Goal: Task Accomplishment & Management: Manage account settings

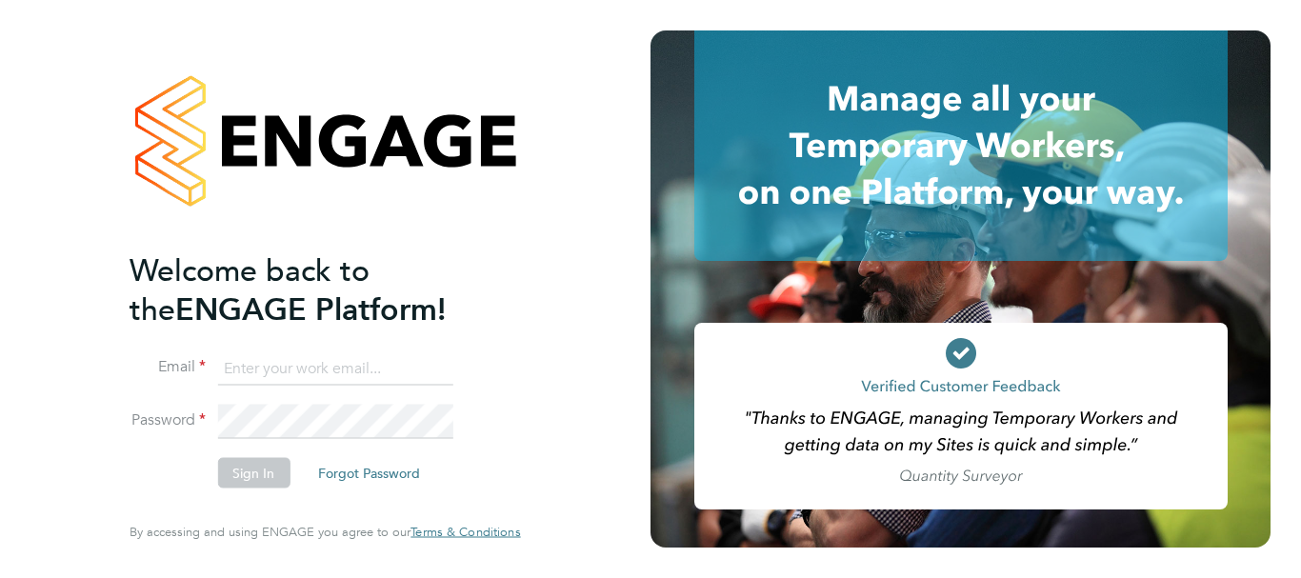
click at [265, 364] on input at bounding box center [334, 369] width 235 height 34
type input "Anshu.Kumar42@hays.com"
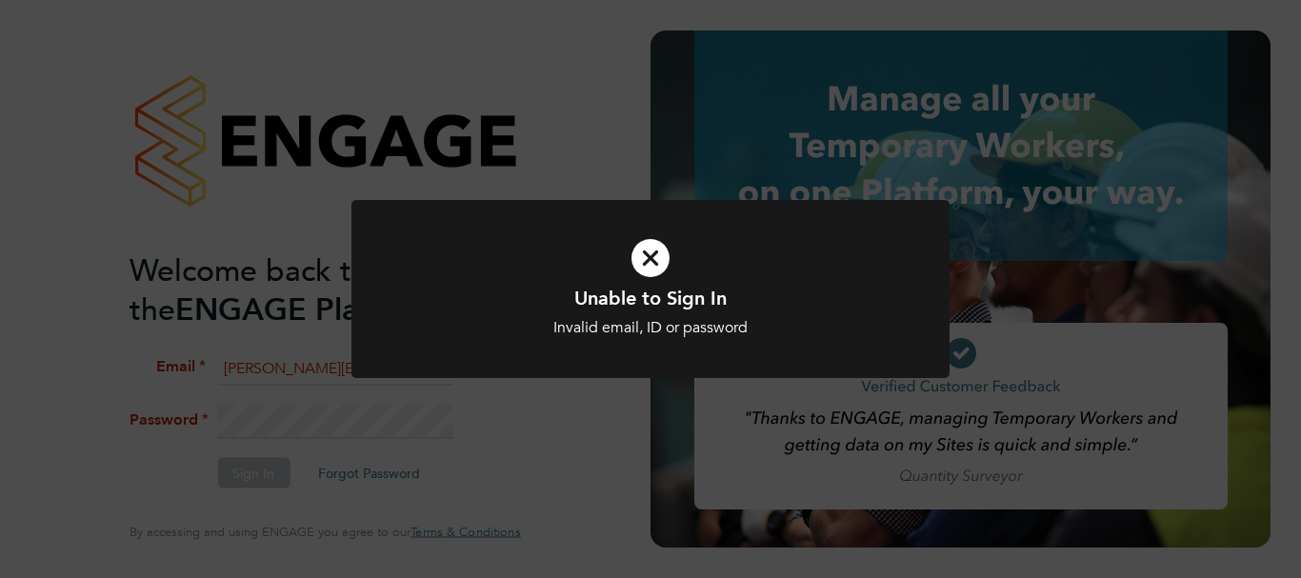
click at [320, 422] on div "Unable to Sign In Invalid email, ID or password Cancel Okay" at bounding box center [650, 289] width 1301 height 578
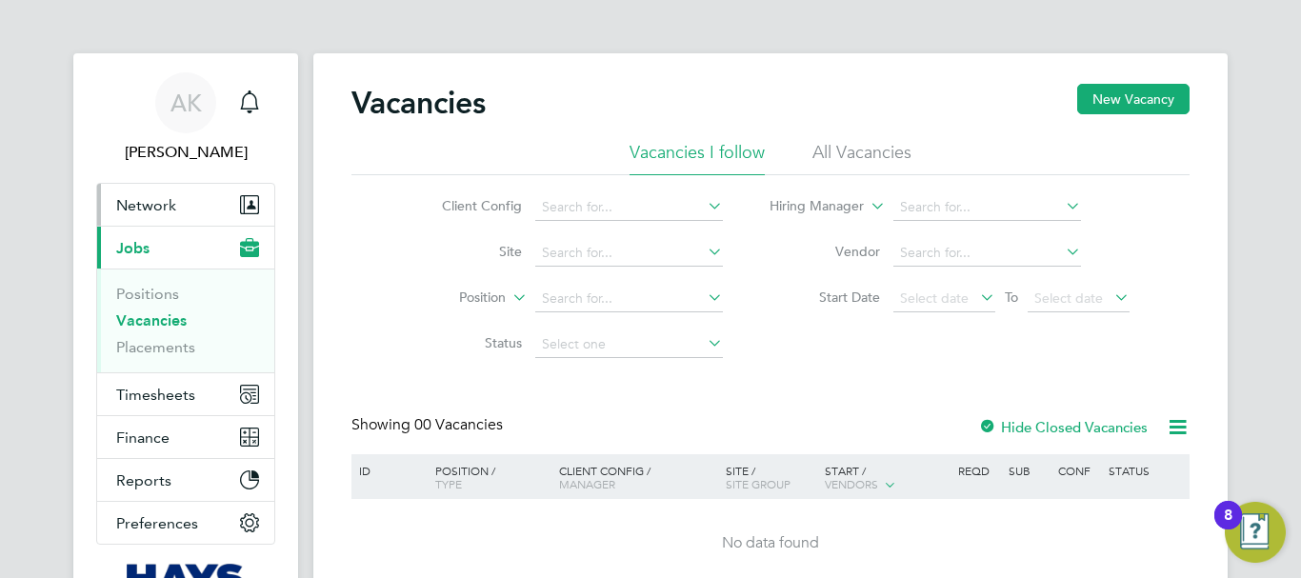
click at [153, 201] on span "Network" at bounding box center [146, 205] width 60 height 18
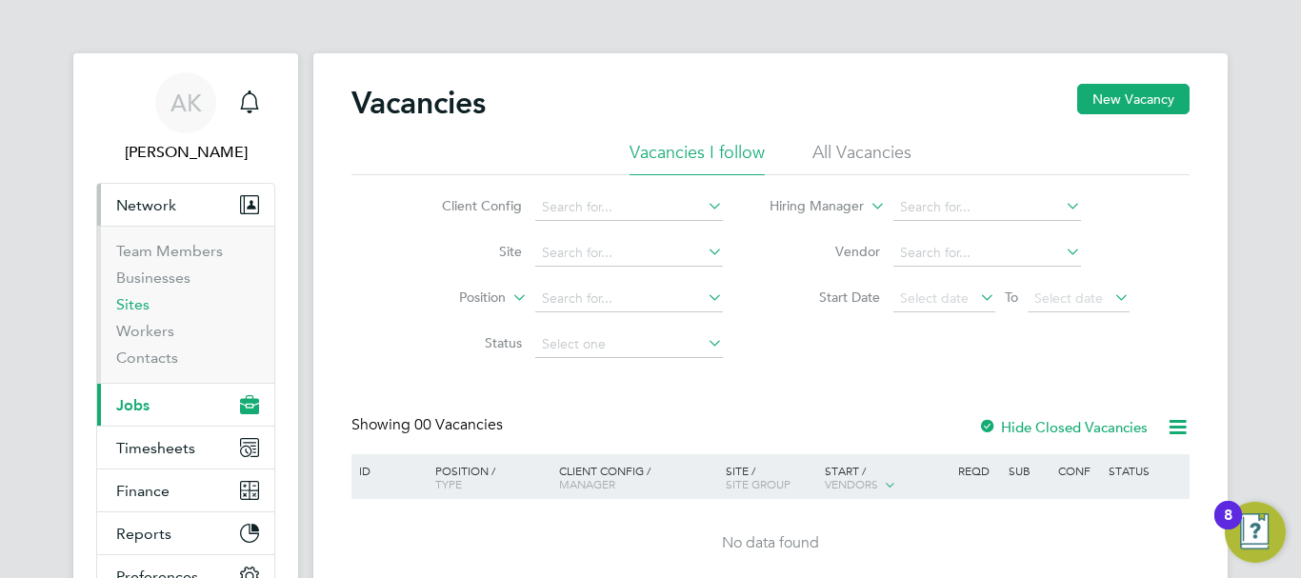
click at [123, 311] on link "Sites" at bounding box center [132, 304] width 33 height 18
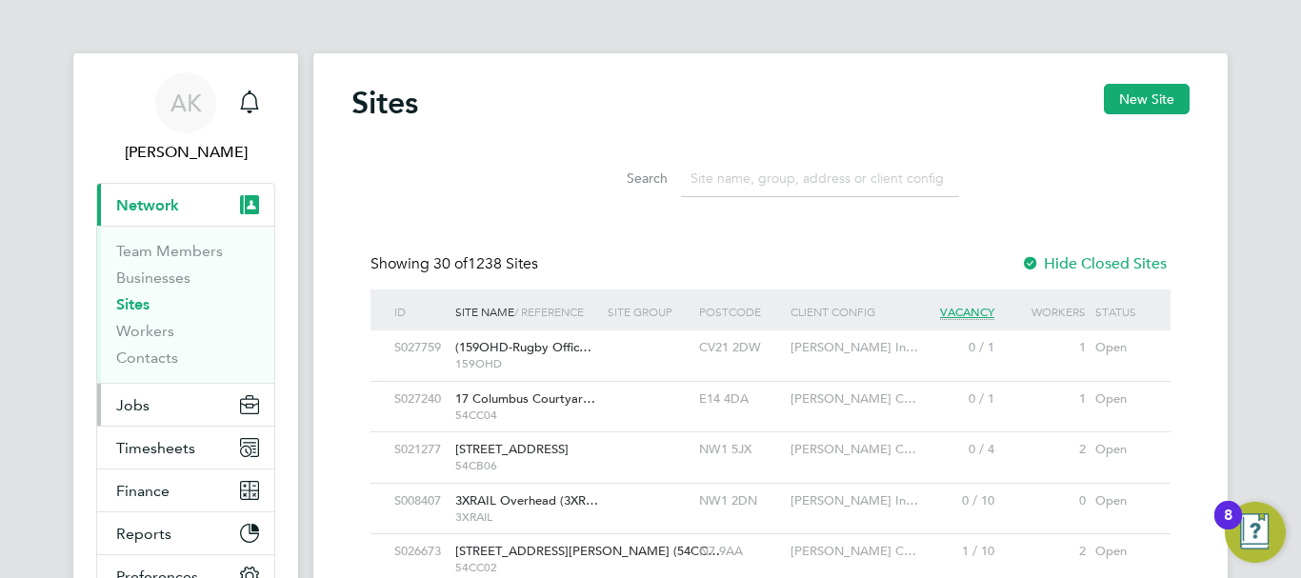
click at [133, 411] on span "Jobs" at bounding box center [132, 405] width 33 height 18
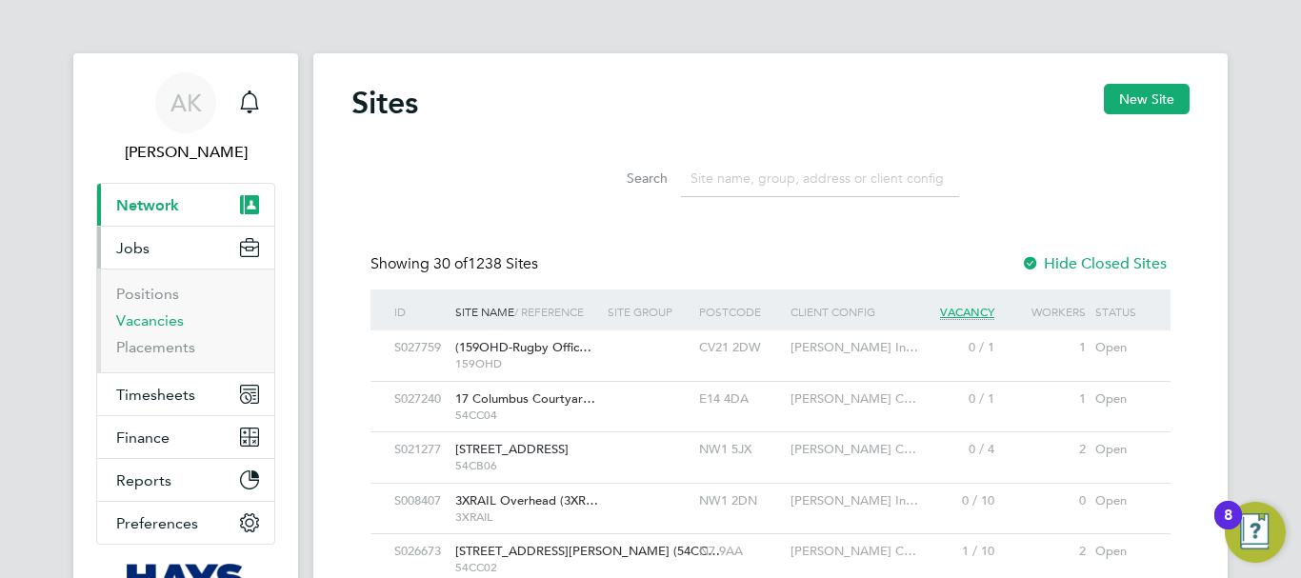
click at [141, 325] on link "Vacancies" at bounding box center [150, 320] width 68 height 18
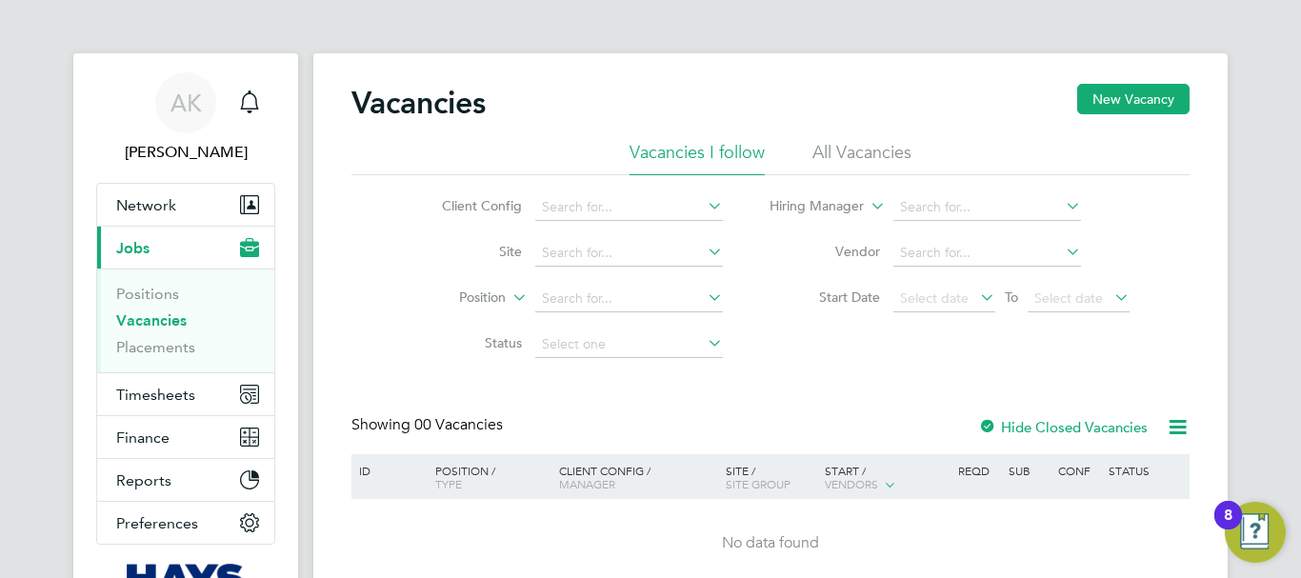
click at [854, 149] on li "All Vacancies" at bounding box center [862, 158] width 99 height 34
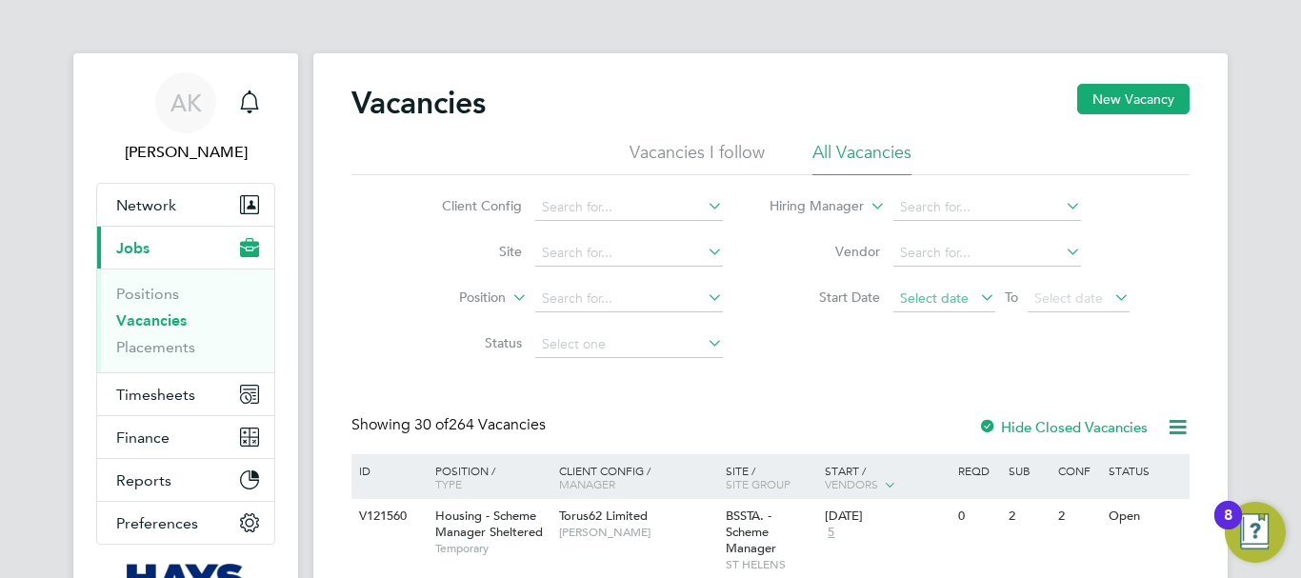
click at [940, 294] on span "Select date" at bounding box center [934, 298] width 69 height 17
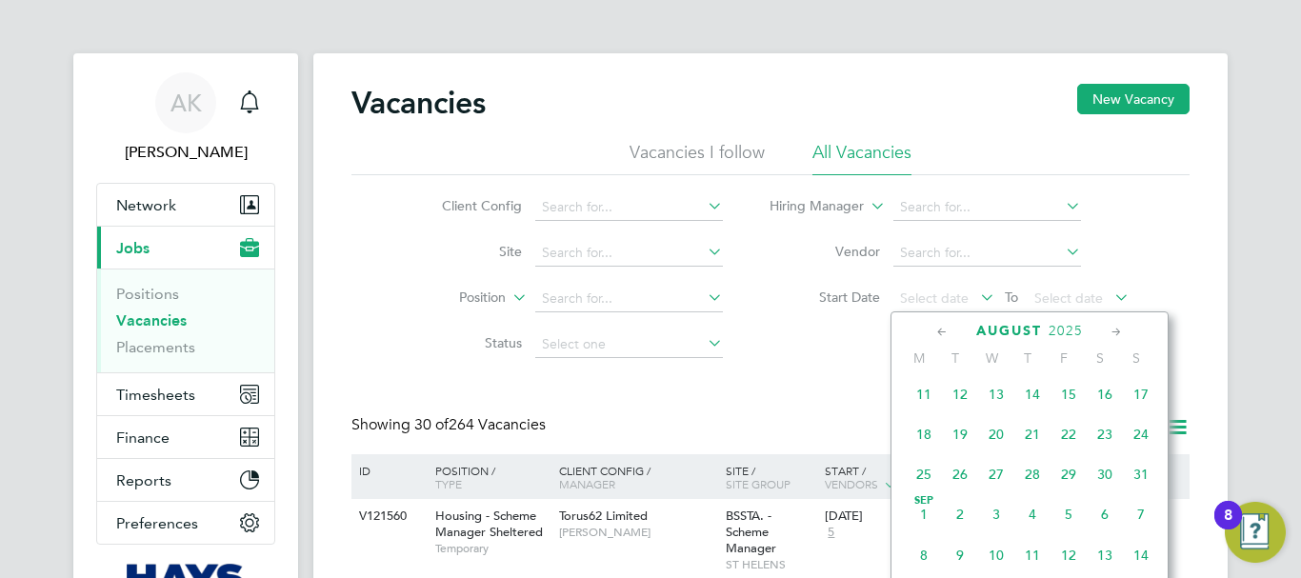
click at [923, 519] on span "Sep 1" at bounding box center [924, 514] width 36 height 36
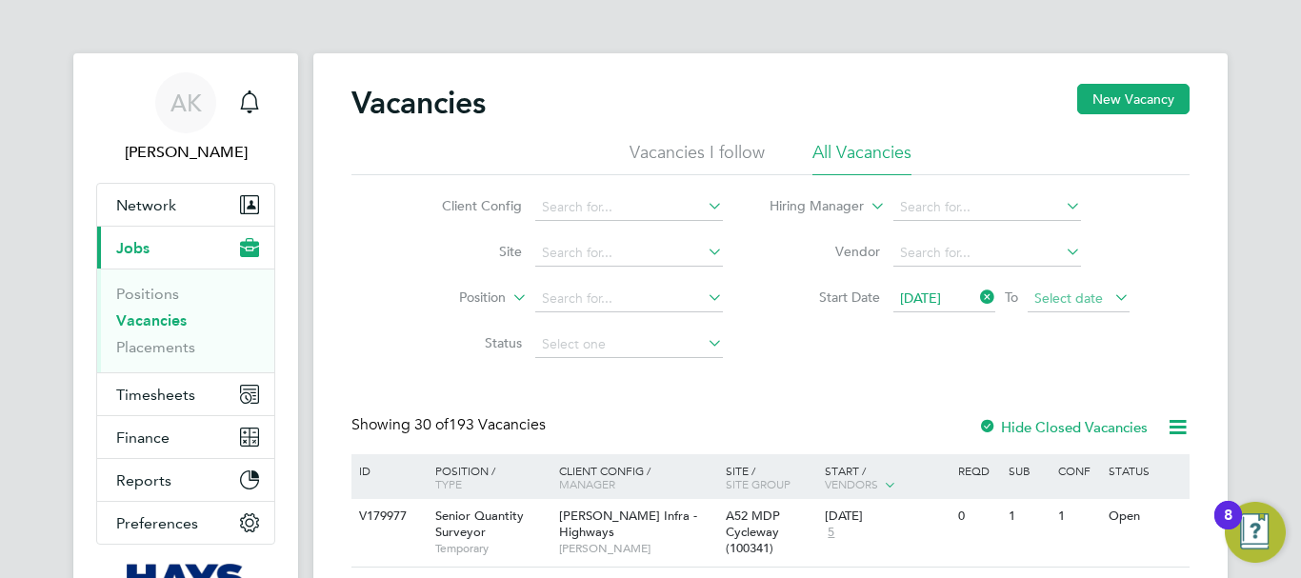
click at [1087, 305] on span "Select date" at bounding box center [1069, 298] width 69 height 17
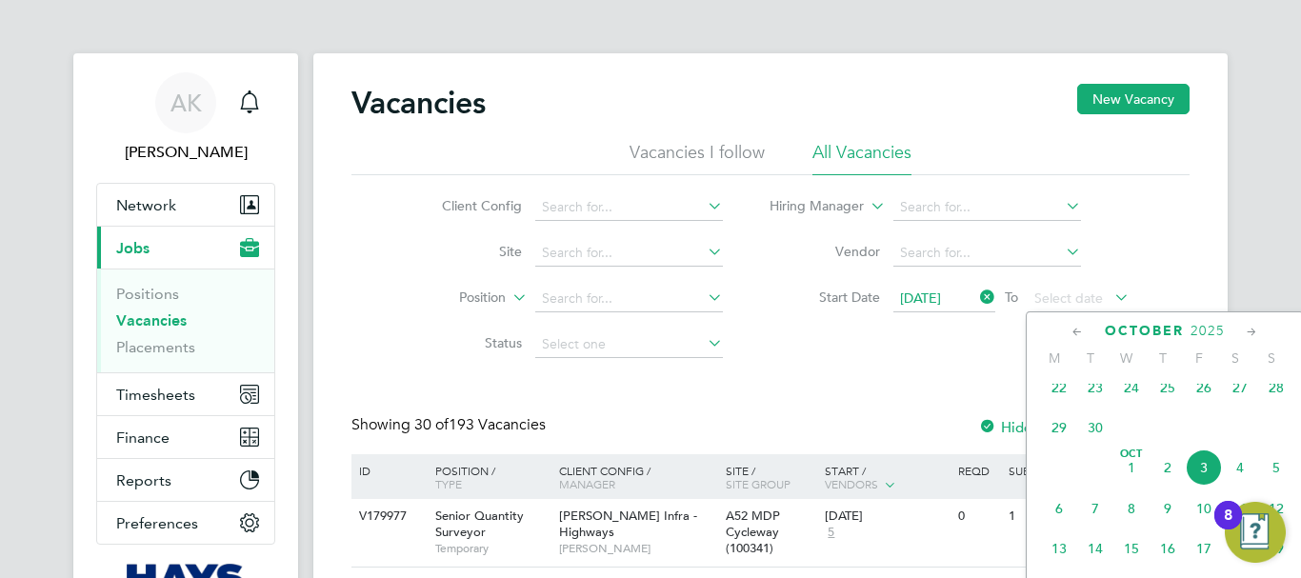
click at [1075, 323] on icon at bounding box center [1078, 332] width 18 height 21
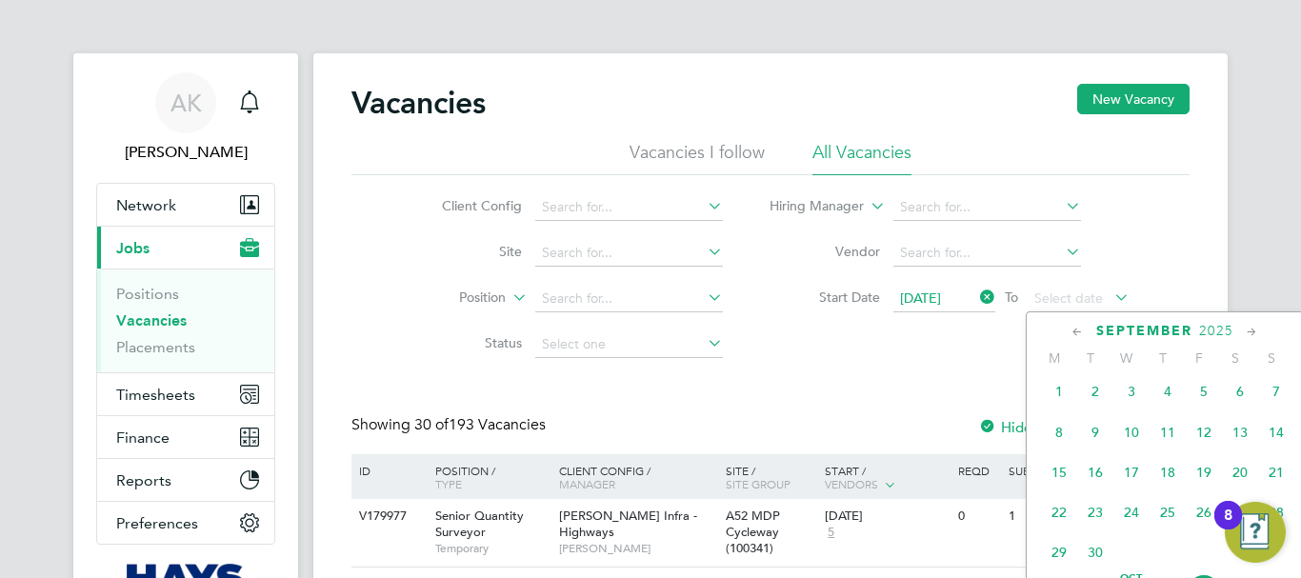
click at [1095, 555] on span "30" at bounding box center [1095, 552] width 36 height 36
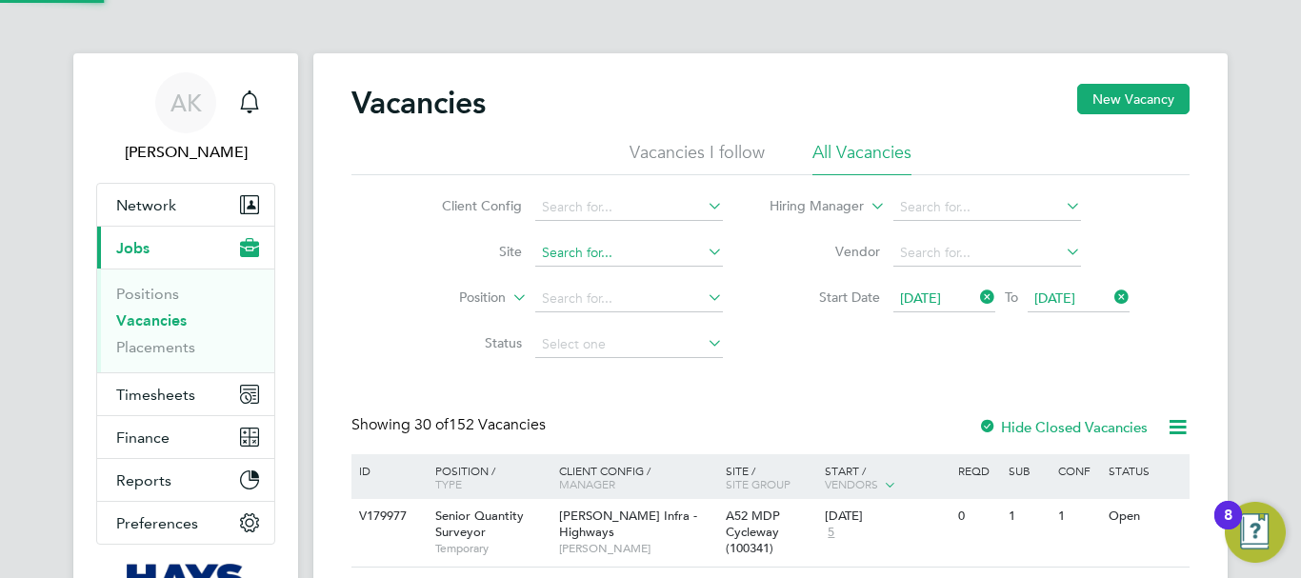
click at [613, 256] on input at bounding box center [629, 253] width 188 height 27
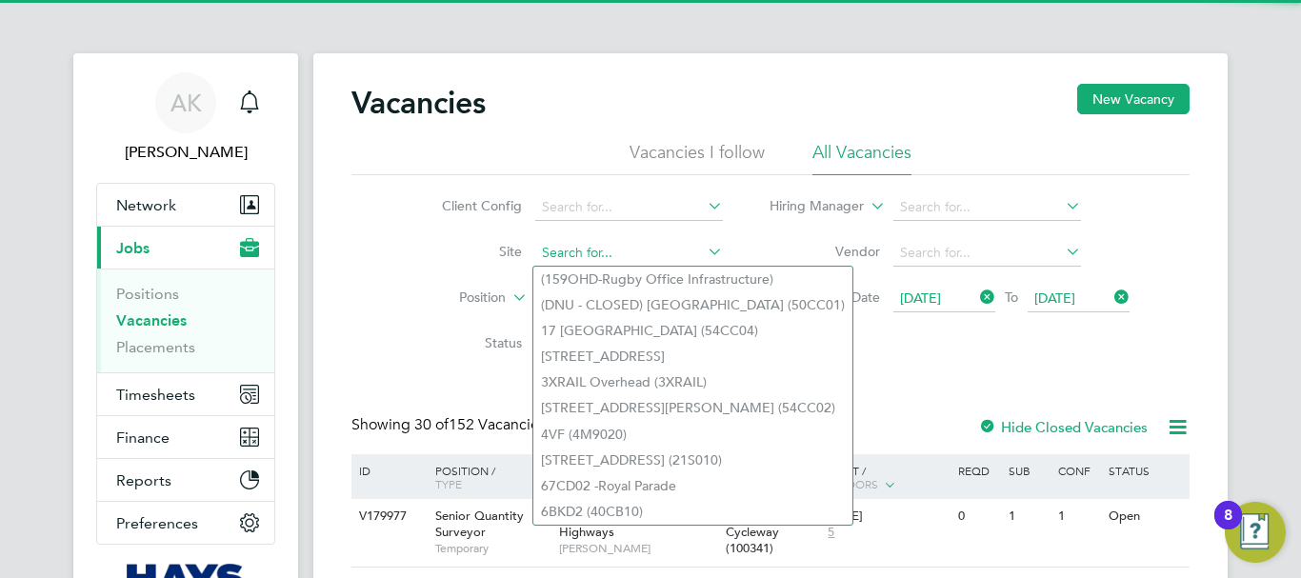
paste input "B490101 - [GEOGRAPHIC_DATA], [GEOGRAPHIC_DATA]"
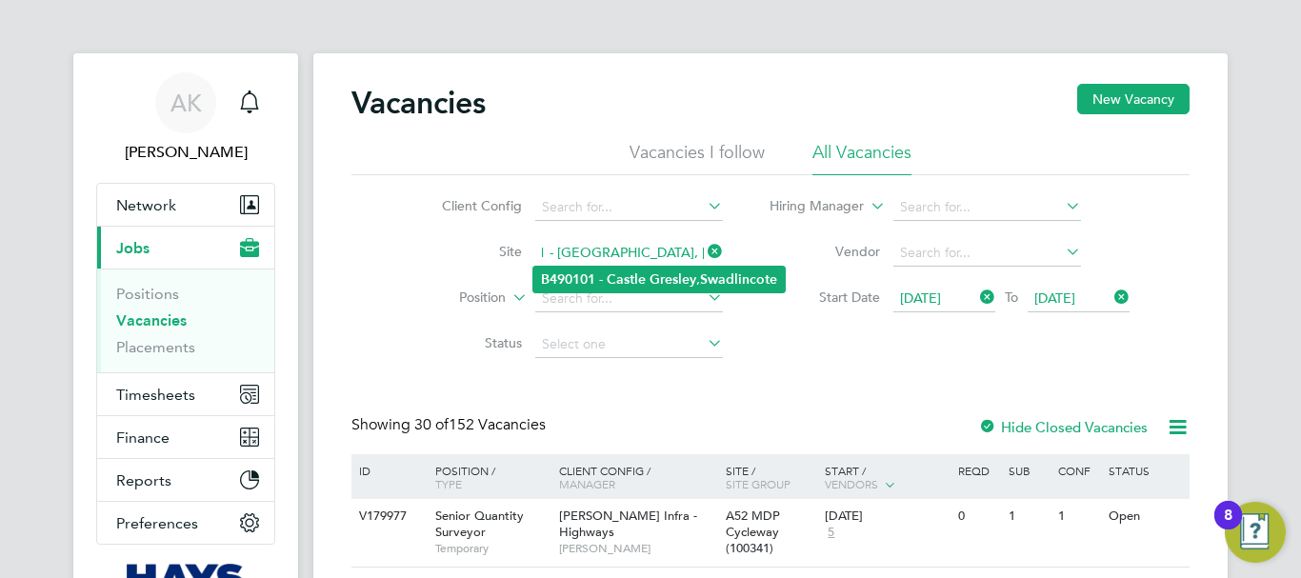
type input "B490101 - [GEOGRAPHIC_DATA], [GEOGRAPHIC_DATA]"
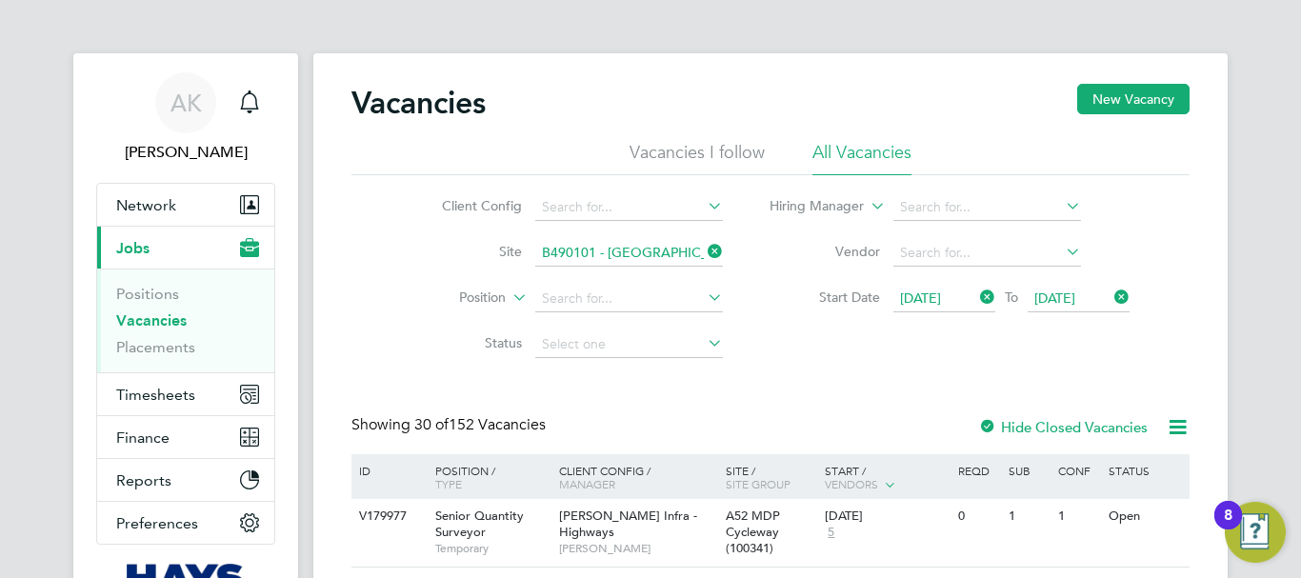
click at [603, 274] on b "-" at bounding box center [601, 279] width 4 height 16
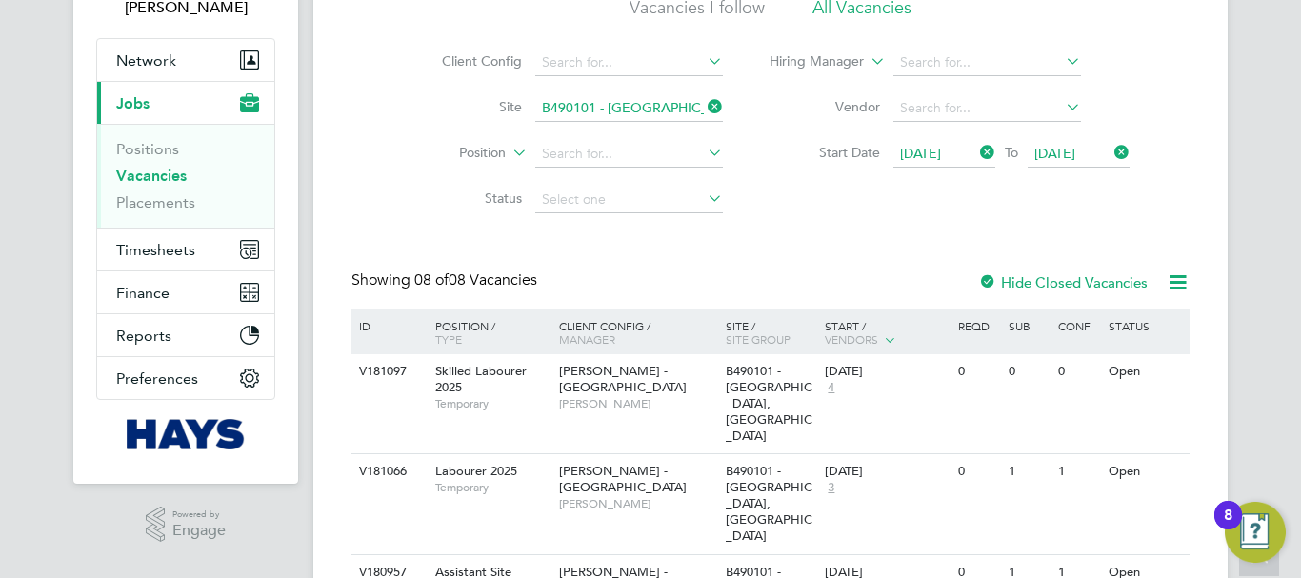
scroll to position [110, 0]
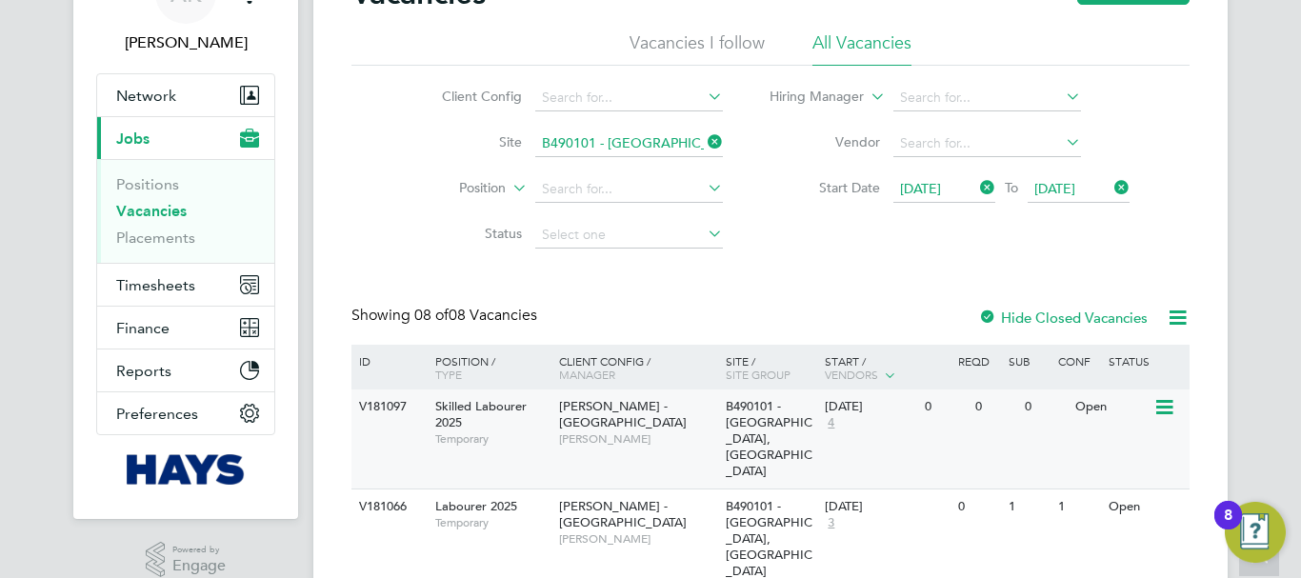
click at [1173, 402] on icon at bounding box center [1163, 407] width 19 height 23
click at [1120, 453] on li "View Details" at bounding box center [1119, 451] width 110 height 27
click at [1168, 496] on icon at bounding box center [1163, 507] width 19 height 23
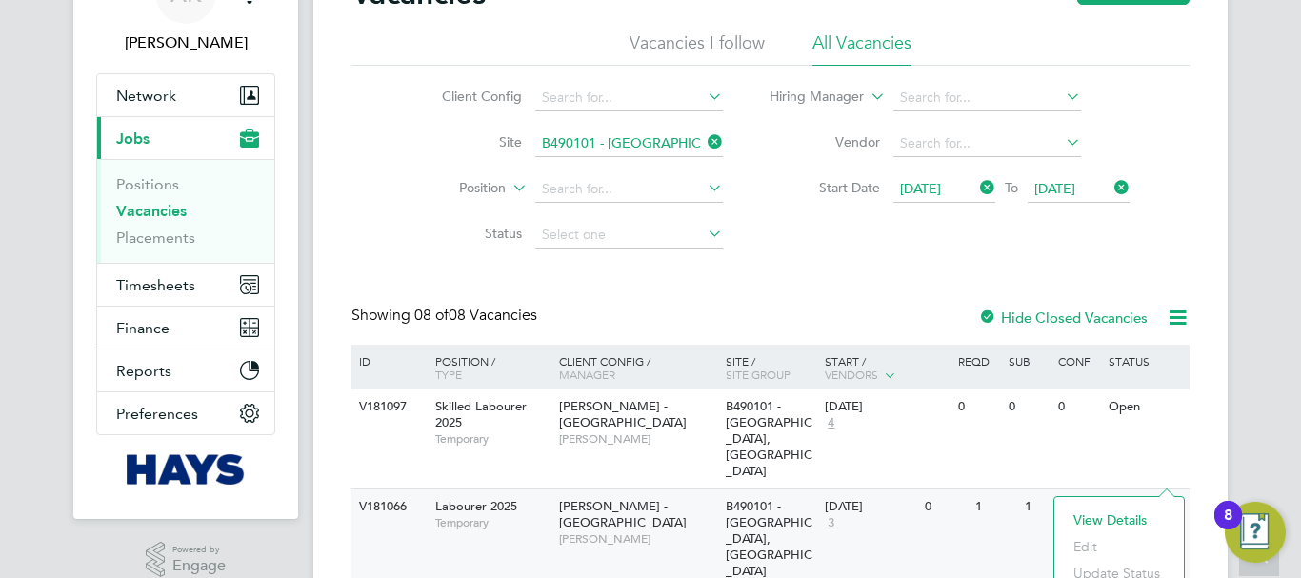
click at [1128, 513] on li "View Details" at bounding box center [1119, 520] width 110 height 27
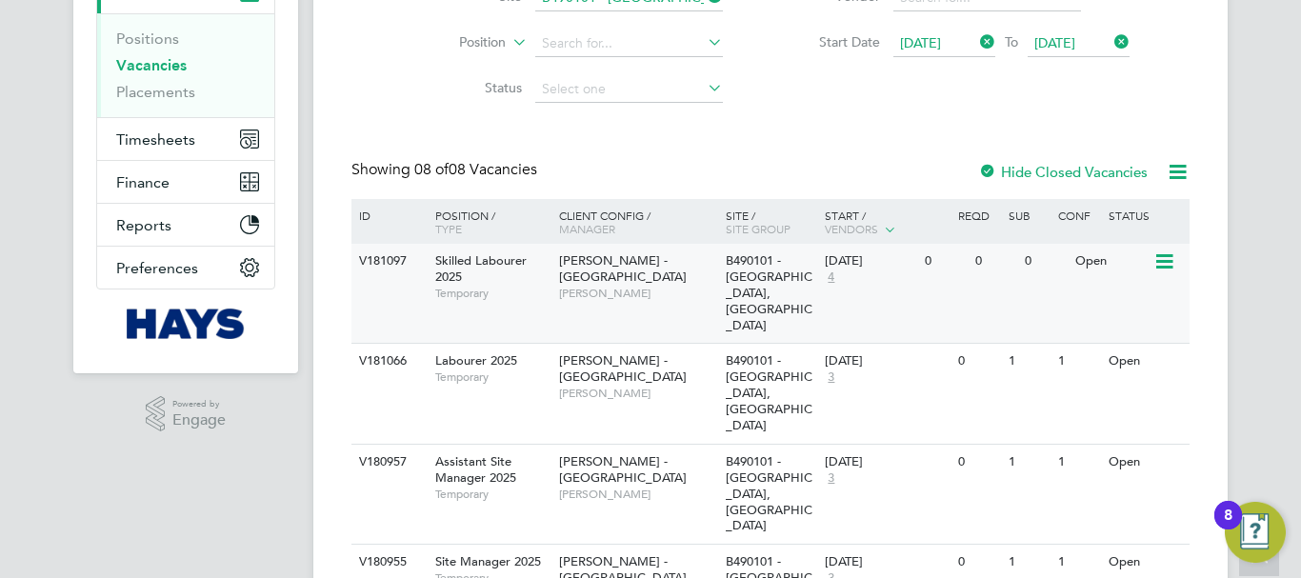
scroll to position [264, 0]
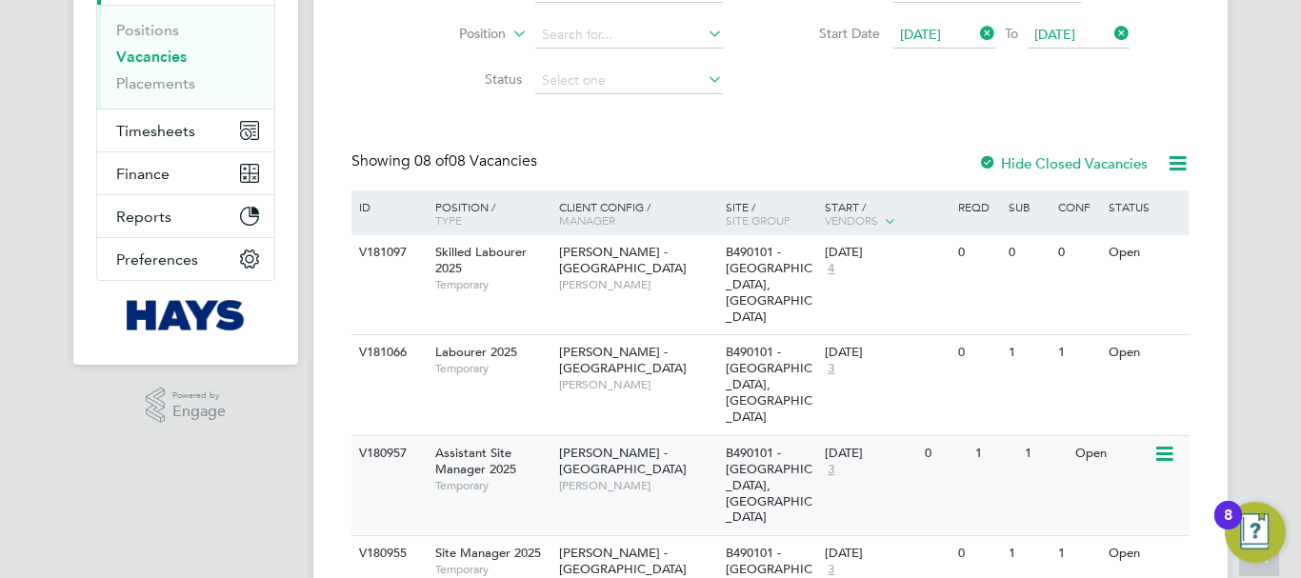
click at [1165, 443] on icon at bounding box center [1163, 454] width 19 height 23
click at [1115, 432] on li "View Details" at bounding box center [1119, 433] width 110 height 27
click at [1162, 543] on icon at bounding box center [1163, 554] width 19 height 23
click at [1128, 502] on li "View Details" at bounding box center [1119, 502] width 110 height 27
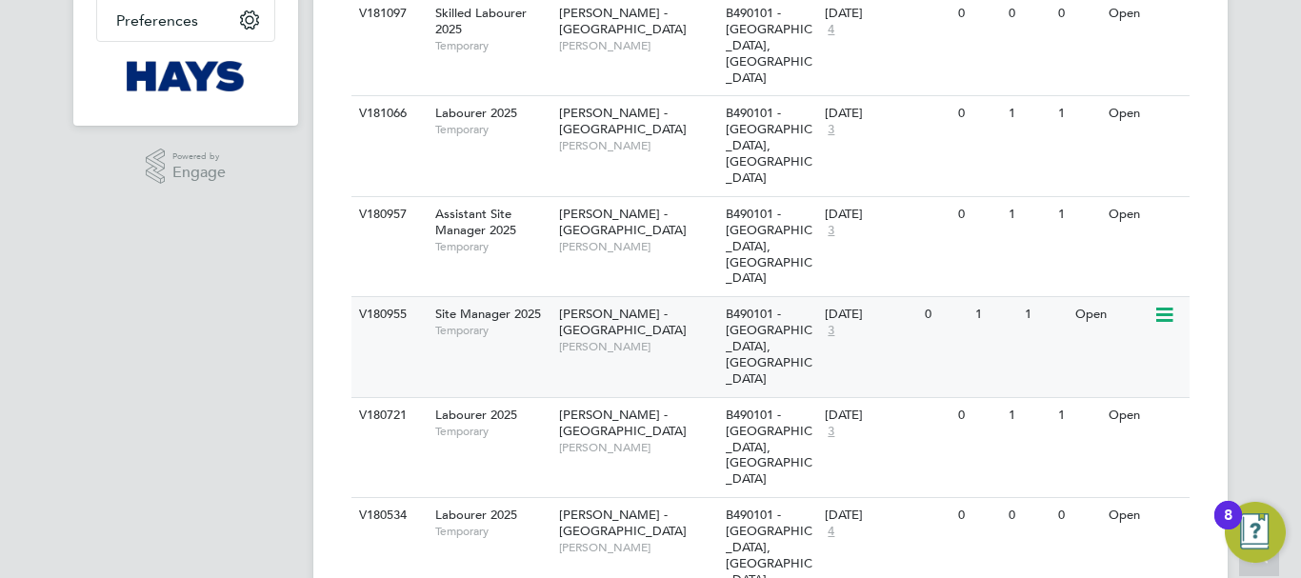
scroll to position [535, 0]
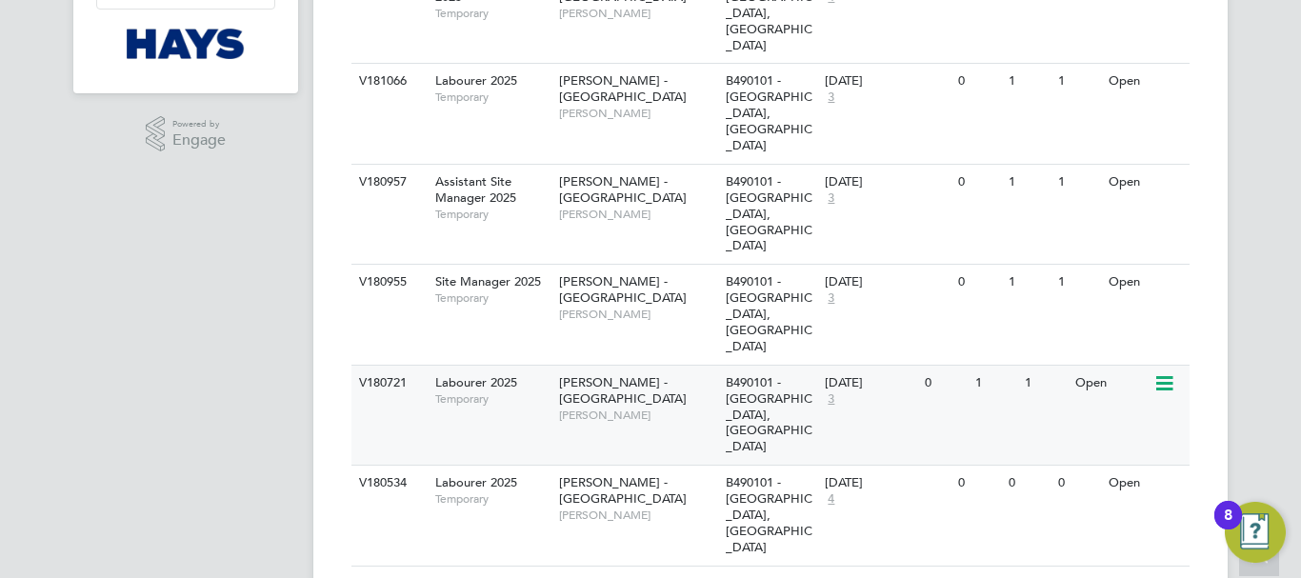
click at [1167, 372] on icon at bounding box center [1163, 383] width 19 height 23
click at [1126, 294] on li "View Details" at bounding box center [1119, 299] width 110 height 27
click at [1119, 502] on li "View Details" at bounding box center [1119, 504] width 110 height 27
click at [1163, 573] on icon at bounding box center [1163, 584] width 19 height 23
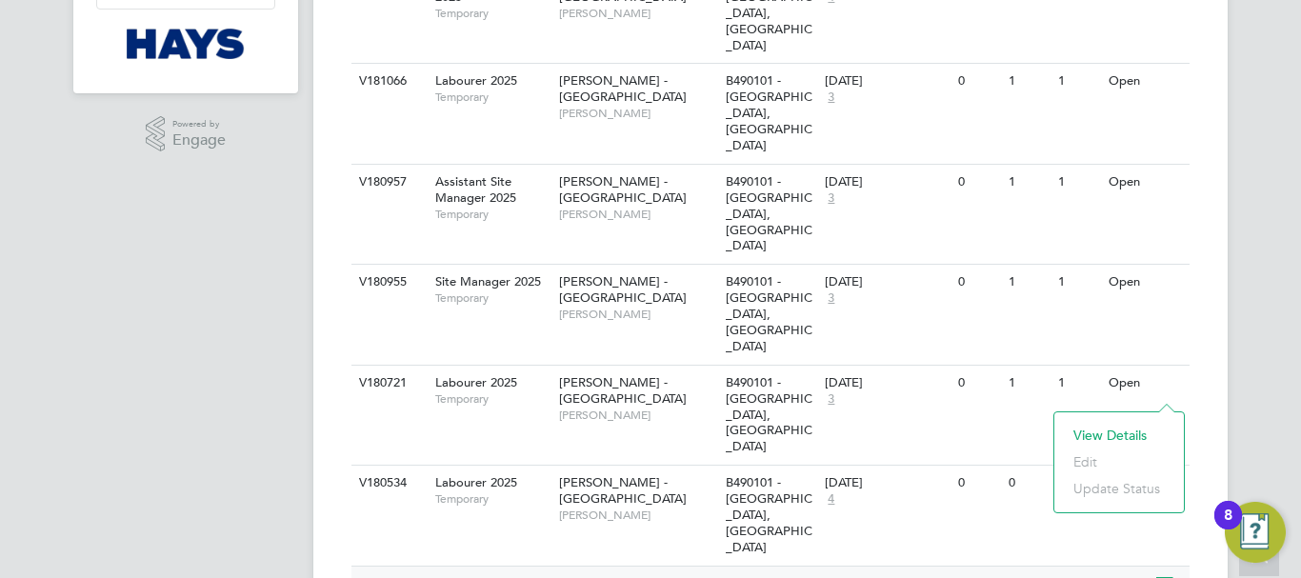
click at [1101, 435] on li "View Details" at bounding box center [1119, 435] width 110 height 27
click at [1159, 472] on icon at bounding box center [1163, 483] width 19 height 23
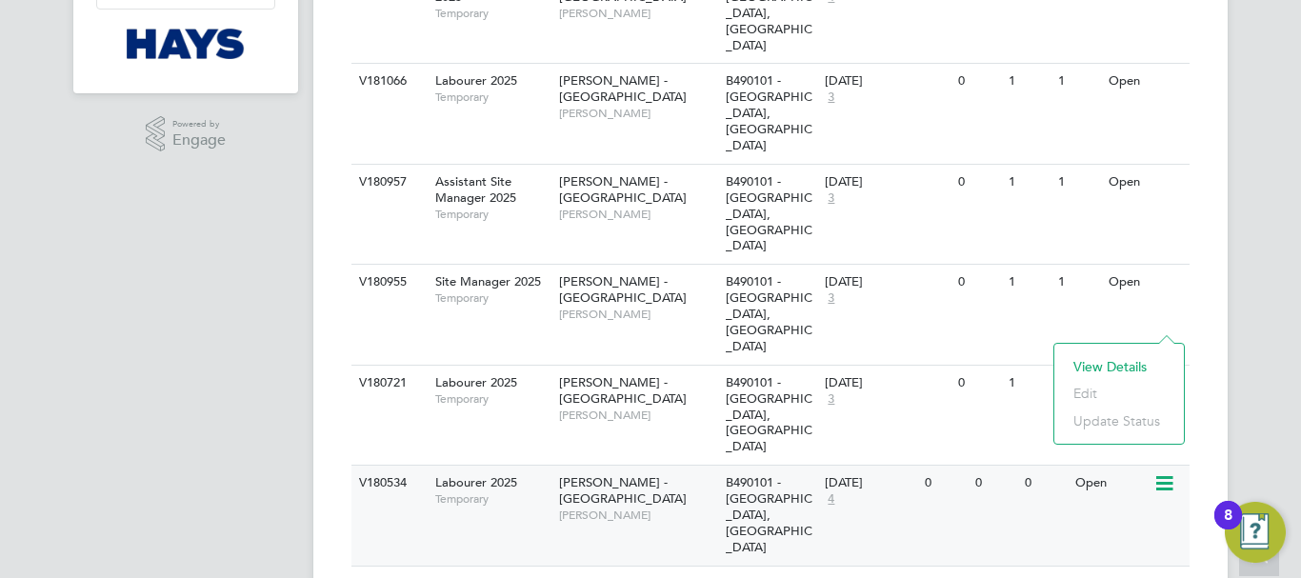
click at [1097, 369] on li "View Details" at bounding box center [1119, 366] width 110 height 27
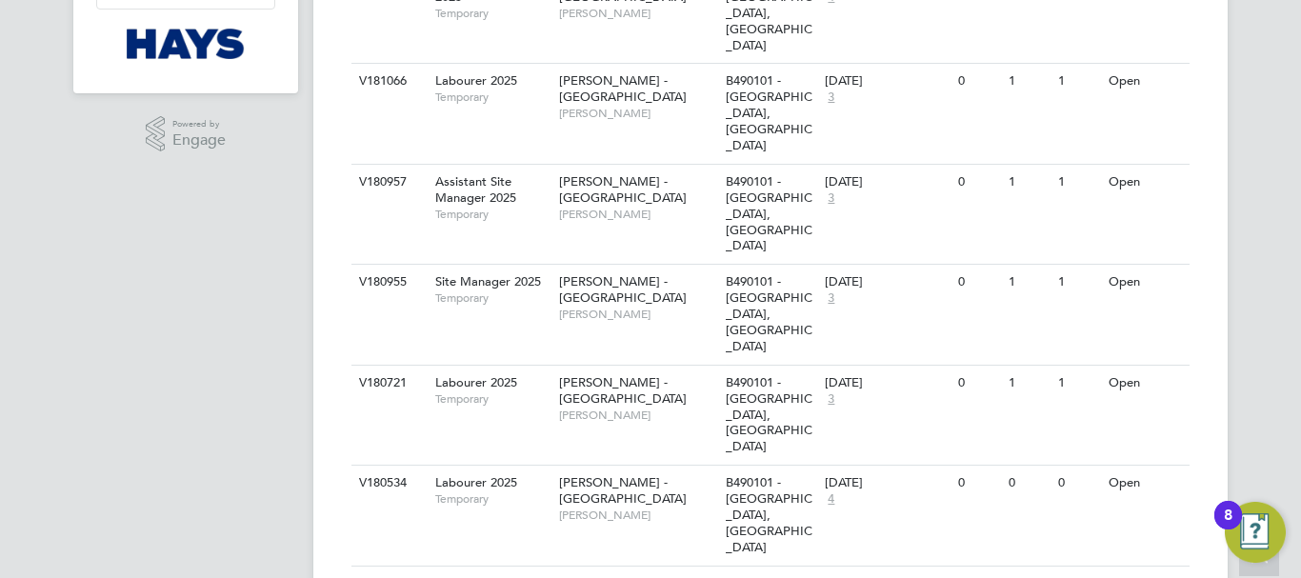
scroll to position [0, 0]
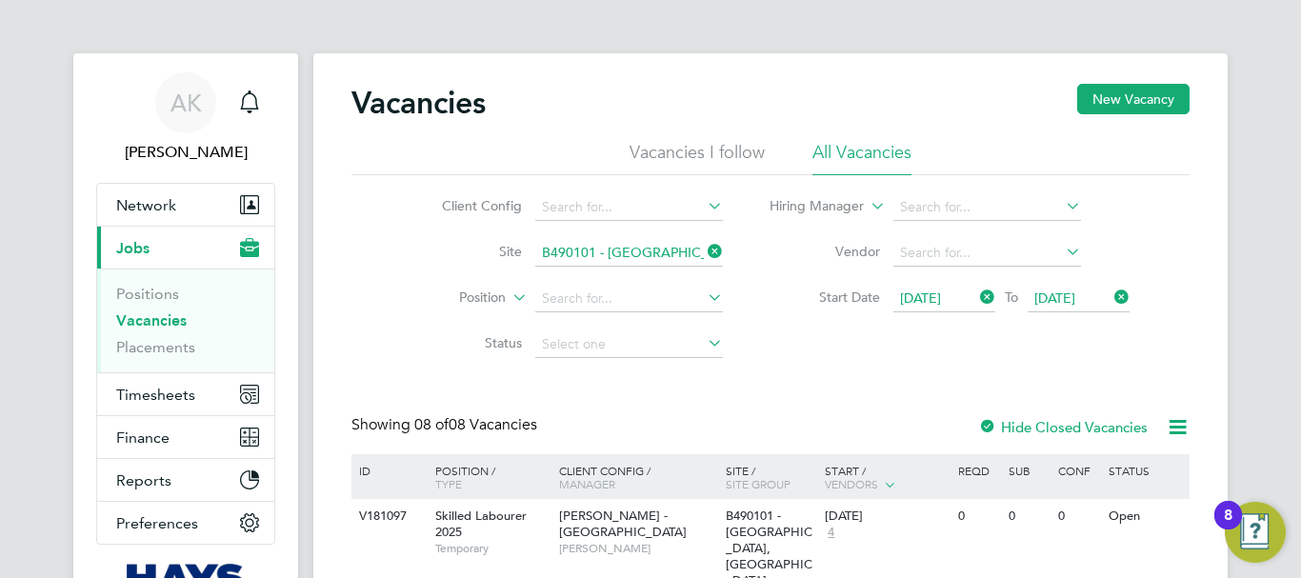
click at [704, 252] on icon at bounding box center [704, 251] width 0 height 27
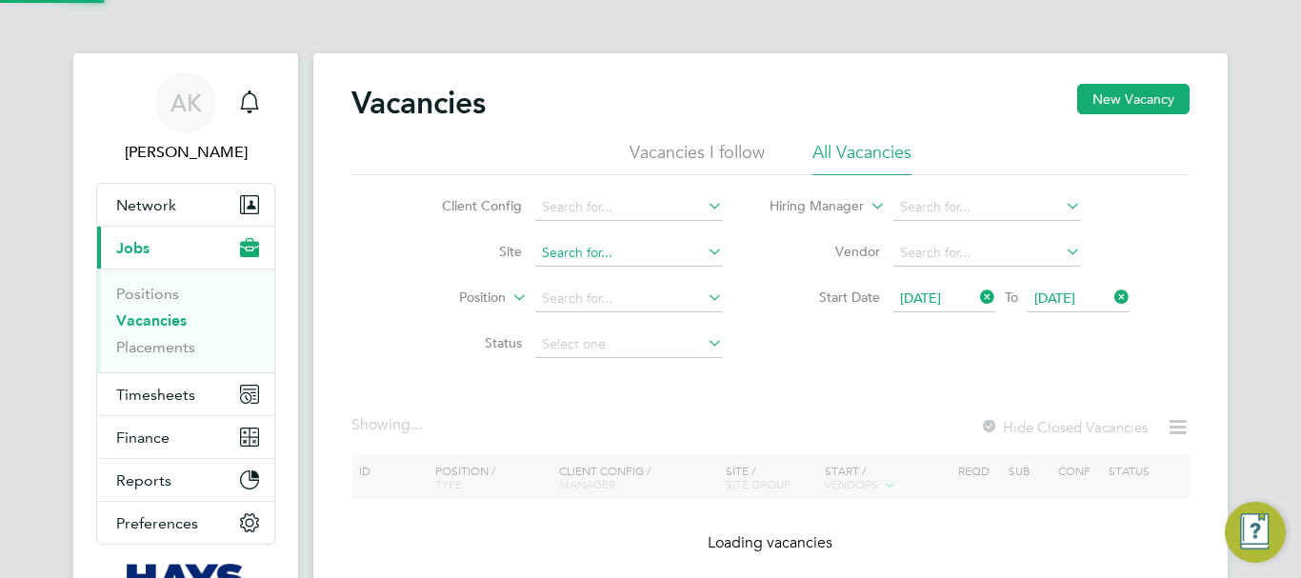
click at [647, 257] on input at bounding box center [629, 253] width 188 height 27
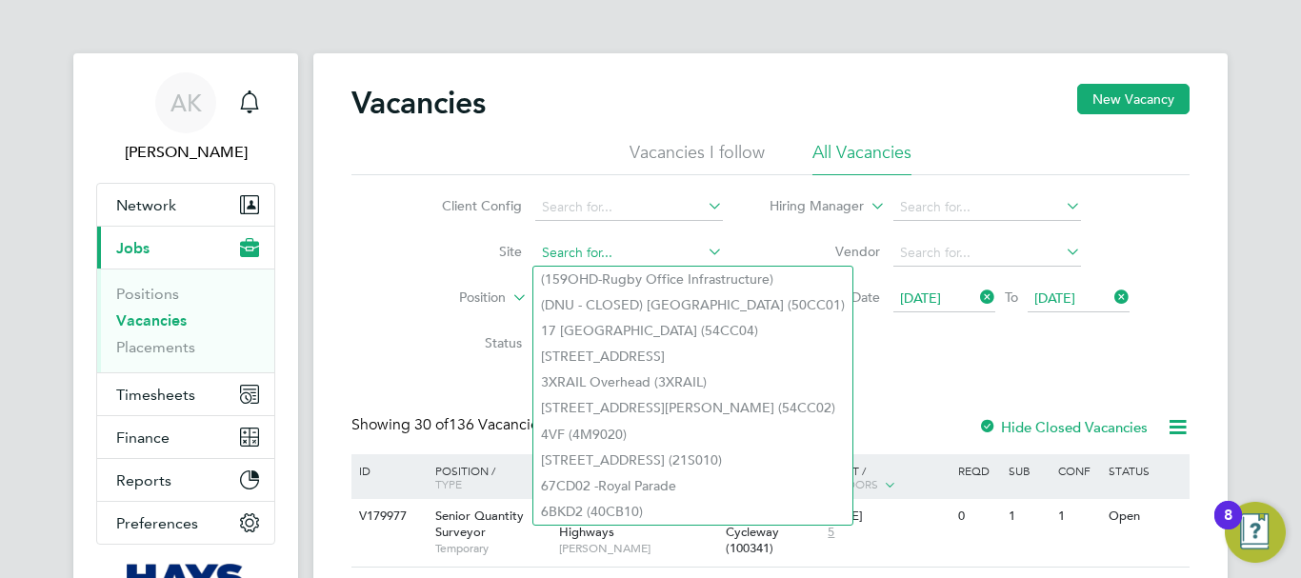
paste input "B490104 - Balderton Rise"
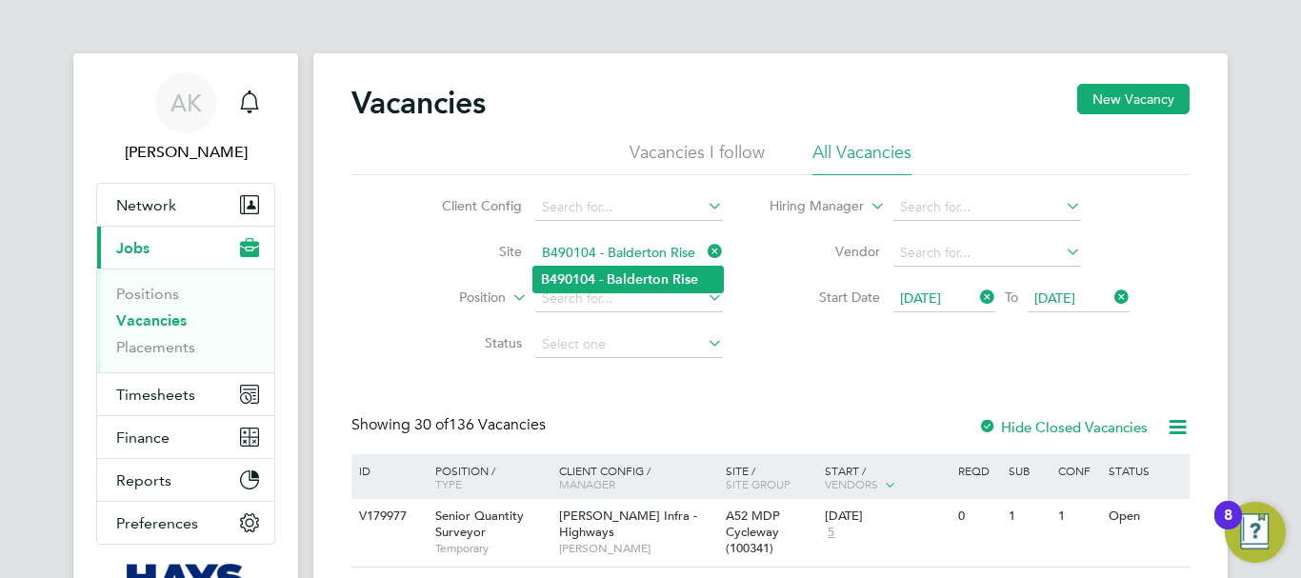
type input "B490104 - Balderton Rise"
click at [620, 271] on b "Balderton" at bounding box center [638, 279] width 62 height 16
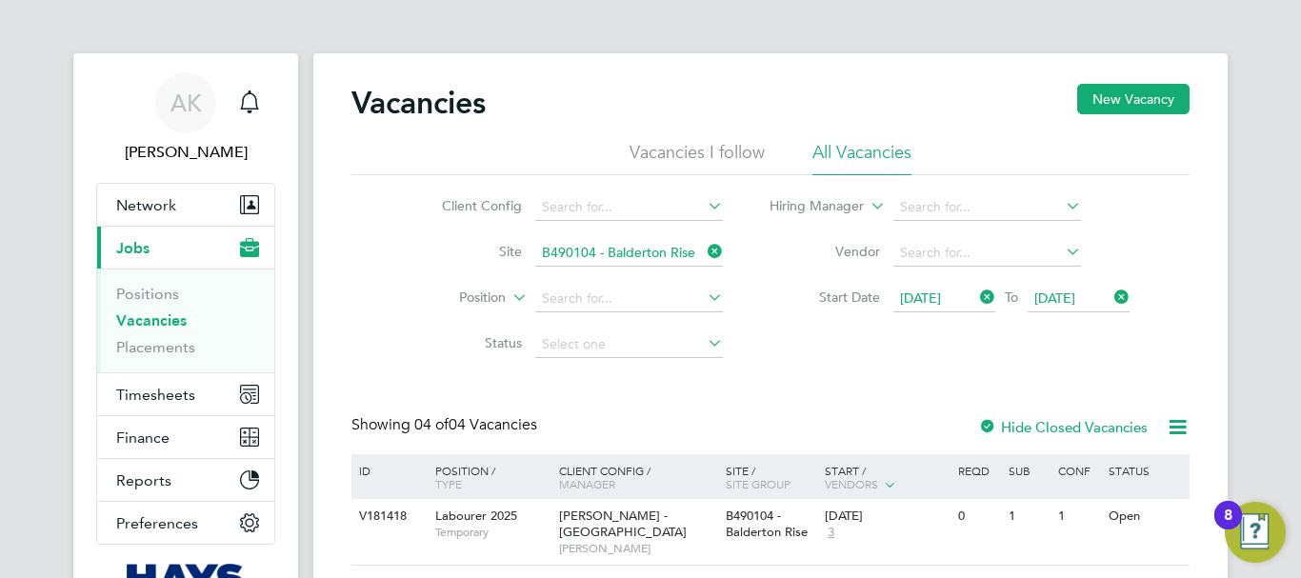
scroll to position [191, 0]
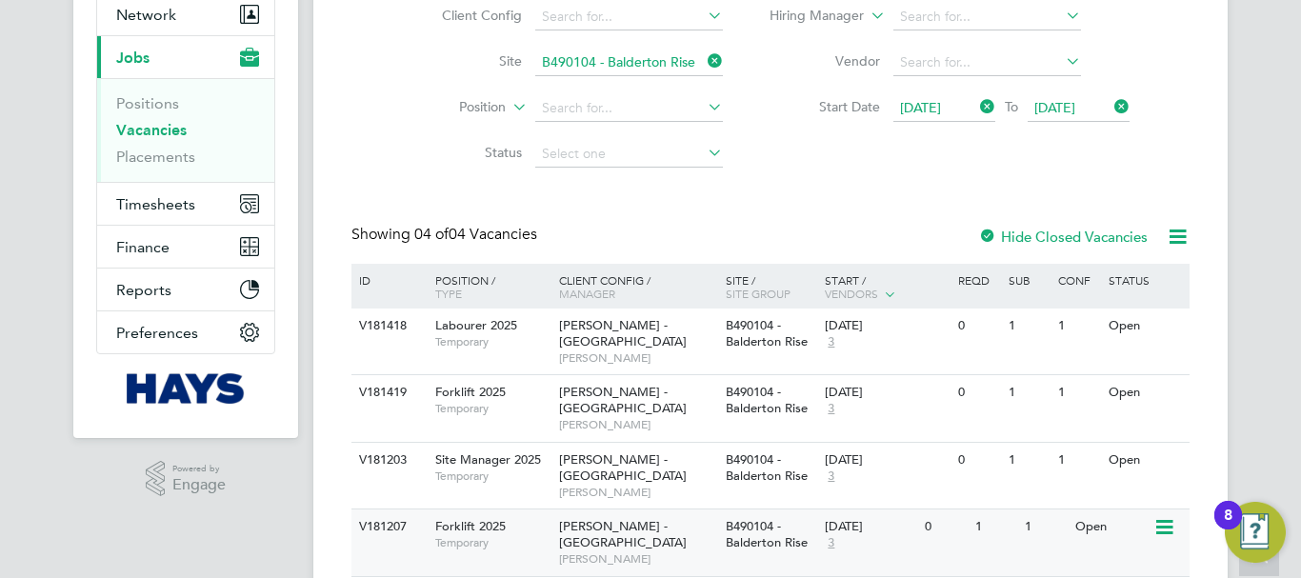
click at [1173, 516] on icon at bounding box center [1163, 527] width 19 height 23
click at [1137, 524] on li "View Details" at bounding box center [1119, 526] width 110 height 27
click at [1165, 450] on icon at bounding box center [1163, 461] width 19 height 23
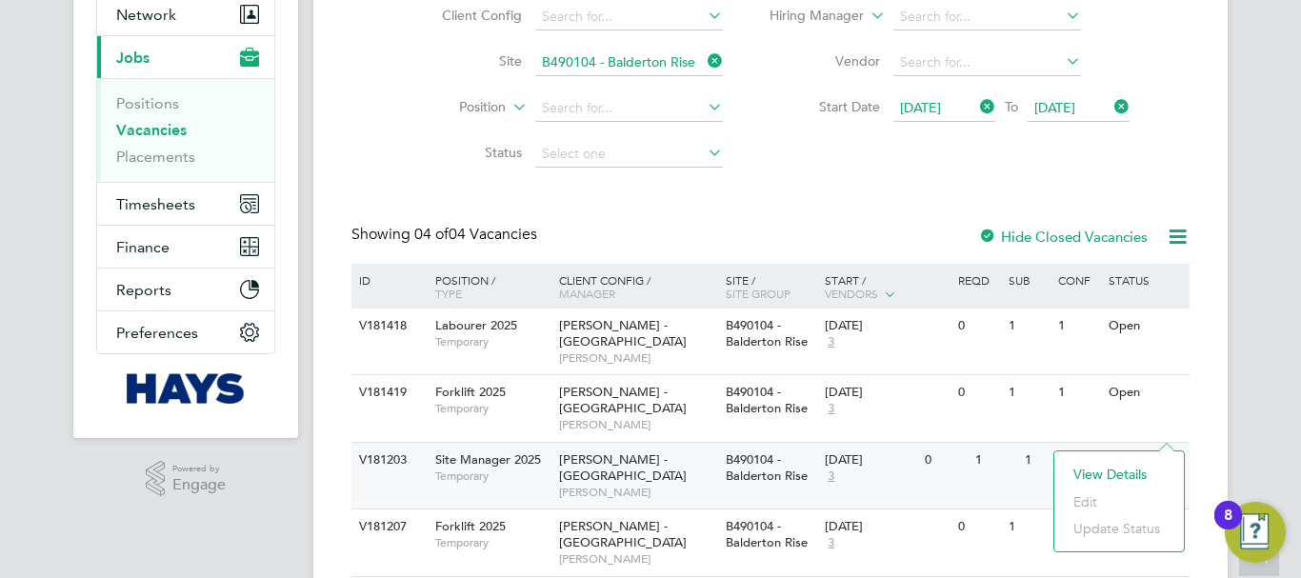
click at [1136, 474] on li "View Details" at bounding box center [1119, 474] width 110 height 27
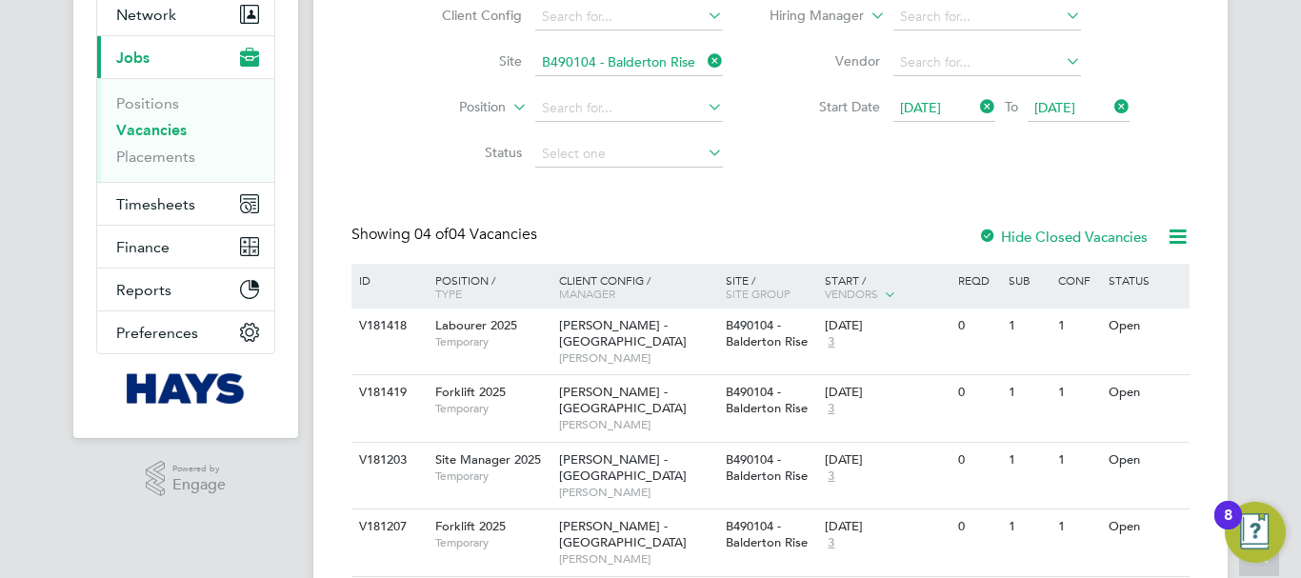
click at [704, 61] on icon at bounding box center [704, 61] width 0 height 27
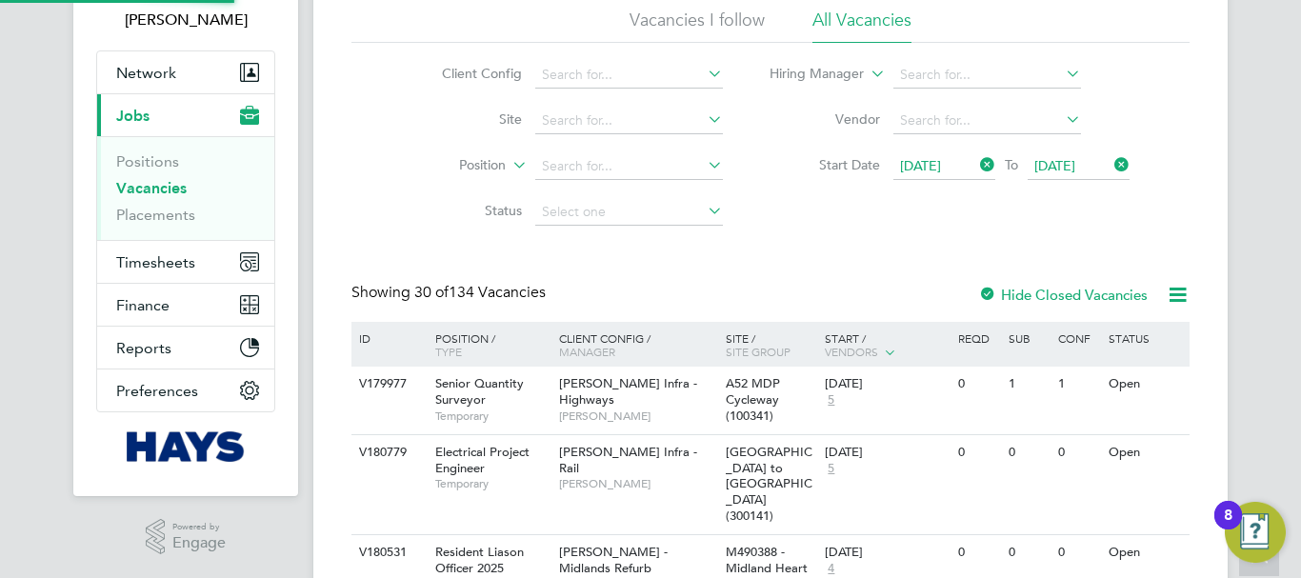
scroll to position [191, 0]
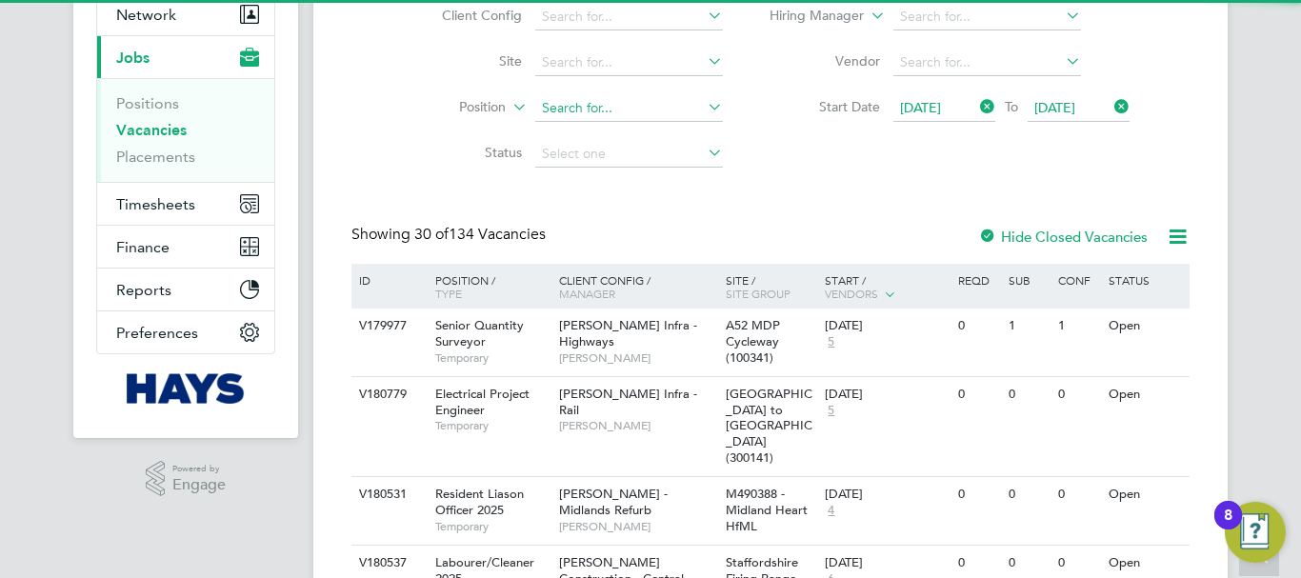
click at [622, 117] on input at bounding box center [629, 108] width 188 height 27
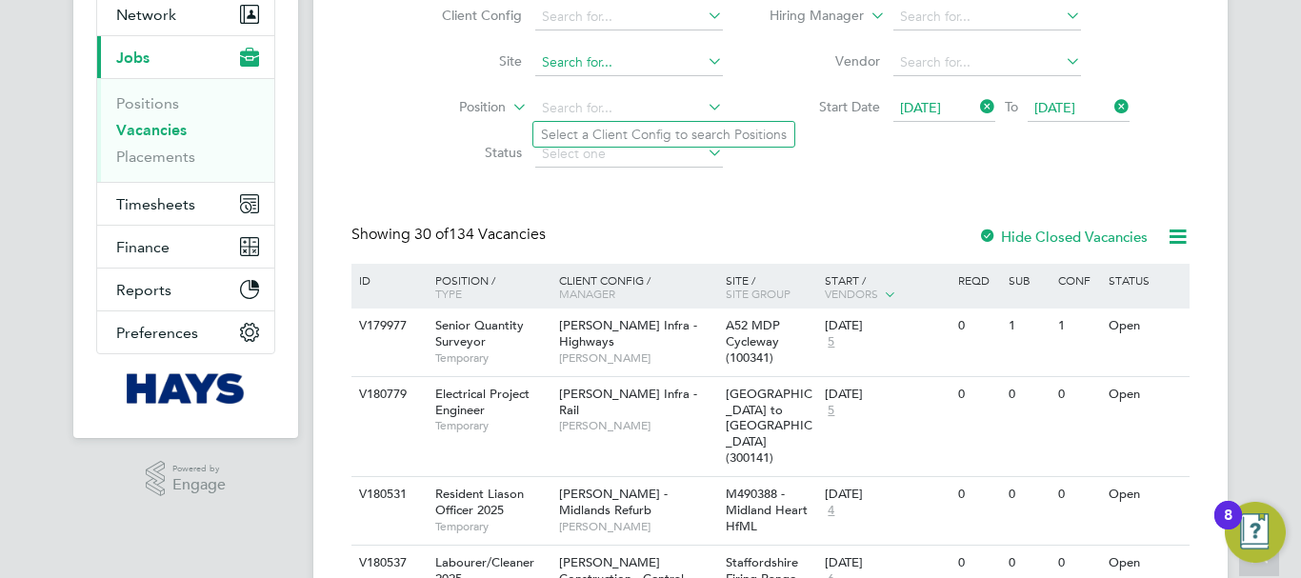
click at [626, 66] on input at bounding box center [629, 63] width 188 height 27
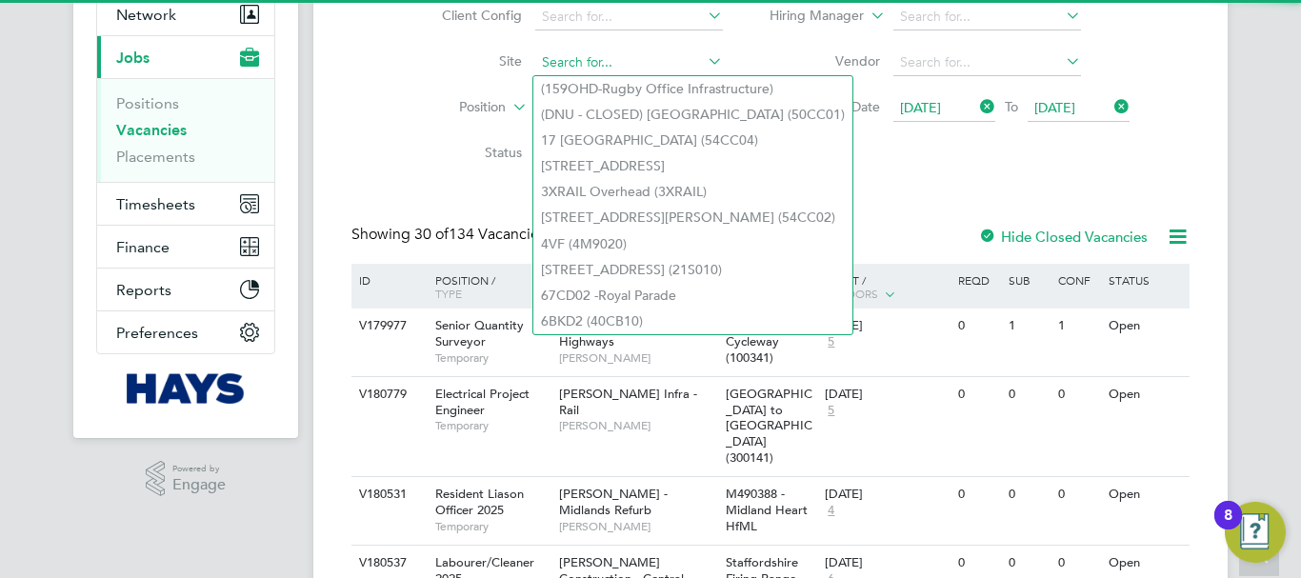
paste input "B490105 - Castleward Phase 4"
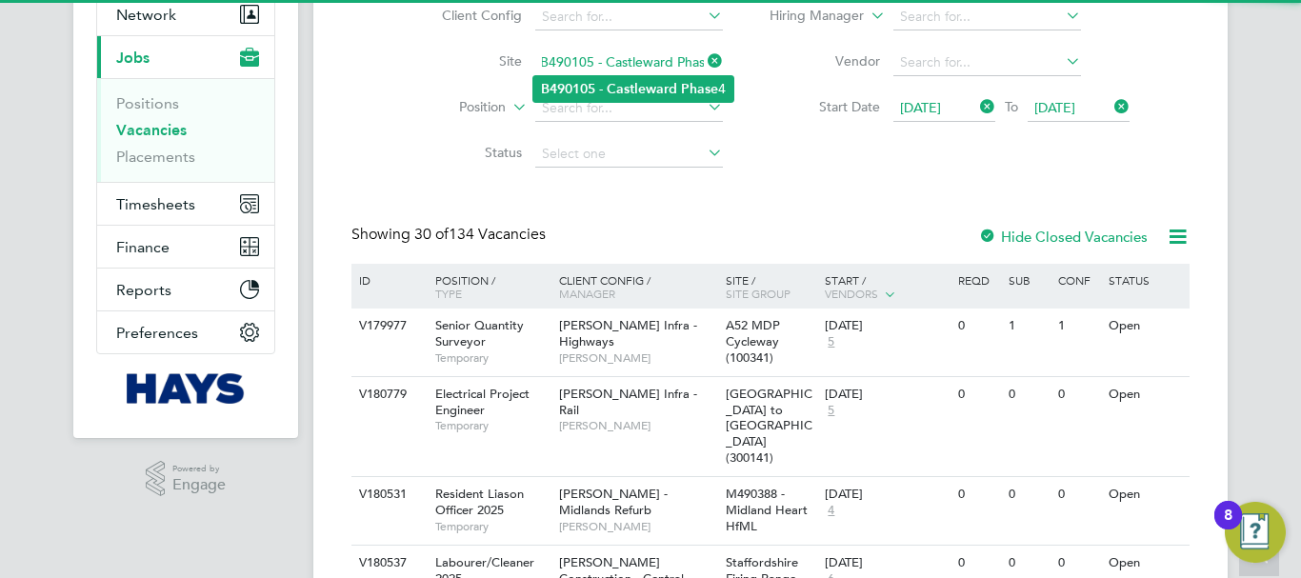
type input "B490105 - Castleward Phase 4"
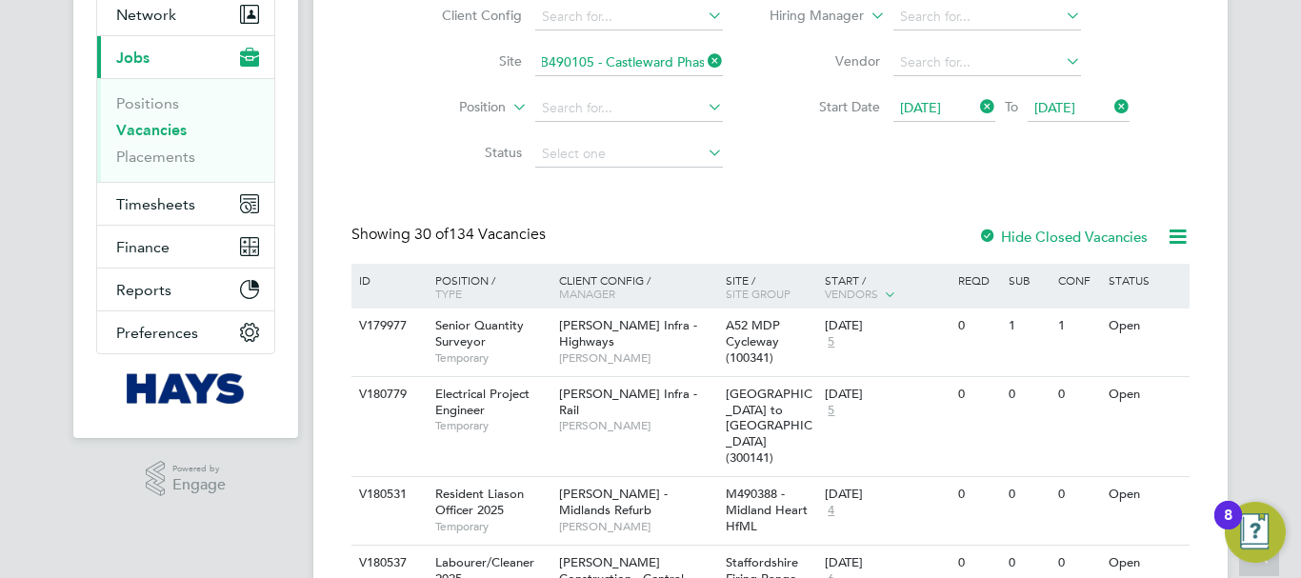
scroll to position [0, 0]
click at [597, 78] on li "B 4 90105 - Castleward Phase 4" at bounding box center [633, 89] width 200 height 26
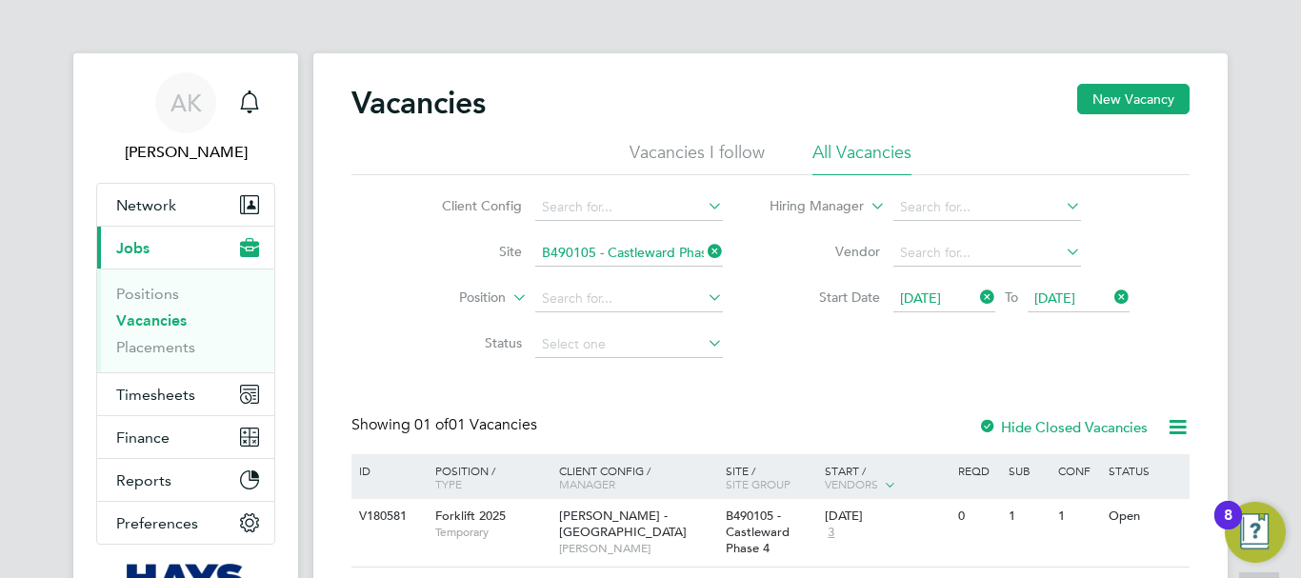
scroll to position [132, 0]
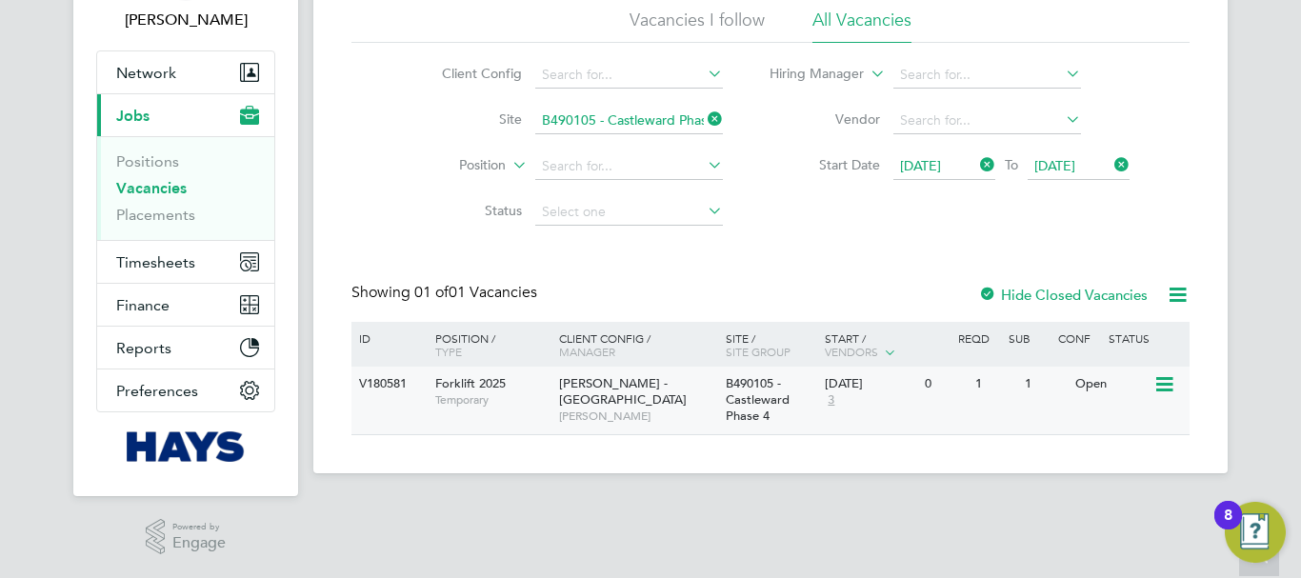
click at [1161, 382] on icon at bounding box center [1163, 384] width 19 height 23
click at [1106, 431] on li "View Details" at bounding box center [1119, 428] width 110 height 27
click at [704, 119] on icon at bounding box center [704, 119] width 0 height 27
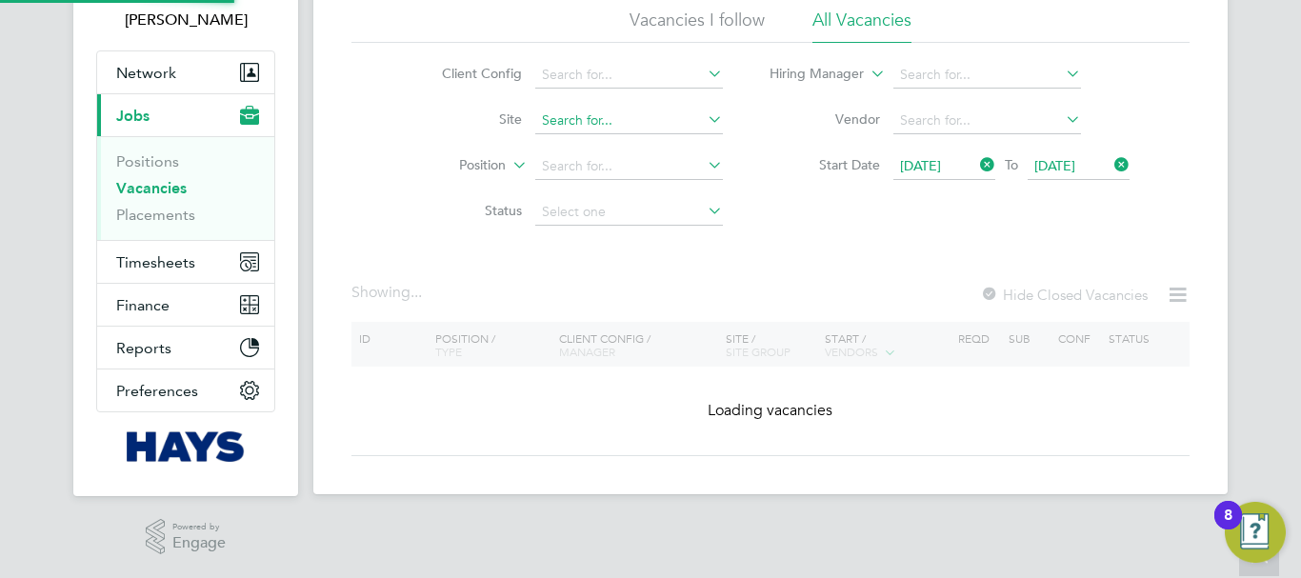
click at [643, 123] on input at bounding box center [629, 121] width 188 height 27
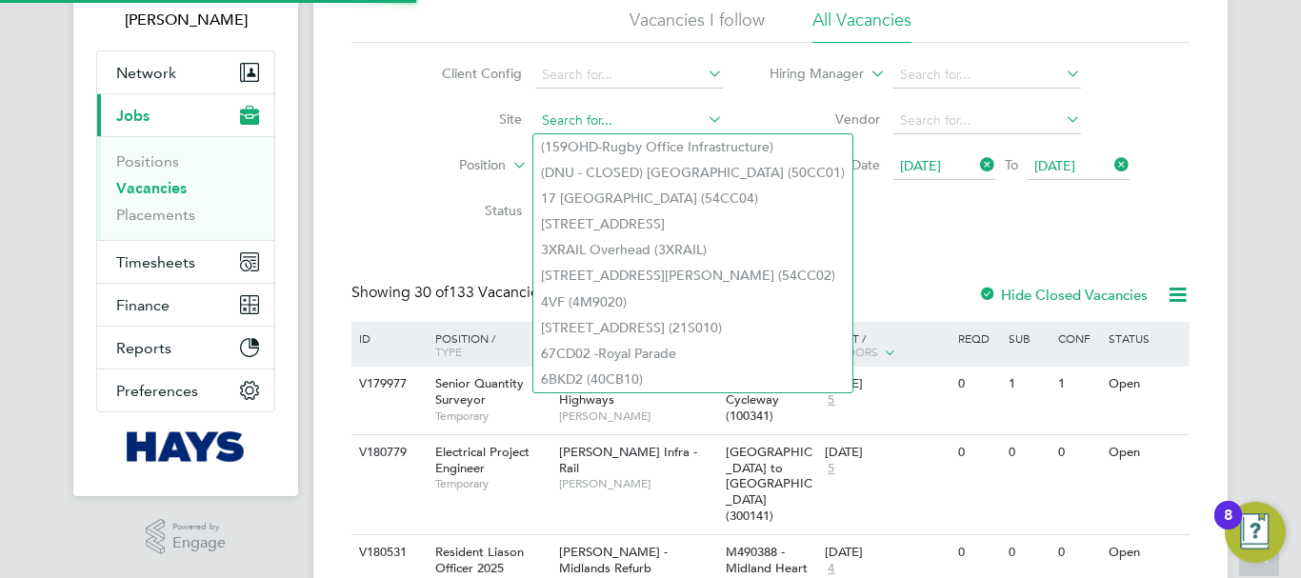
paste input "B490108 - Saffron Lane"
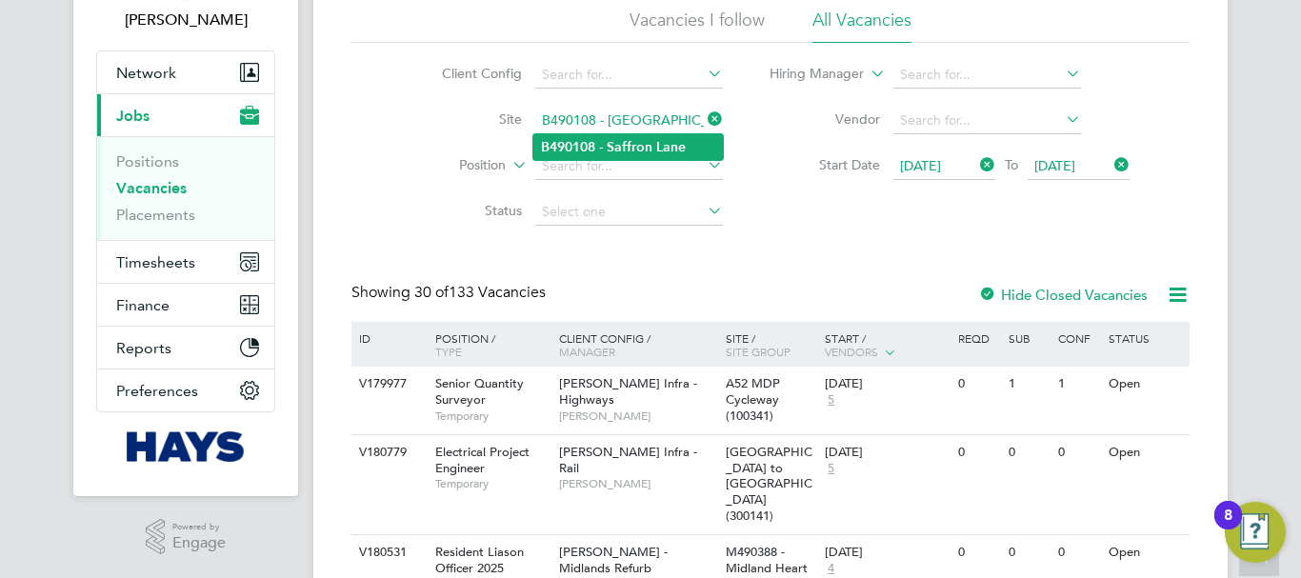
type input "B490108 - Saffron Lane"
click at [590, 141] on b "B490108" at bounding box center [568, 147] width 54 height 16
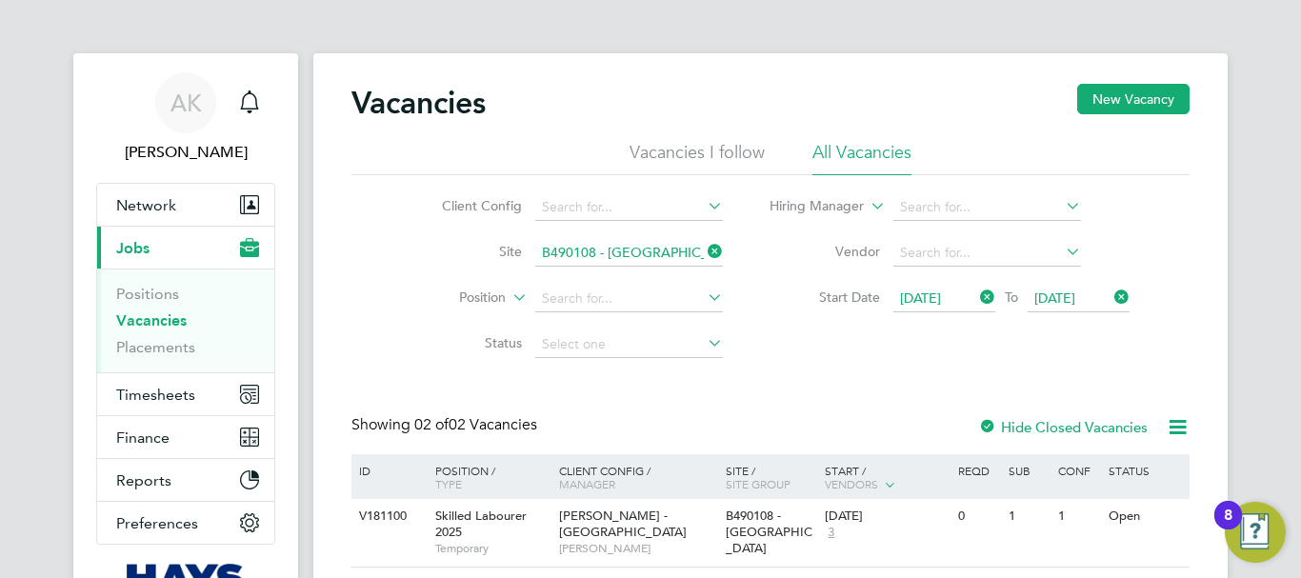
scroll to position [132, 0]
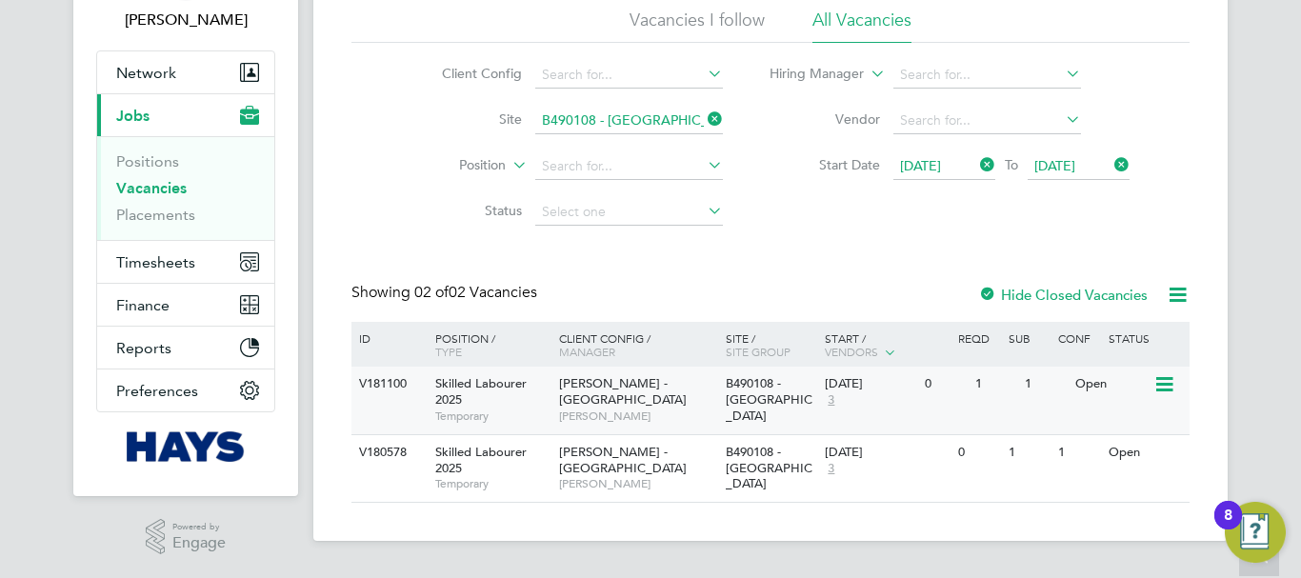
click at [1159, 382] on icon at bounding box center [1163, 384] width 19 height 23
click at [1123, 428] on li "View Details" at bounding box center [1119, 428] width 110 height 27
click at [1161, 453] on icon at bounding box center [1163, 453] width 19 height 23
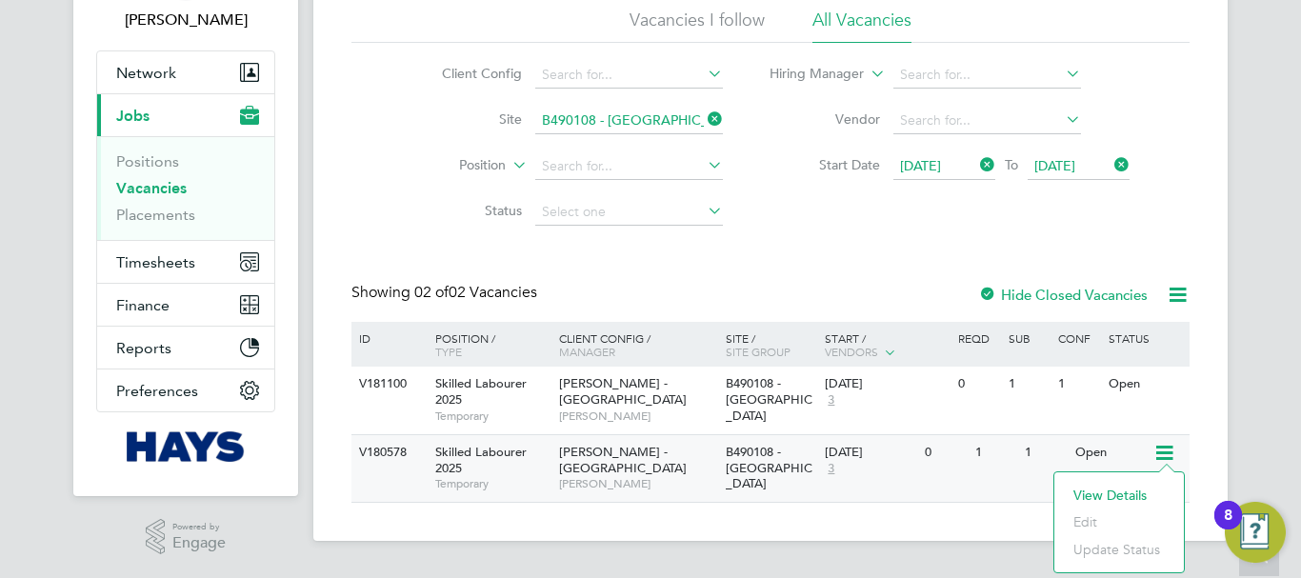
click at [1112, 493] on li "View Details" at bounding box center [1119, 495] width 110 height 27
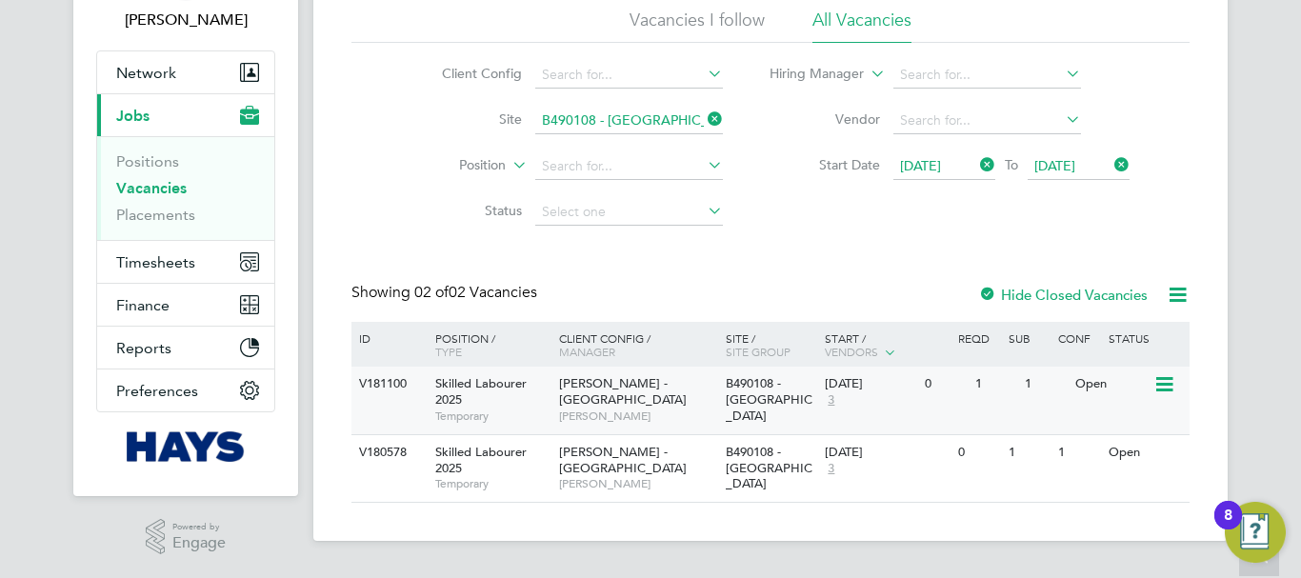
click at [1171, 378] on icon at bounding box center [1163, 384] width 19 height 23
click at [1099, 431] on li "View Details" at bounding box center [1119, 428] width 110 height 27
click at [704, 119] on icon at bounding box center [704, 119] width 0 height 27
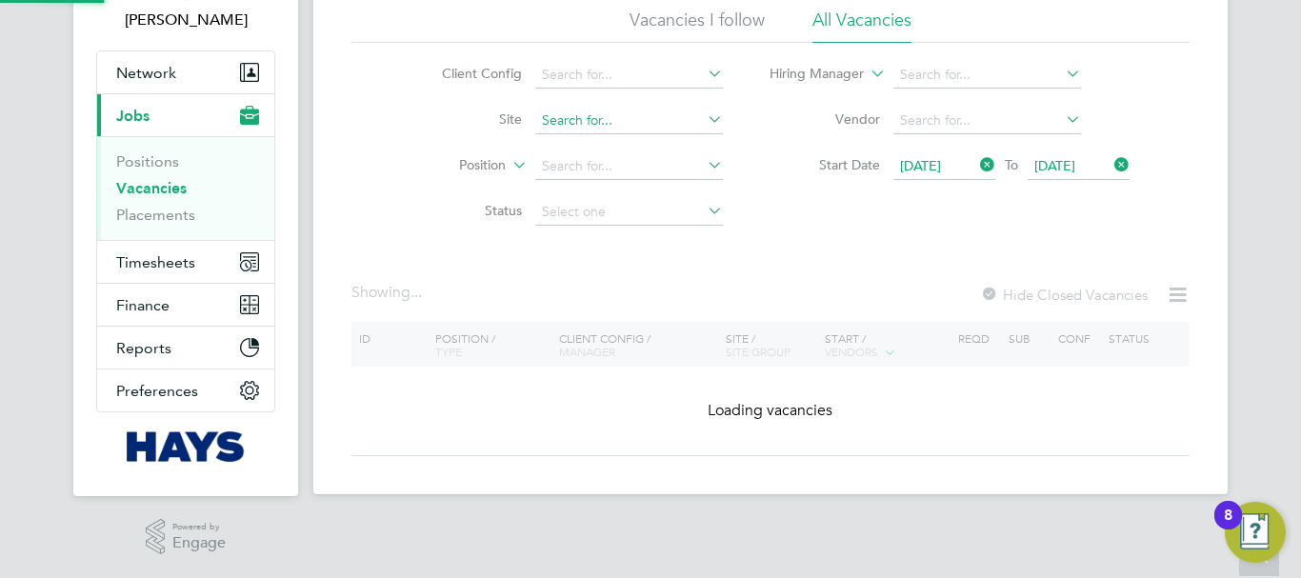
click at [652, 116] on input at bounding box center [629, 121] width 188 height 27
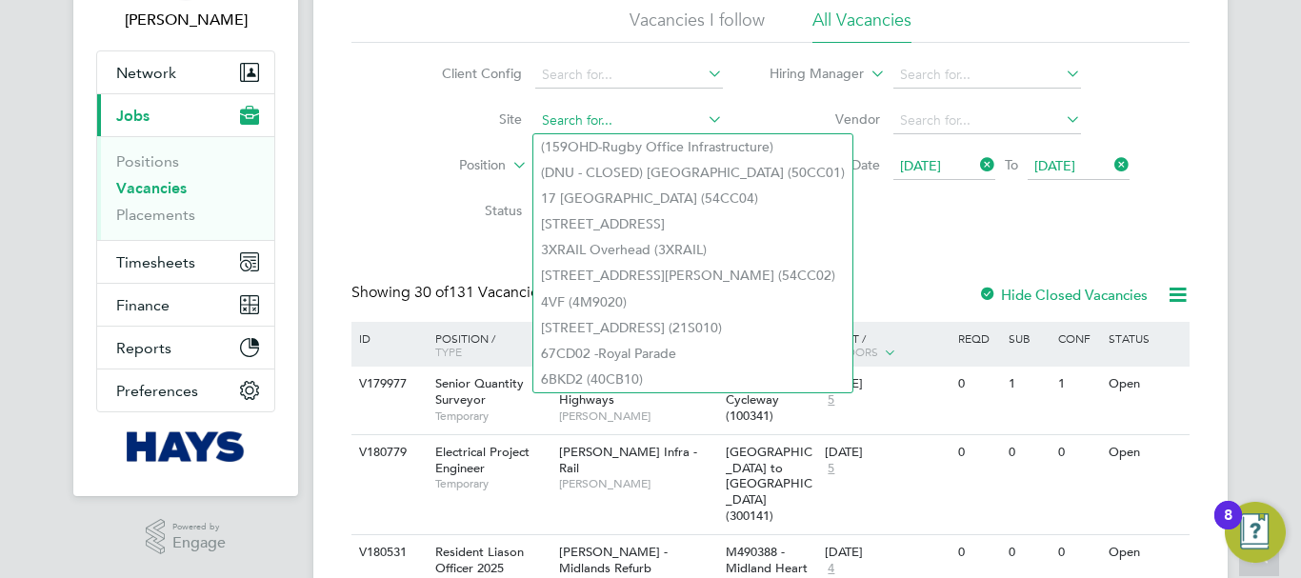
paste input "B490110 - Bennett Street"
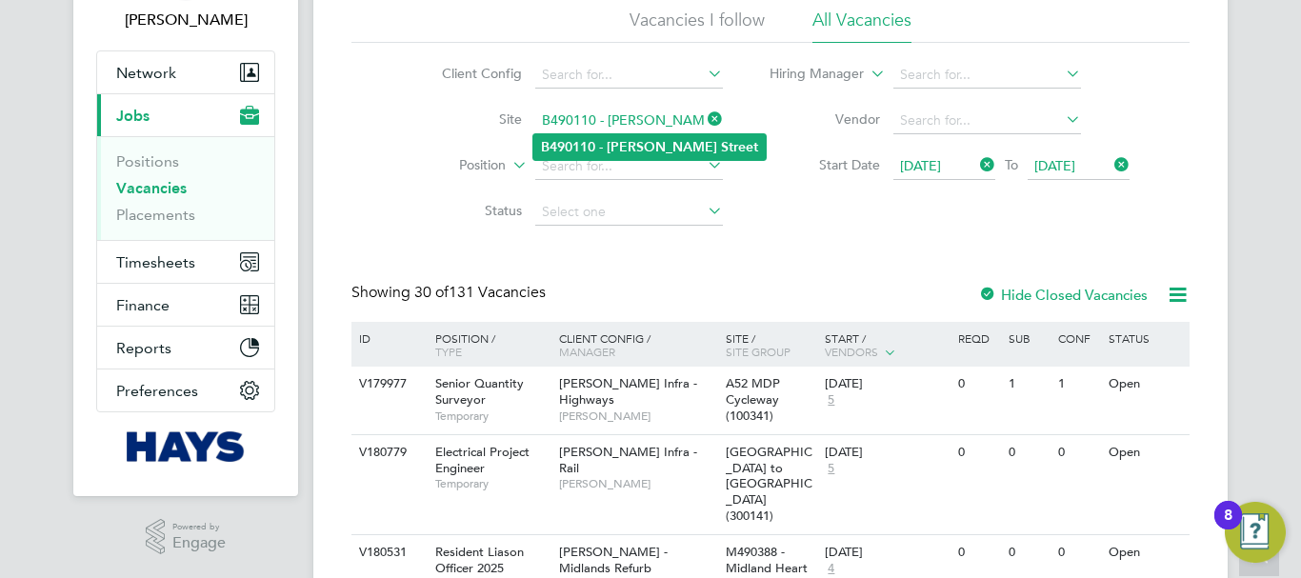
type input "B490110 - Bennett Street"
click at [652, 144] on b "Bennett" at bounding box center [662, 147] width 110 height 16
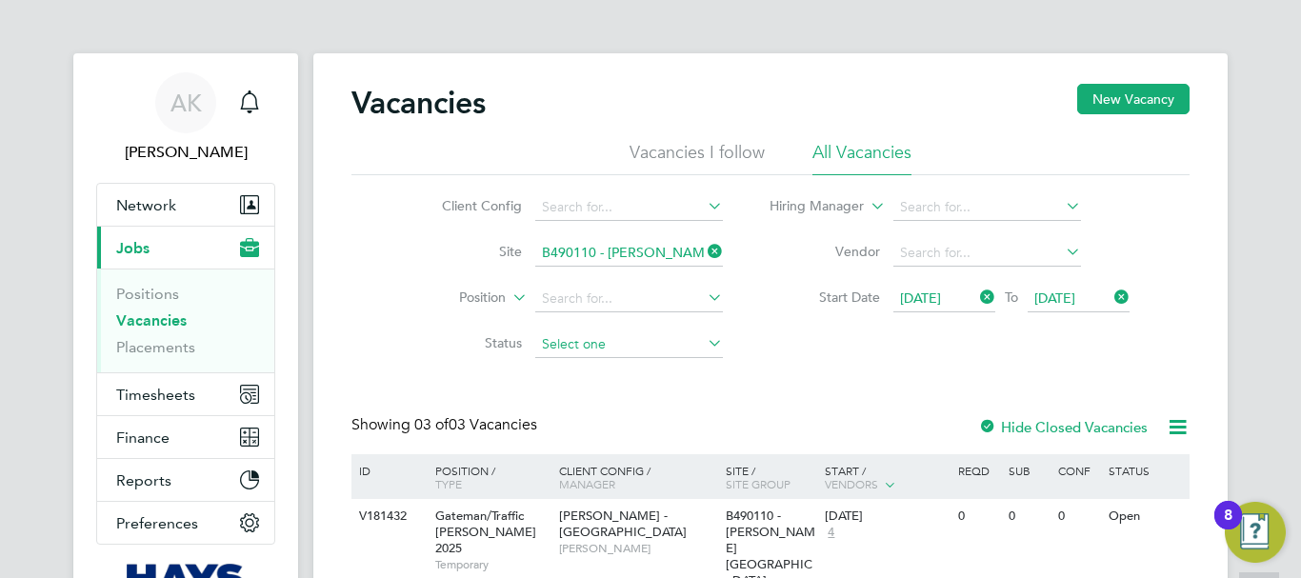
scroll to position [161, 0]
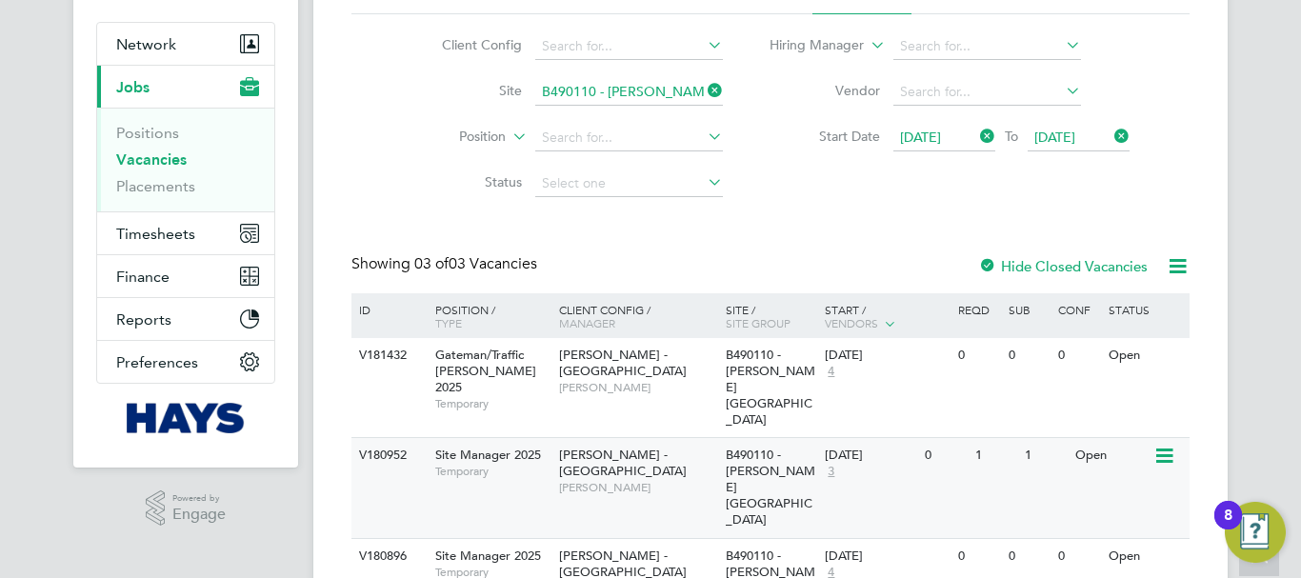
click at [1161, 445] on icon at bounding box center [1163, 456] width 19 height 23
click at [1118, 467] on li "View Details" at bounding box center [1119, 466] width 110 height 27
click at [1170, 546] on icon at bounding box center [1163, 557] width 19 height 23
click at [1113, 513] on li "View Details" at bounding box center [1119, 519] width 110 height 27
click at [704, 87] on icon at bounding box center [704, 90] width 0 height 27
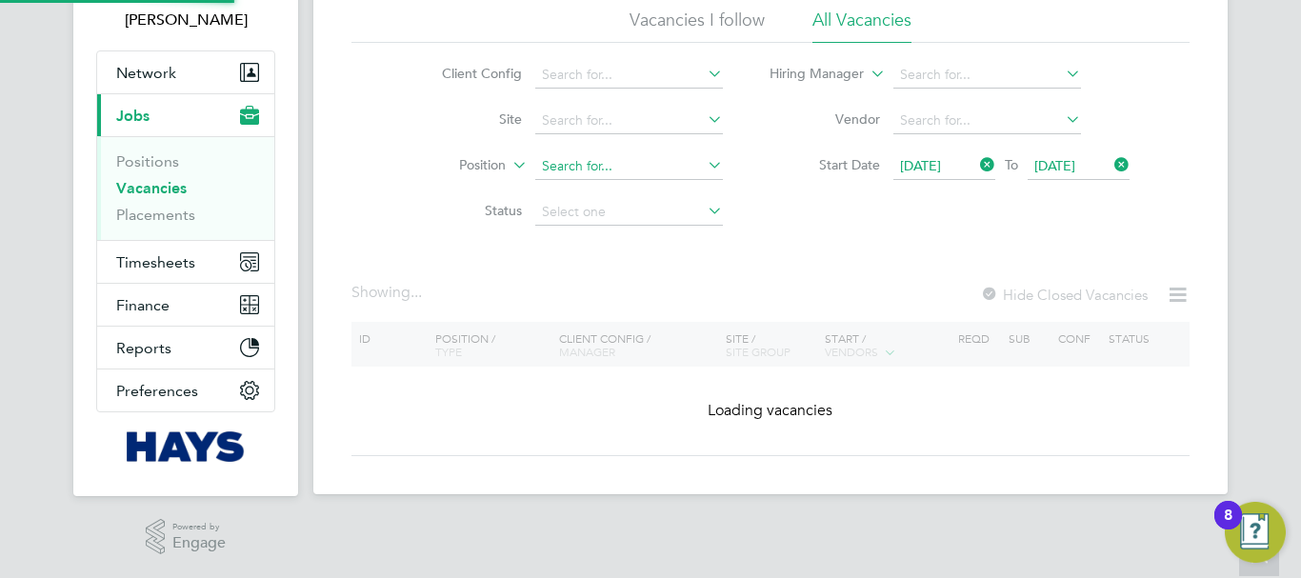
scroll to position [161, 0]
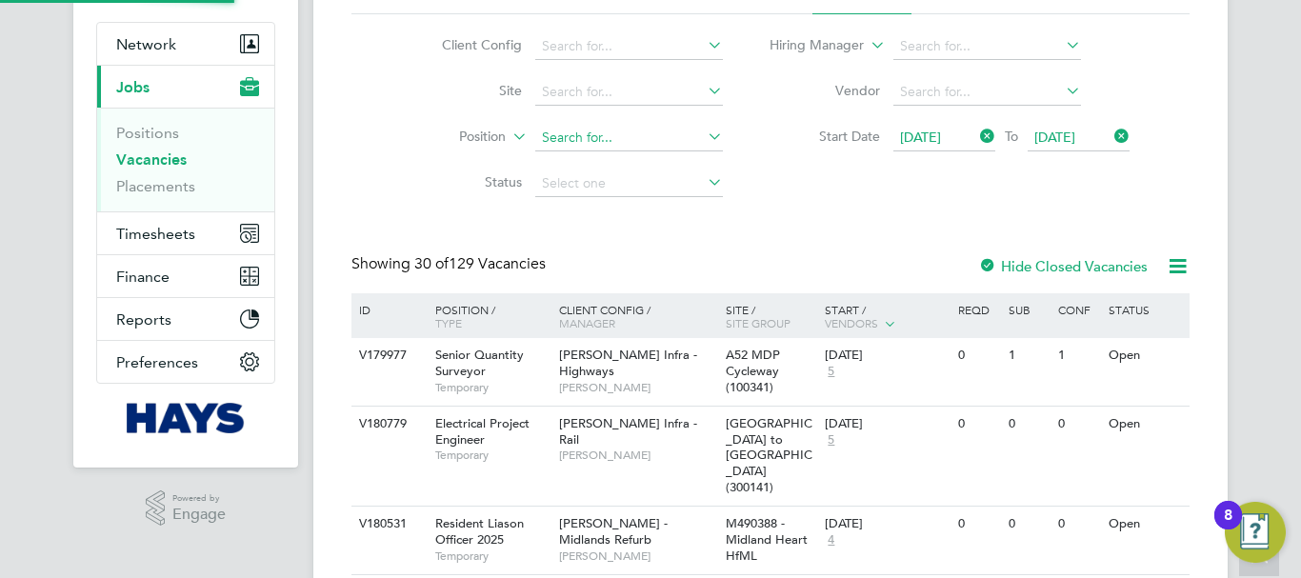
click at [635, 126] on input at bounding box center [629, 138] width 188 height 27
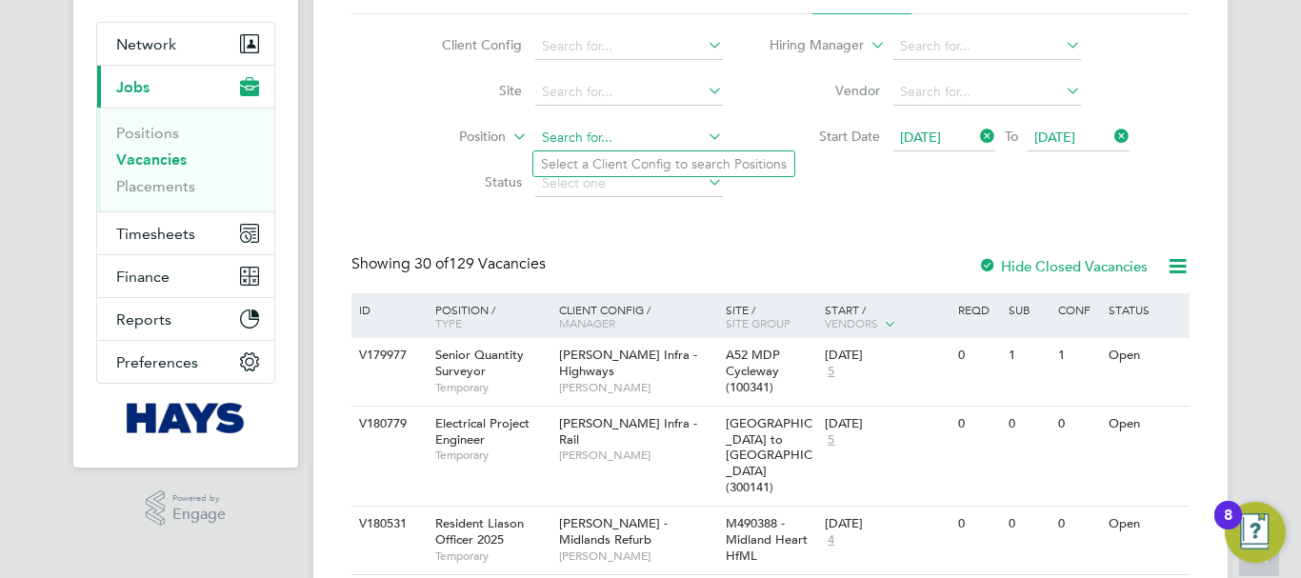
paste input "B490113 - Hospital Close"
type input "B490113 - Hospital Close"
click at [704, 137] on icon at bounding box center [704, 136] width 0 height 27
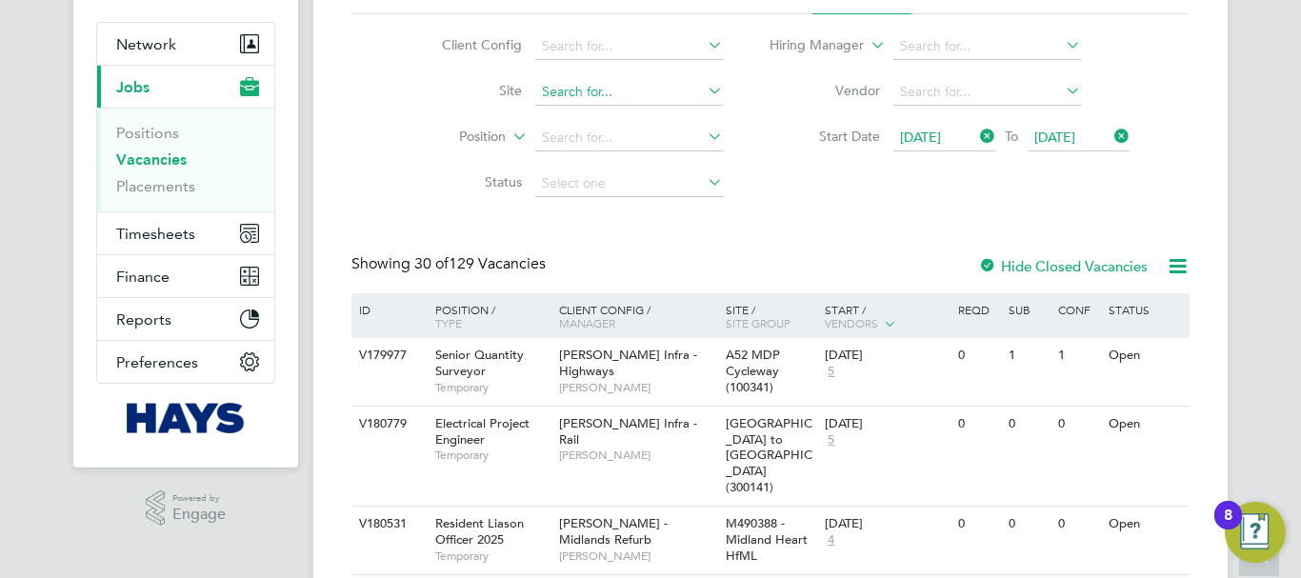
click at [645, 92] on input at bounding box center [629, 92] width 188 height 27
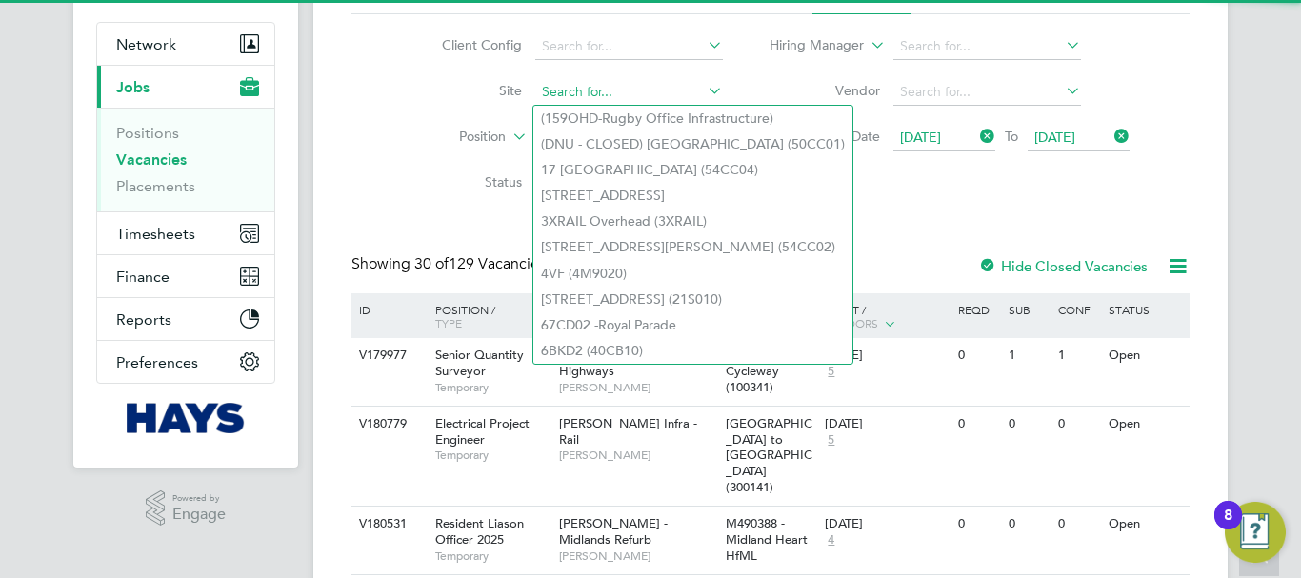
paste input "B490113 - Hospital Close"
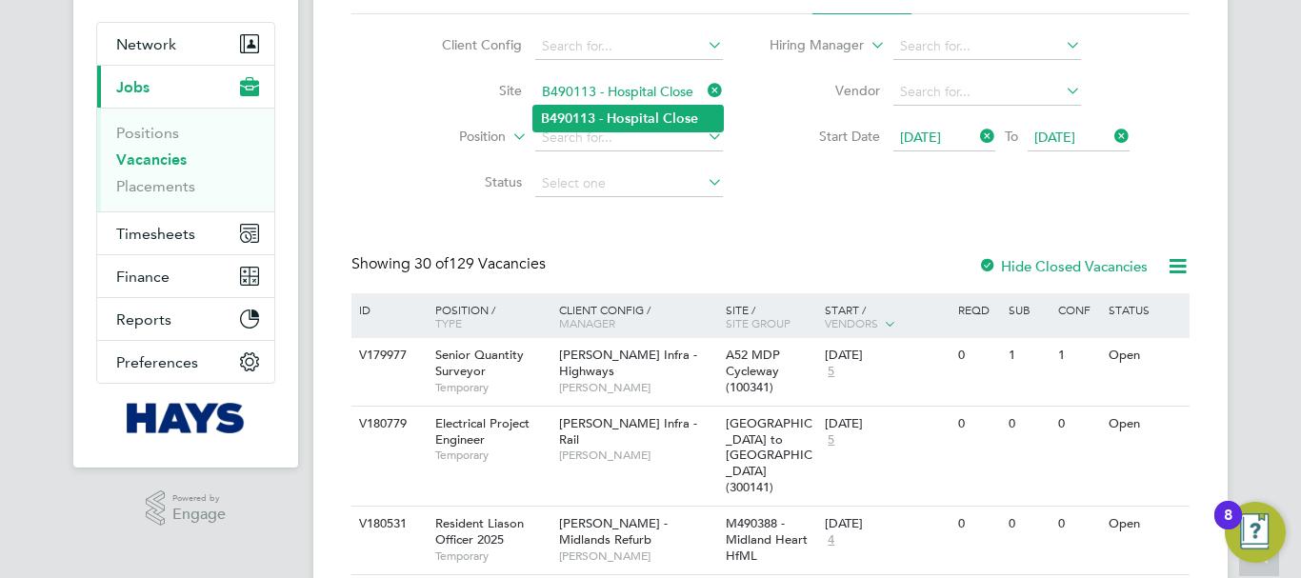
type input "B490113 - Hospital Close"
click at [626, 111] on b "Hospital" at bounding box center [633, 118] width 52 height 16
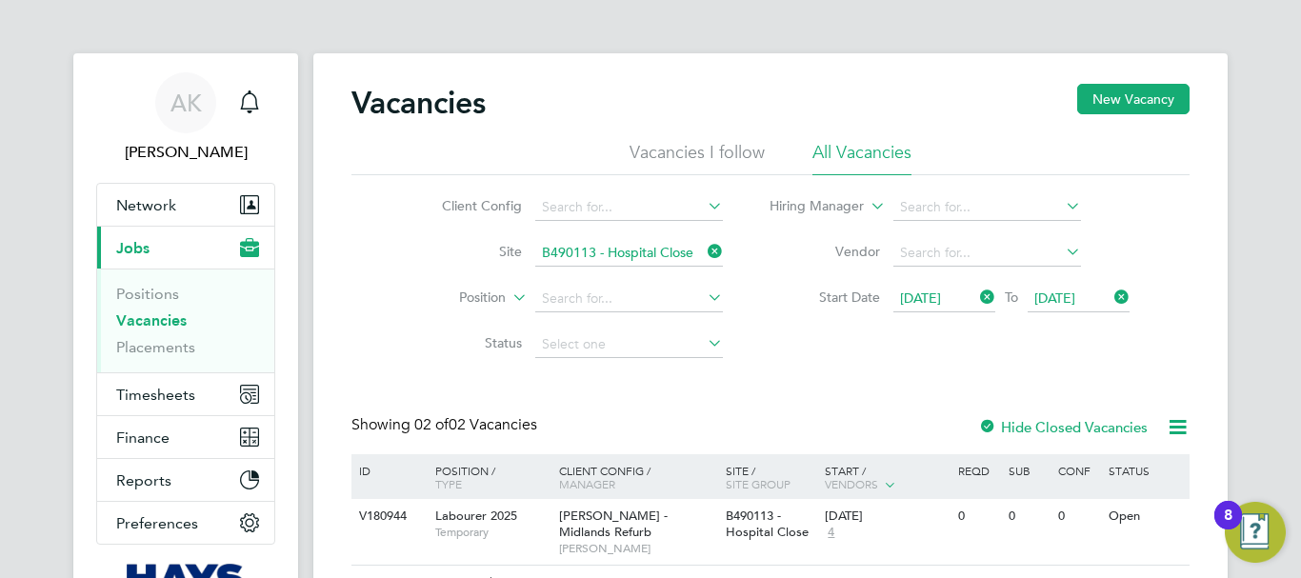
scroll to position [132, 0]
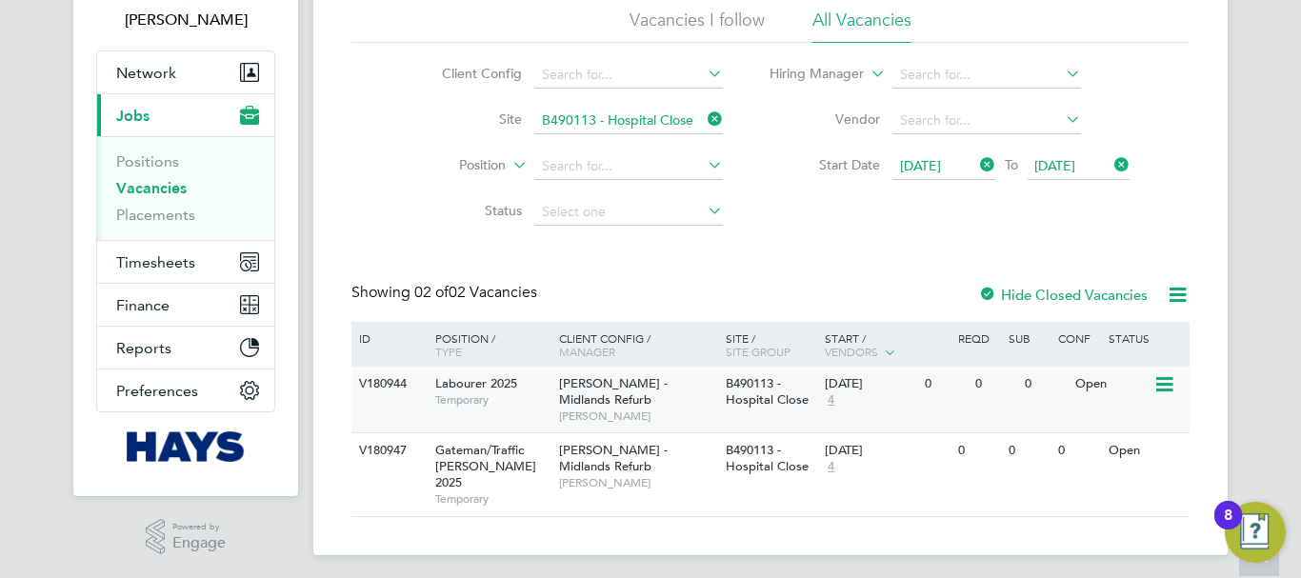
click at [1167, 380] on icon at bounding box center [1163, 384] width 19 height 23
click at [1128, 429] on li "View Details" at bounding box center [1119, 428] width 110 height 27
click at [1169, 440] on icon at bounding box center [1163, 451] width 19 height 23
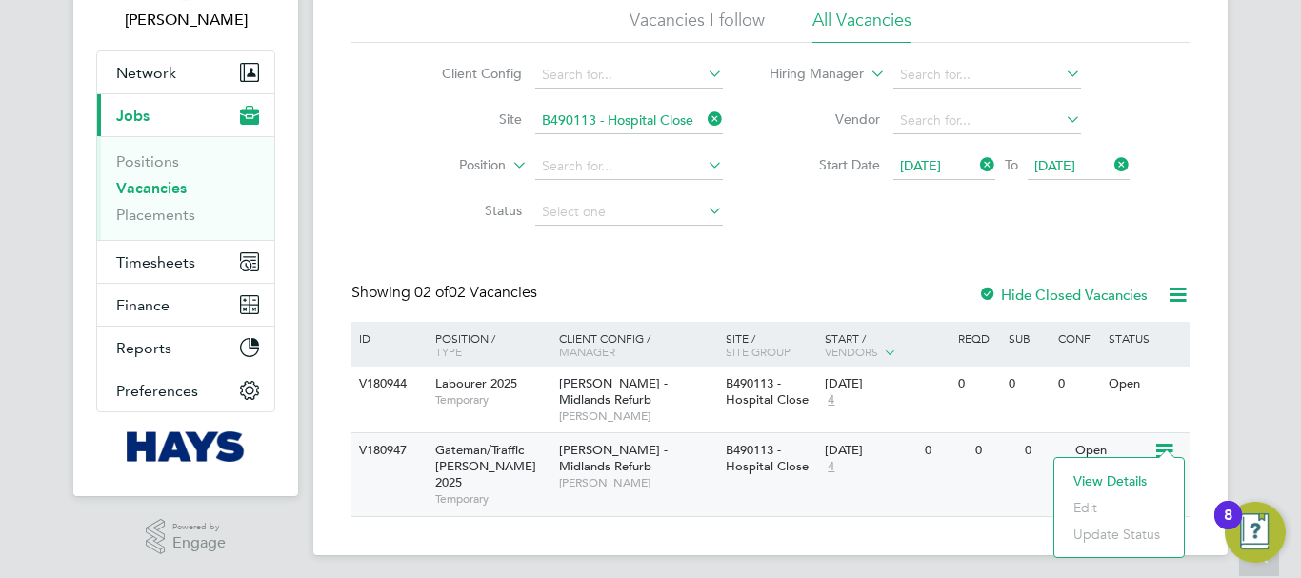
click at [1120, 474] on li "View Details" at bounding box center [1119, 481] width 110 height 27
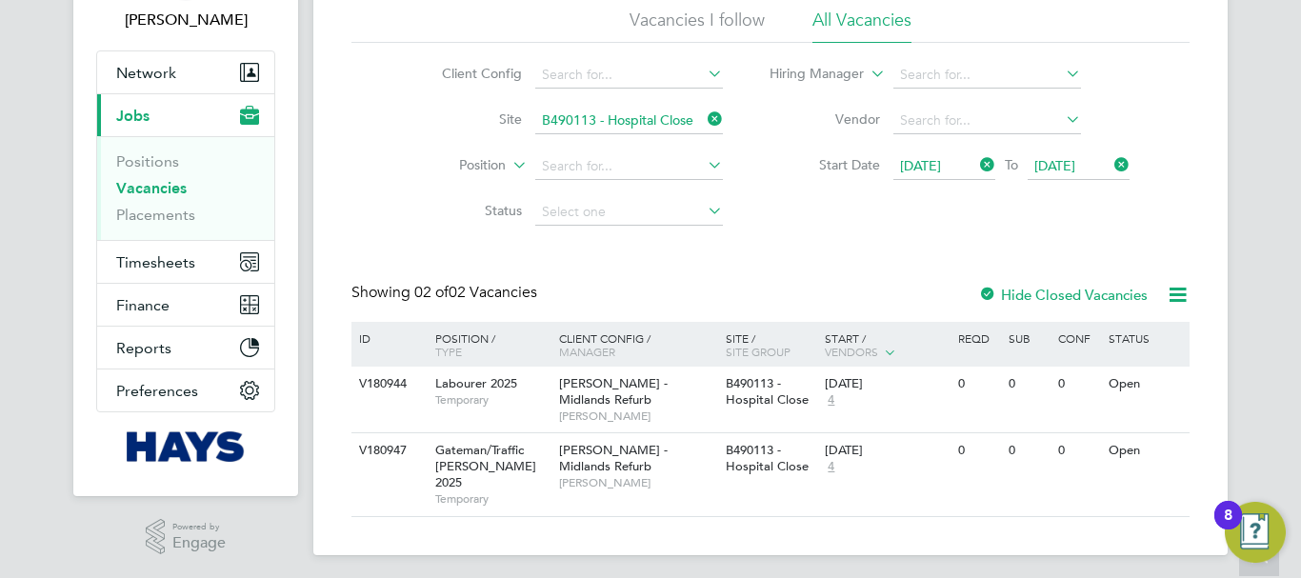
click at [704, 117] on icon at bounding box center [704, 119] width 0 height 27
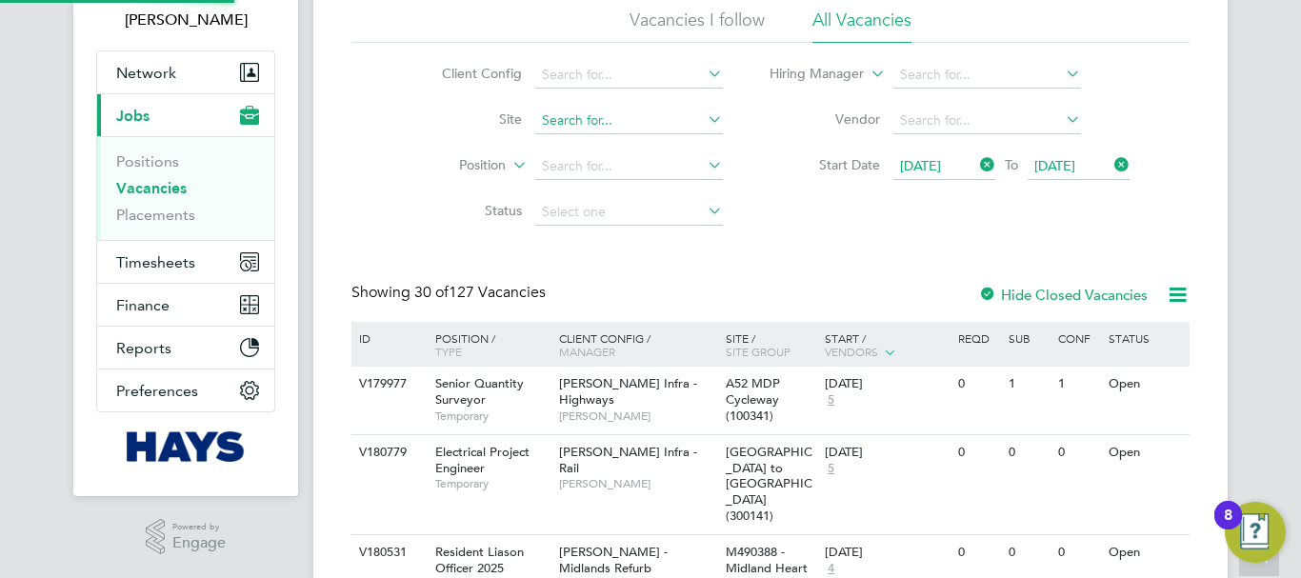
click at [652, 118] on input at bounding box center [629, 121] width 188 height 27
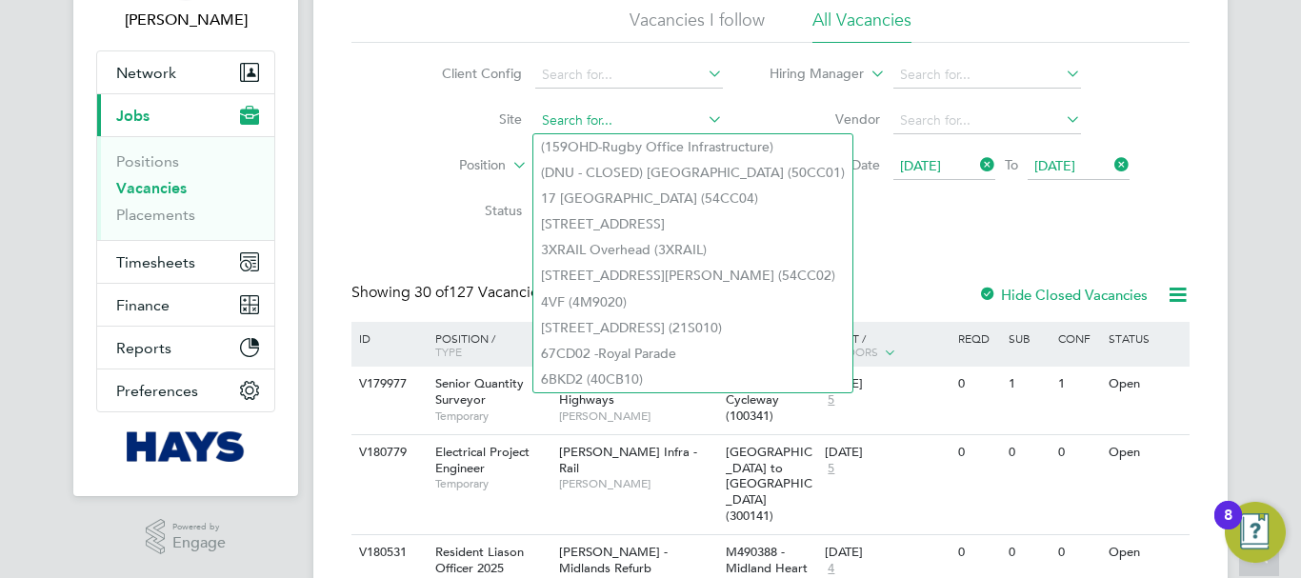
paste input "Clive Booth Student Accom Enabling Works (22CA01)"
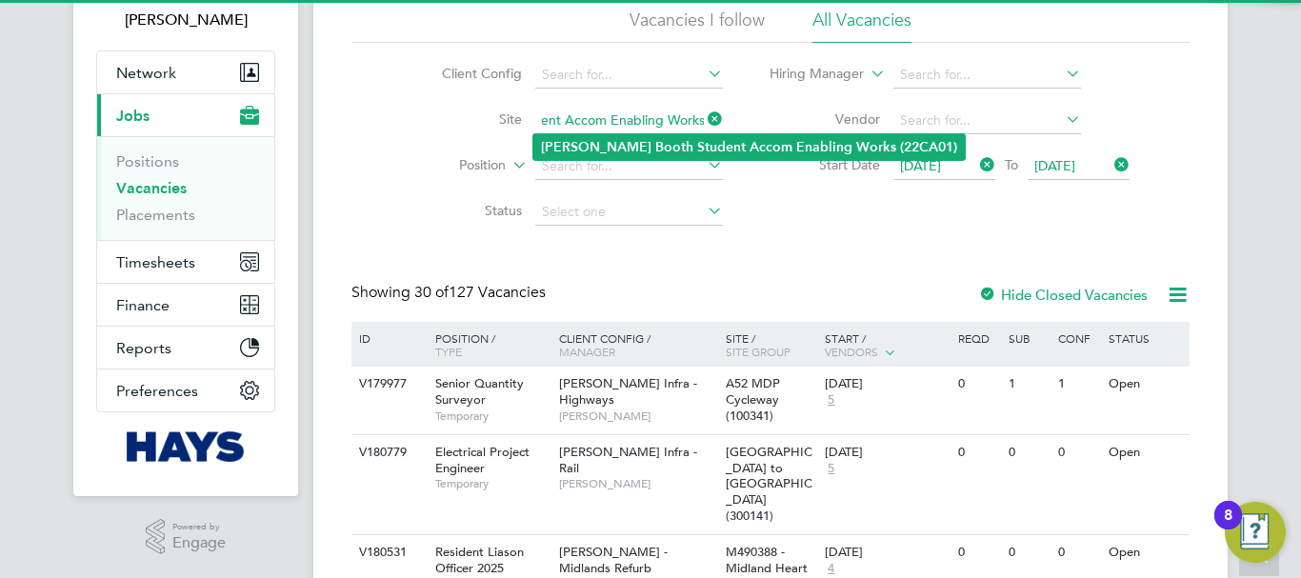
type input "Clive Booth Student Accom Enabling Works (22CA01)"
click at [613, 144] on li "Clive Booth Student Accom Enabling Works (22CA01)" at bounding box center [749, 147] width 432 height 26
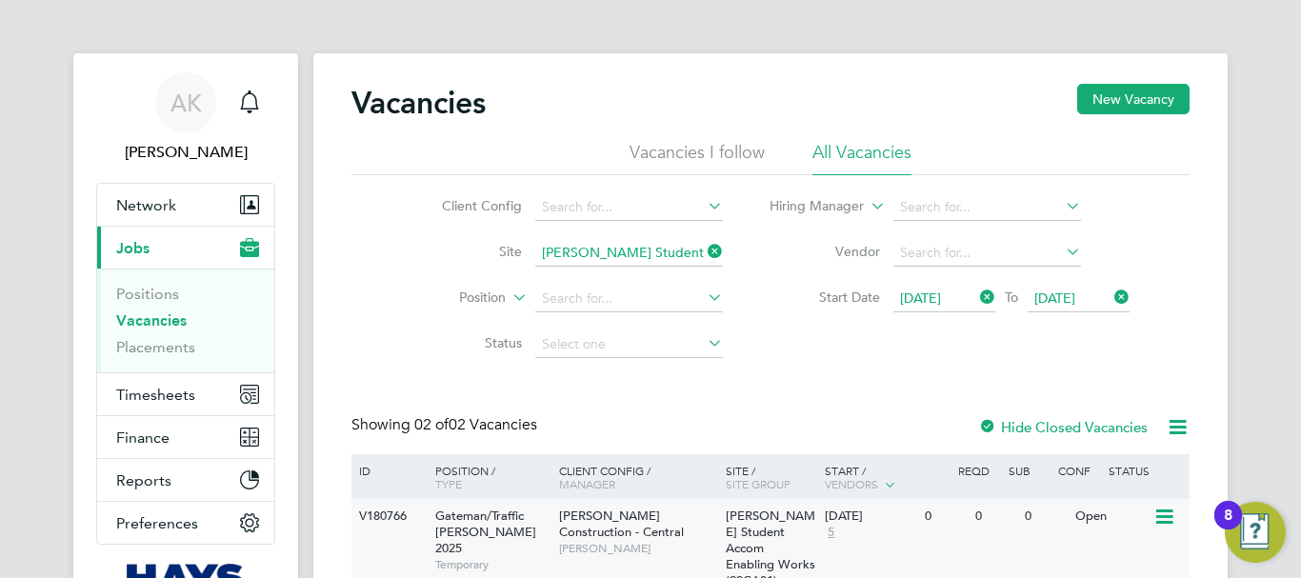
scroll to position [188, 0]
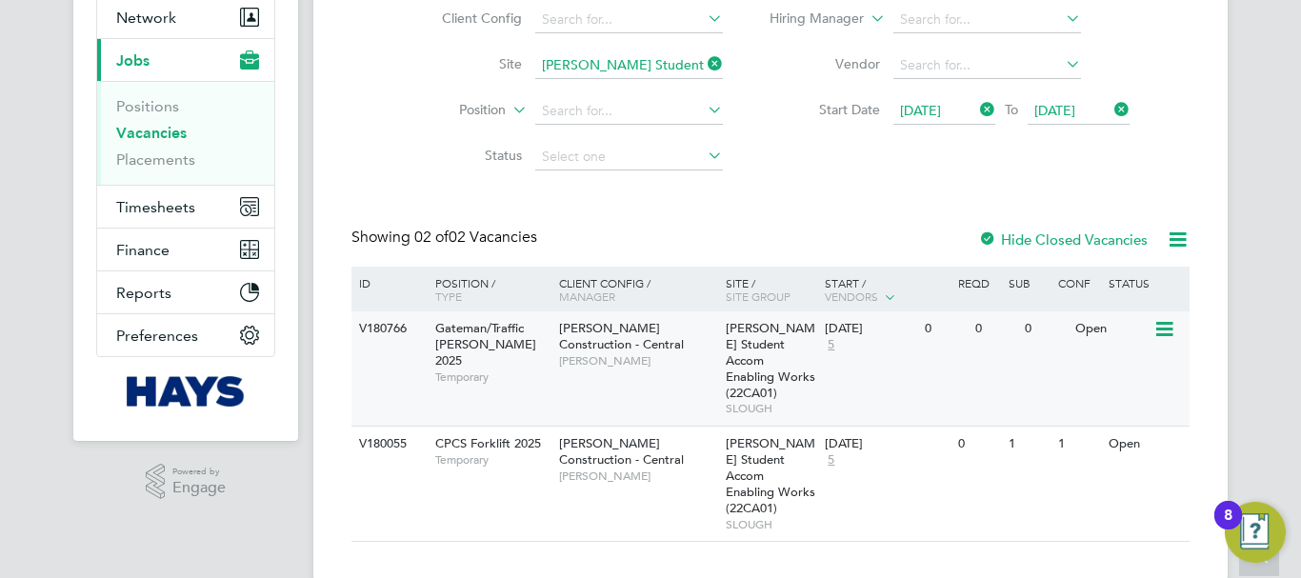
click at [1166, 324] on icon at bounding box center [1163, 329] width 19 height 23
click at [1136, 367] on li "View Details" at bounding box center [1119, 373] width 110 height 27
click at [1171, 433] on icon at bounding box center [1163, 444] width 19 height 23
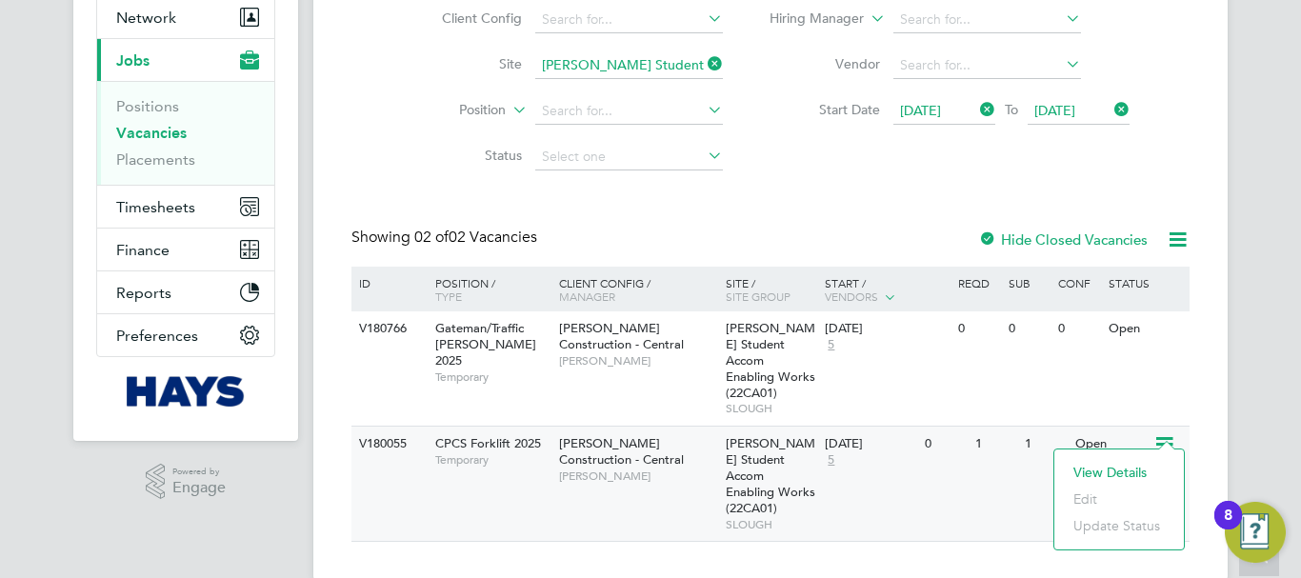
click at [1112, 475] on li "View Details" at bounding box center [1119, 472] width 110 height 27
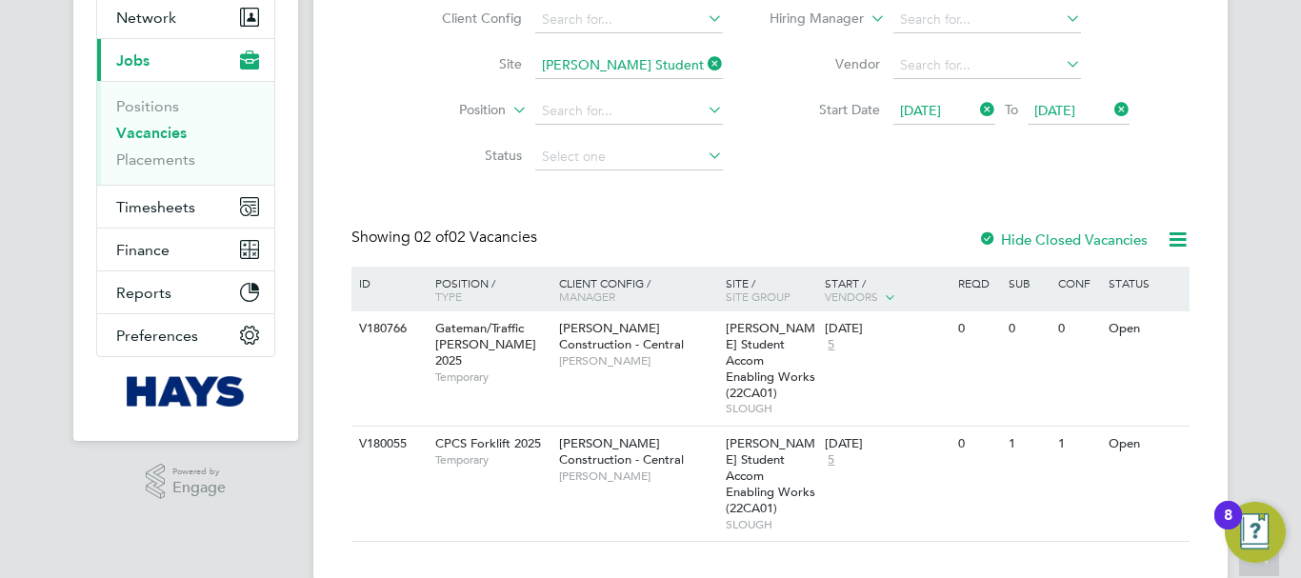
click at [704, 63] on icon at bounding box center [704, 63] width 0 height 27
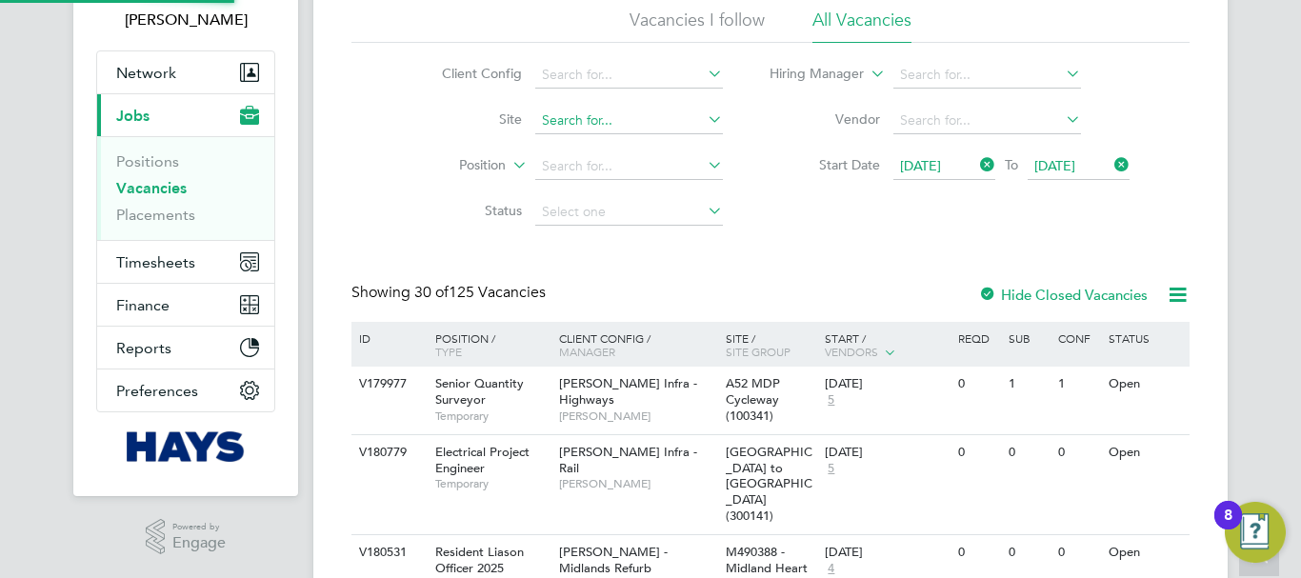
scroll to position [188, 0]
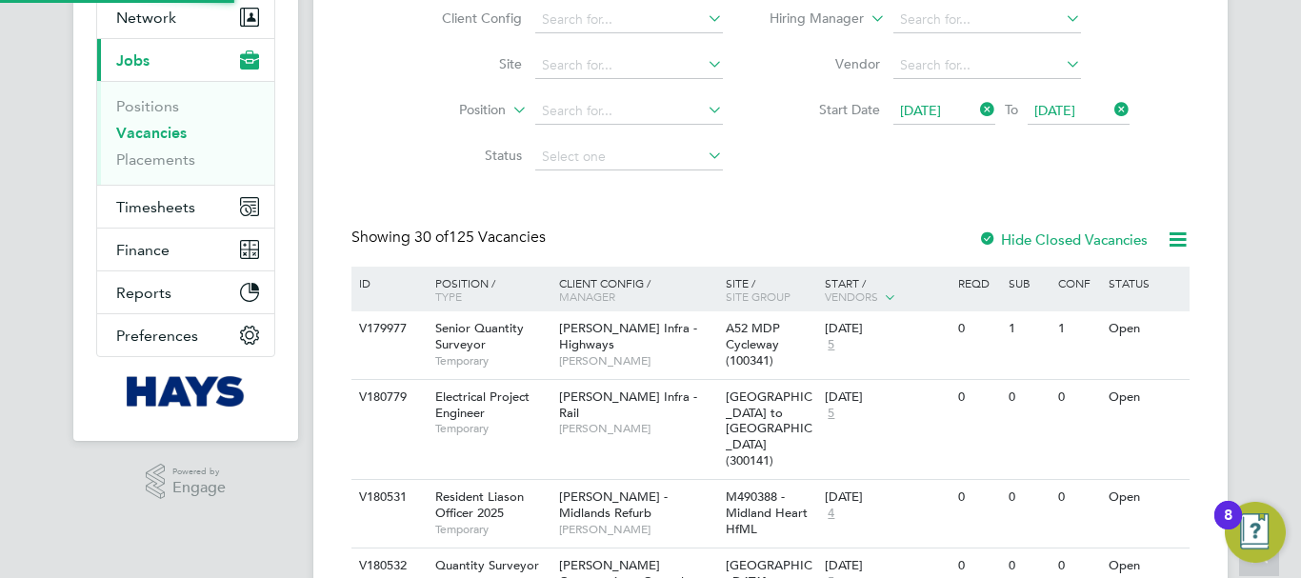
click at [598, 125] on li "Position" at bounding box center [568, 112] width 358 height 46
click at [581, 68] on input at bounding box center [629, 65] width 188 height 27
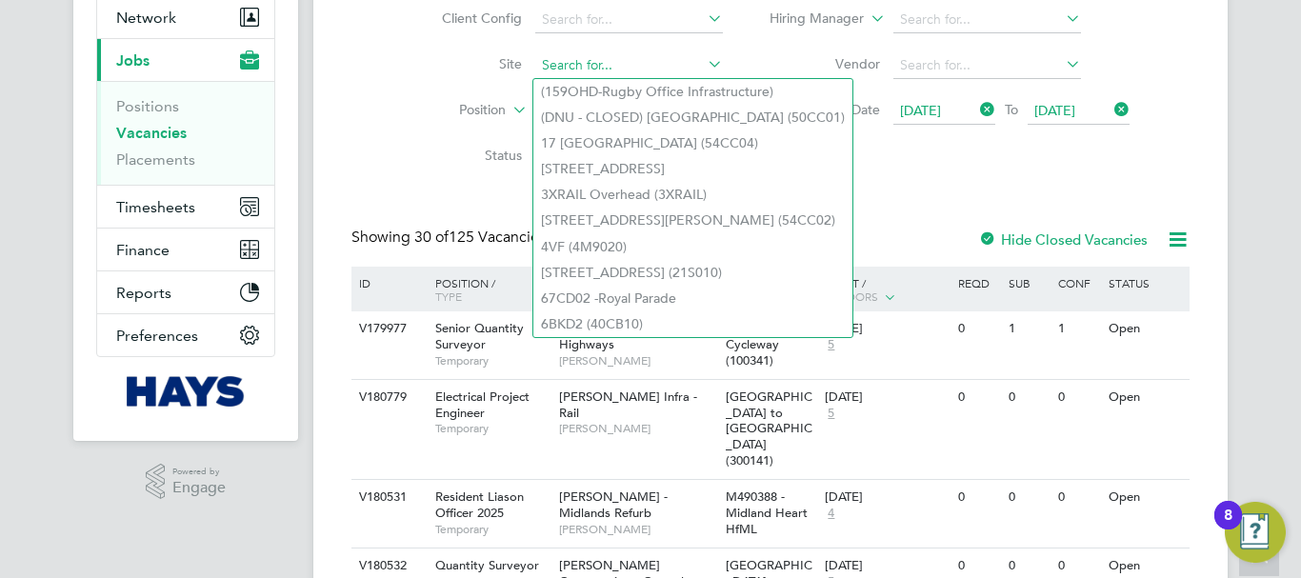
paste input "Clydach ALN (26CC05)"
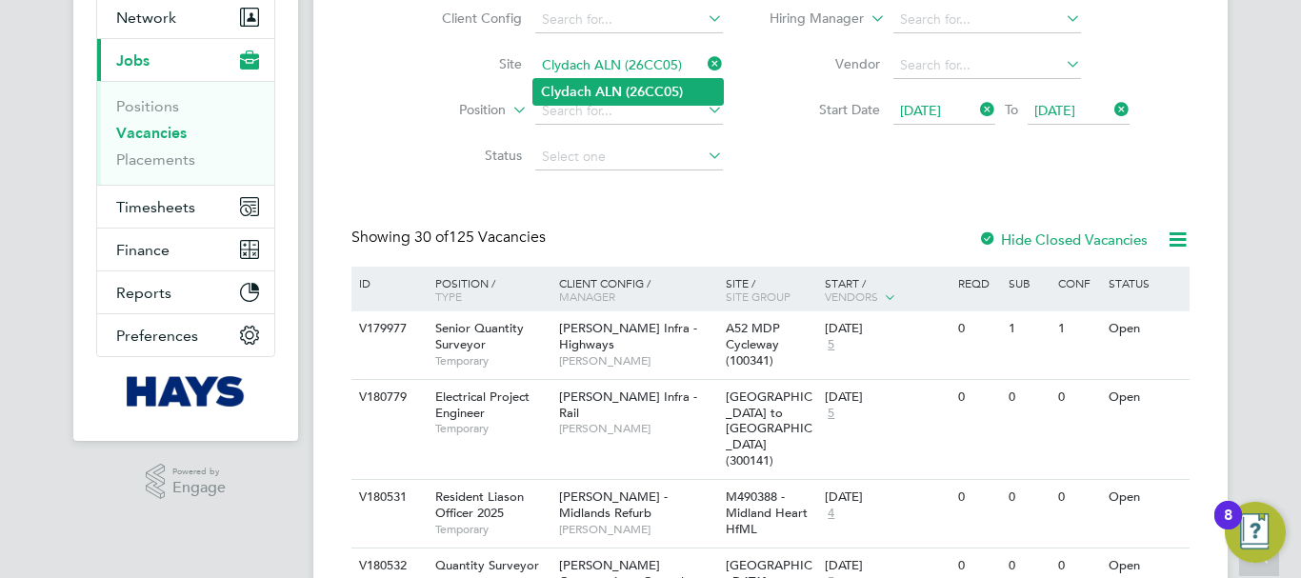
type input "Clydach ALN (26CC05)"
click at [591, 87] on li "Clydach ALN (26CC05)" at bounding box center [628, 92] width 190 height 26
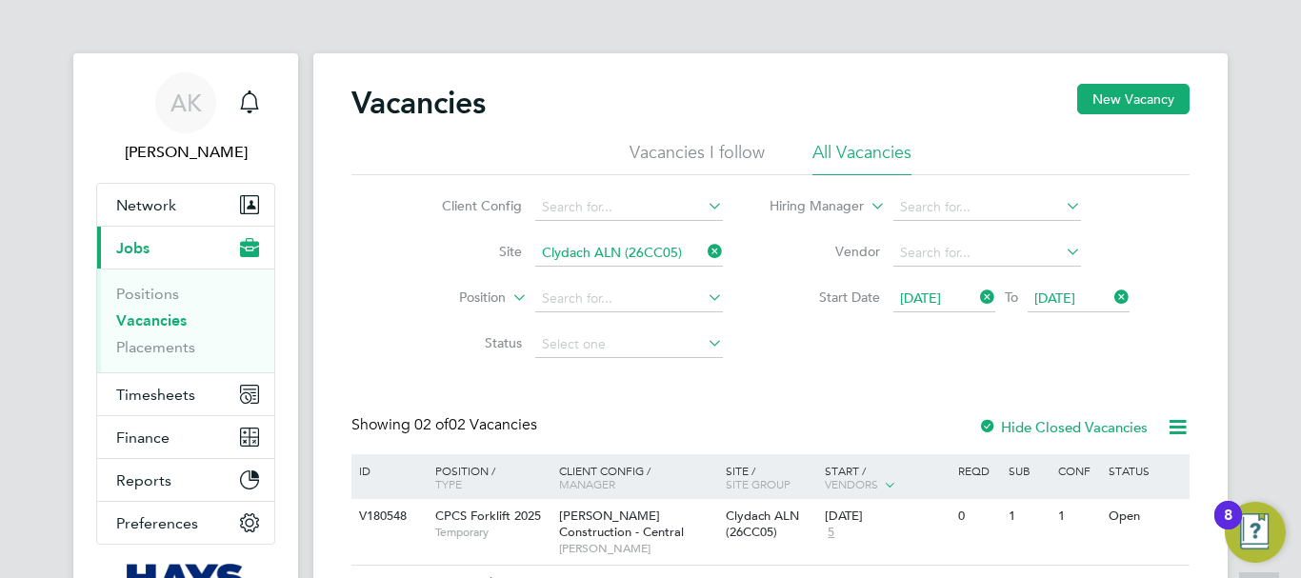
scroll to position [132, 0]
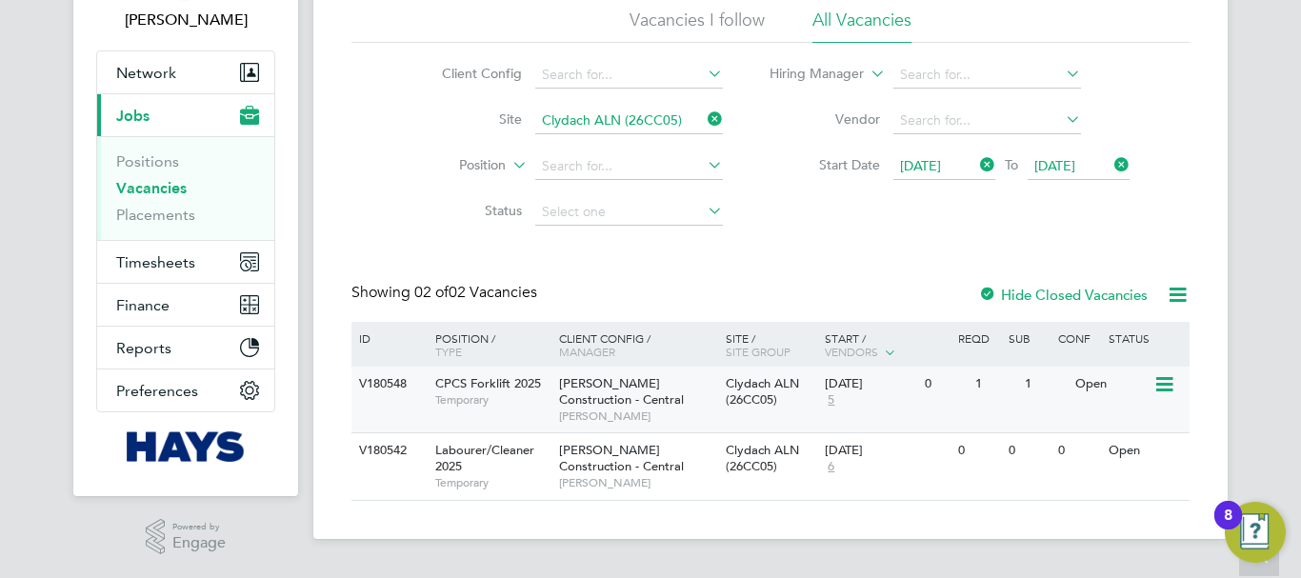
click at [1165, 383] on icon at bounding box center [1163, 384] width 19 height 23
click at [1112, 425] on li "View Details" at bounding box center [1119, 428] width 110 height 27
click at [1167, 454] on icon at bounding box center [1163, 451] width 19 height 23
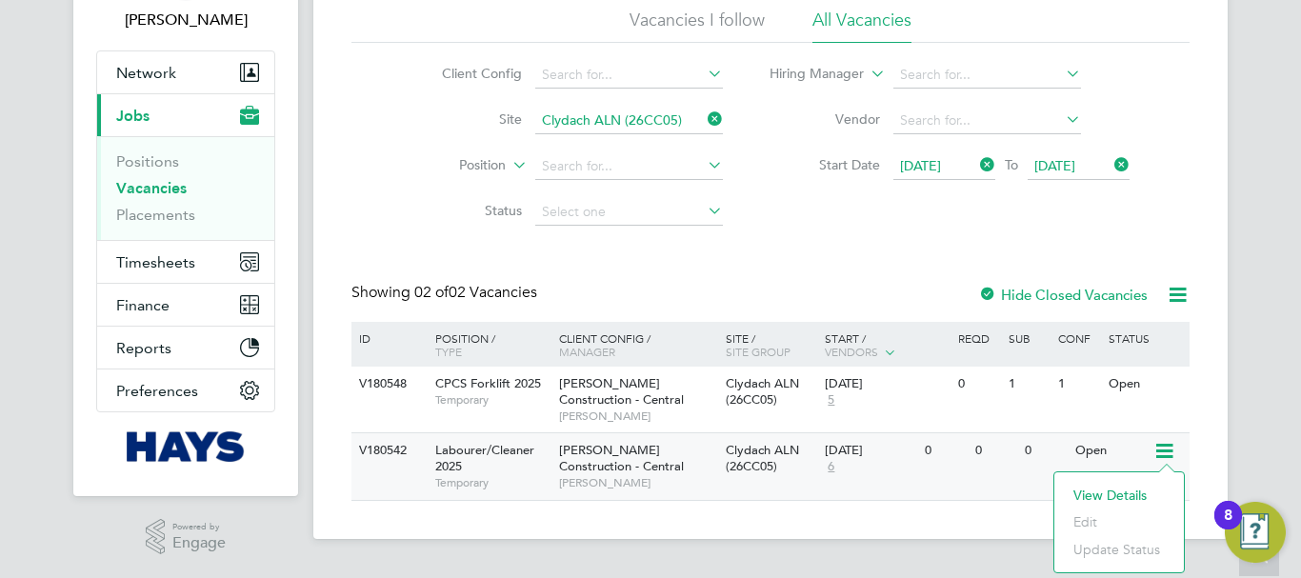
click at [1107, 495] on li "View Details" at bounding box center [1119, 495] width 110 height 27
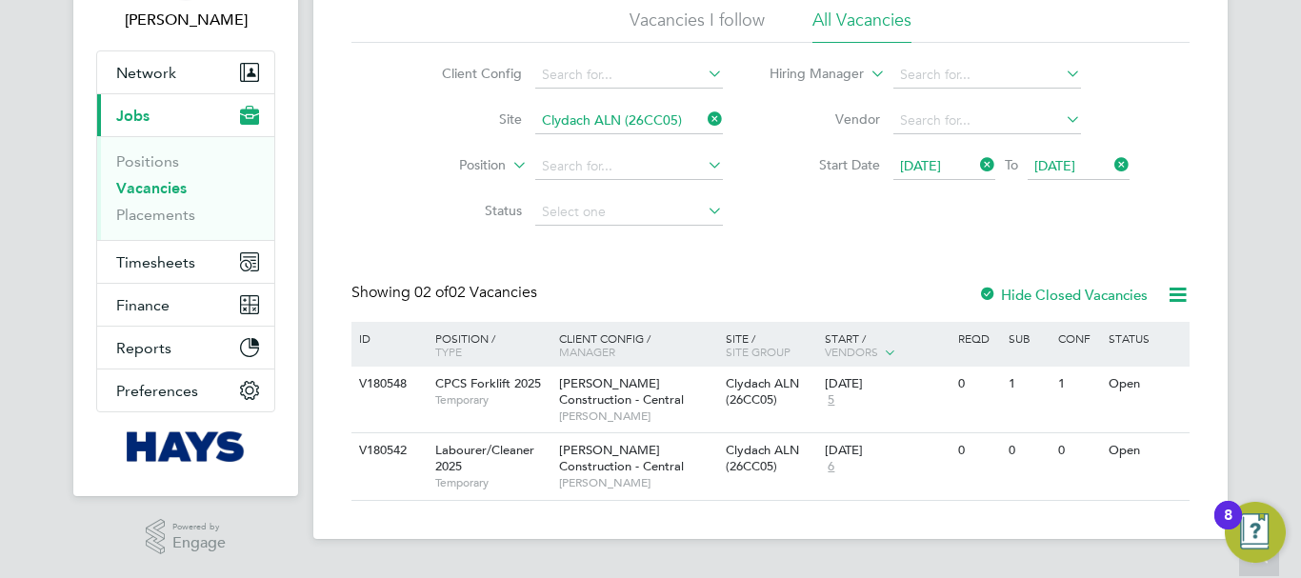
click at [704, 116] on icon at bounding box center [704, 119] width 0 height 27
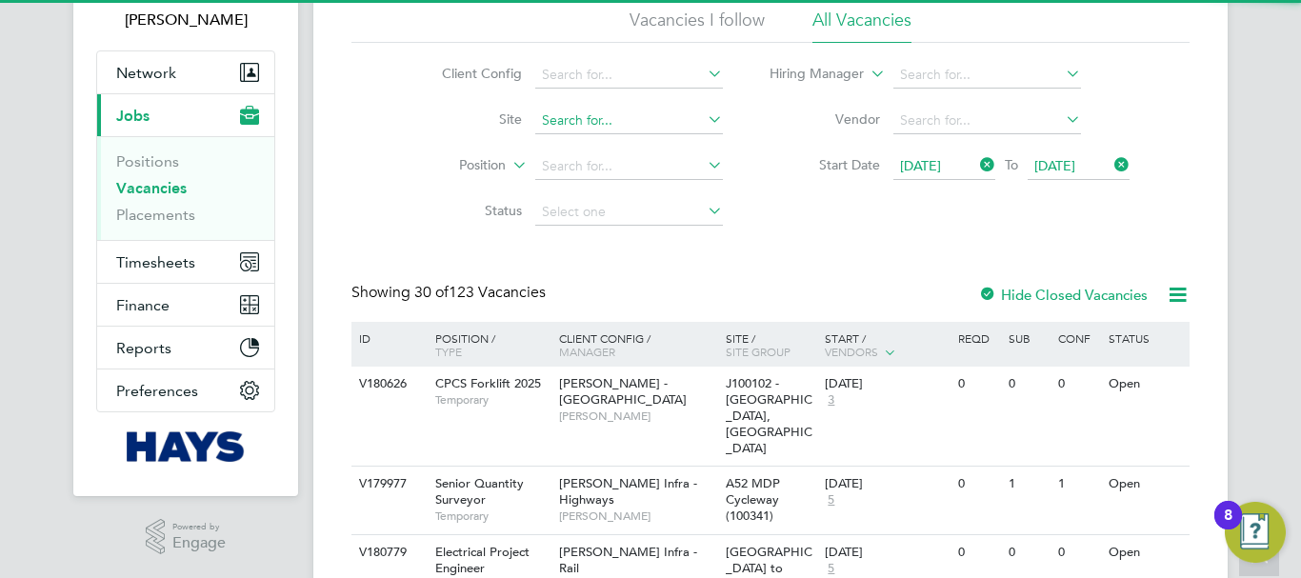
click at [632, 123] on input at bounding box center [629, 121] width 188 height 27
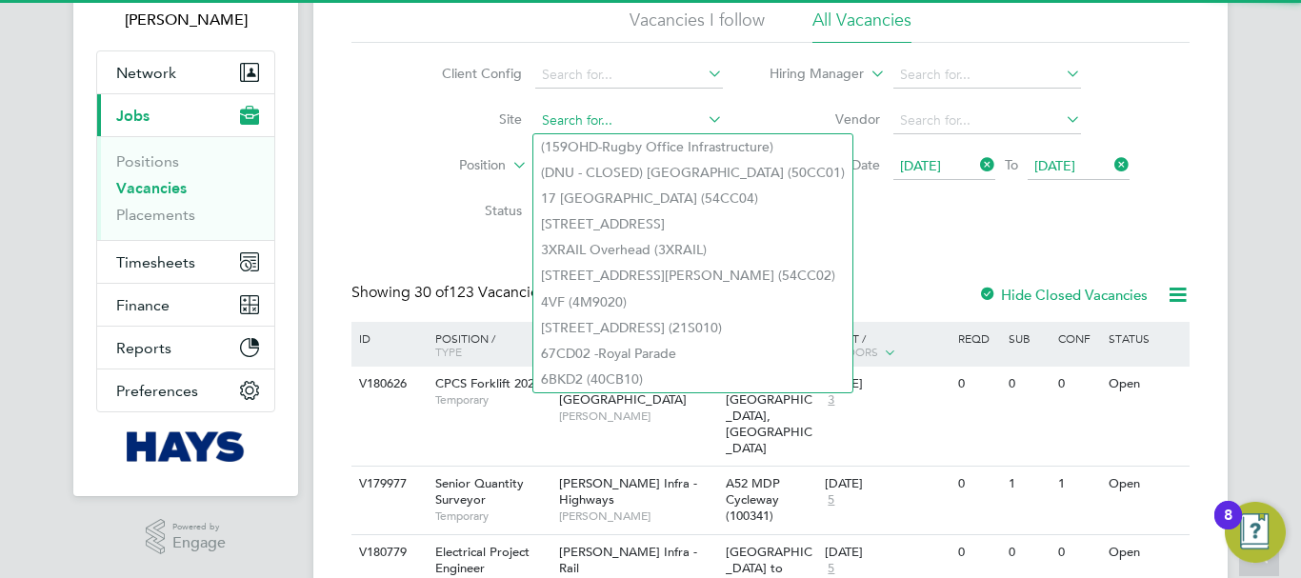
paste input "E500136 - Middle Deepdale"
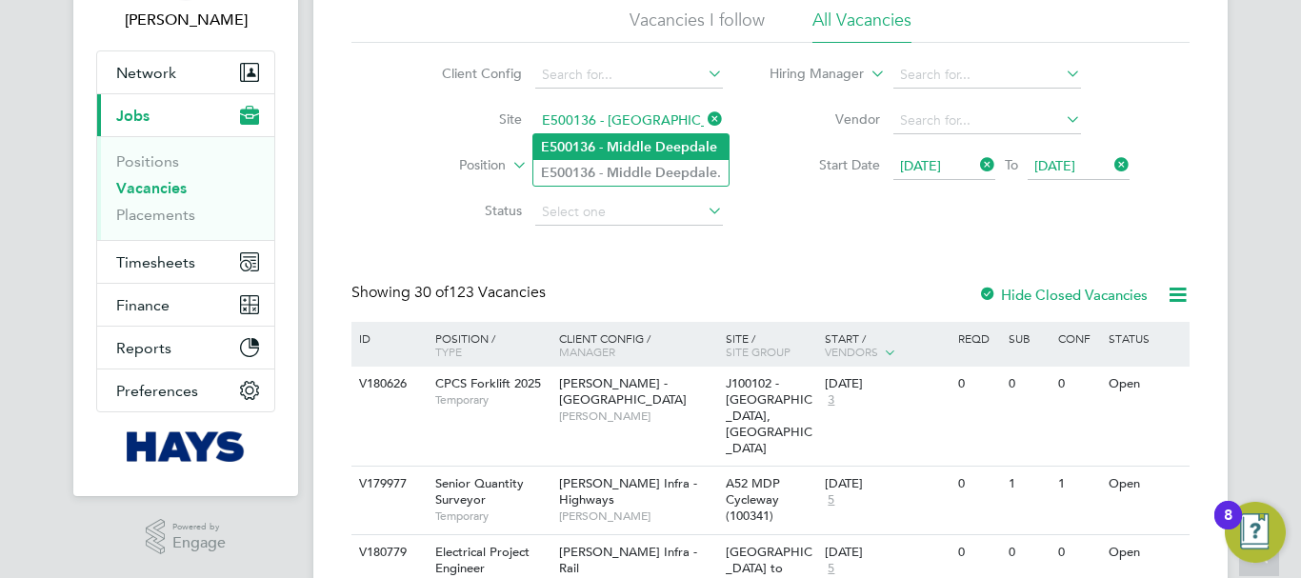
type input "E500136 - Middle Deepdale"
click at [635, 142] on b "Middle" at bounding box center [629, 147] width 45 height 16
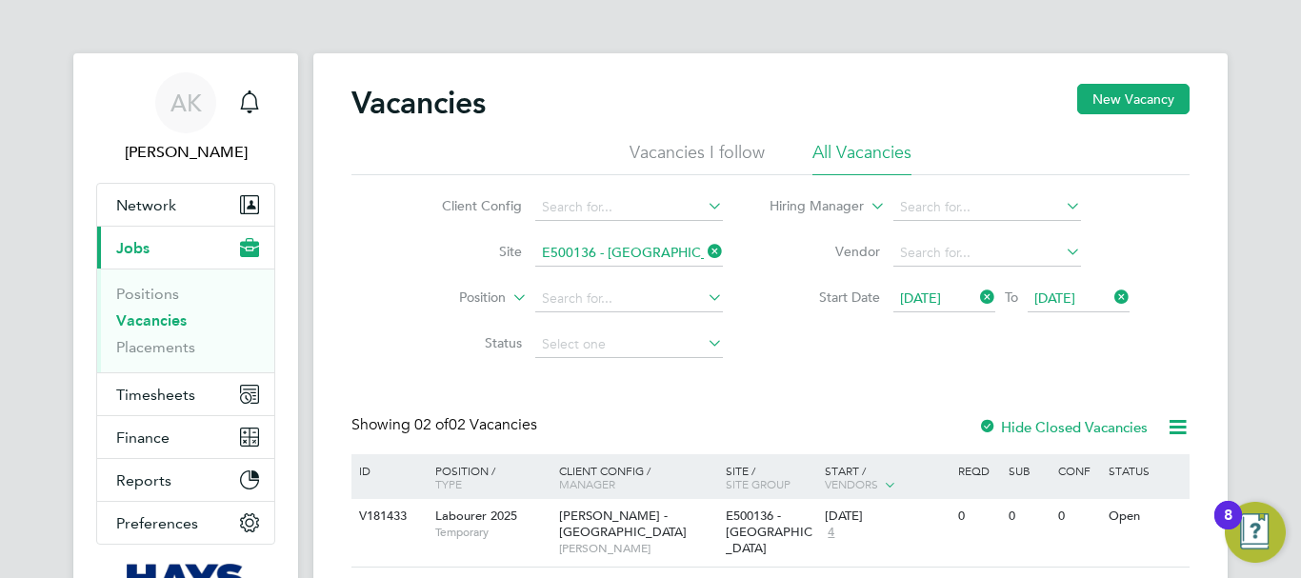
click at [704, 246] on icon at bounding box center [704, 251] width 0 height 27
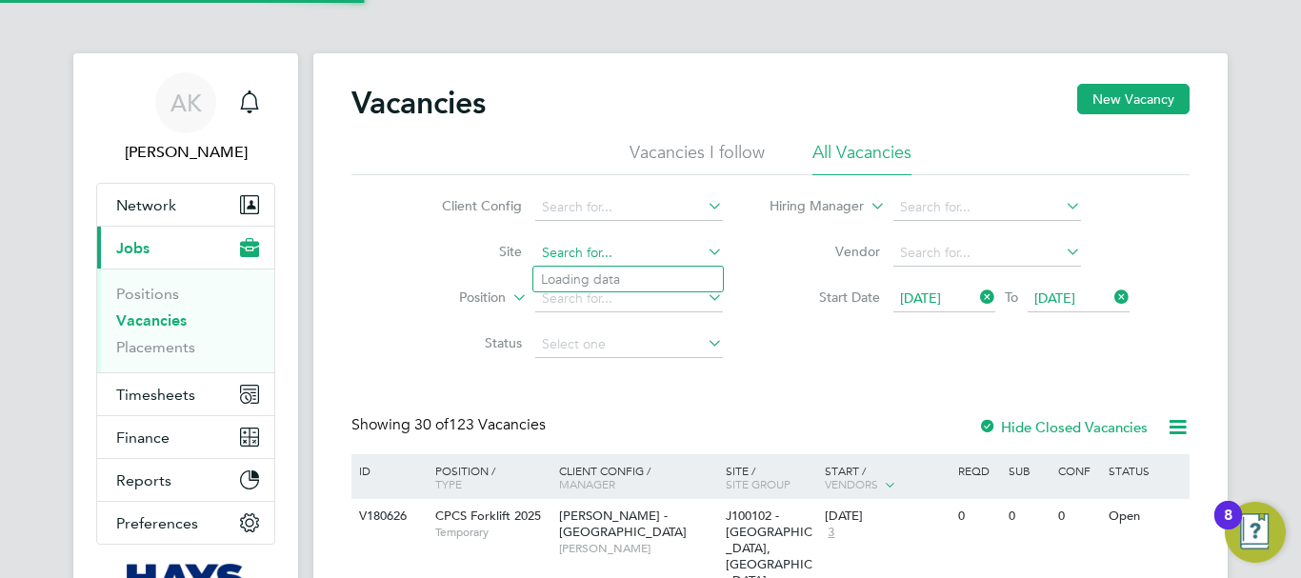
click at [645, 251] on input at bounding box center [629, 253] width 188 height 27
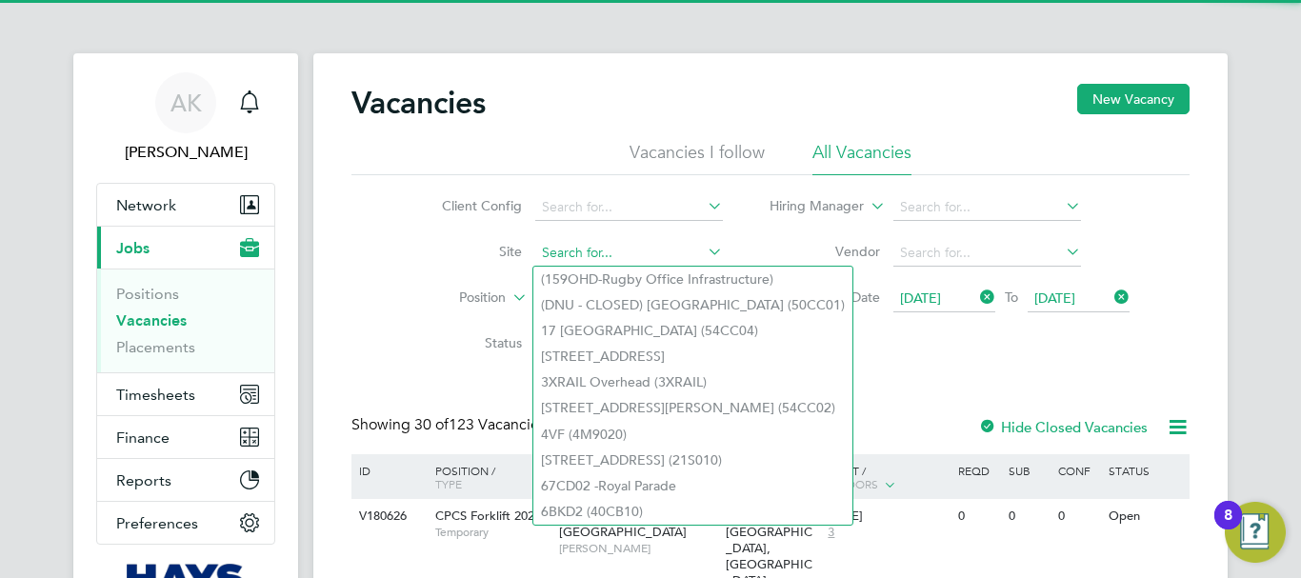
paste input "E500136 - Middle Deepdale"
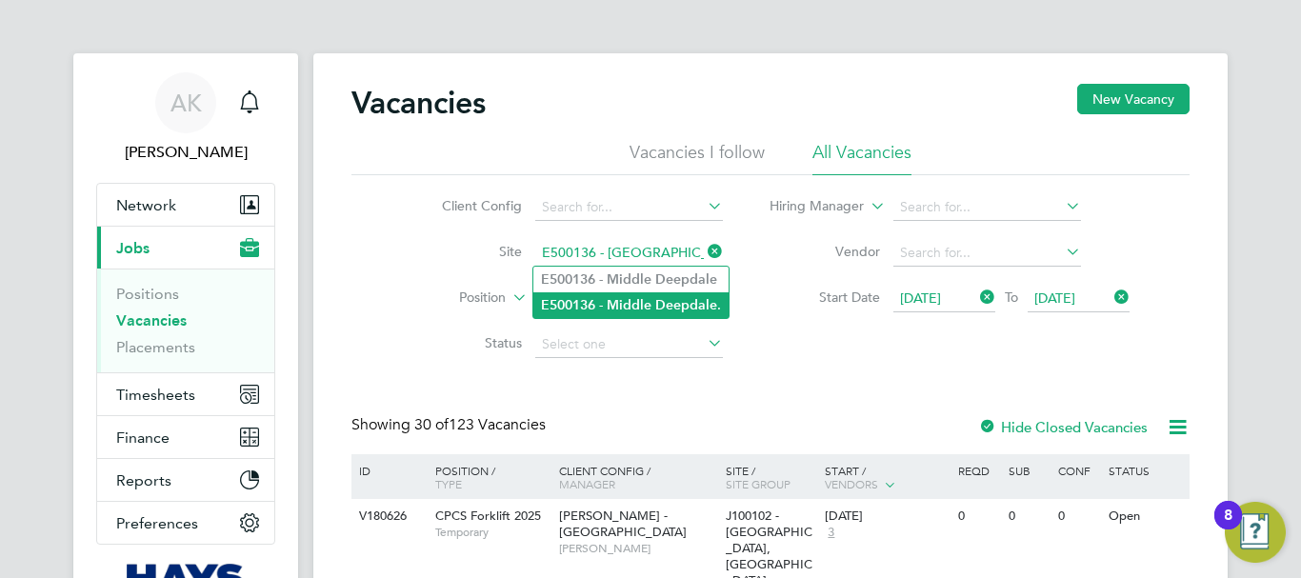
click at [633, 303] on b "Middle" at bounding box center [629, 305] width 45 height 16
type input "E500136 - Middle Deepdale."
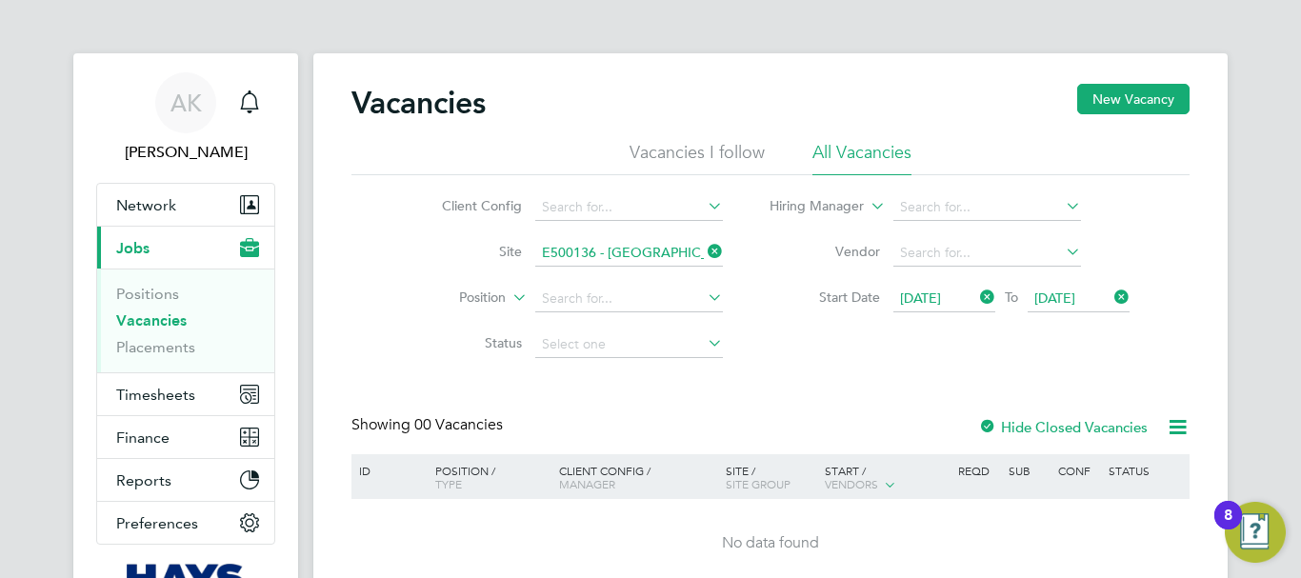
click at [1097, 424] on label "Hide Closed Vacancies" at bounding box center [1063, 427] width 170 height 18
click at [1185, 422] on icon at bounding box center [1178, 427] width 24 height 24
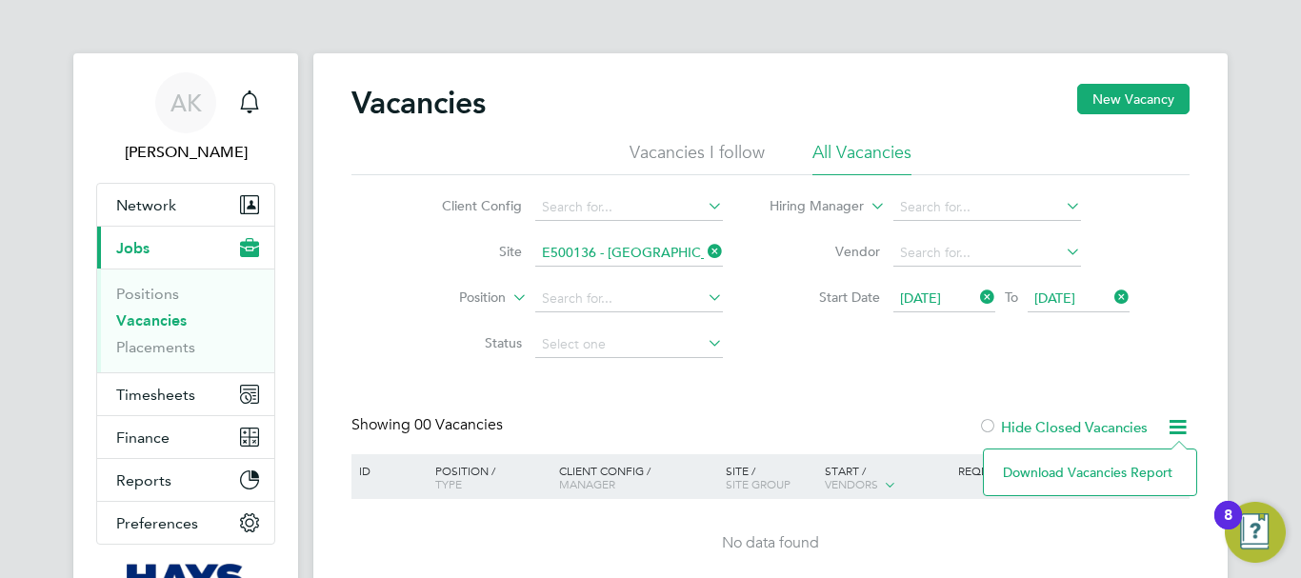
click at [704, 247] on icon at bounding box center [704, 251] width 0 height 27
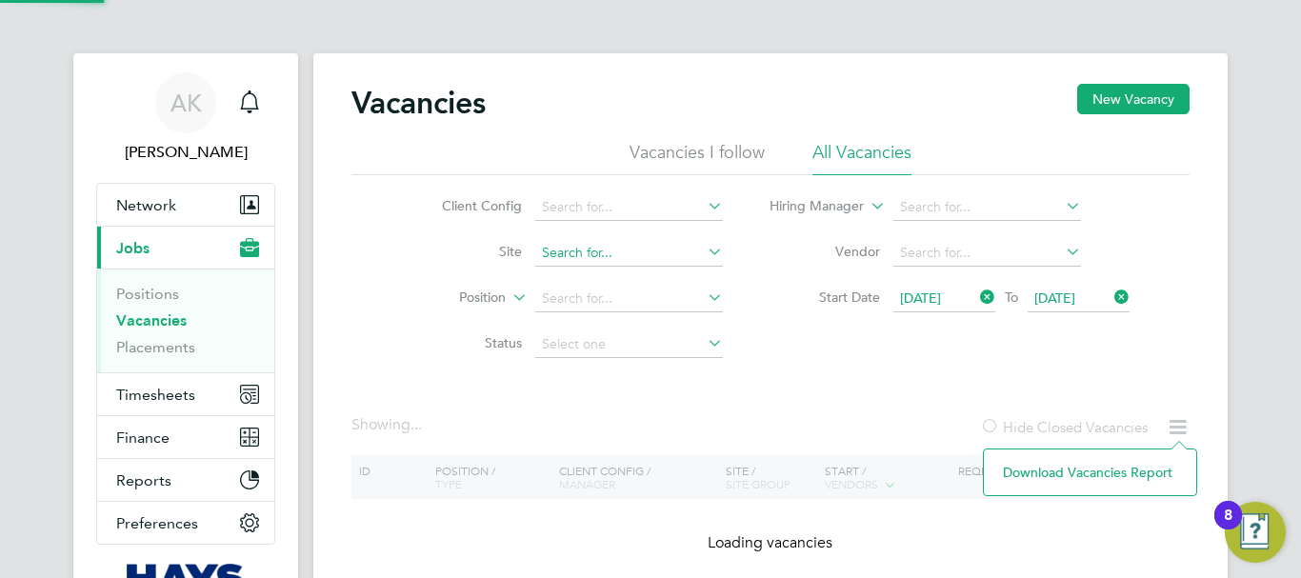
click at [651, 256] on input at bounding box center [629, 253] width 188 height 27
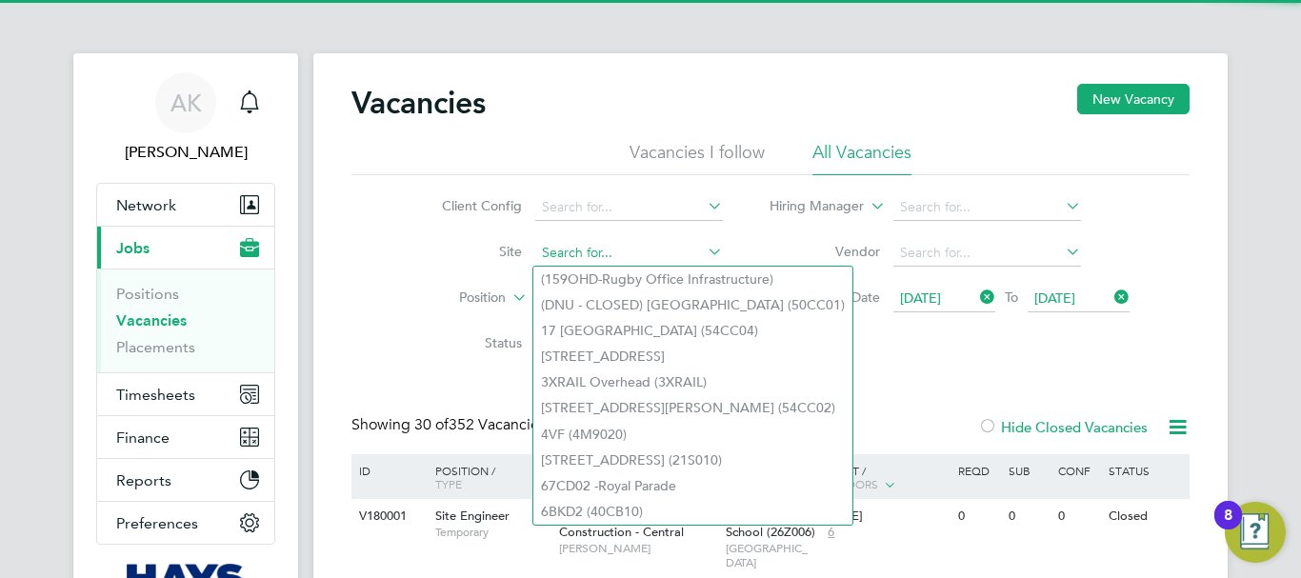
paste input "E500136 - Middle Deepdale"
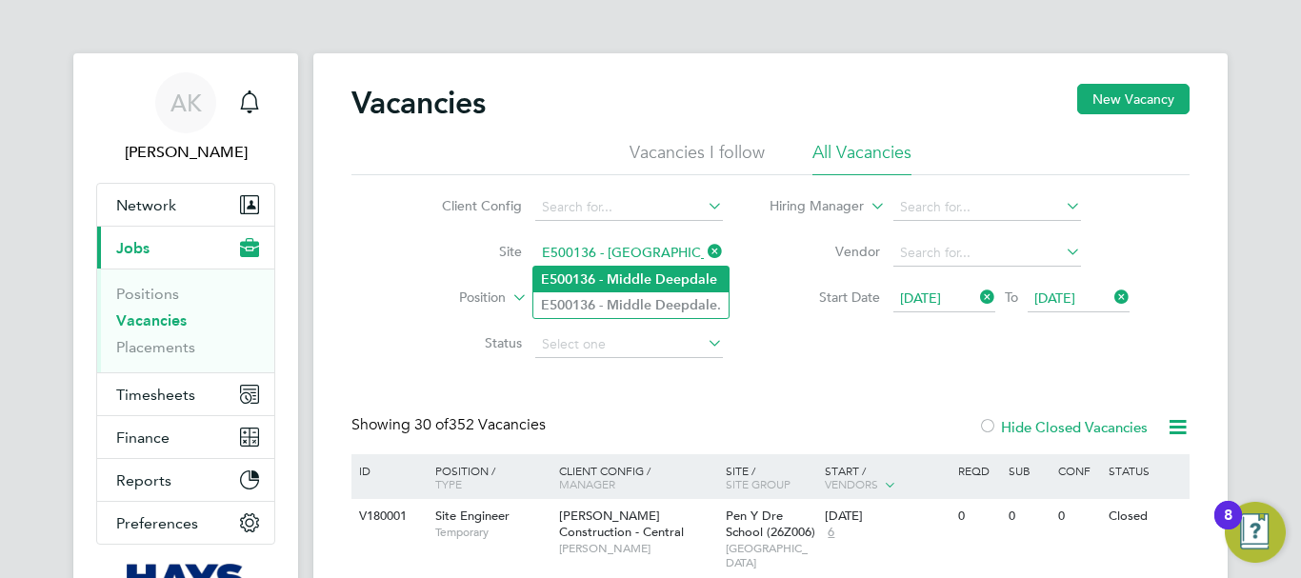
type input "E500136 - Middle Deepdale"
click at [629, 281] on b "Middle" at bounding box center [629, 279] width 45 height 16
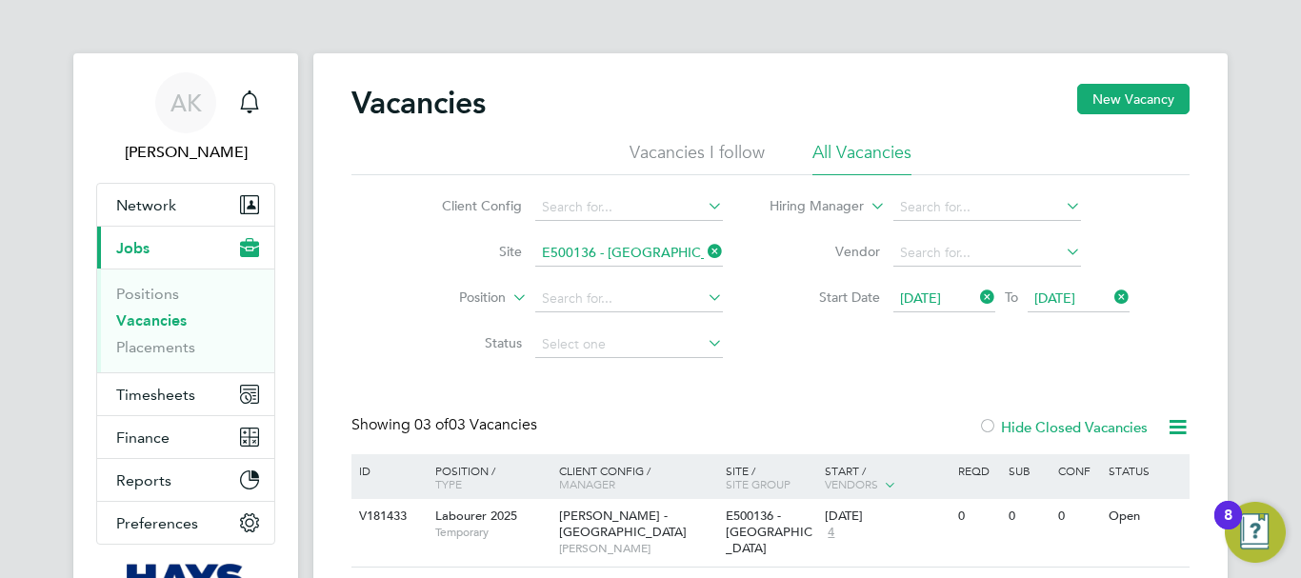
click at [1064, 429] on label "Hide Closed Vacancies" at bounding box center [1063, 427] width 170 height 18
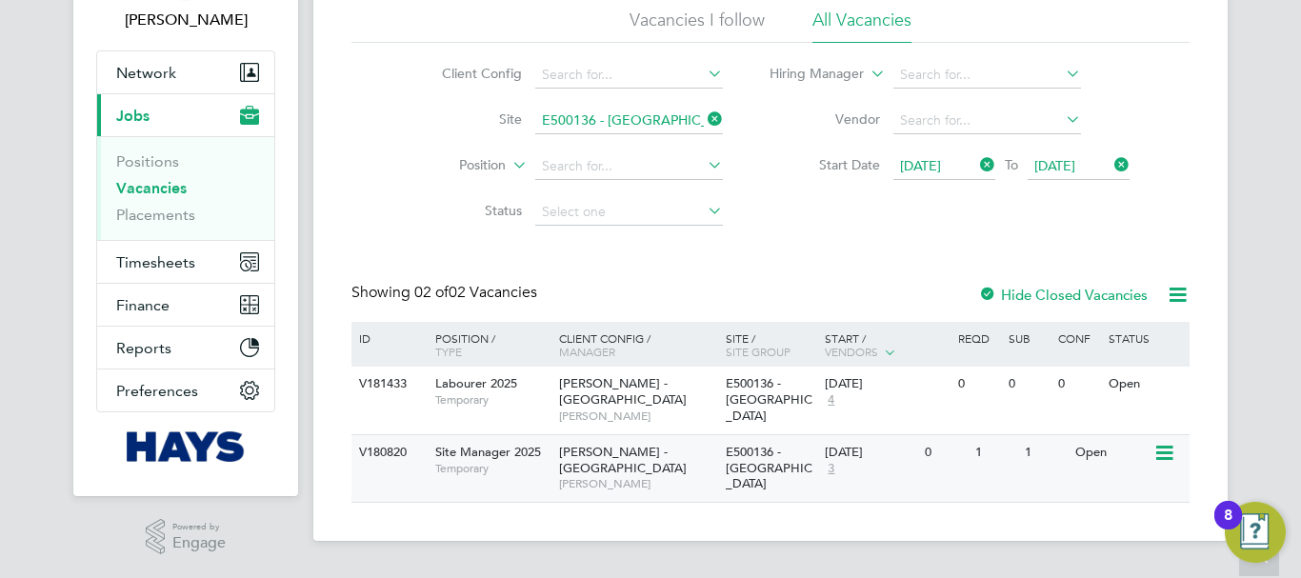
click at [1170, 454] on icon at bounding box center [1163, 453] width 19 height 23
click at [1125, 489] on li "View Details" at bounding box center [1119, 497] width 110 height 27
click at [704, 115] on icon at bounding box center [704, 119] width 0 height 27
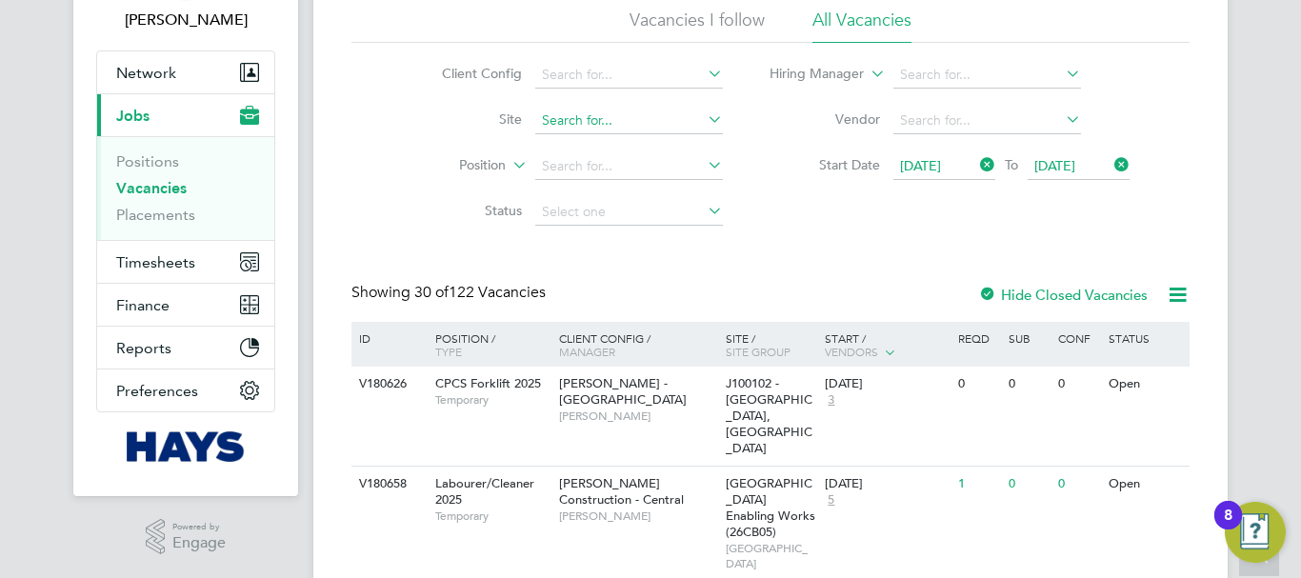
click at [631, 129] on input at bounding box center [629, 121] width 188 height 27
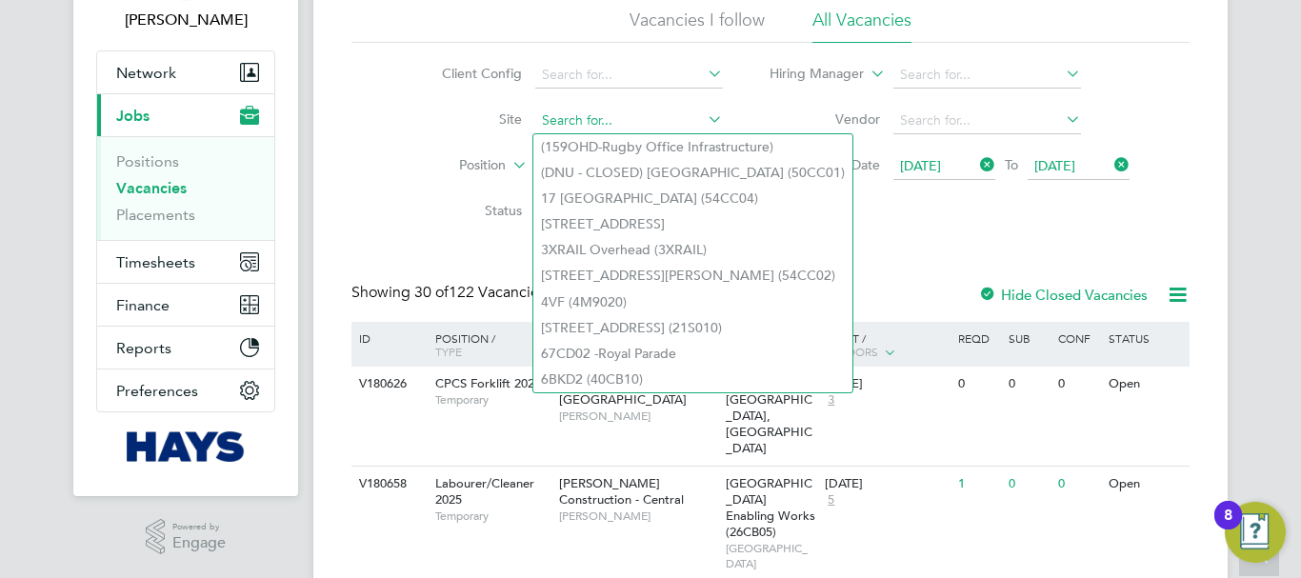
paste input "EASTMIDS - Head Office, Riverside Court"
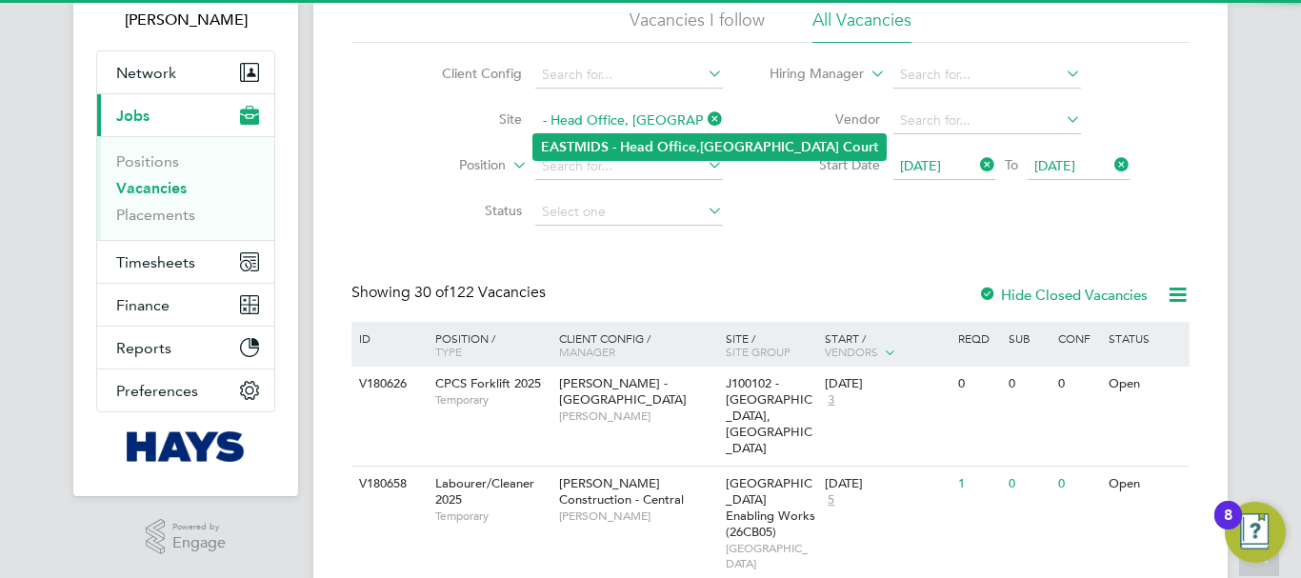
type input "EASTMIDS - Head Office, Riverside Court"
click at [617, 140] on li "EASTMIDS - Head Office , Riverside Court" at bounding box center [709, 147] width 352 height 26
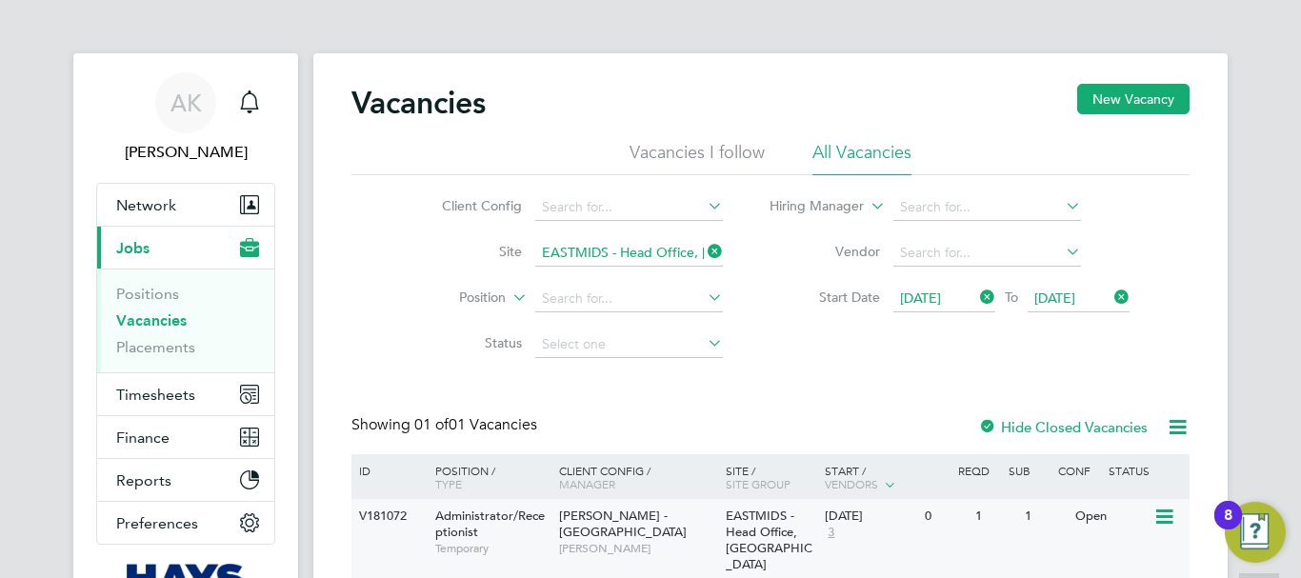
scroll to position [132, 0]
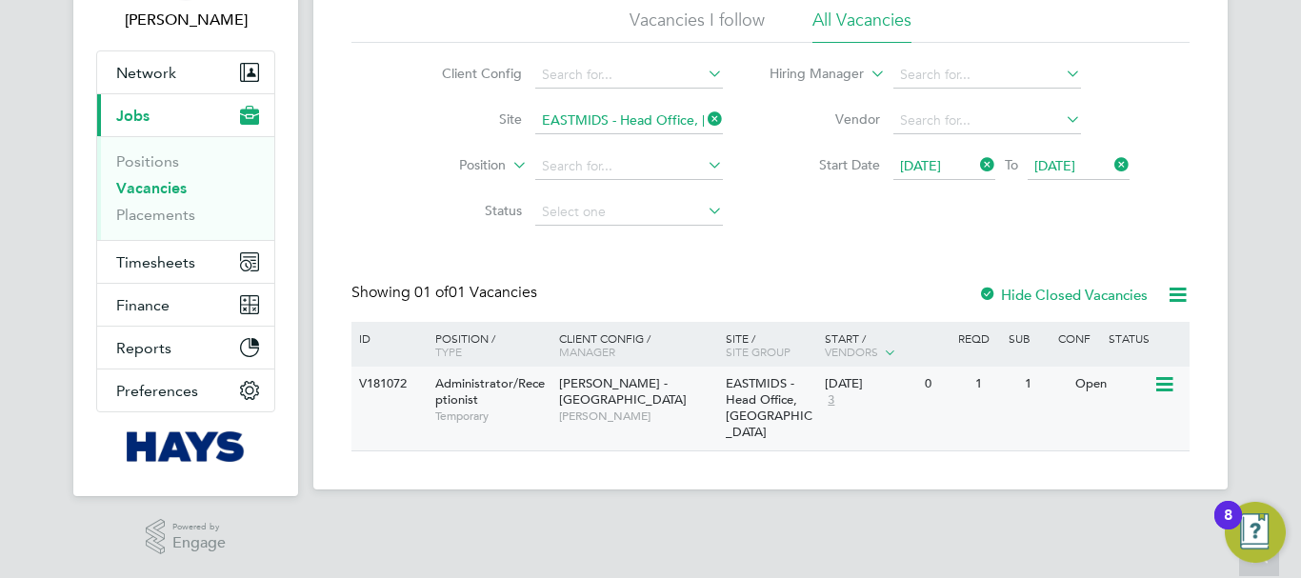
click at [1164, 382] on icon at bounding box center [1163, 384] width 19 height 23
click at [1129, 426] on li "View Details" at bounding box center [1119, 428] width 110 height 27
click at [704, 119] on icon at bounding box center [704, 119] width 0 height 27
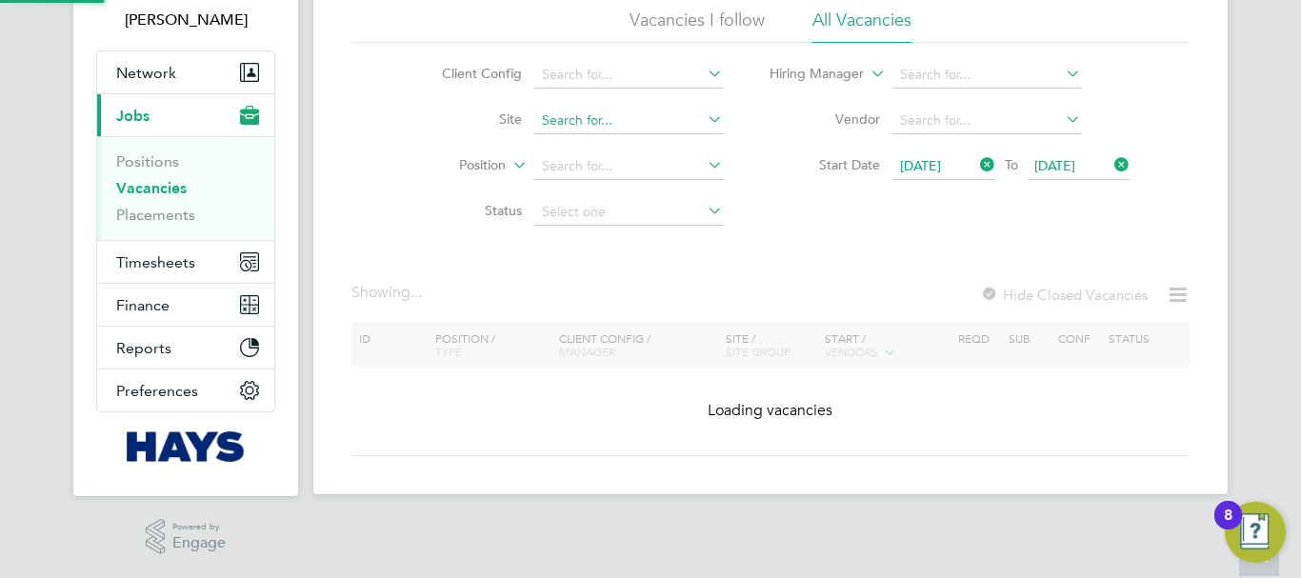
click at [655, 127] on input at bounding box center [629, 121] width 188 height 27
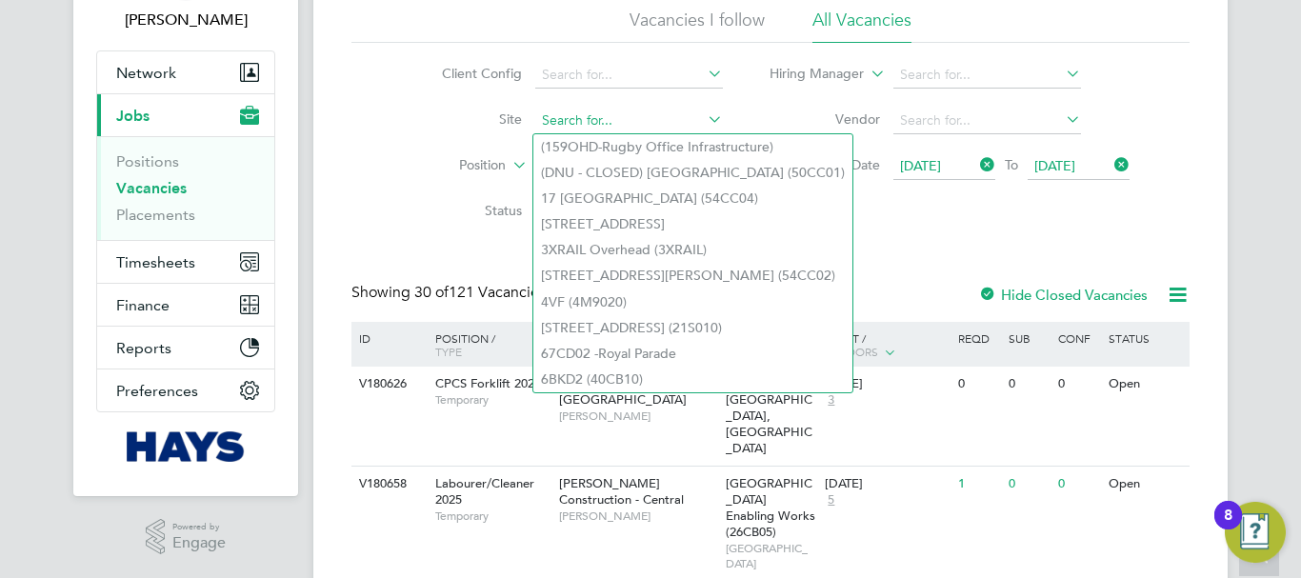
paste input "Willows High School Enabling Works (26CB05)"
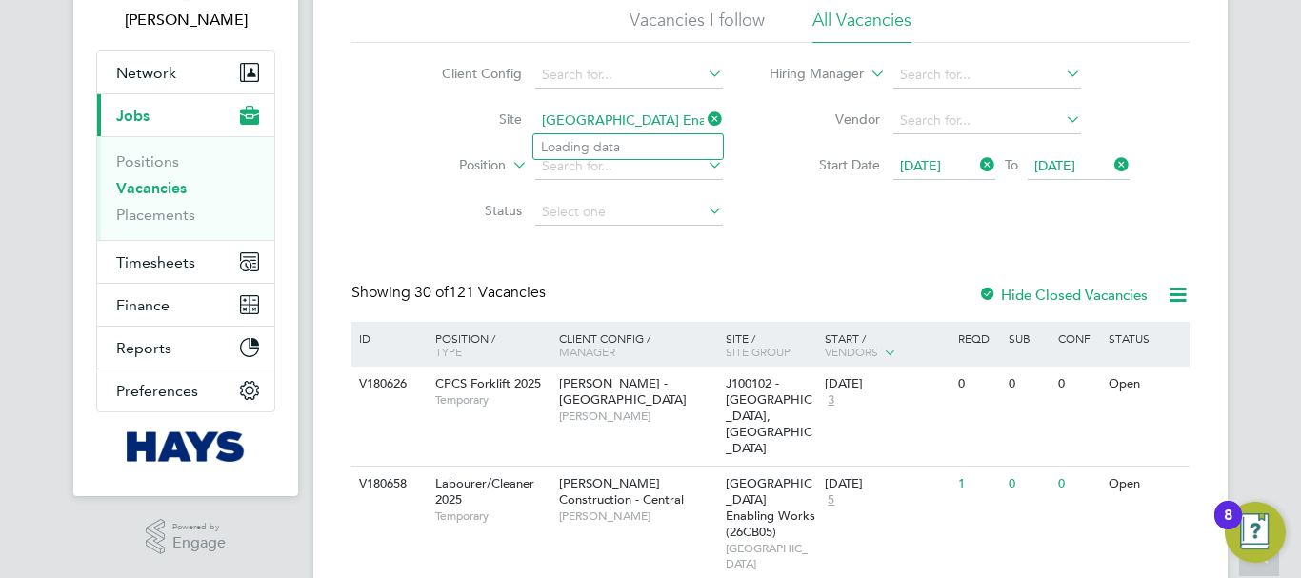
scroll to position [0, 98]
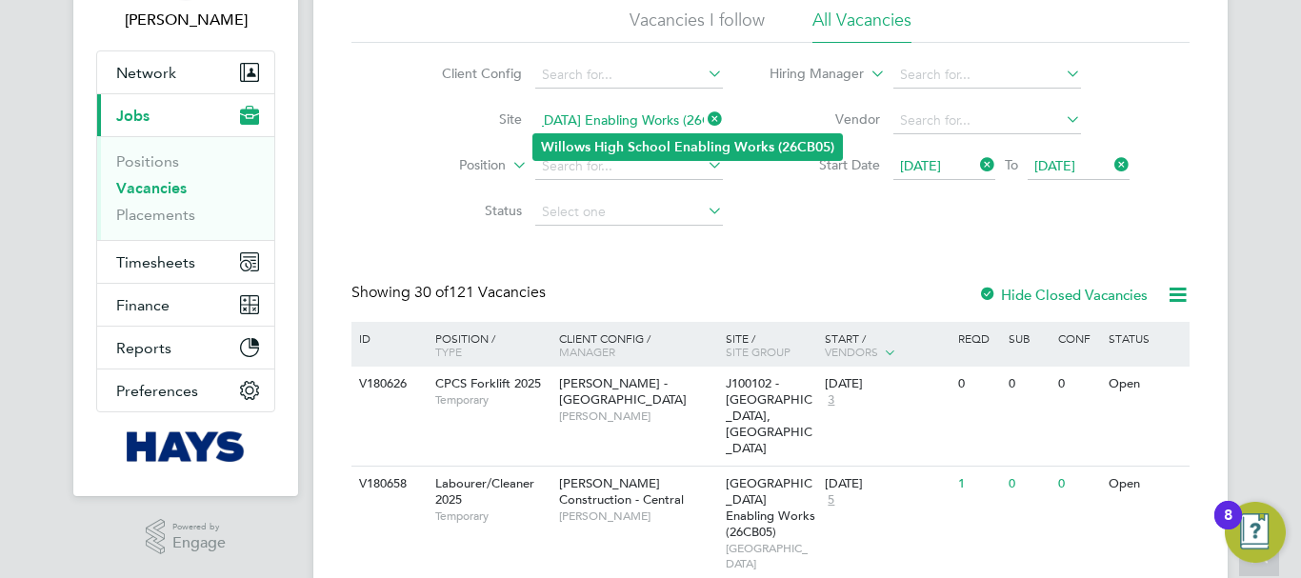
type input "Willows High School Enabling Works (26CB05)"
click at [637, 143] on b "School" at bounding box center [649, 147] width 43 height 16
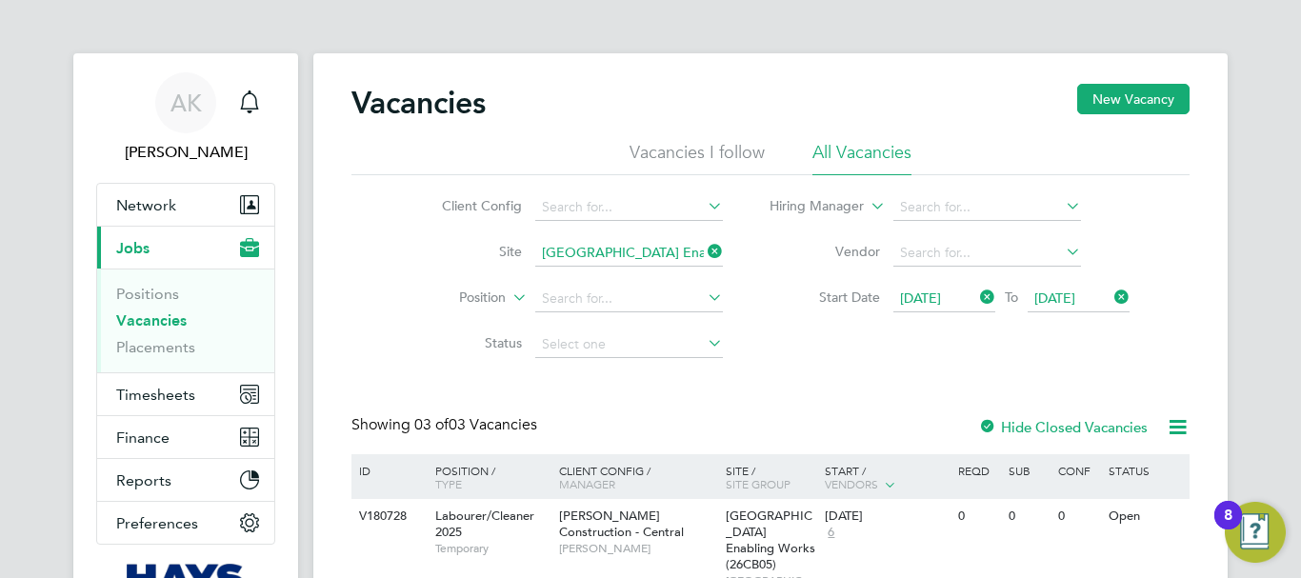
scroll to position [191, 0]
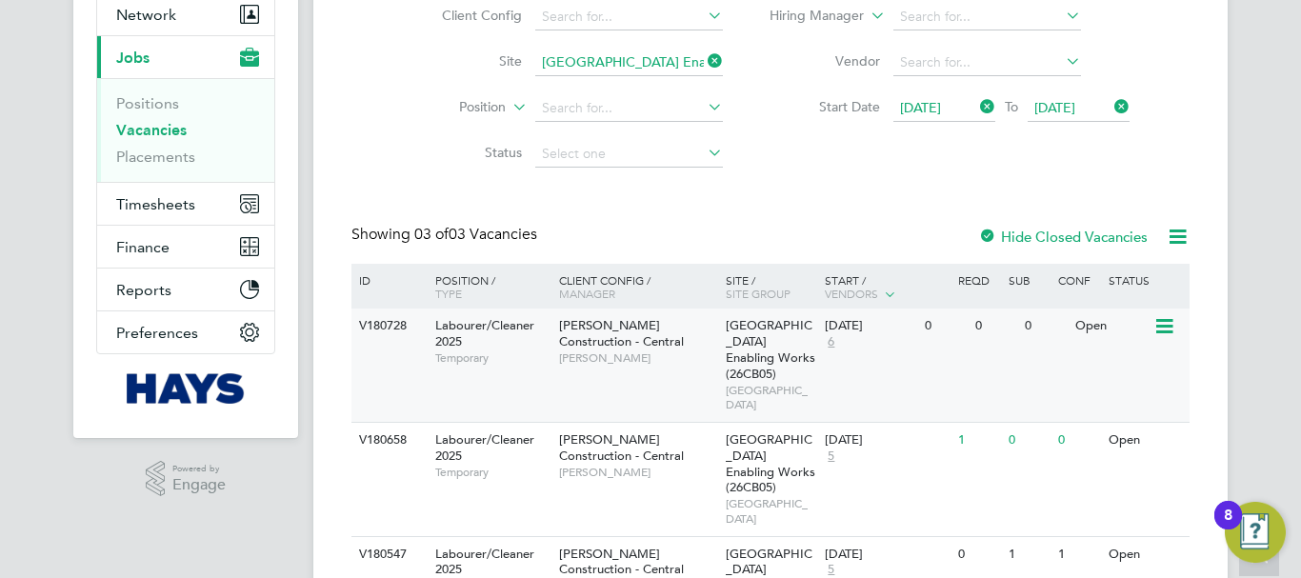
click at [1166, 320] on icon at bounding box center [1163, 326] width 19 height 23
click at [1116, 370] on li "View Details" at bounding box center [1119, 370] width 110 height 27
click at [1170, 430] on icon at bounding box center [1163, 441] width 19 height 23
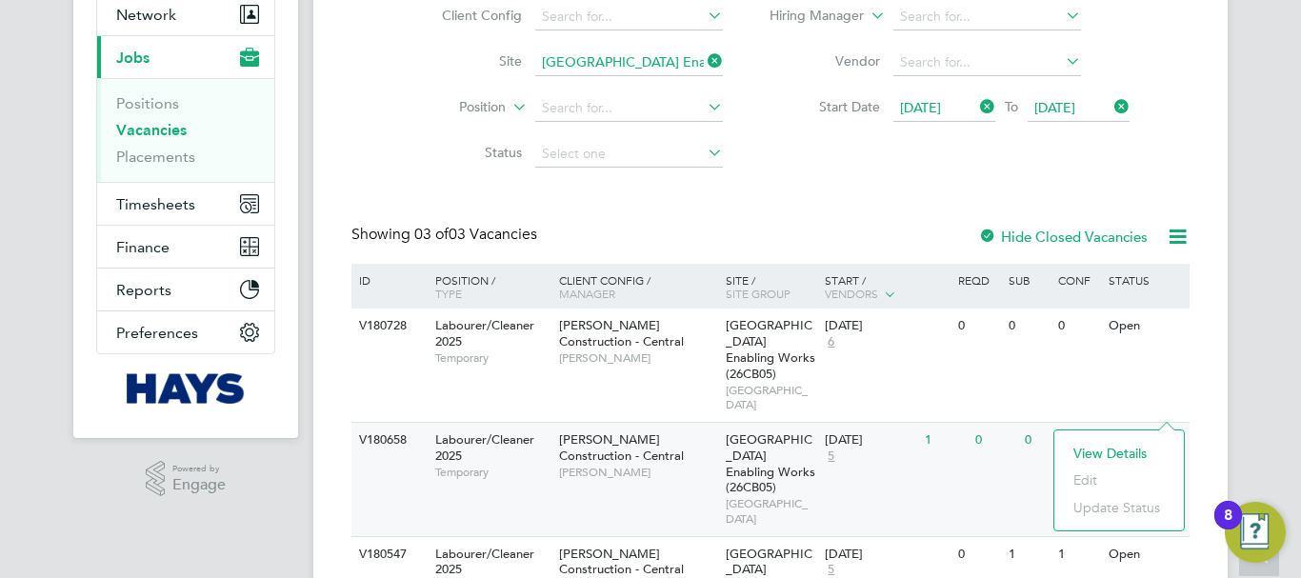
click at [1105, 448] on li "View Details" at bounding box center [1119, 453] width 110 height 27
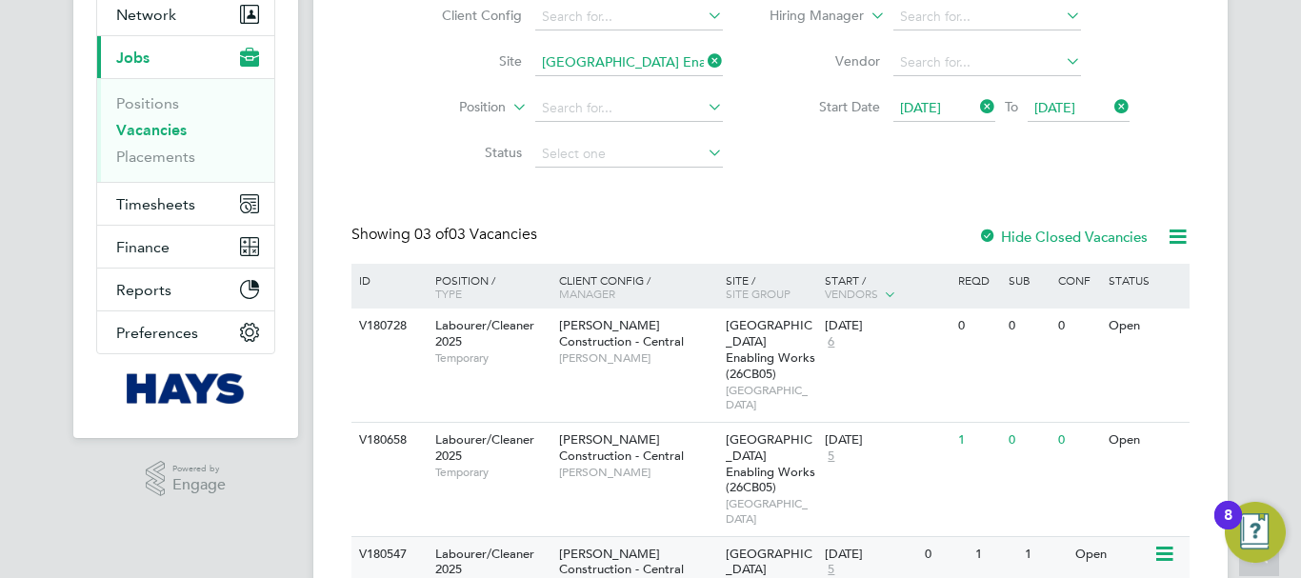
click at [1165, 543] on icon at bounding box center [1163, 554] width 19 height 23
click at [1118, 532] on li "View Details" at bounding box center [1119, 536] width 110 height 27
click at [704, 58] on icon at bounding box center [704, 61] width 0 height 27
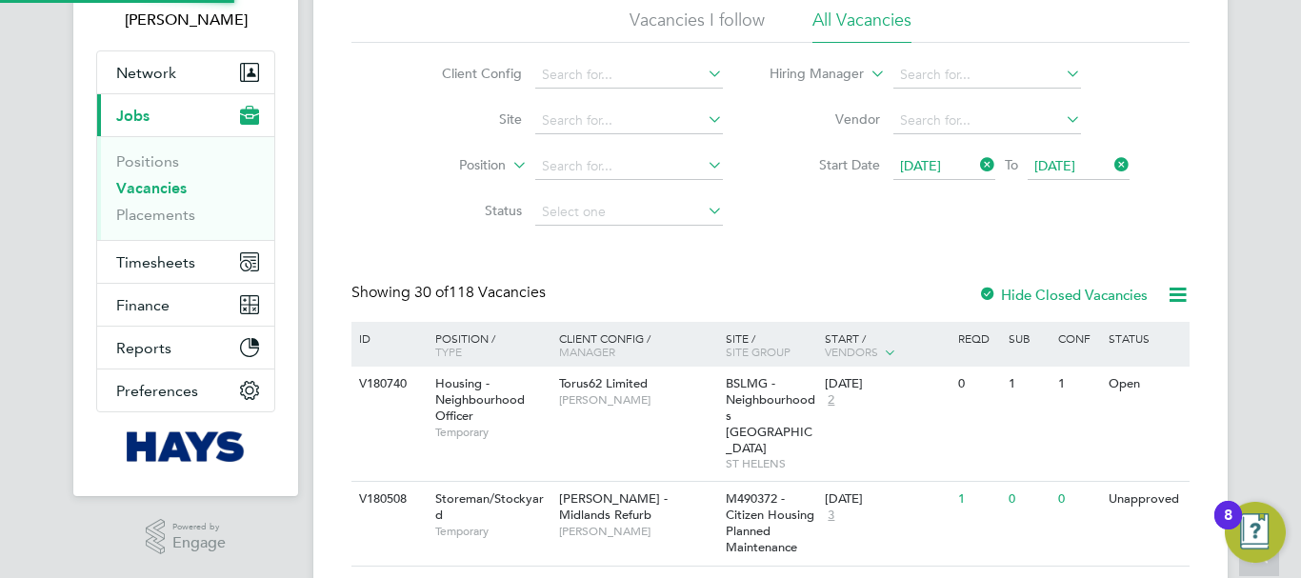
scroll to position [191, 0]
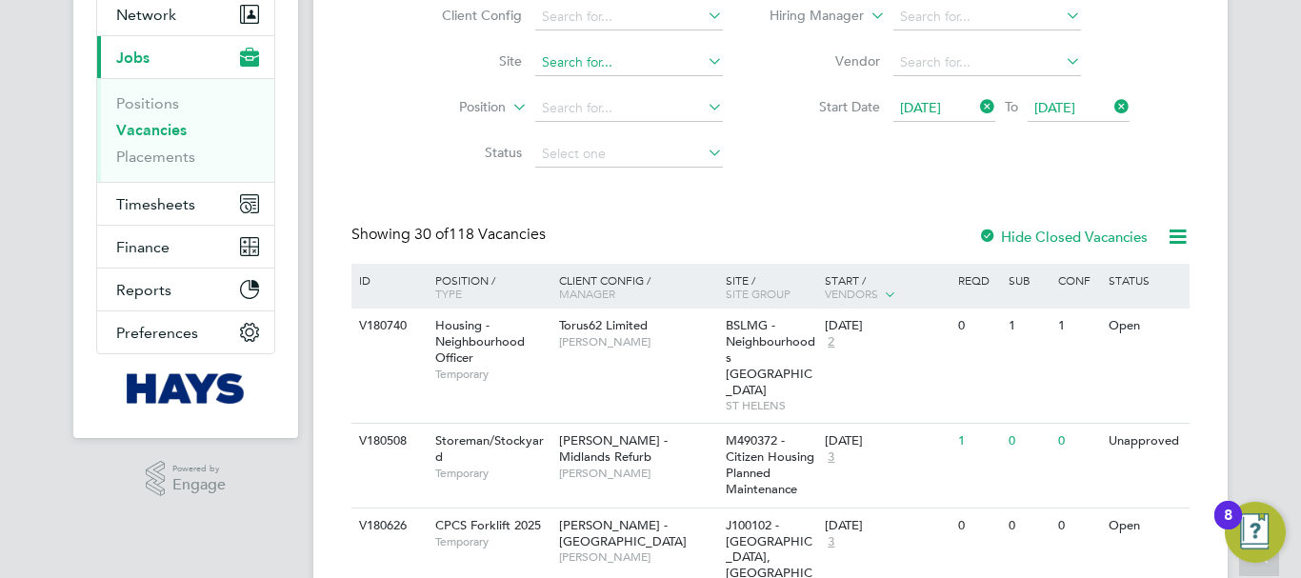
click at [587, 64] on input at bounding box center [629, 63] width 188 height 27
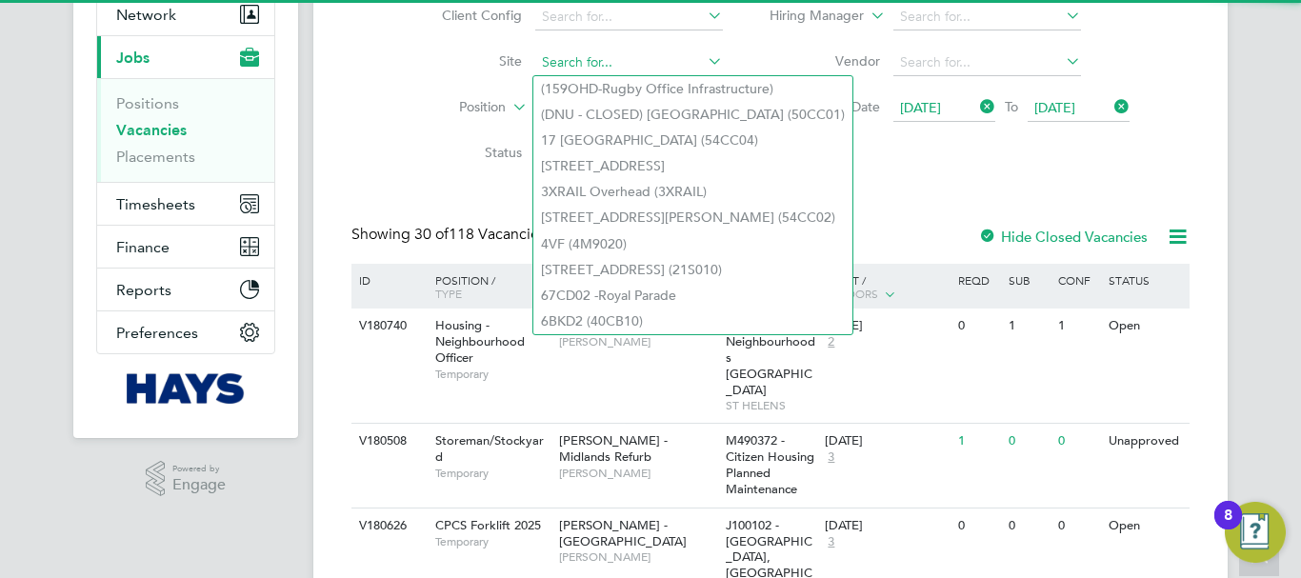
paste input "W461153 - Drummond Park"
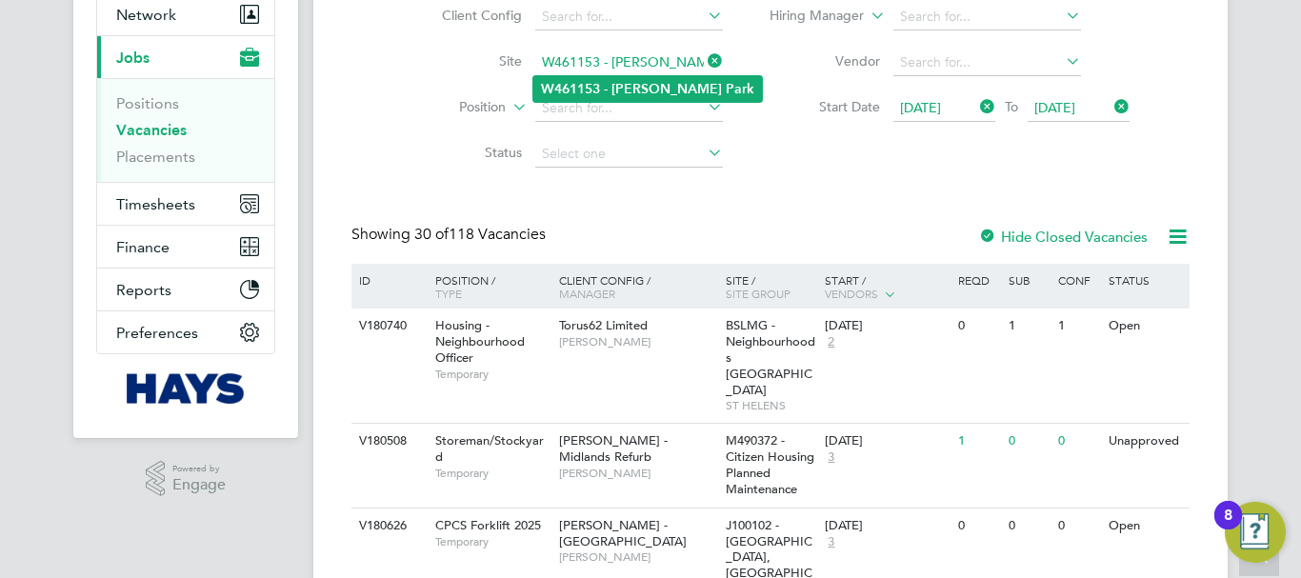
type input "W461153 - Drummond Park"
click at [593, 84] on b "W461153" at bounding box center [570, 89] width 59 height 16
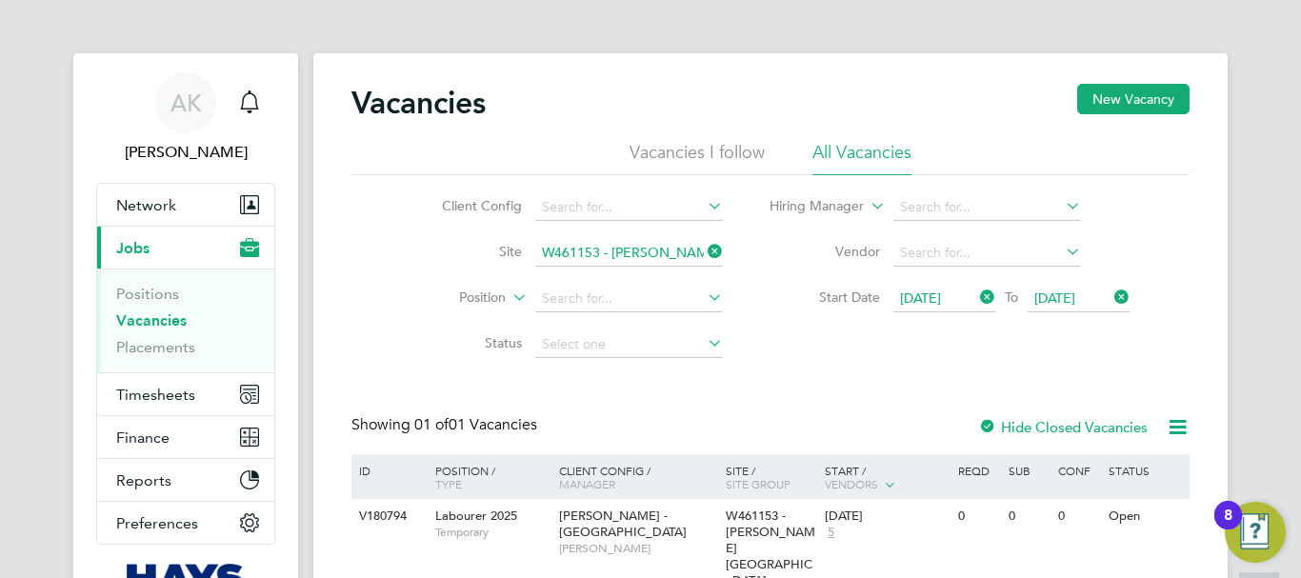
scroll to position [132, 0]
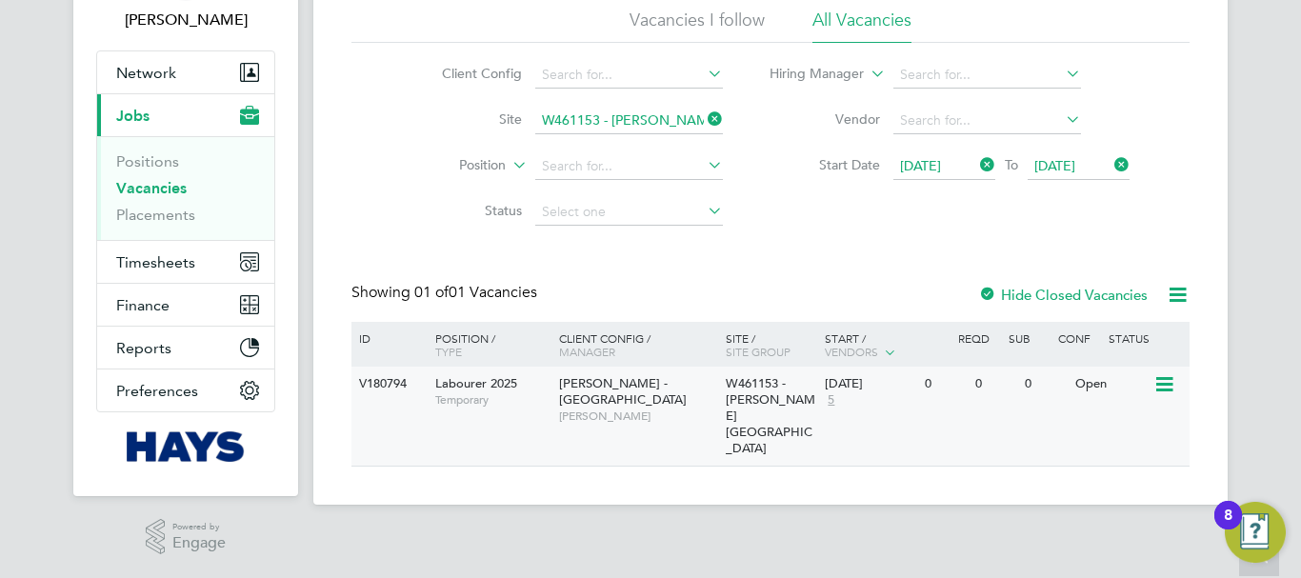
click at [1161, 384] on icon at bounding box center [1163, 384] width 19 height 23
click at [1128, 428] on li "View Details" at bounding box center [1119, 428] width 110 height 27
click at [704, 125] on icon at bounding box center [704, 119] width 0 height 27
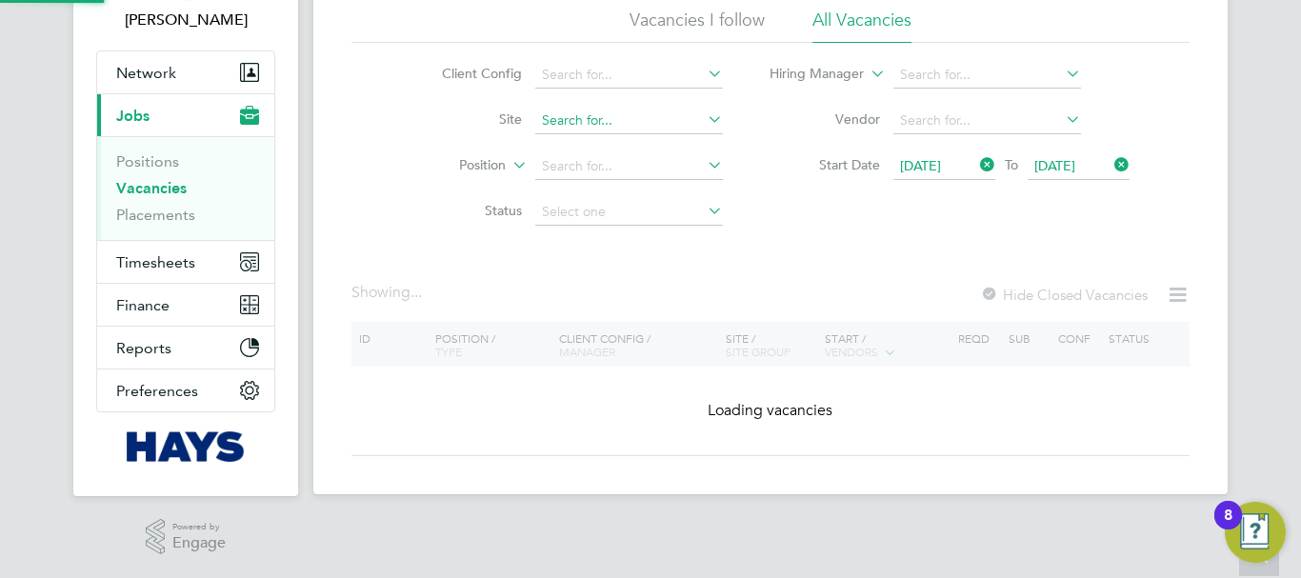
click at [675, 119] on input at bounding box center [629, 121] width 188 height 27
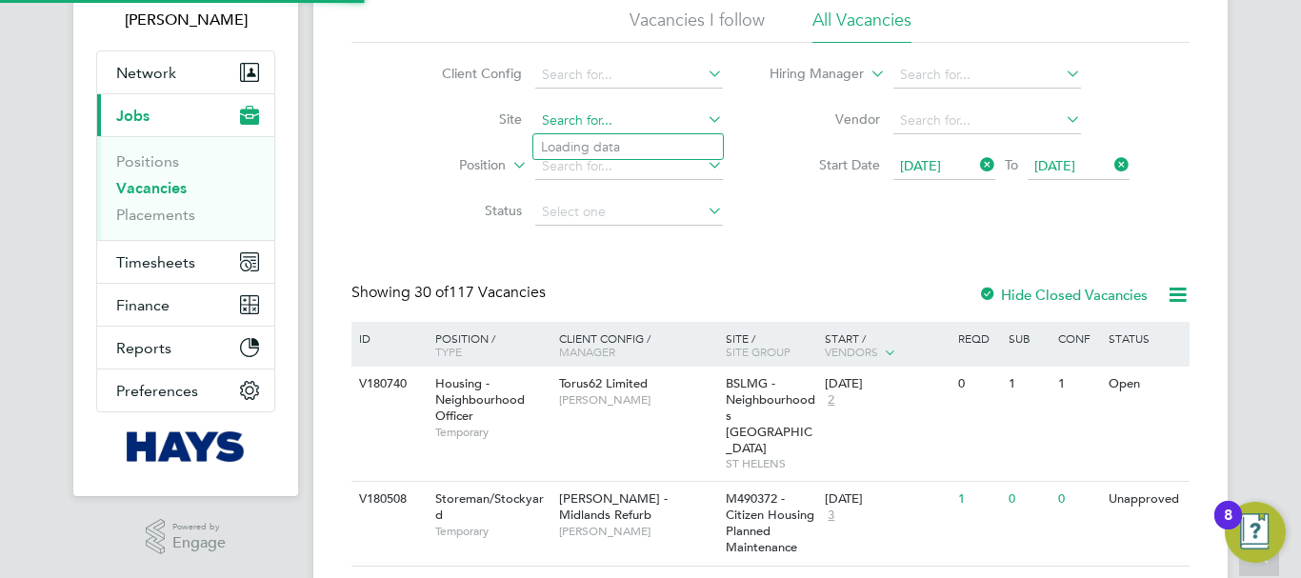
paste input "University Of Leeds Campus (40CC04)"
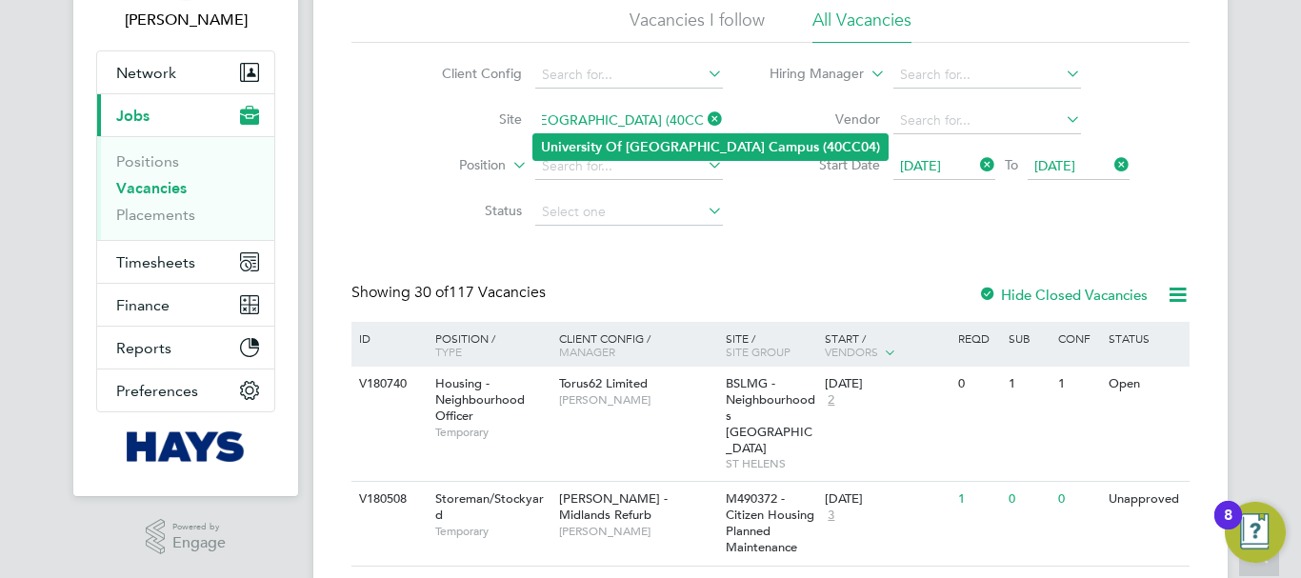
type input "University Of Leeds Campus (40CC04)"
click at [630, 139] on b "Leeds" at bounding box center [695, 147] width 139 height 16
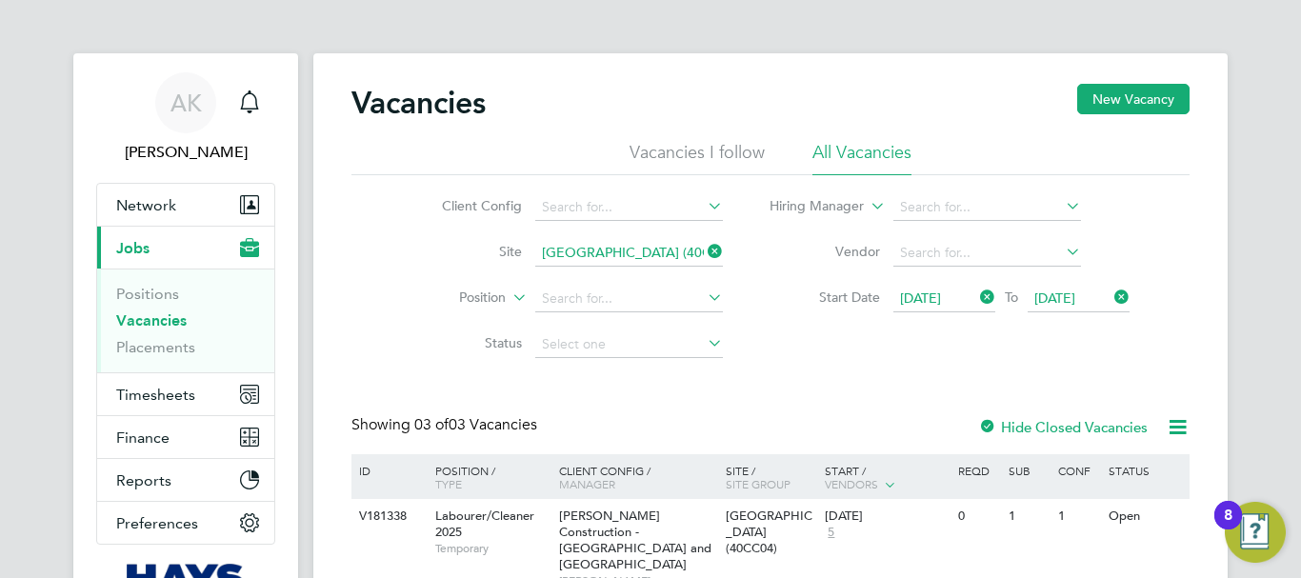
scroll to position [191, 0]
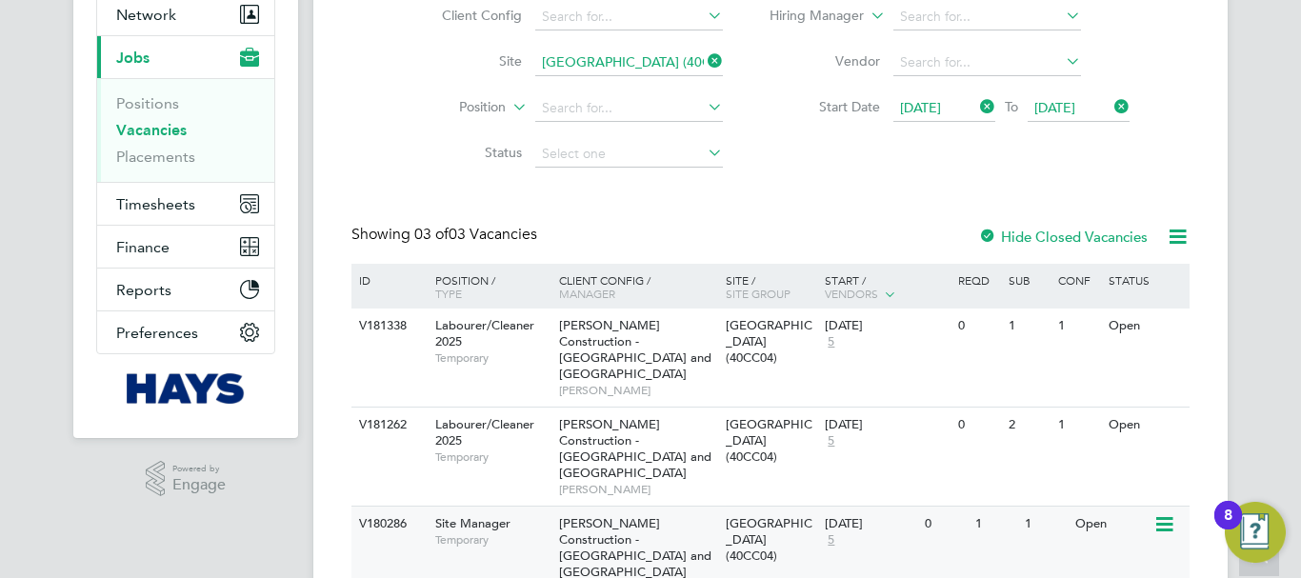
click at [1163, 513] on icon at bounding box center [1163, 524] width 19 height 23
click at [1099, 532] on li "View Details" at bounding box center [1119, 536] width 110 height 27
click at [1172, 414] on icon at bounding box center [1163, 425] width 19 height 23
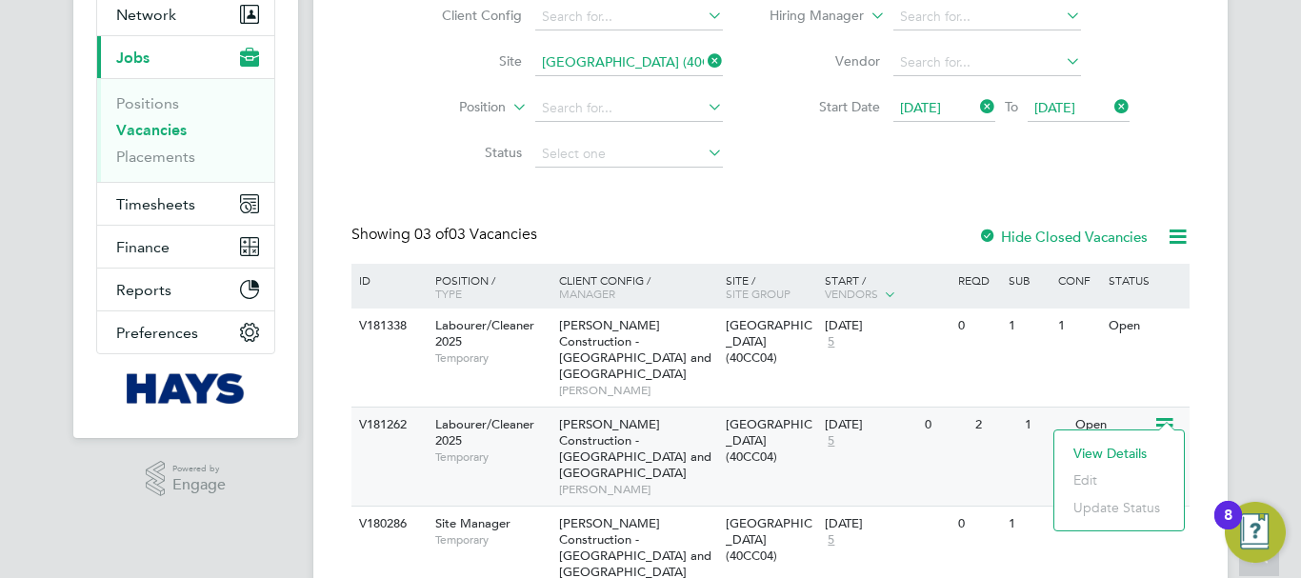
click at [1129, 450] on li "View Details" at bounding box center [1119, 453] width 110 height 27
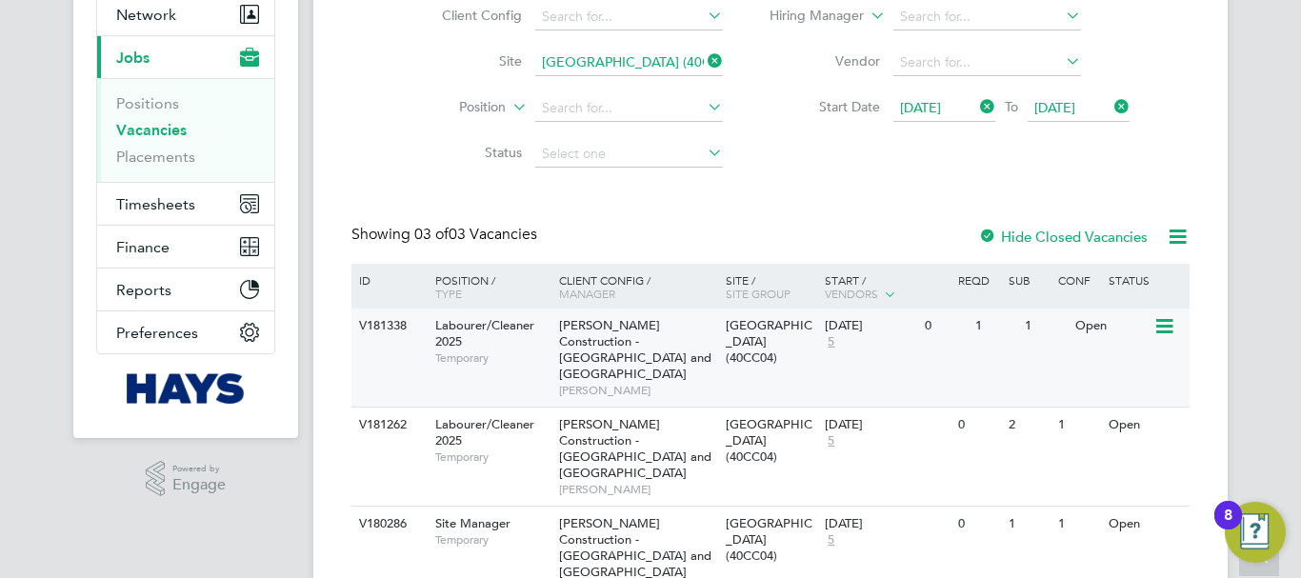
click at [1173, 328] on icon at bounding box center [1163, 326] width 19 height 23
click at [1115, 371] on li "View Details" at bounding box center [1119, 370] width 110 height 27
click at [704, 59] on icon at bounding box center [704, 61] width 0 height 27
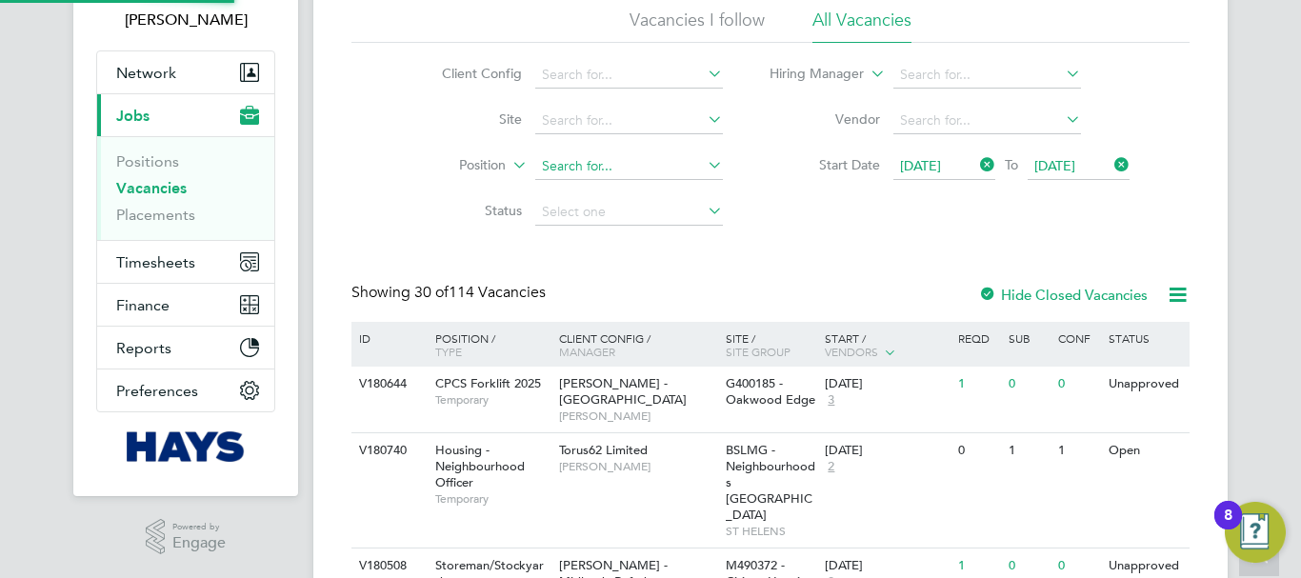
scroll to position [191, 0]
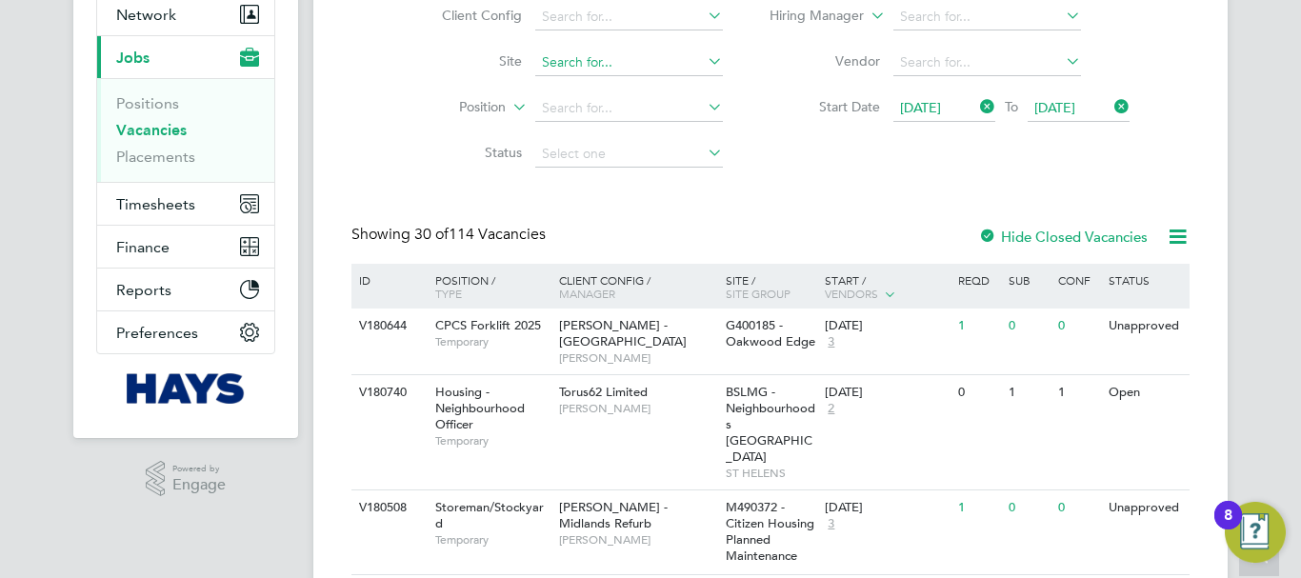
click at [571, 65] on input at bounding box center [629, 63] width 188 height 27
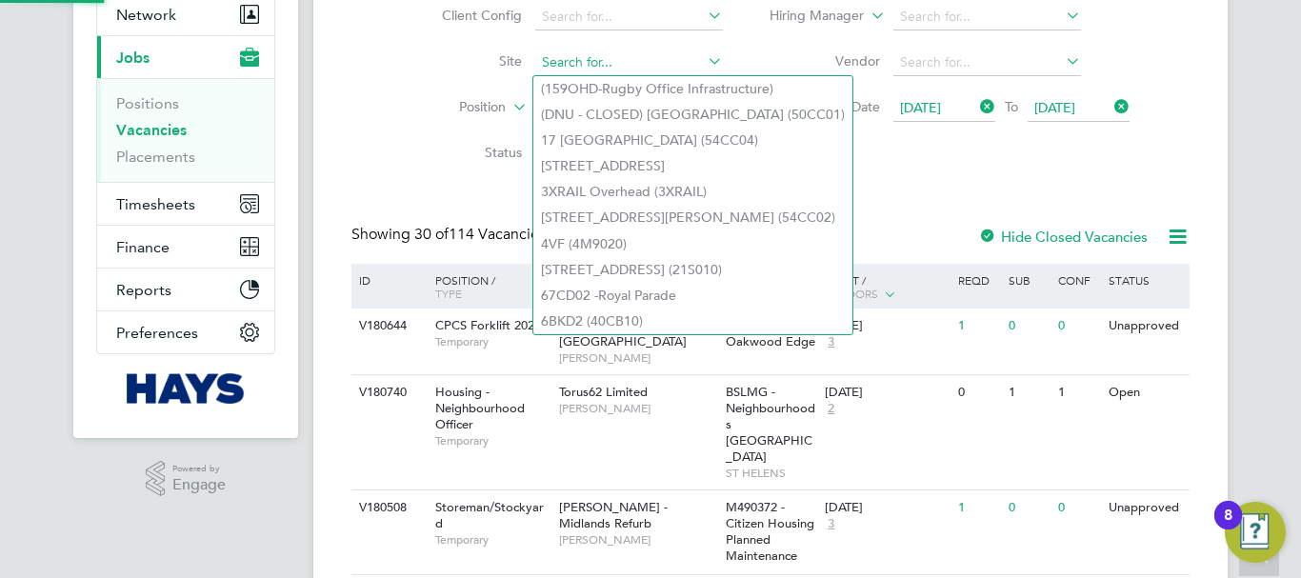
paste input "Staffordshire Firing Range (21CD02)"
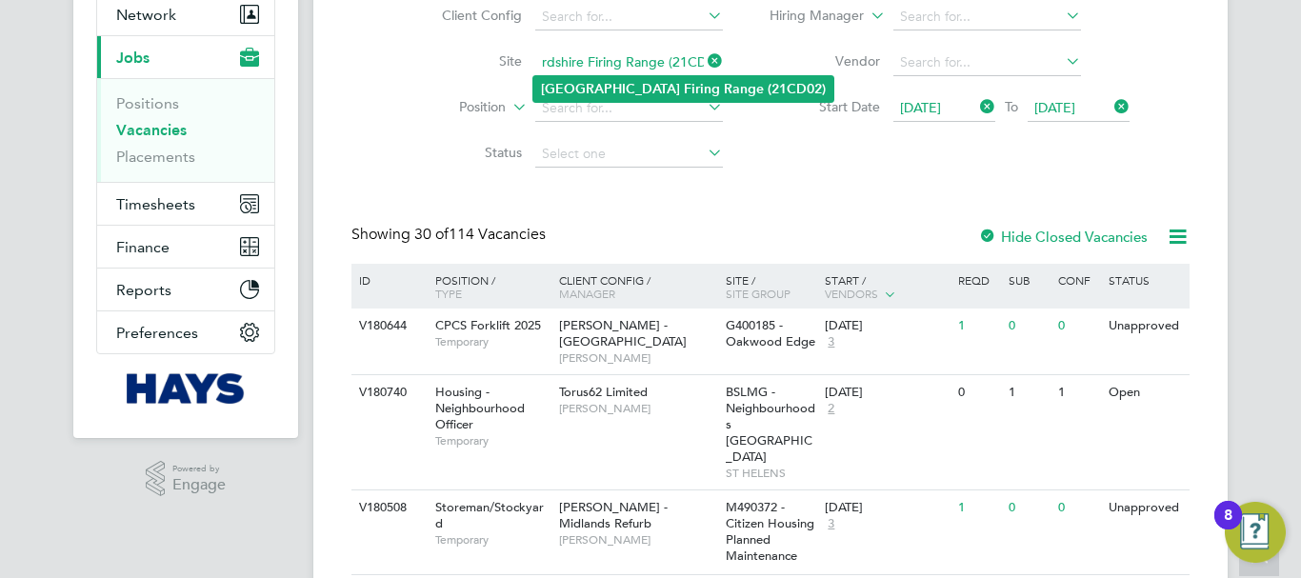
type input "Staffordshire Firing Range (21CD02)"
click at [594, 82] on b "Staffordshire" at bounding box center [610, 89] width 139 height 16
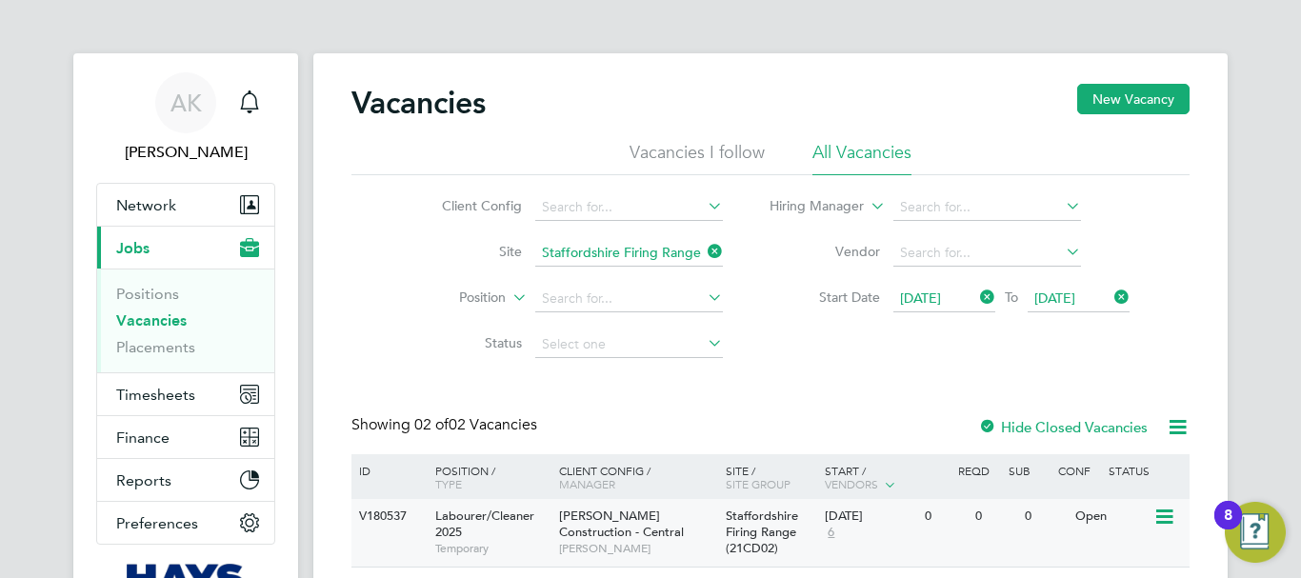
scroll to position [132, 0]
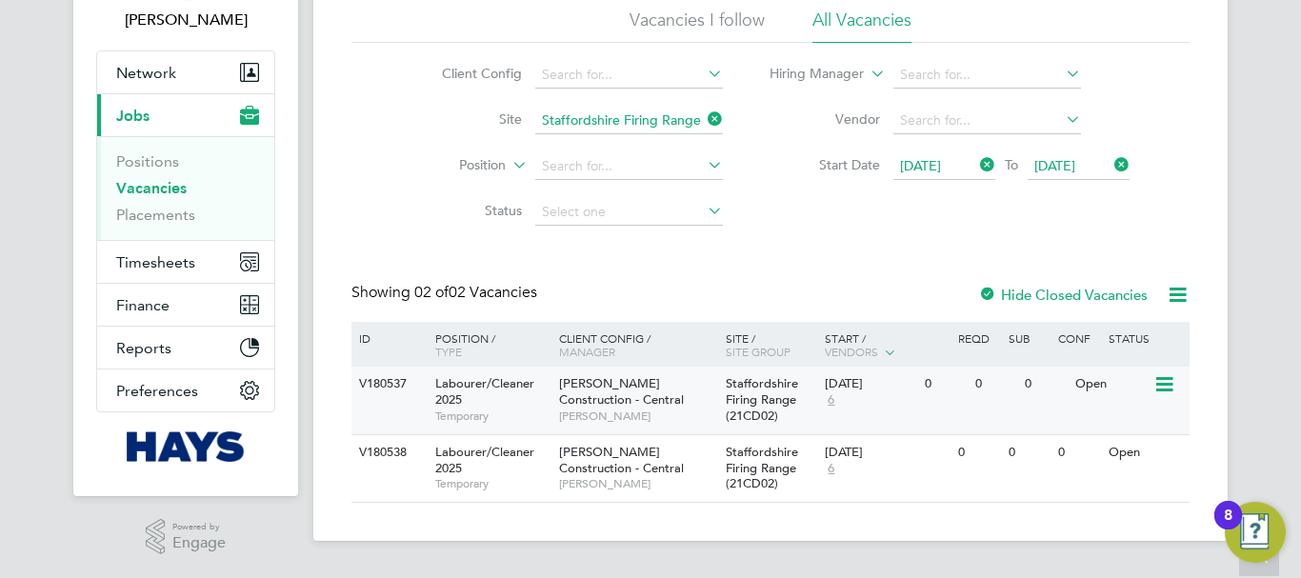
click at [1167, 383] on icon at bounding box center [1163, 384] width 19 height 23
click at [1122, 432] on li "View Details" at bounding box center [1119, 428] width 110 height 27
click at [1161, 452] on icon at bounding box center [1163, 453] width 19 height 23
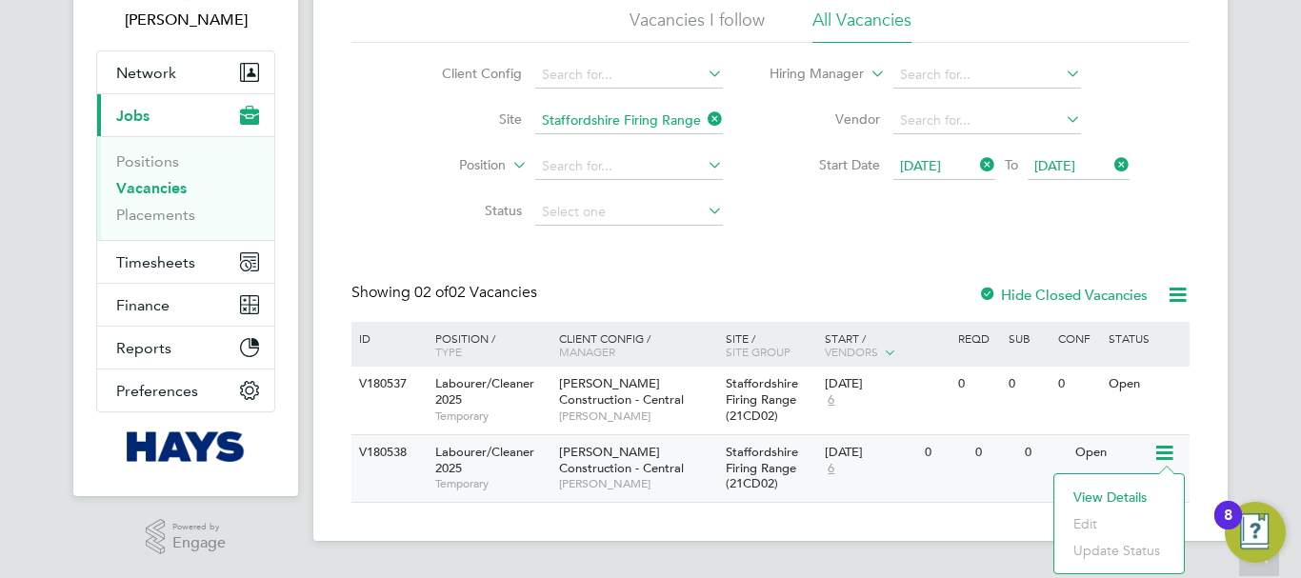
click at [1110, 494] on li "View Details" at bounding box center [1119, 497] width 110 height 27
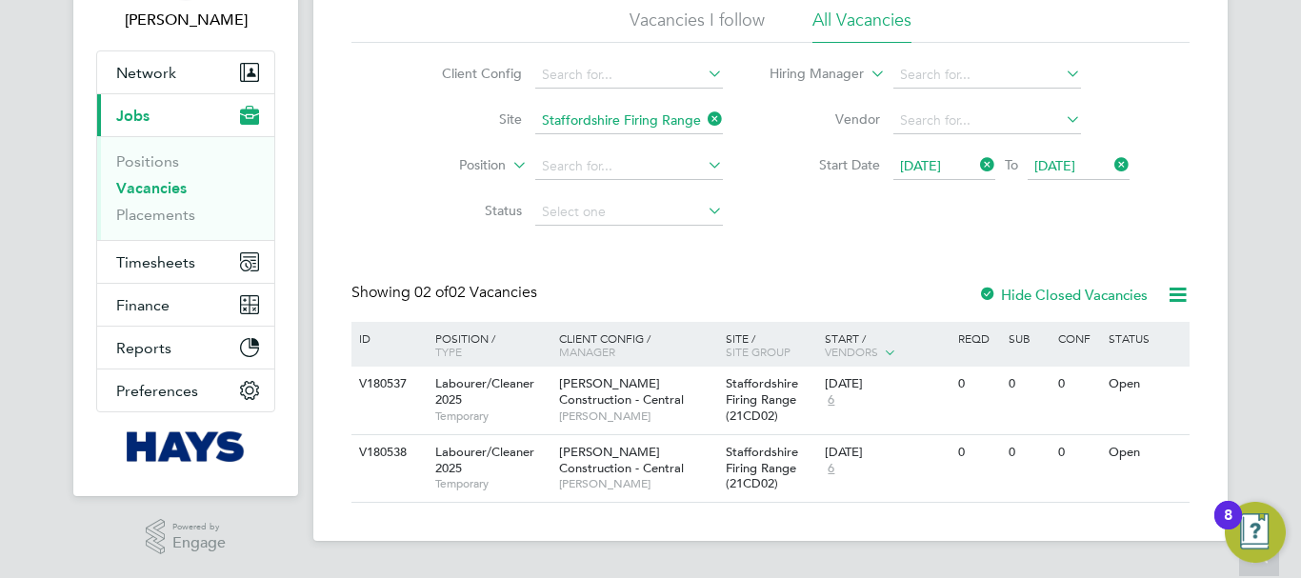
click at [704, 115] on icon at bounding box center [704, 119] width 0 height 27
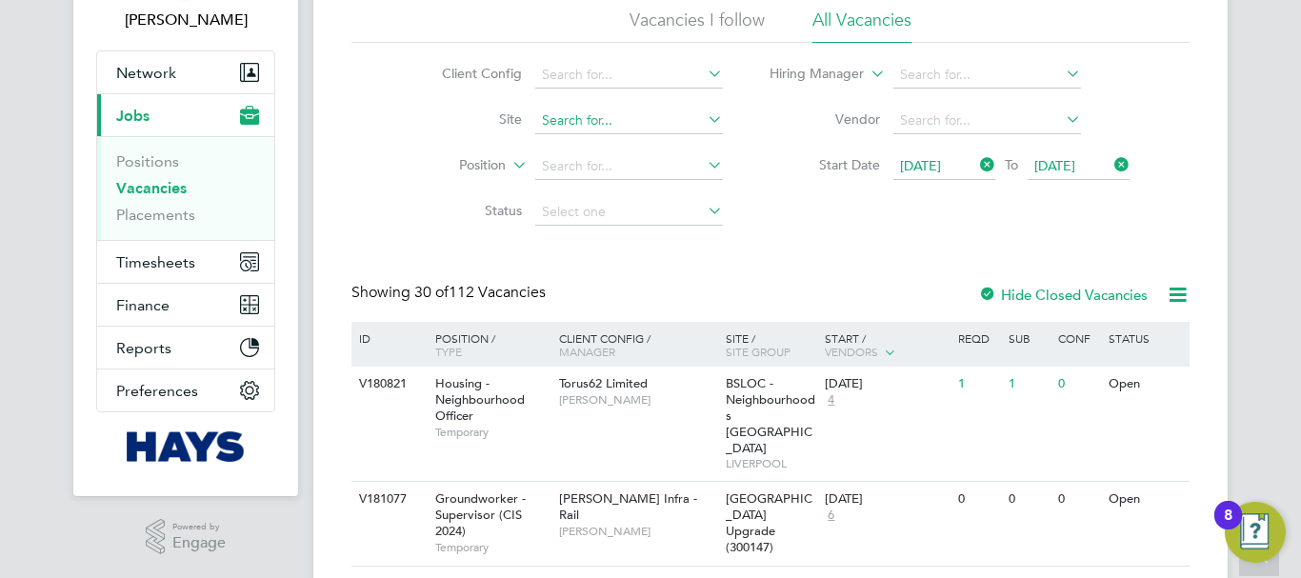
click at [591, 127] on input at bounding box center [629, 121] width 188 height 27
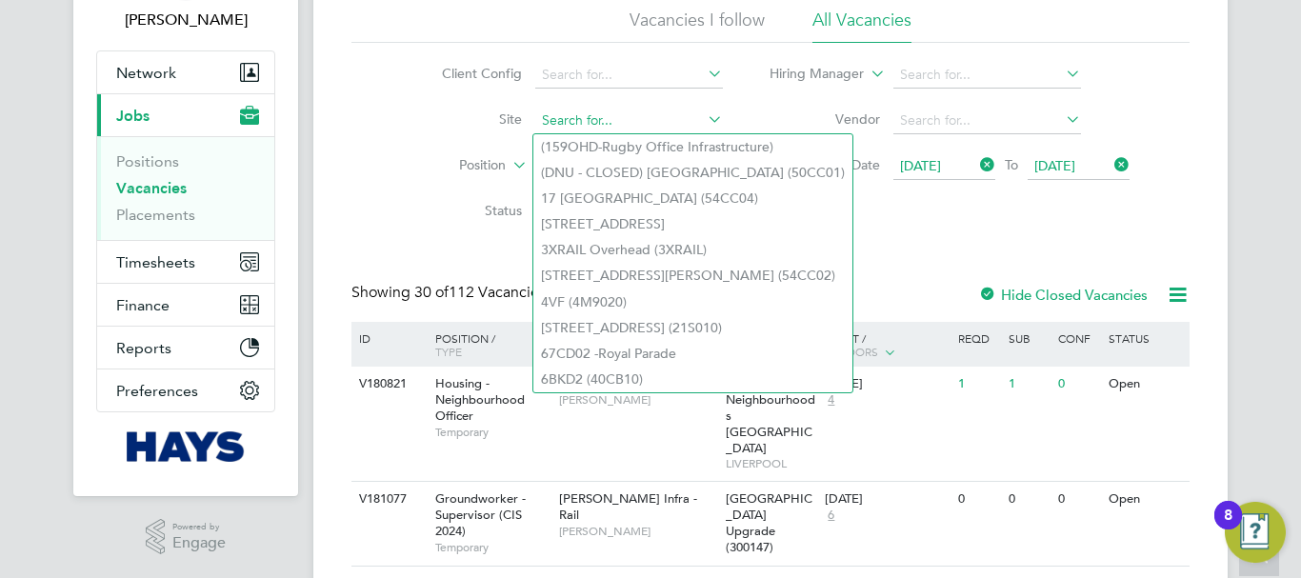
paste input "St Margarets Clitherow (53CC03)"
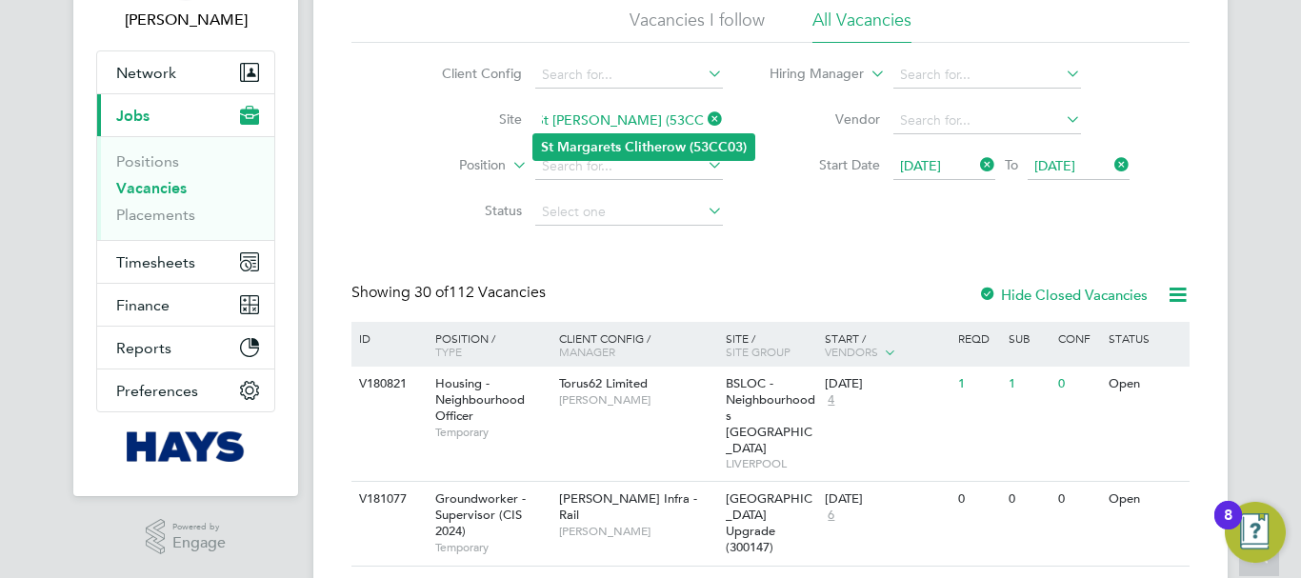
type input "St Margarets Clitherow (53CC03)"
click at [595, 144] on b "Margarets" at bounding box center [589, 147] width 64 height 16
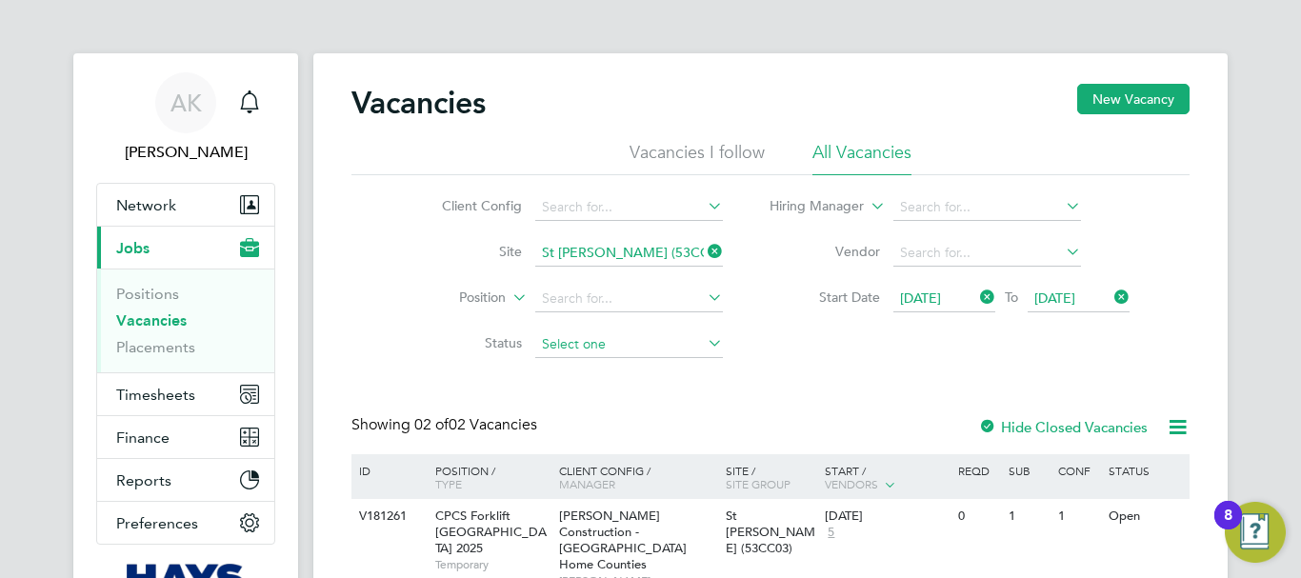
scroll to position [156, 0]
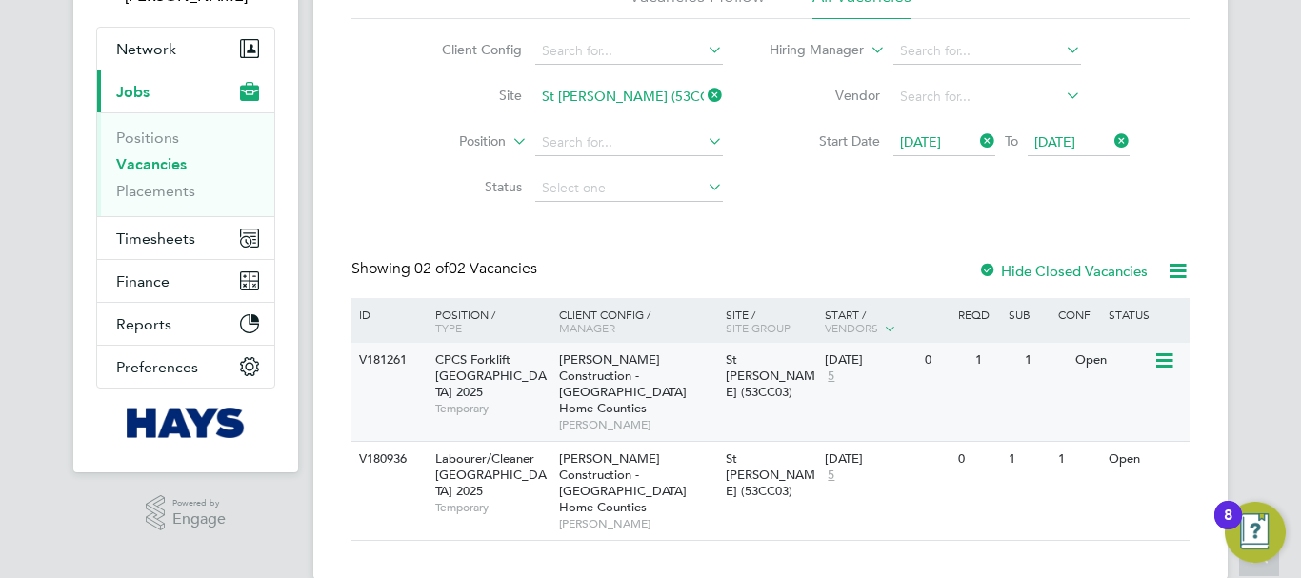
click at [1160, 357] on icon at bounding box center [1163, 361] width 19 height 23
click at [1137, 405] on li "View Details" at bounding box center [1119, 405] width 110 height 27
click at [1171, 363] on icon at bounding box center [1163, 361] width 19 height 23
click at [1131, 402] on li "View Details" at bounding box center [1119, 405] width 110 height 27
click at [1168, 449] on icon at bounding box center [1163, 460] width 19 height 23
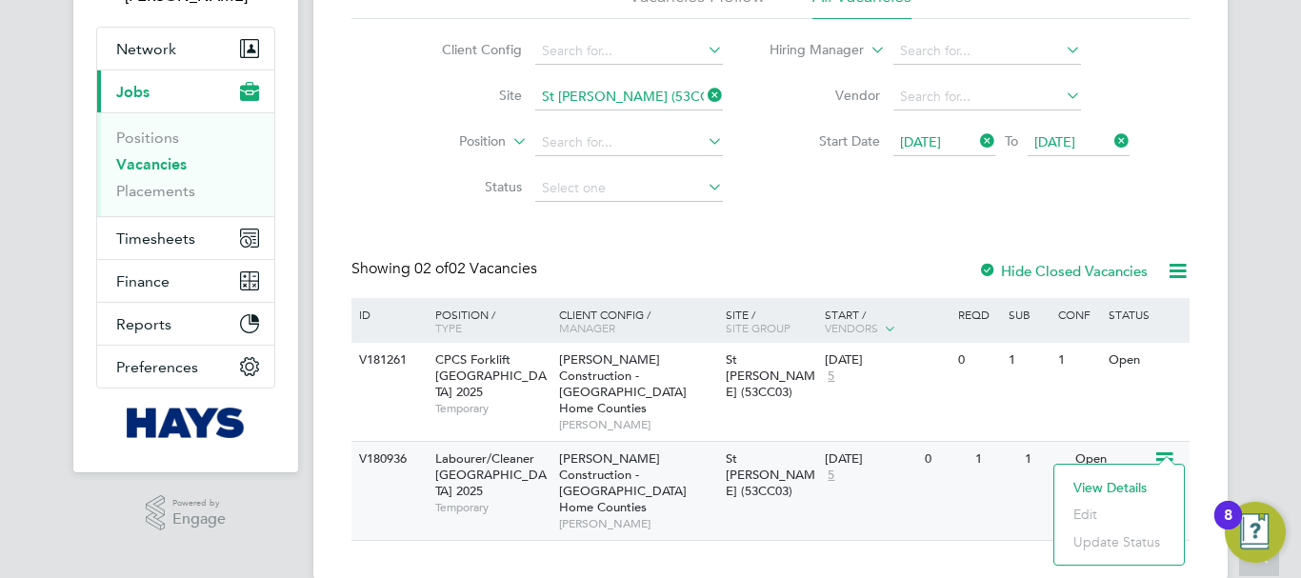
click at [1117, 487] on li "View Details" at bounding box center [1119, 487] width 110 height 27
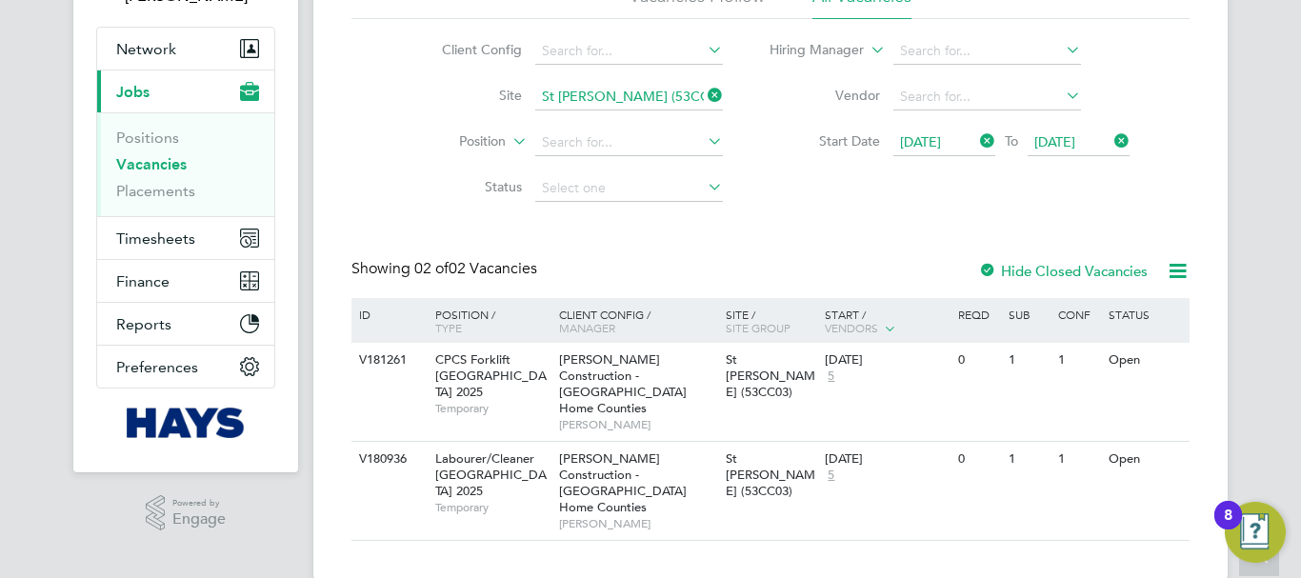
click at [704, 90] on icon at bounding box center [704, 95] width 0 height 27
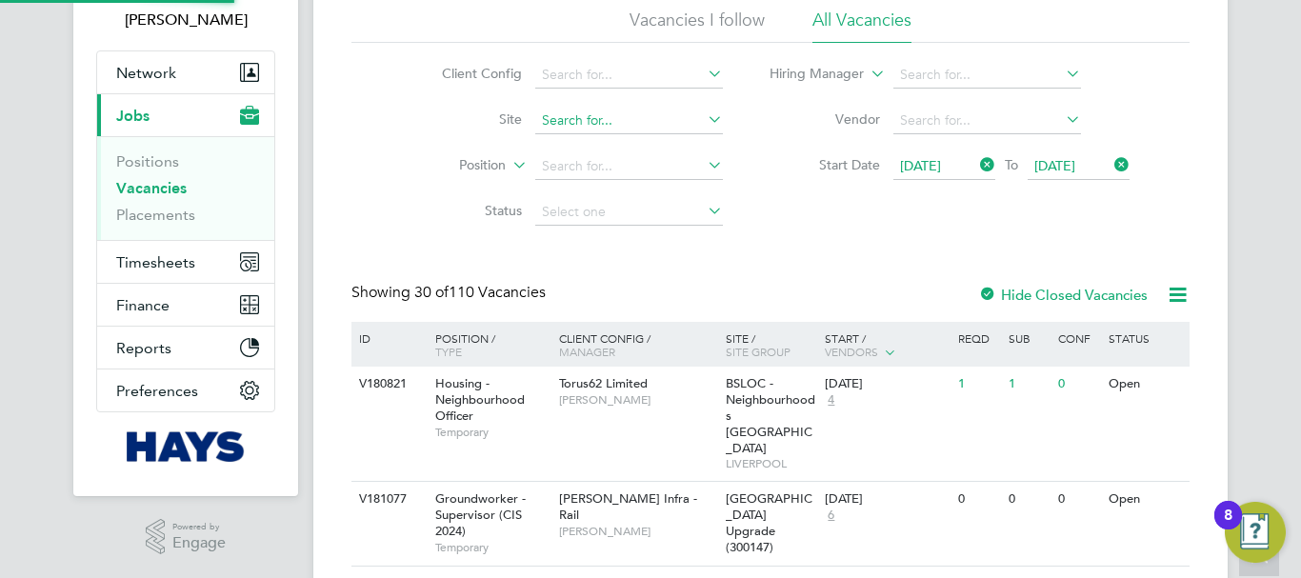
scroll to position [156, 0]
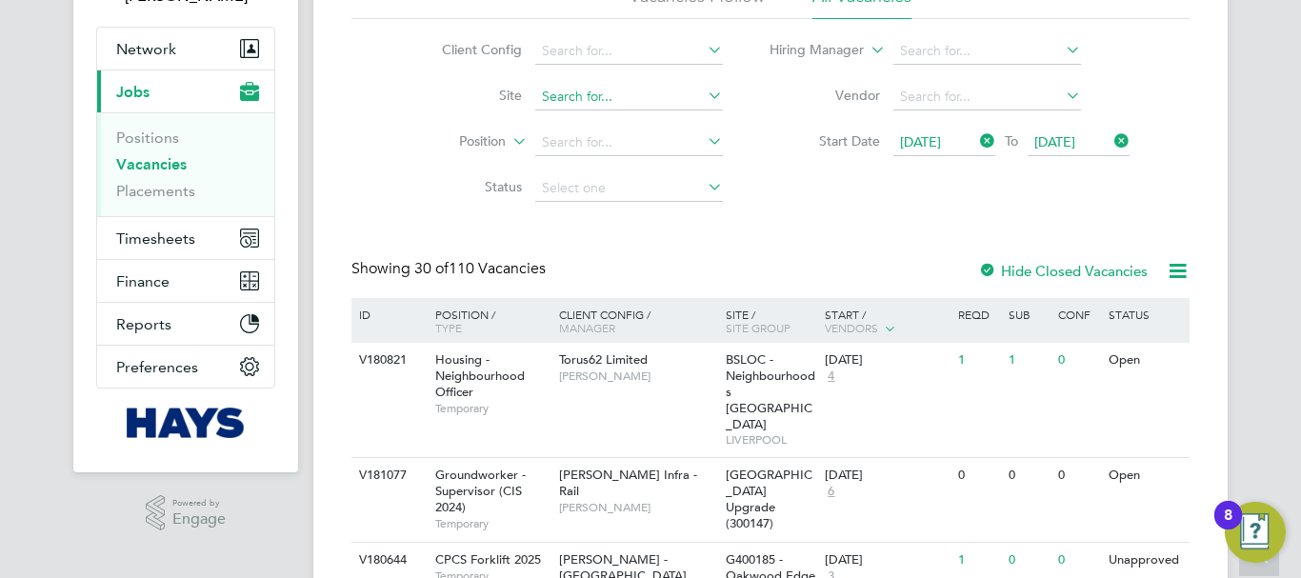
click at [587, 99] on input at bounding box center [629, 97] width 188 height 27
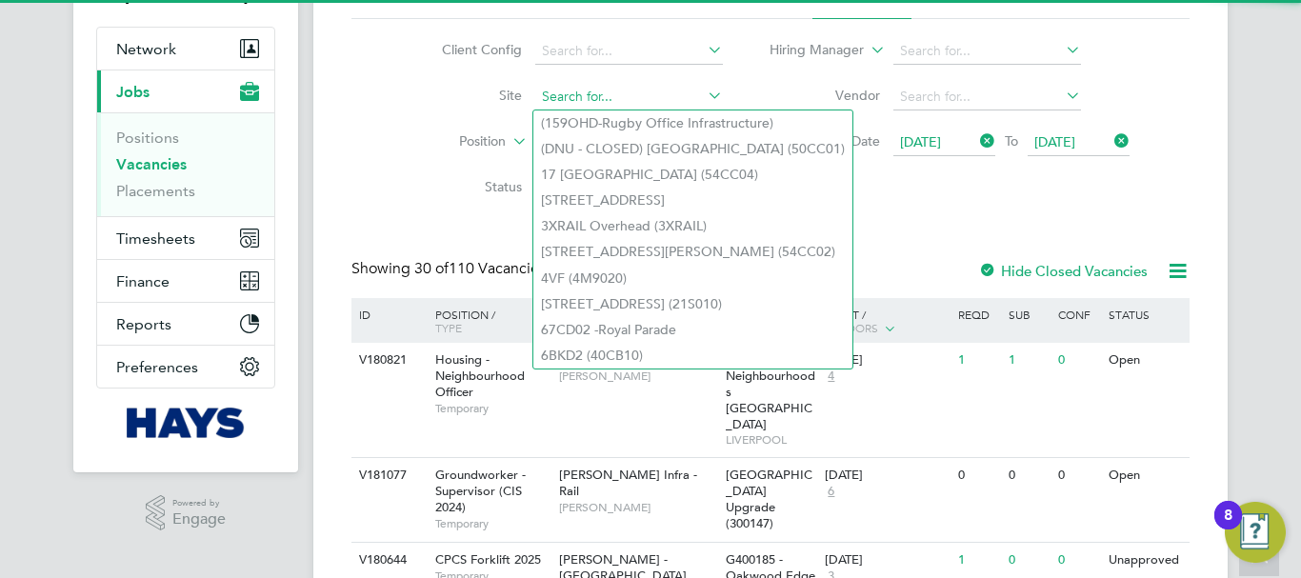
paste input "Southampton Outdoor Sports (75CB04)"
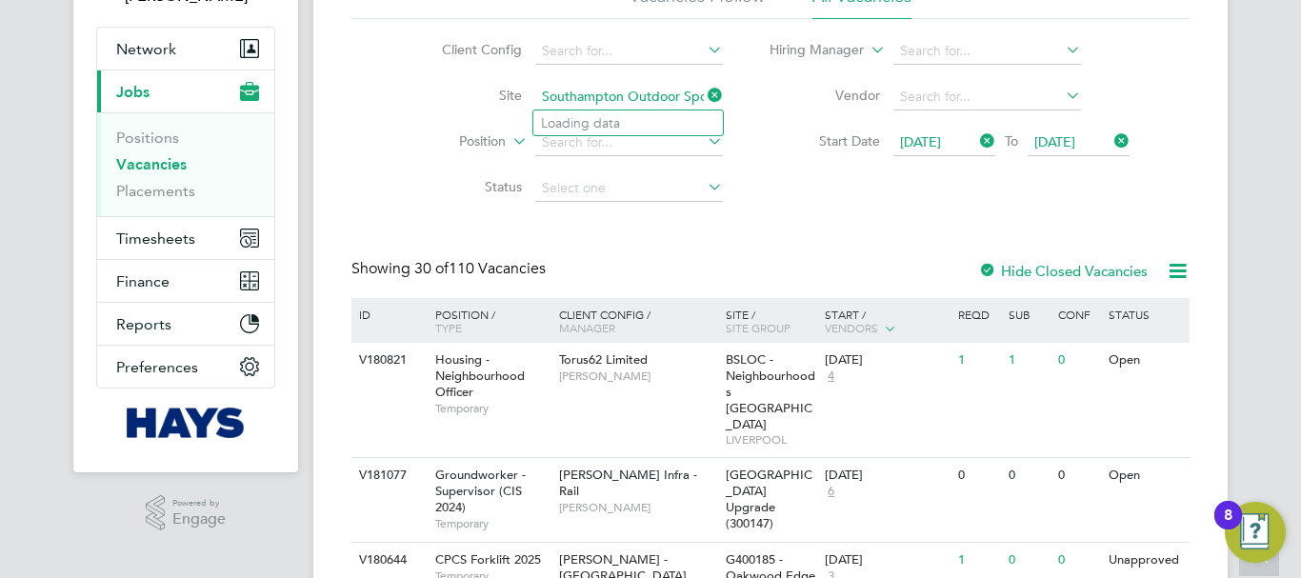
scroll to position [0, 58]
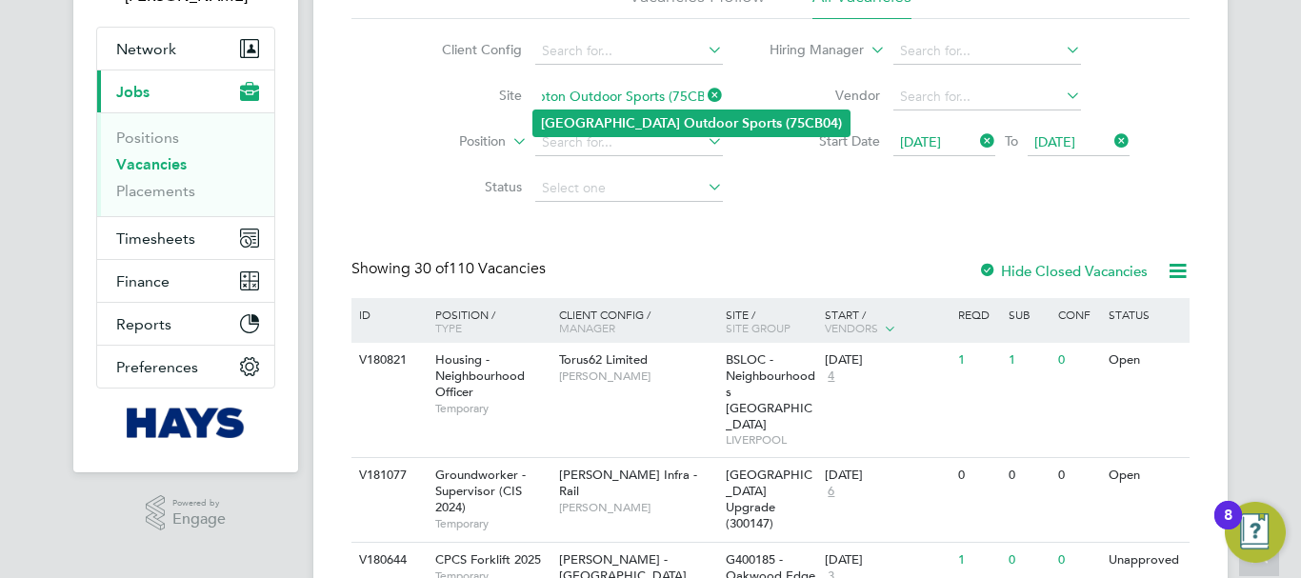
type input "Southampton Outdoor Sports (75CB04)"
click at [603, 115] on b "Southampton" at bounding box center [610, 123] width 139 height 16
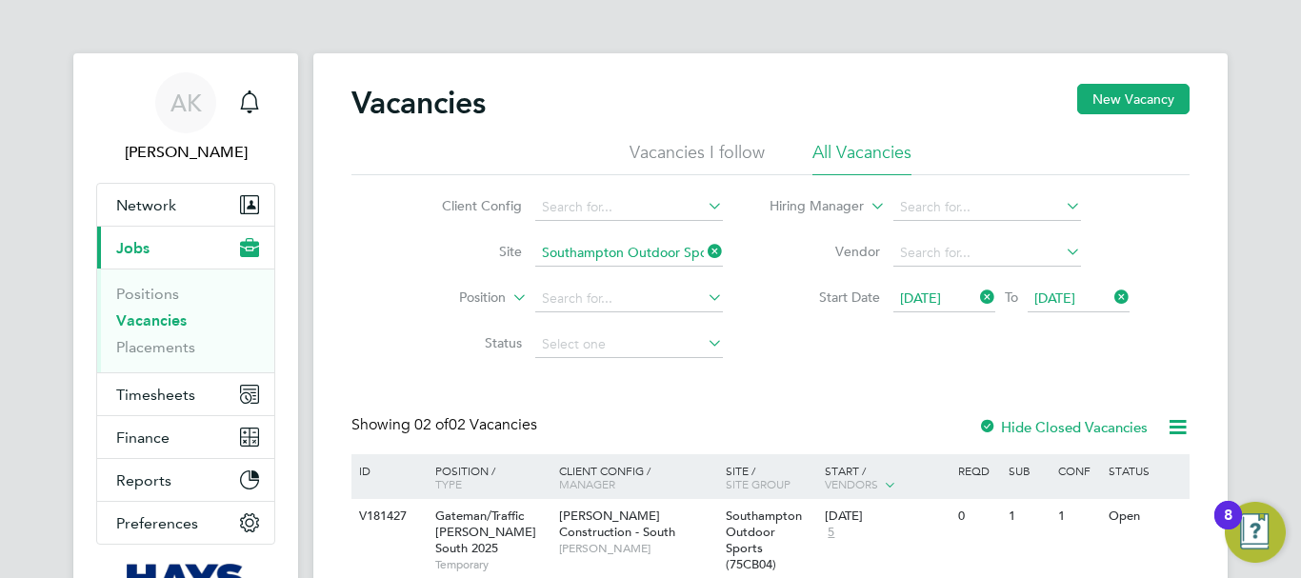
scroll to position [132, 0]
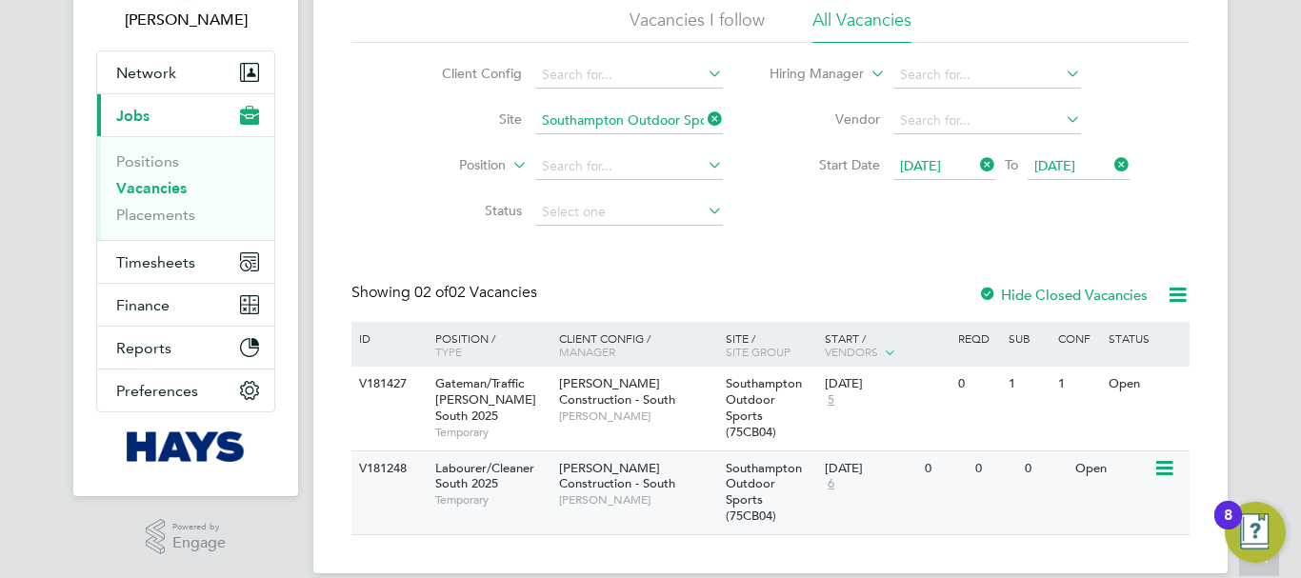
click at [1164, 457] on icon at bounding box center [1163, 468] width 19 height 23
click at [1110, 497] on li "View Details" at bounding box center [1119, 497] width 110 height 27
click at [704, 115] on icon at bounding box center [704, 119] width 0 height 27
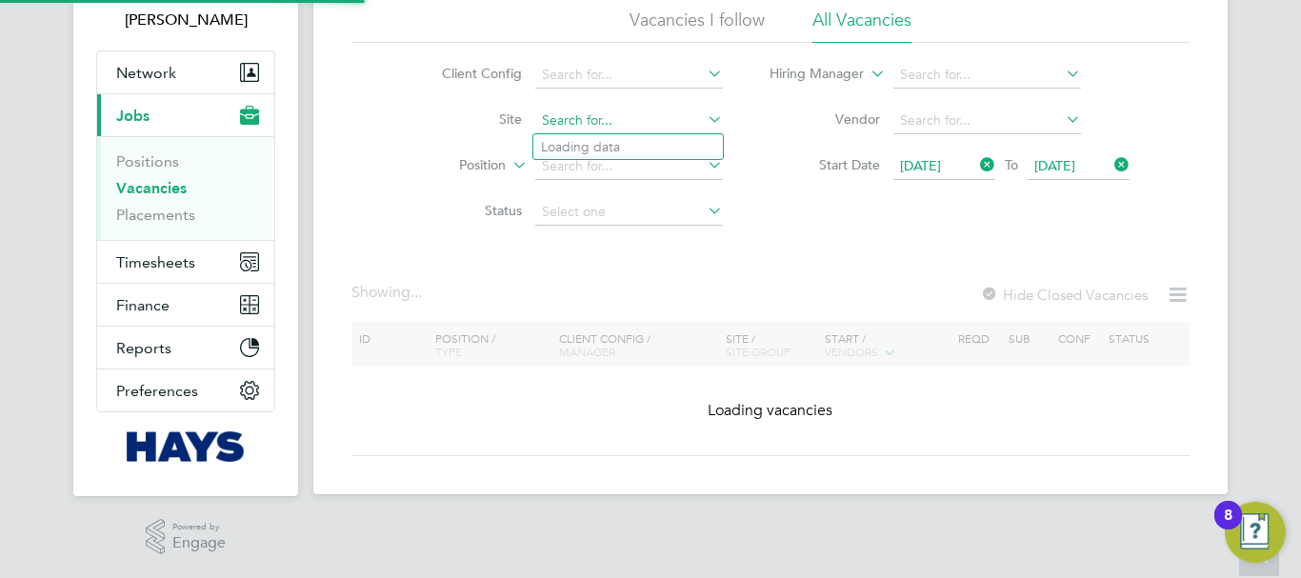
click at [629, 122] on input at bounding box center [629, 121] width 188 height 27
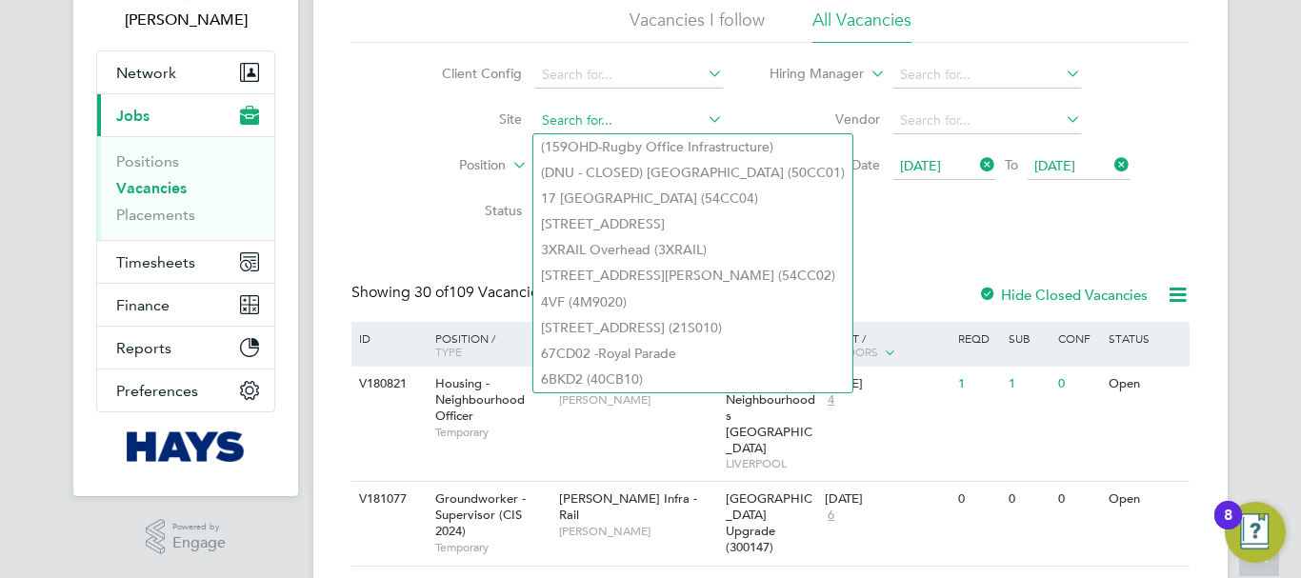
paste input "Pen Y Dre School (26Z006)"
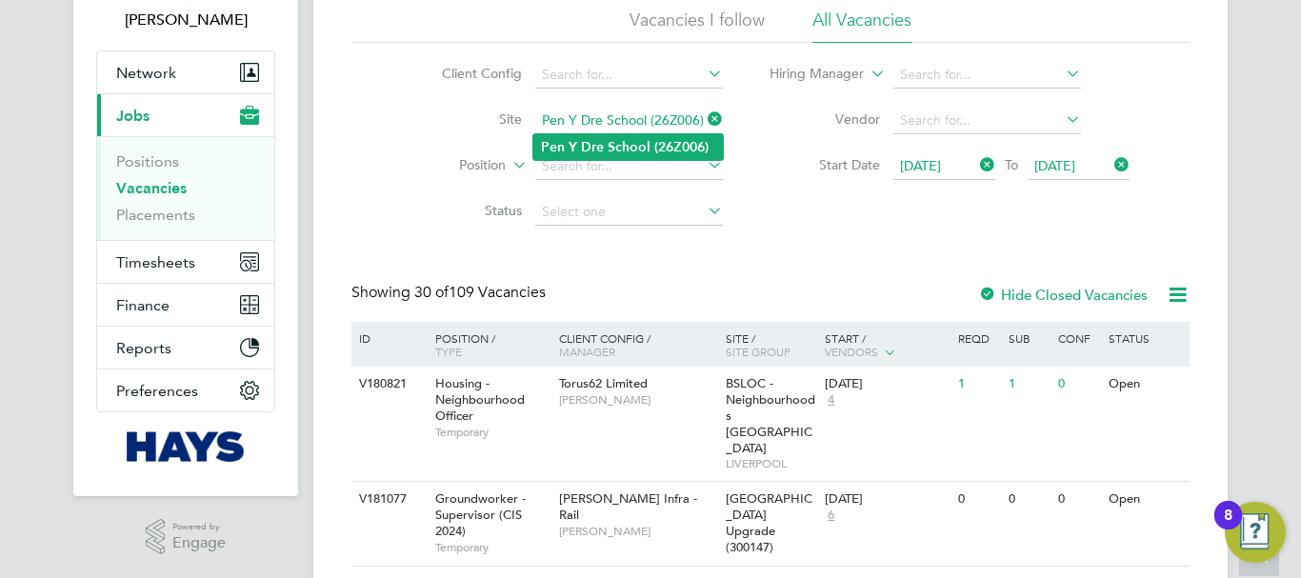
type input "Pen Y Dre School (26Z006)"
click at [620, 139] on b "School" at bounding box center [629, 147] width 43 height 16
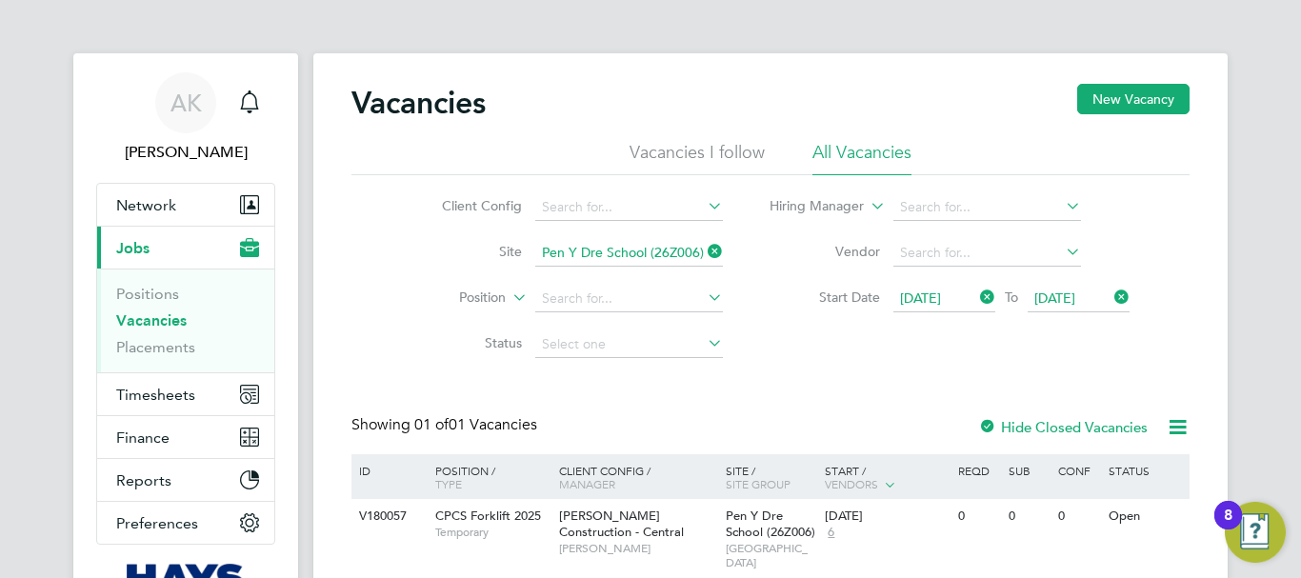
scroll to position [132, 0]
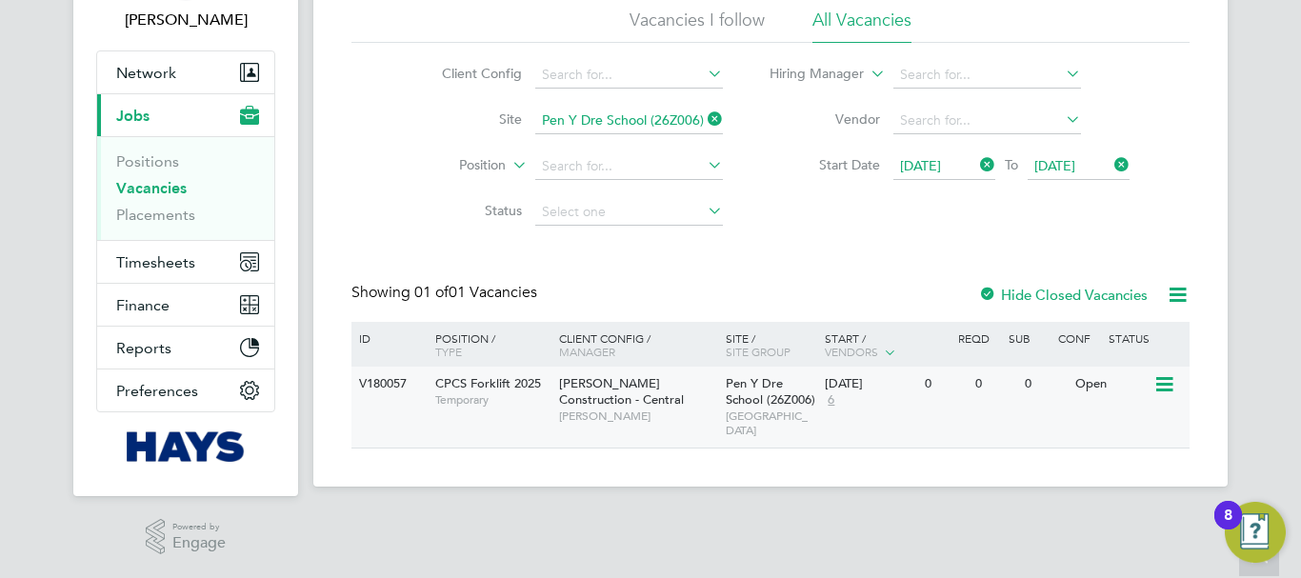
click at [1169, 388] on icon at bounding box center [1163, 384] width 19 height 23
click at [1107, 429] on li "View Details" at bounding box center [1119, 428] width 110 height 27
click at [704, 119] on icon at bounding box center [704, 119] width 0 height 27
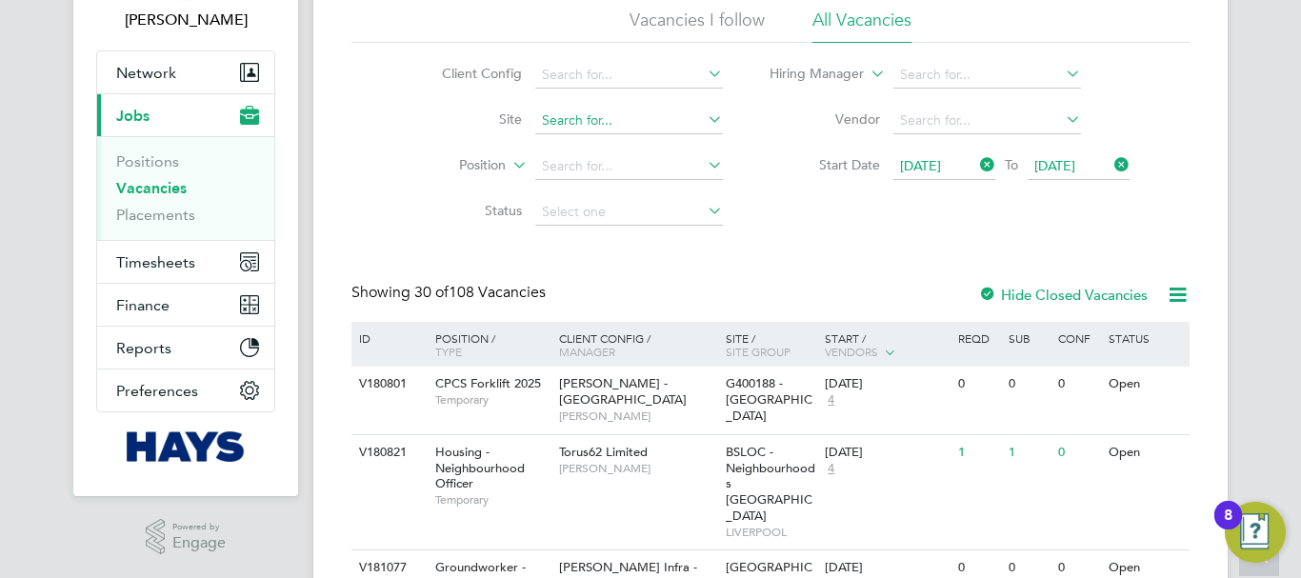
click at [590, 124] on input at bounding box center [629, 121] width 188 height 27
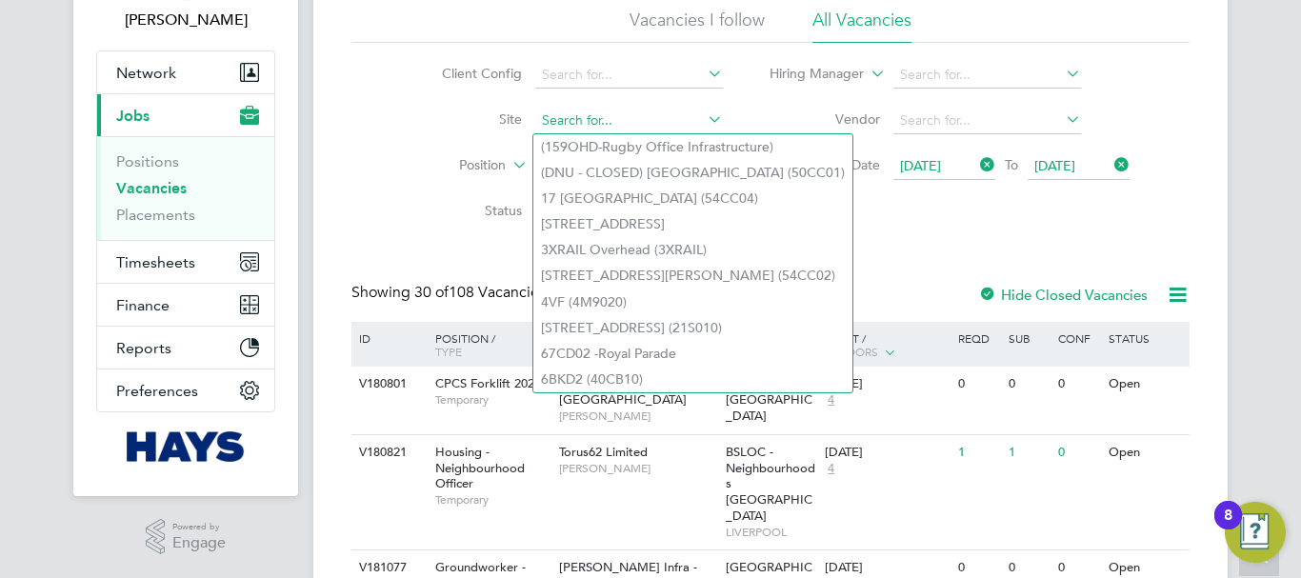
paste input "Orbiston Community Hub (20Z021)"
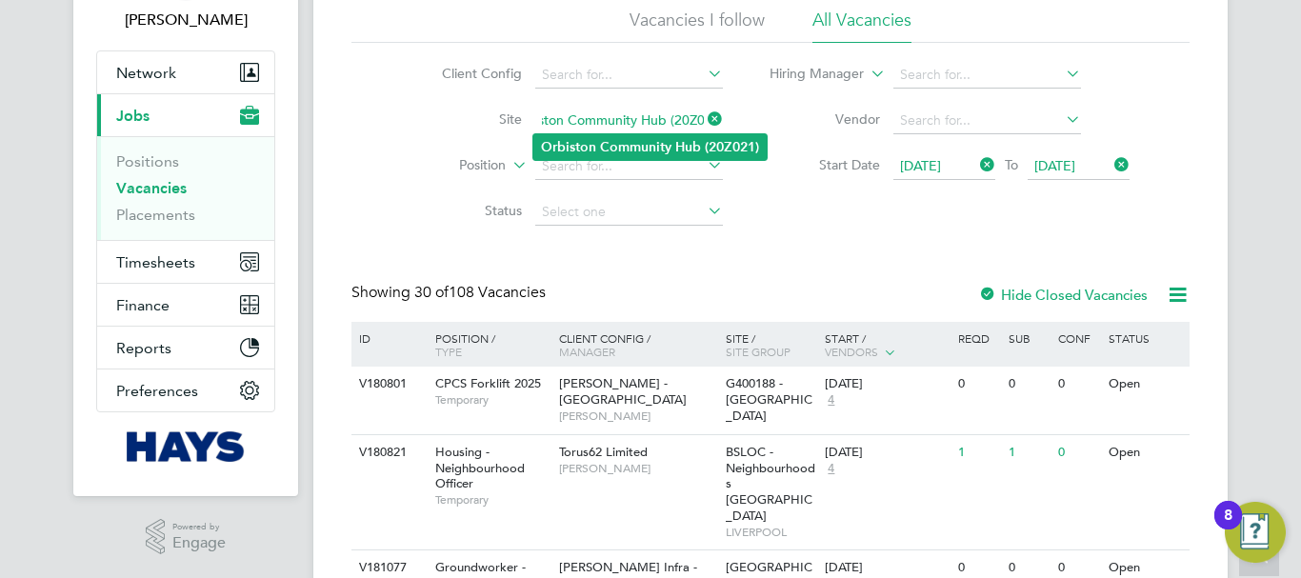
type input "Orbiston Community Hub (20Z021)"
click at [596, 138] on li "Orbiston Community Hub (20Z021)" at bounding box center [649, 147] width 233 height 26
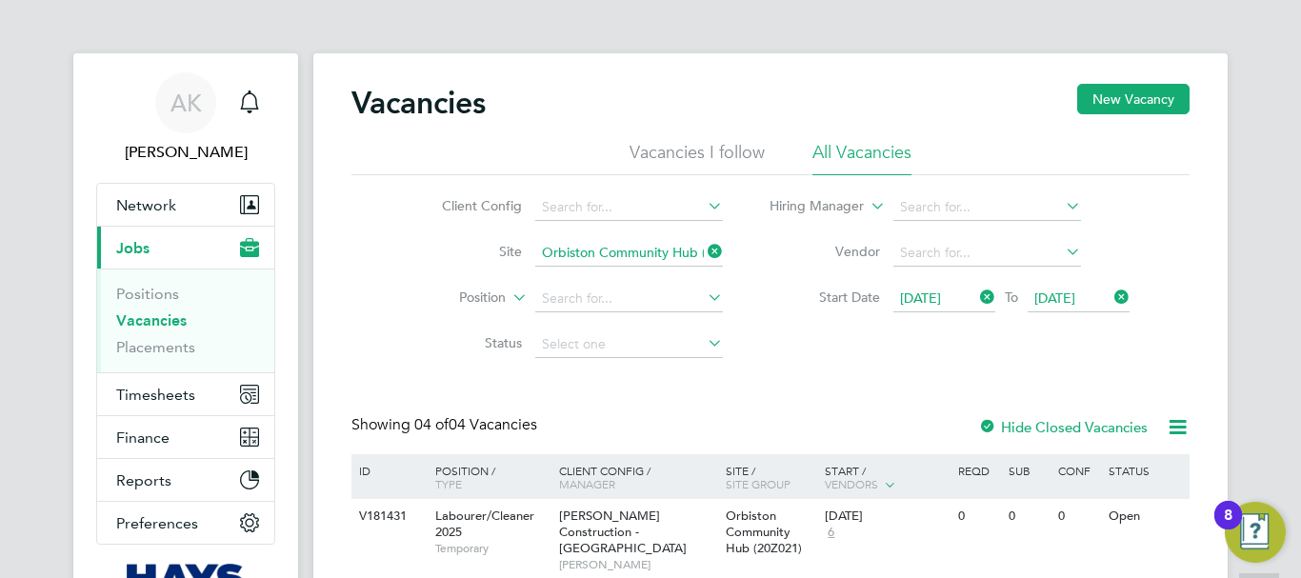
scroll to position [191, 0]
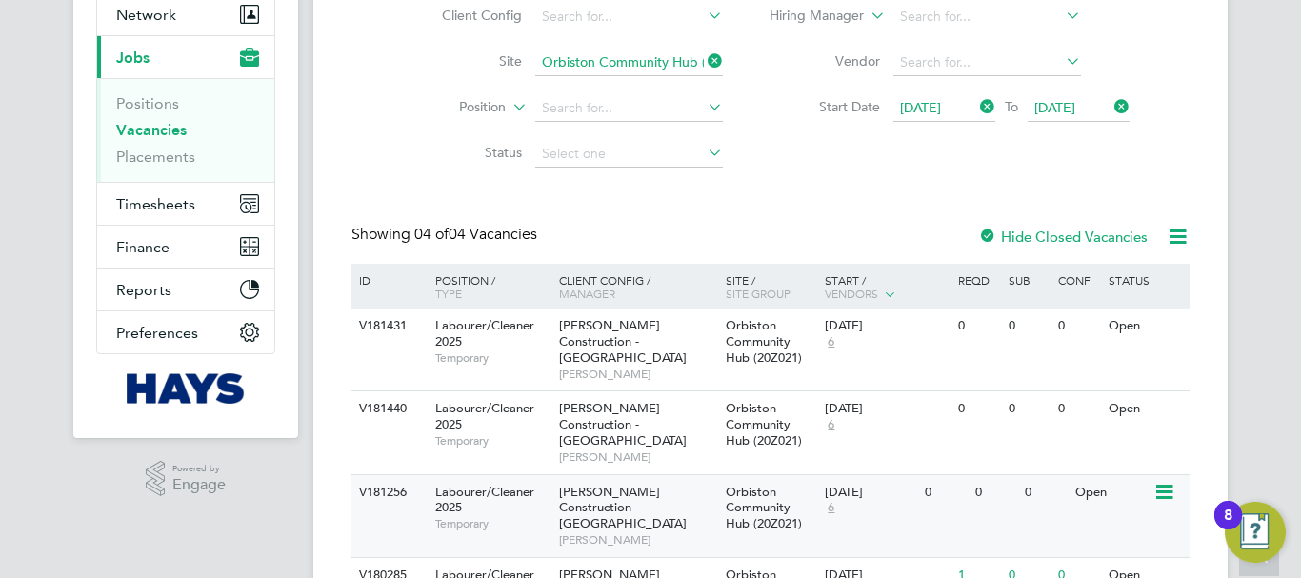
click at [1168, 481] on icon at bounding box center [1163, 492] width 19 height 23
click at [1130, 505] on li "View Details" at bounding box center [1119, 506] width 110 height 27
click at [1158, 565] on icon at bounding box center [1163, 576] width 19 height 23
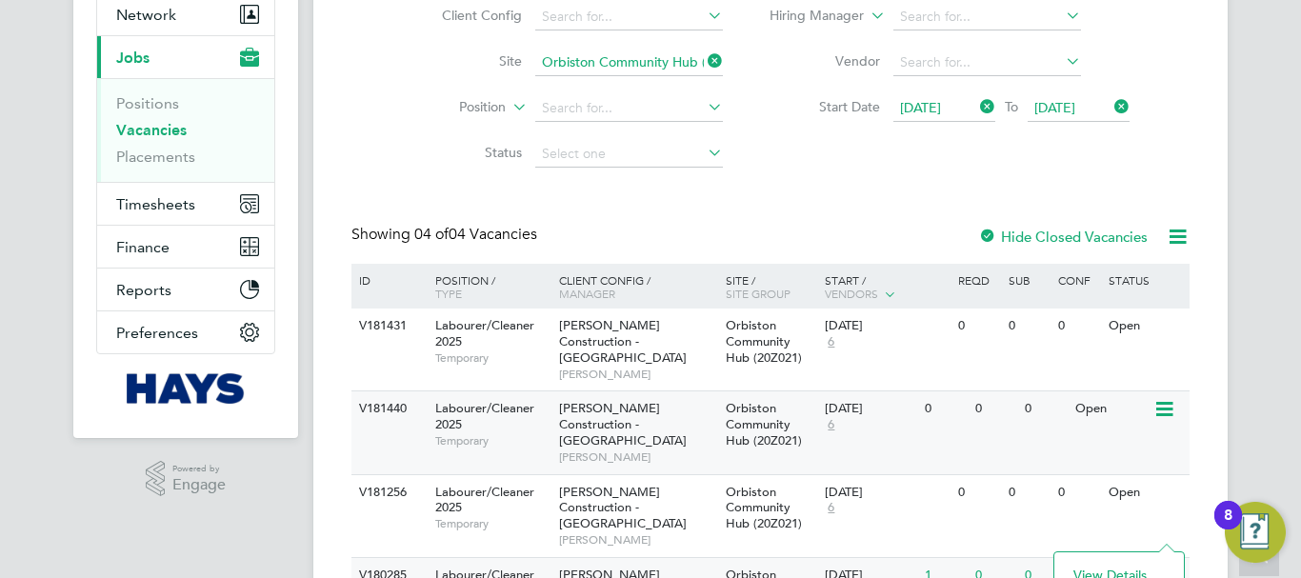
scroll to position [266, 0]
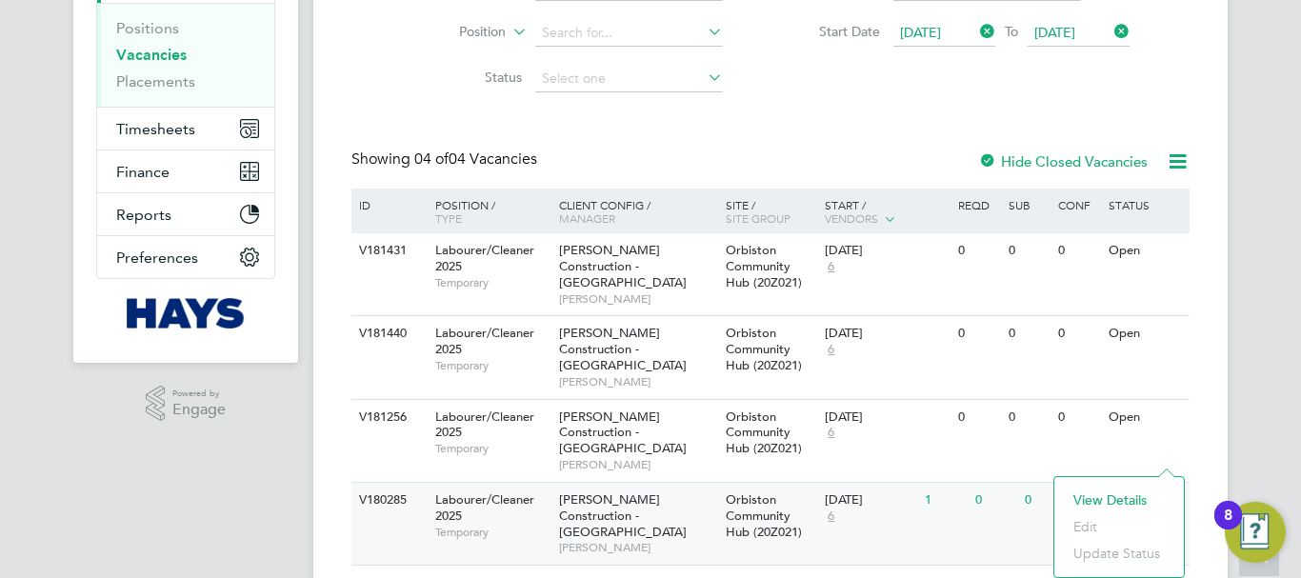
click at [1118, 497] on li "View Details" at bounding box center [1119, 500] width 110 height 27
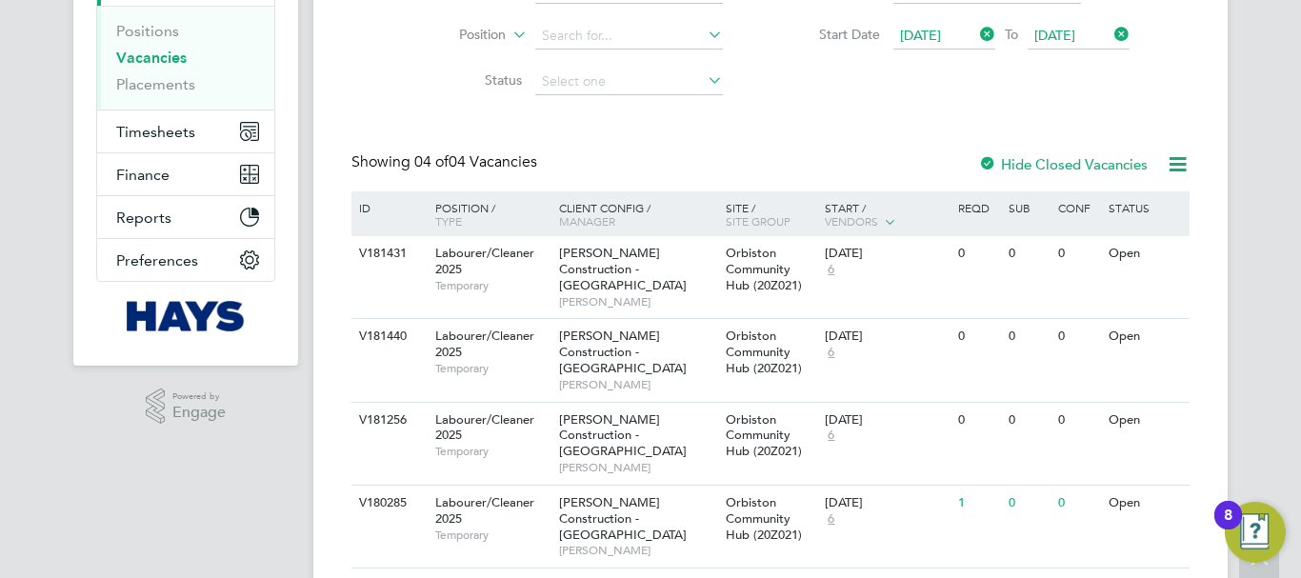
scroll to position [72, 0]
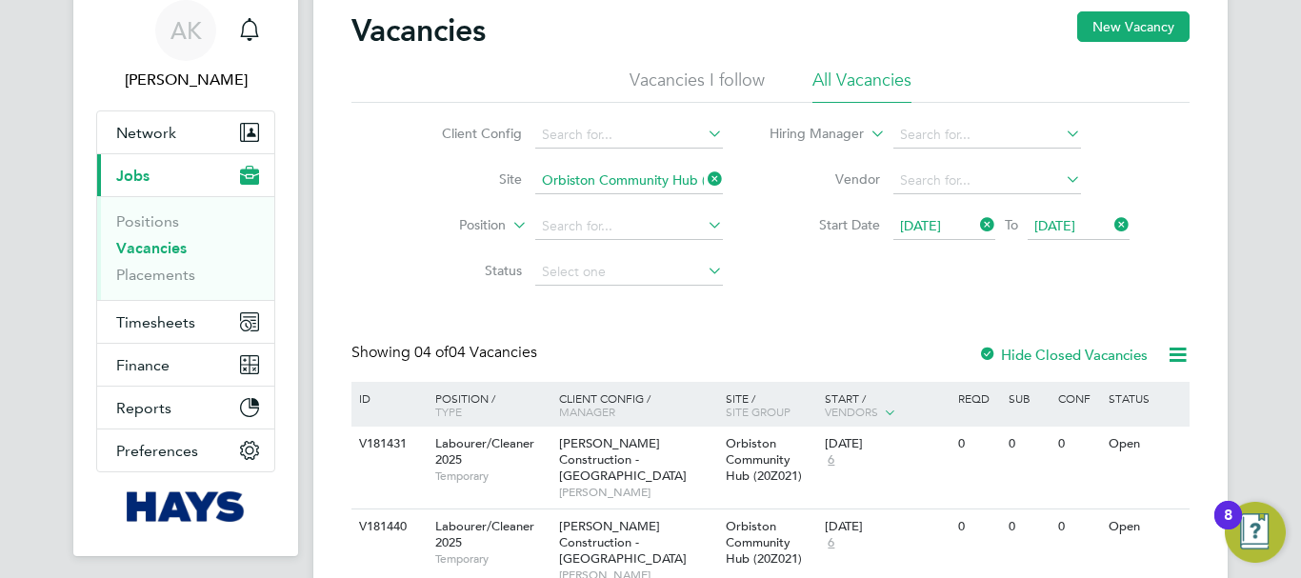
click at [704, 178] on icon at bounding box center [704, 179] width 0 height 27
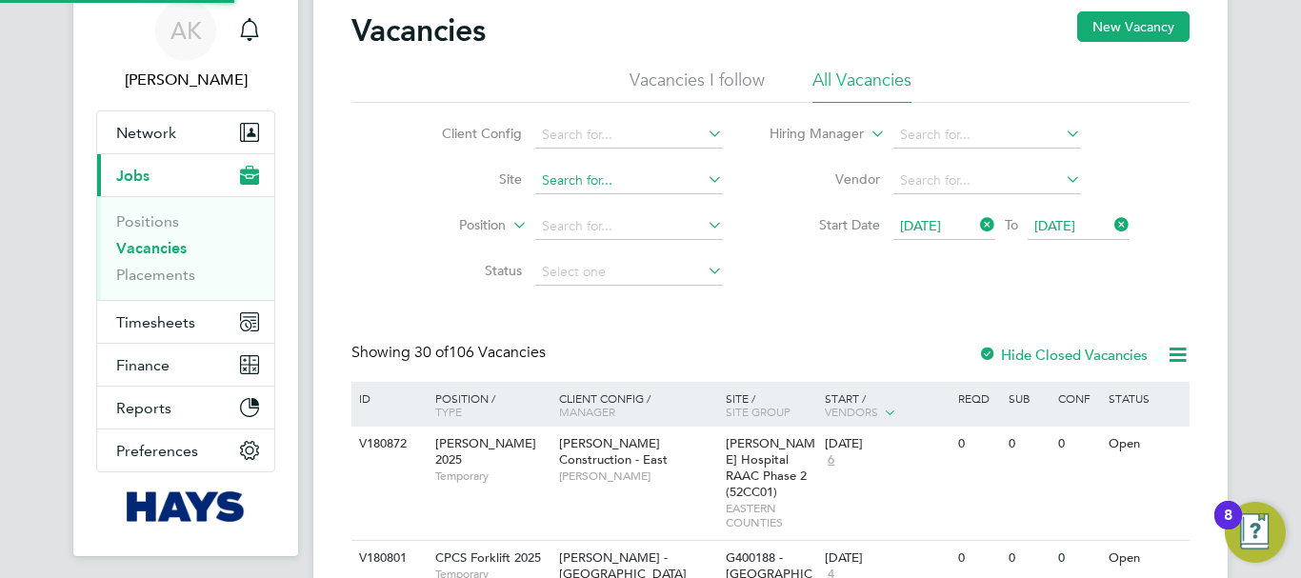
click at [620, 182] on input at bounding box center [629, 181] width 188 height 27
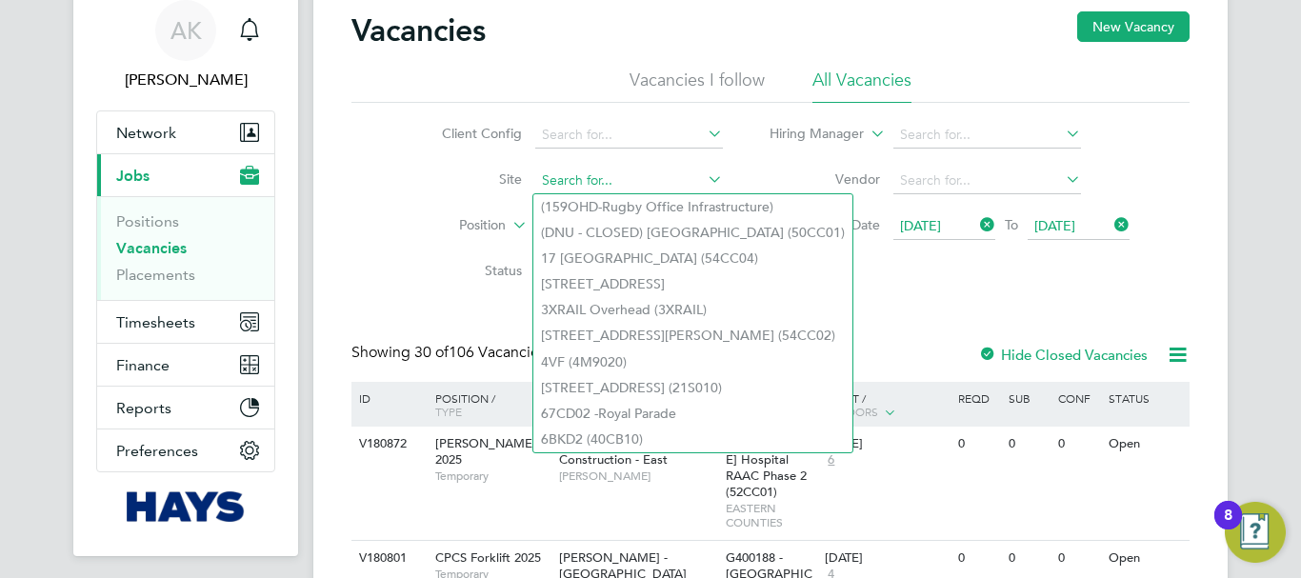
paste input "N470254 - MOLD"
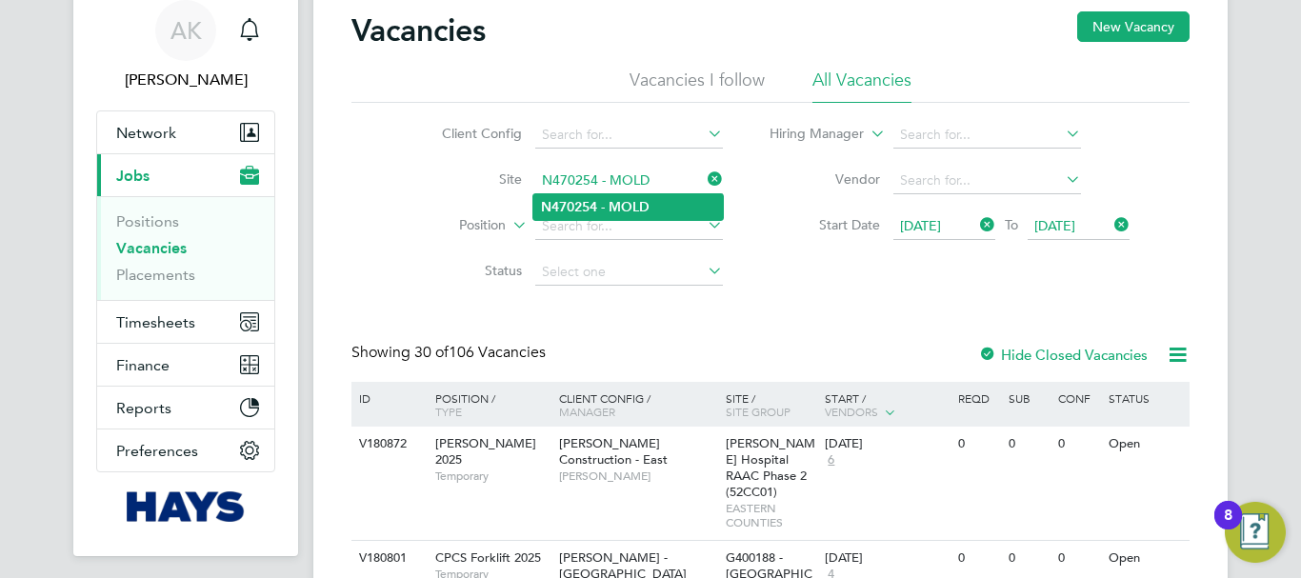
type input "N470254 - MOLD"
click at [617, 207] on b "MOLD" at bounding box center [629, 207] width 41 height 16
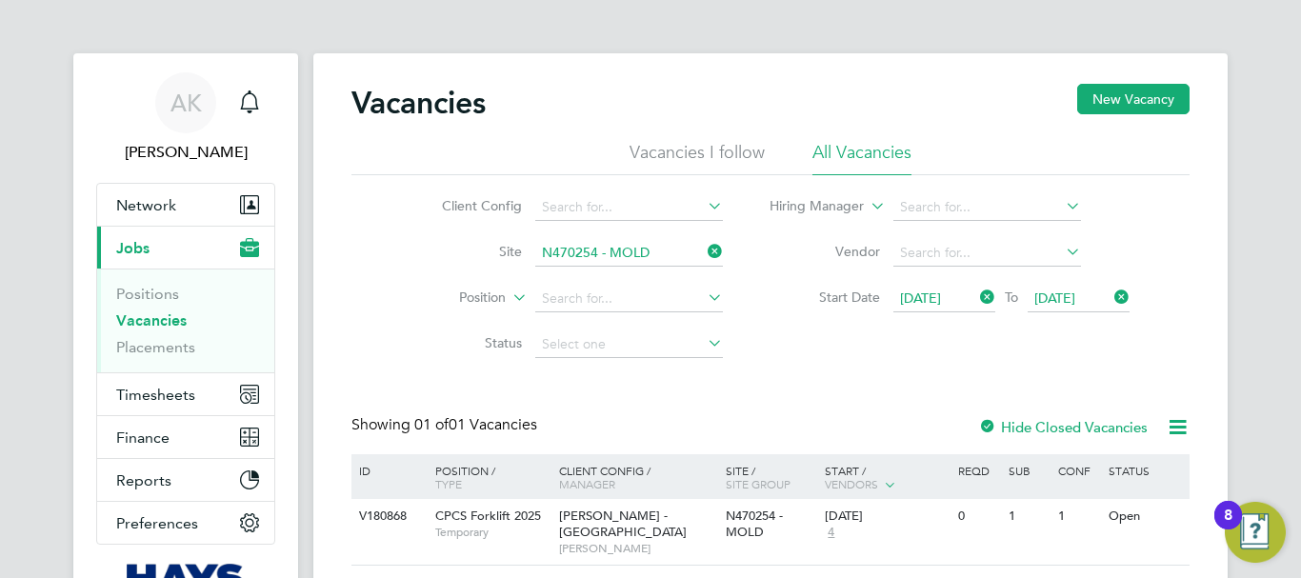
scroll to position [132, 0]
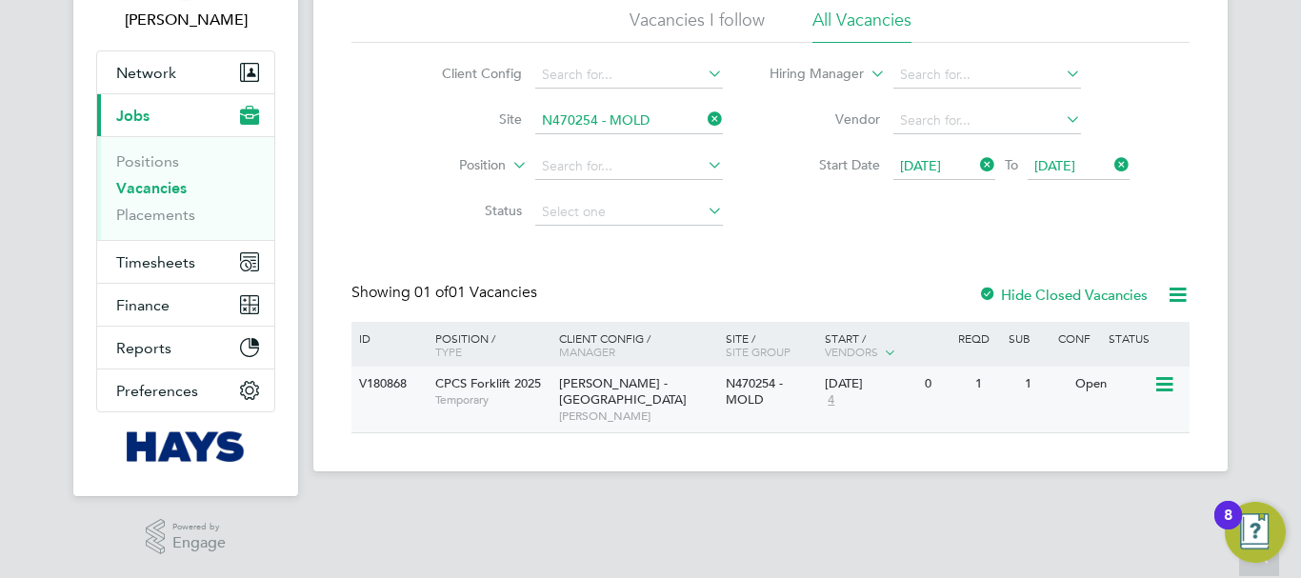
click at [1170, 384] on icon at bounding box center [1163, 384] width 19 height 23
click at [1118, 422] on li "View Details" at bounding box center [1119, 428] width 110 height 27
click at [704, 115] on icon at bounding box center [704, 119] width 0 height 27
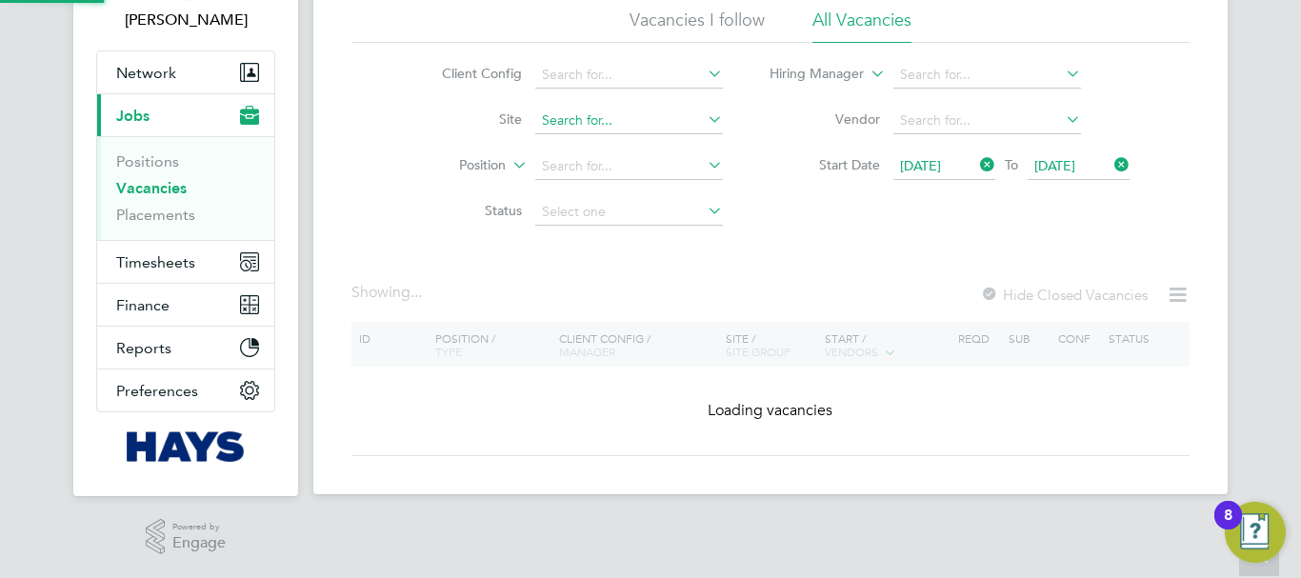
click at [648, 117] on input at bounding box center [629, 121] width 188 height 27
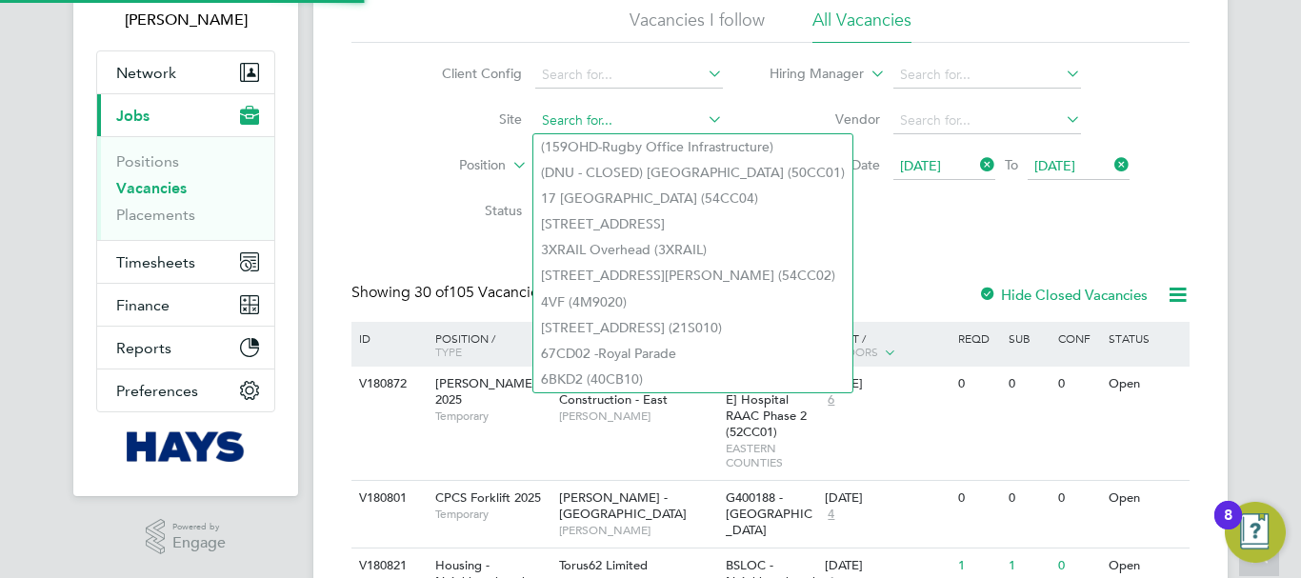
paste input "N470245 - Dock Yard North"
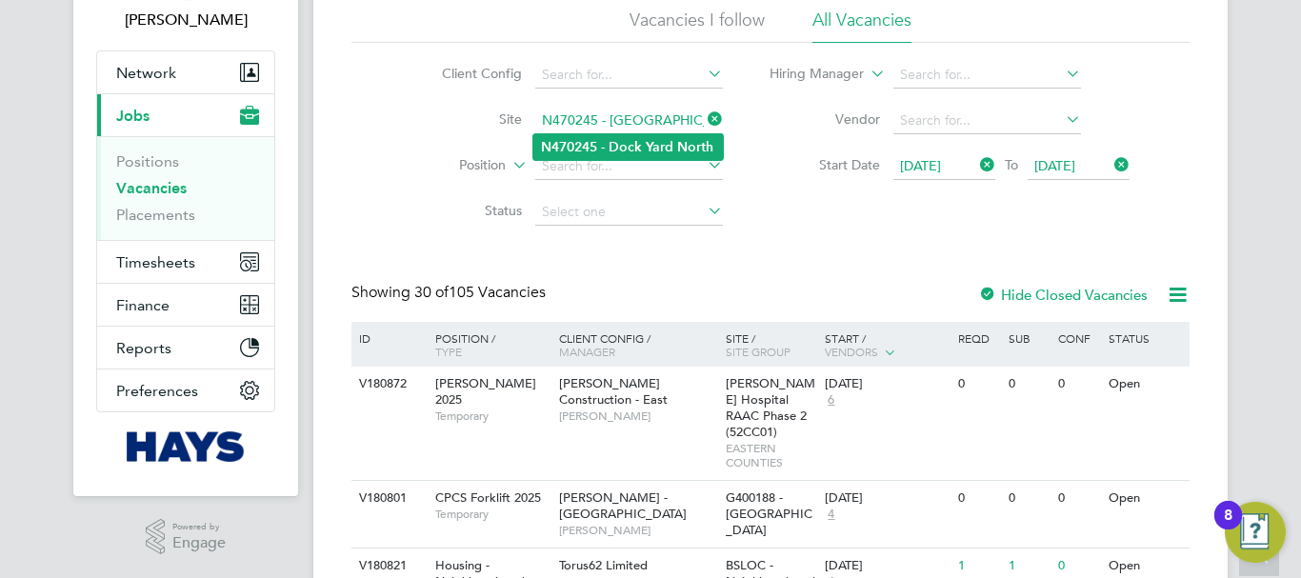
type input "N470245 - Dock Yard North"
click at [647, 139] on b "Yard" at bounding box center [660, 147] width 28 height 16
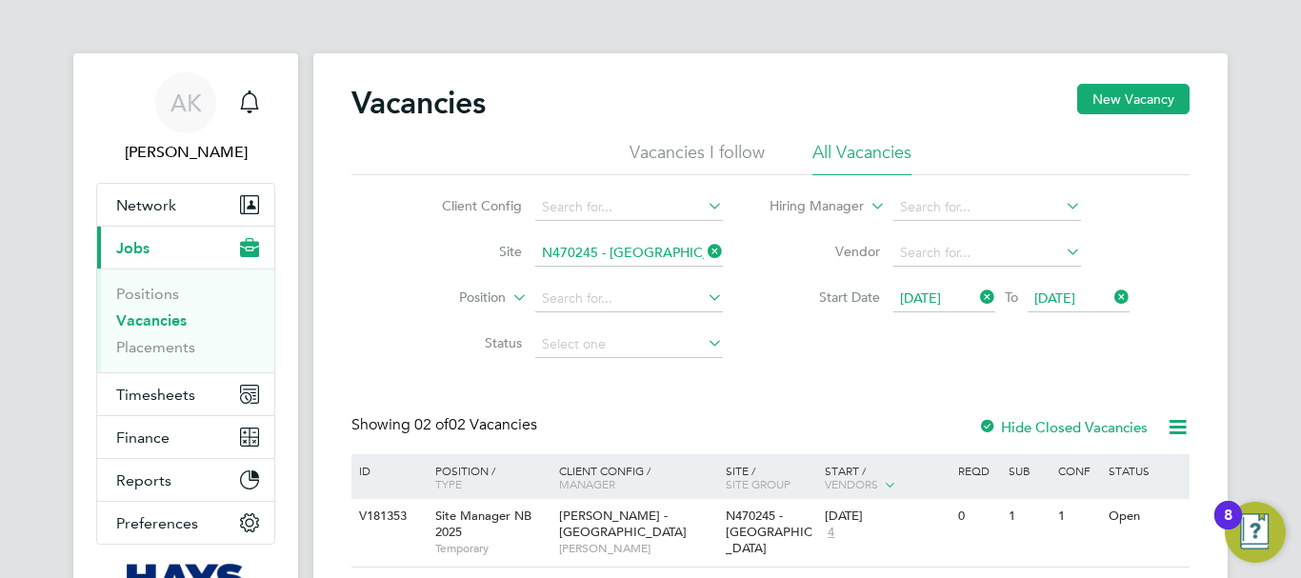
scroll to position [132, 0]
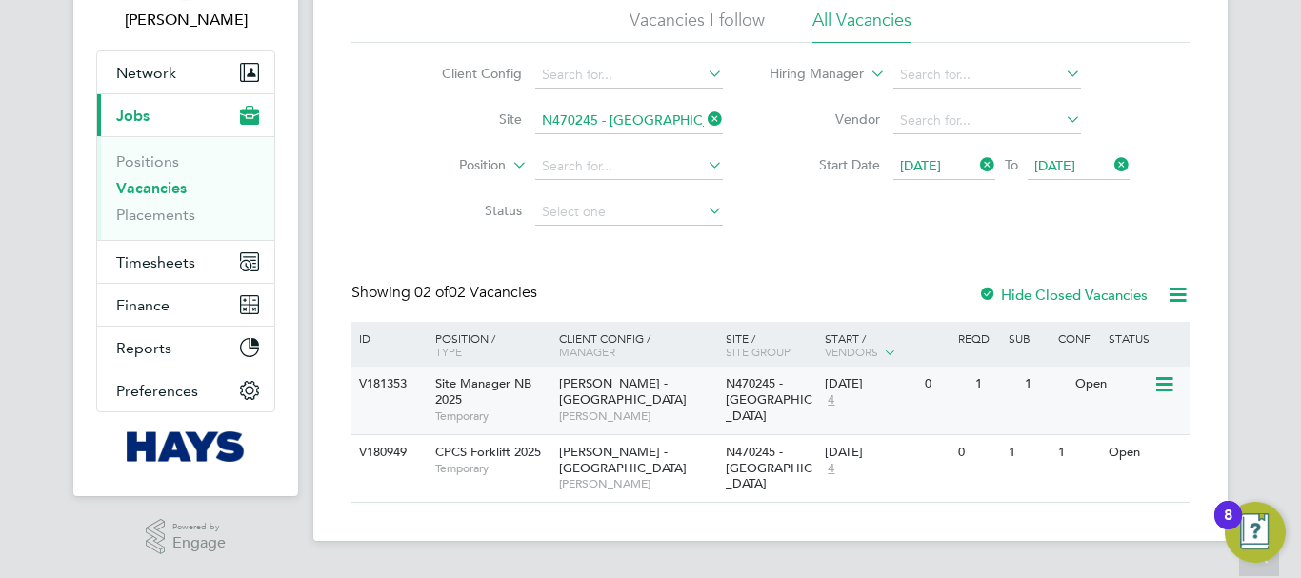
click at [1167, 379] on icon at bounding box center [1163, 384] width 19 height 23
click at [1120, 432] on li "View Details" at bounding box center [1119, 428] width 110 height 27
click at [1168, 452] on icon at bounding box center [1163, 453] width 19 height 23
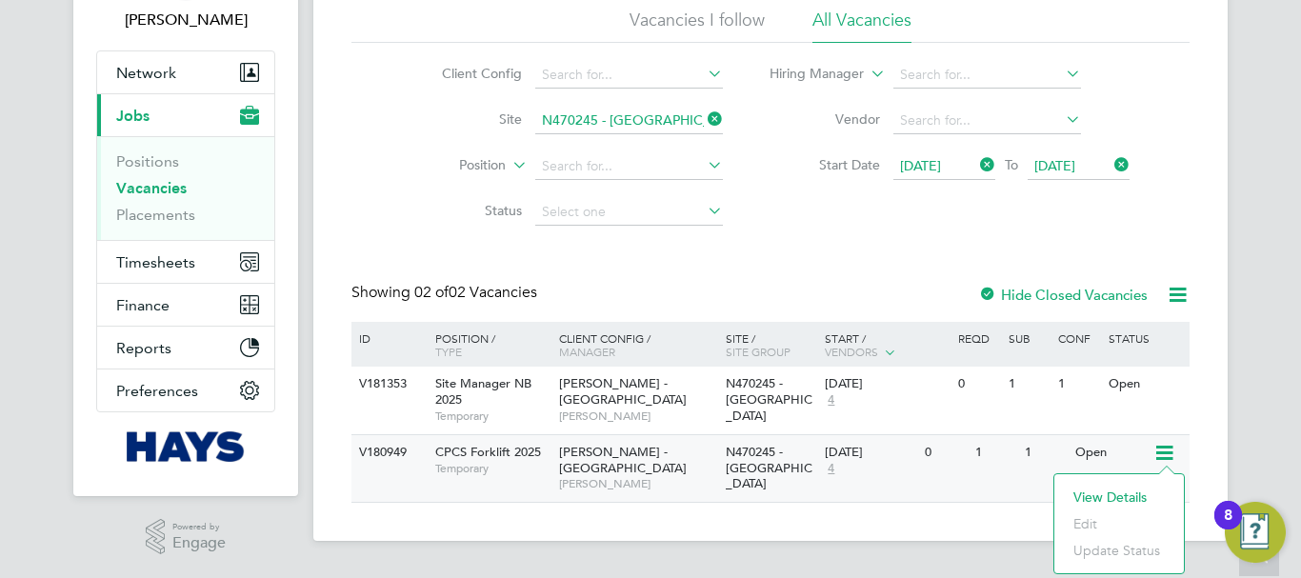
click at [1121, 492] on li "View Details" at bounding box center [1119, 497] width 110 height 27
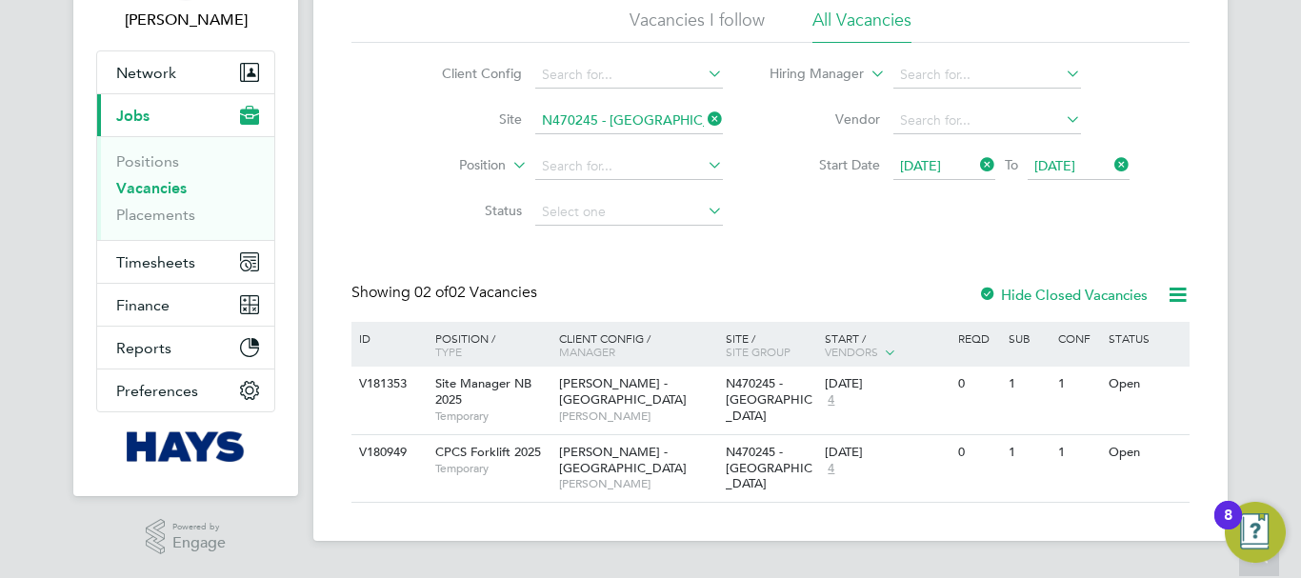
click at [704, 118] on icon at bounding box center [704, 119] width 0 height 27
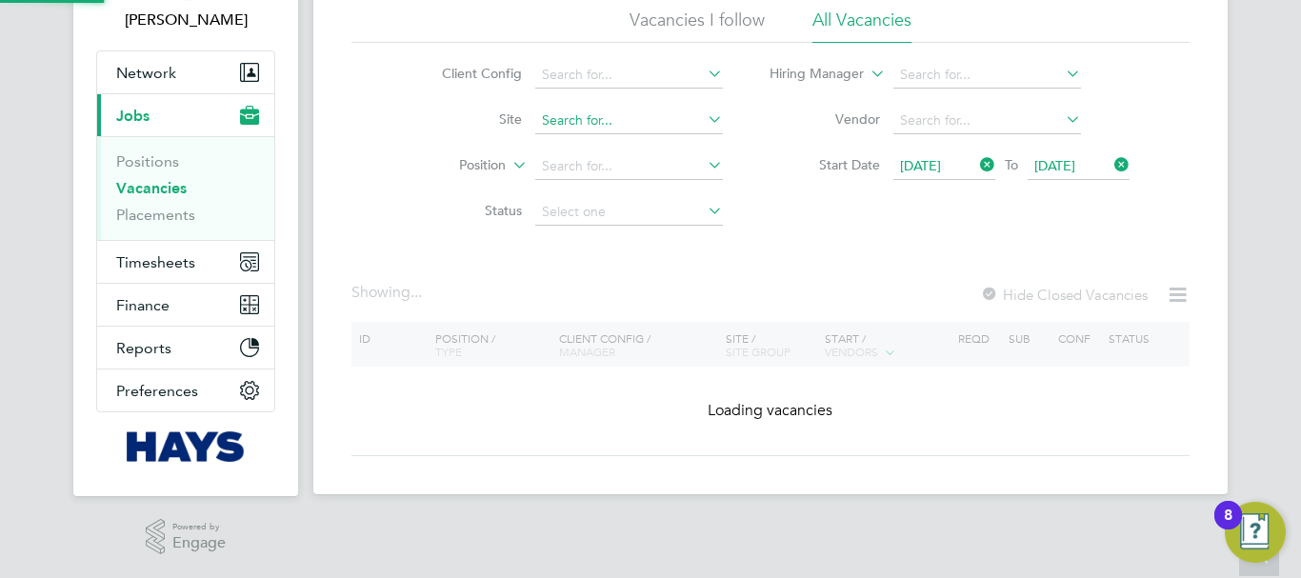
click at [665, 118] on input at bounding box center [629, 121] width 188 height 27
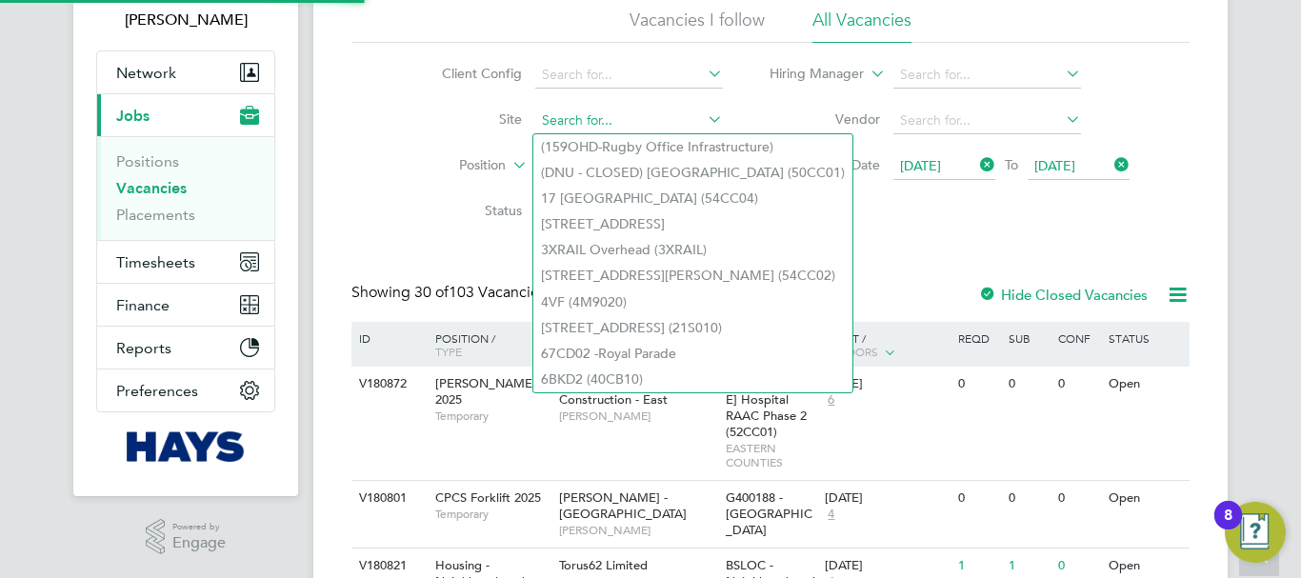
paste input "M490388 - Midland Heart HfML"
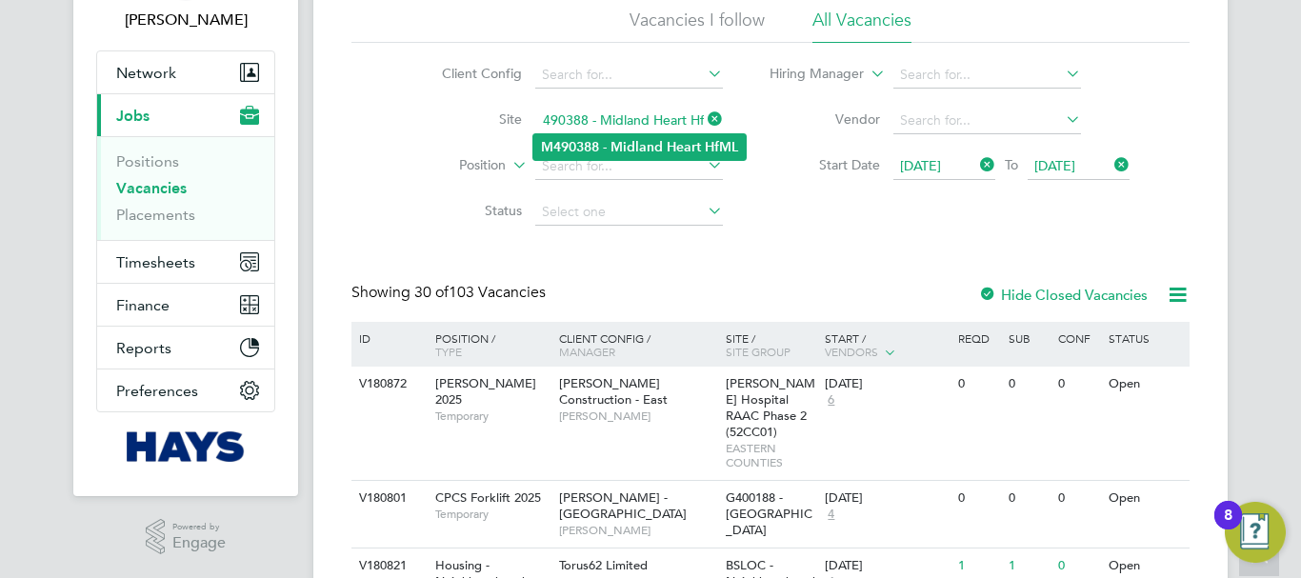
type input "M490388 - Midland Heart HfML"
click at [630, 149] on b "Midland" at bounding box center [637, 147] width 52 height 16
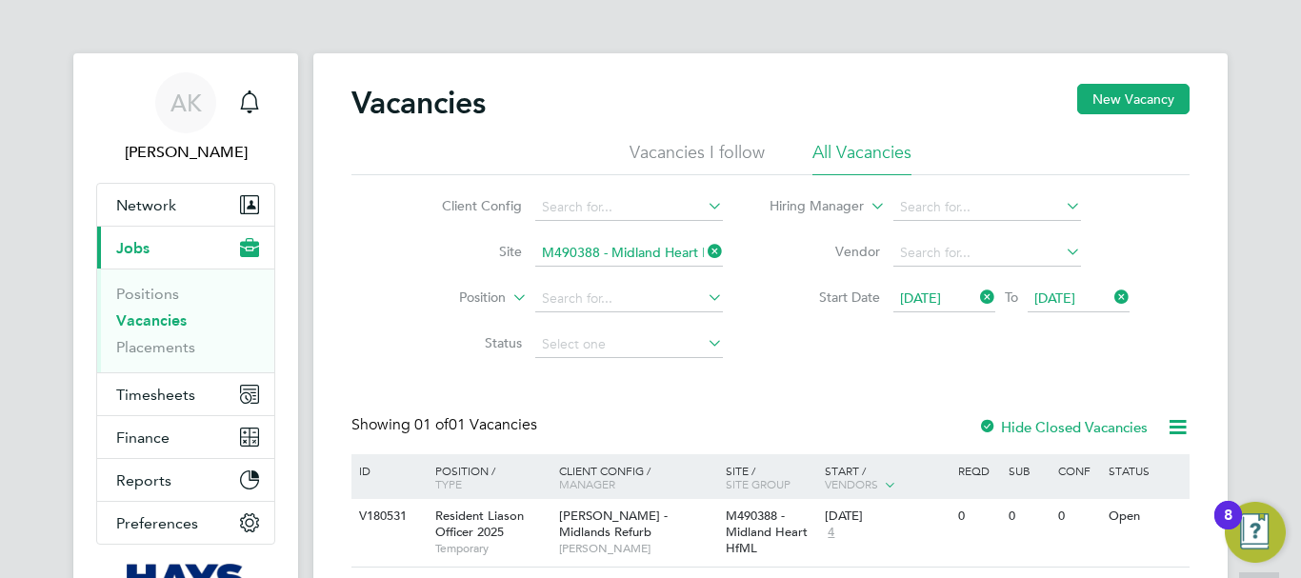
scroll to position [132, 0]
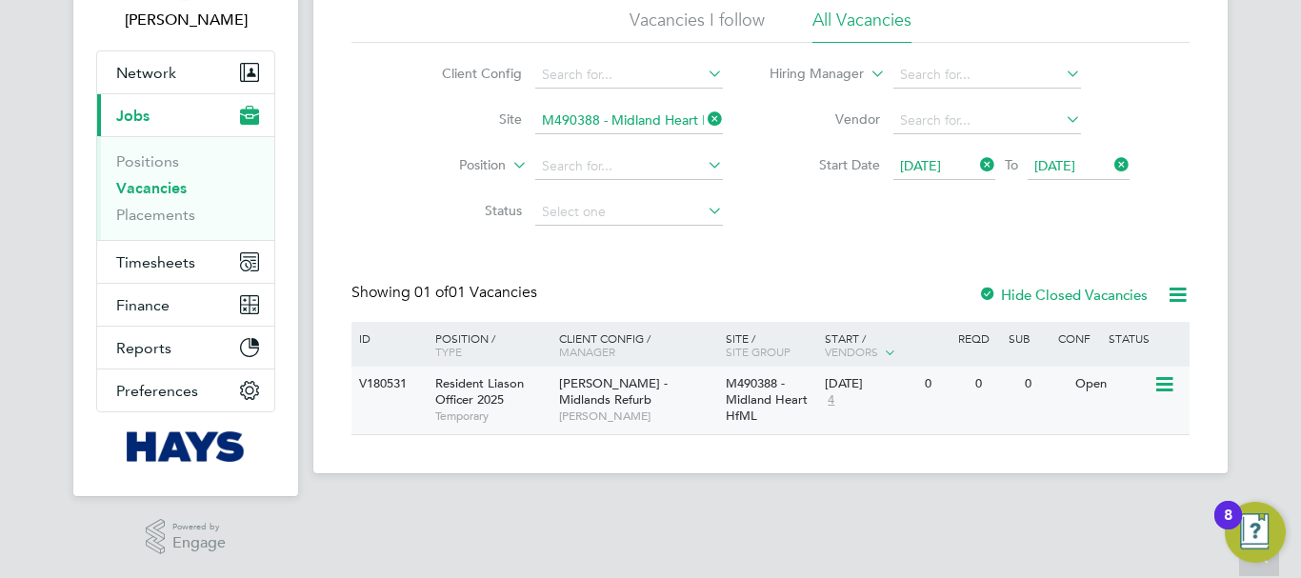
click at [1169, 381] on icon at bounding box center [1163, 384] width 19 height 23
click at [1128, 427] on li "View Details" at bounding box center [1119, 428] width 110 height 27
click at [1173, 382] on icon at bounding box center [1163, 384] width 19 height 23
click at [1130, 423] on li "View Details" at bounding box center [1119, 428] width 110 height 27
click at [704, 121] on icon at bounding box center [704, 119] width 0 height 27
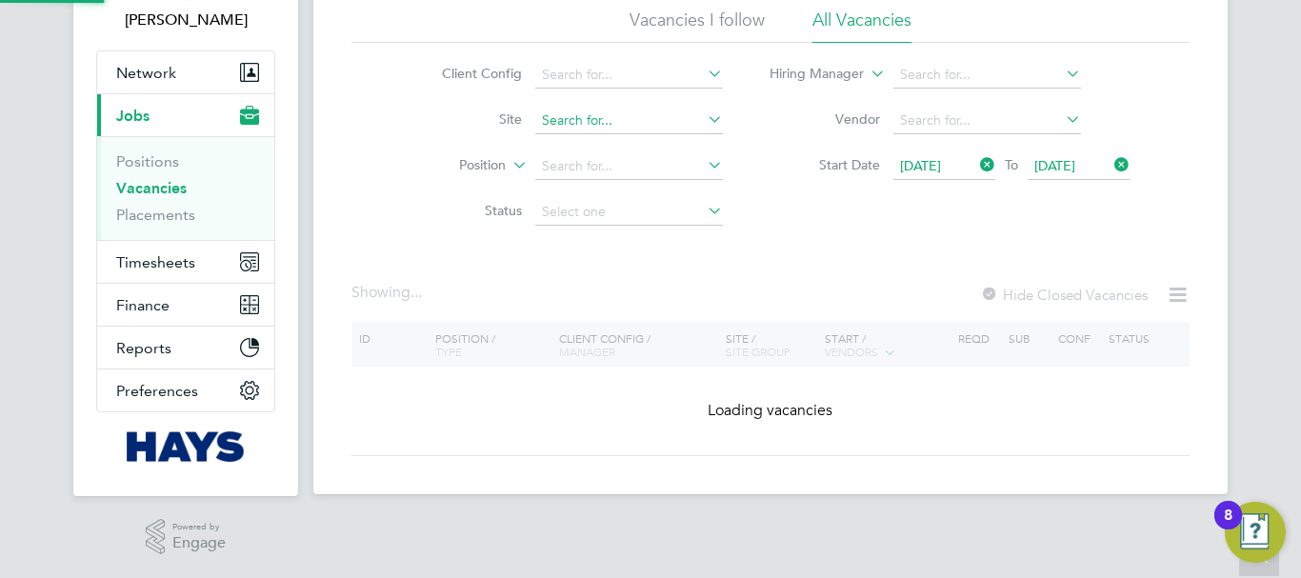
click at [671, 115] on input at bounding box center [629, 121] width 188 height 27
paste input "M490372 - Citizen Housing Planned Maintenance"
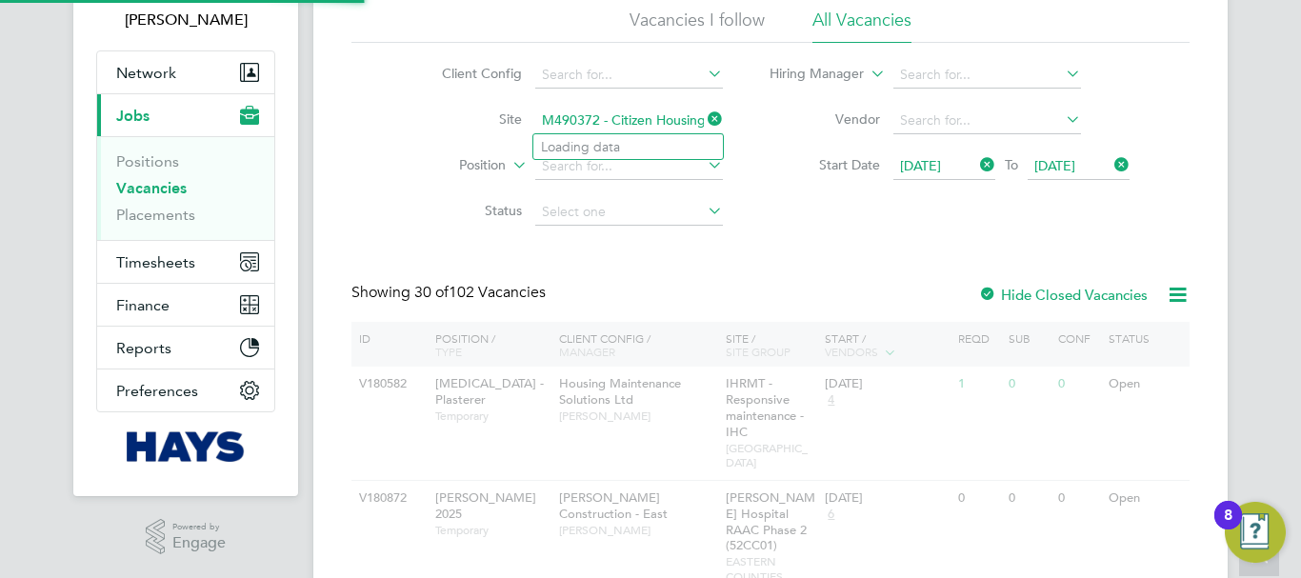
scroll to position [0, 116]
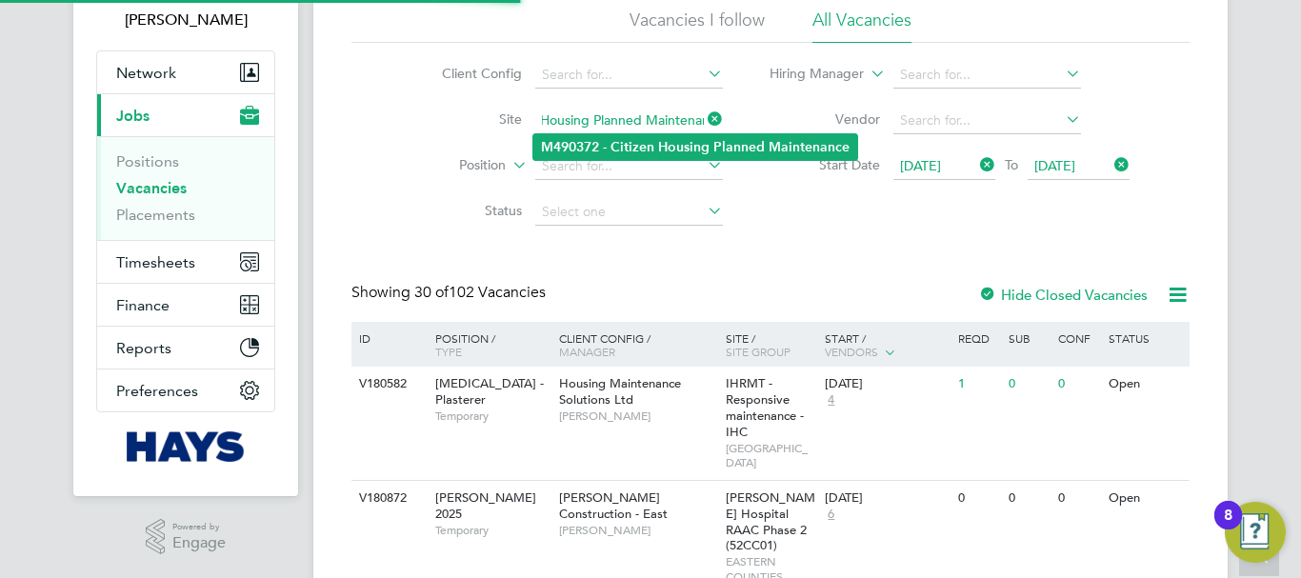
type input "M490372 - Citizen Housing Planned Maintenance"
click at [630, 146] on b "Citizen" at bounding box center [633, 147] width 44 height 16
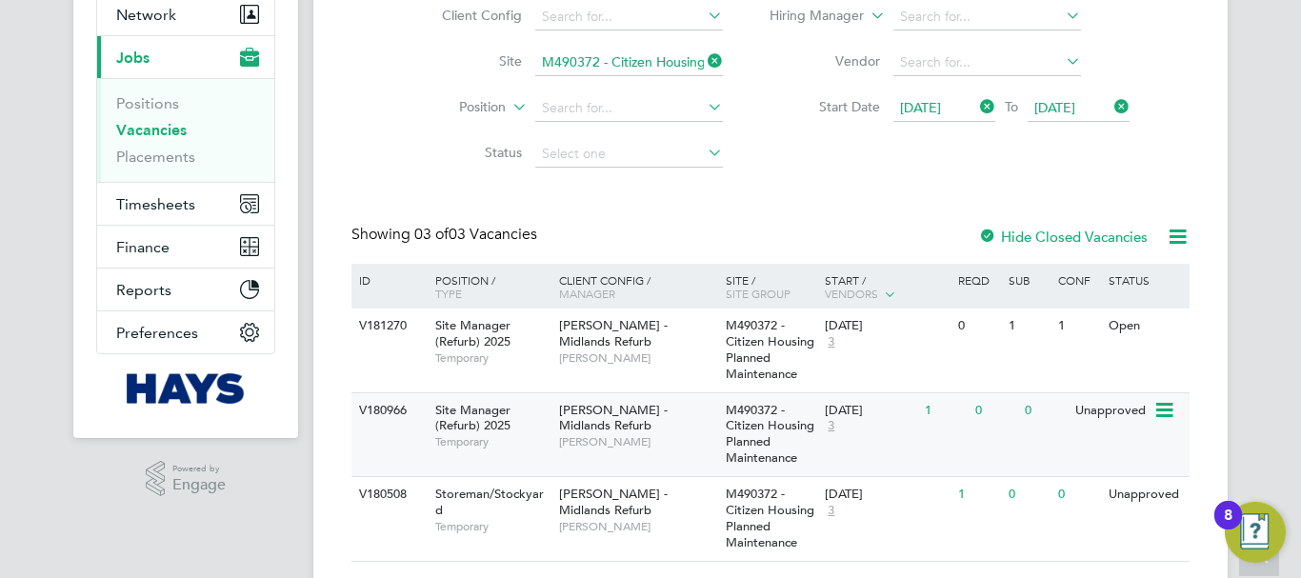
scroll to position [243, 0]
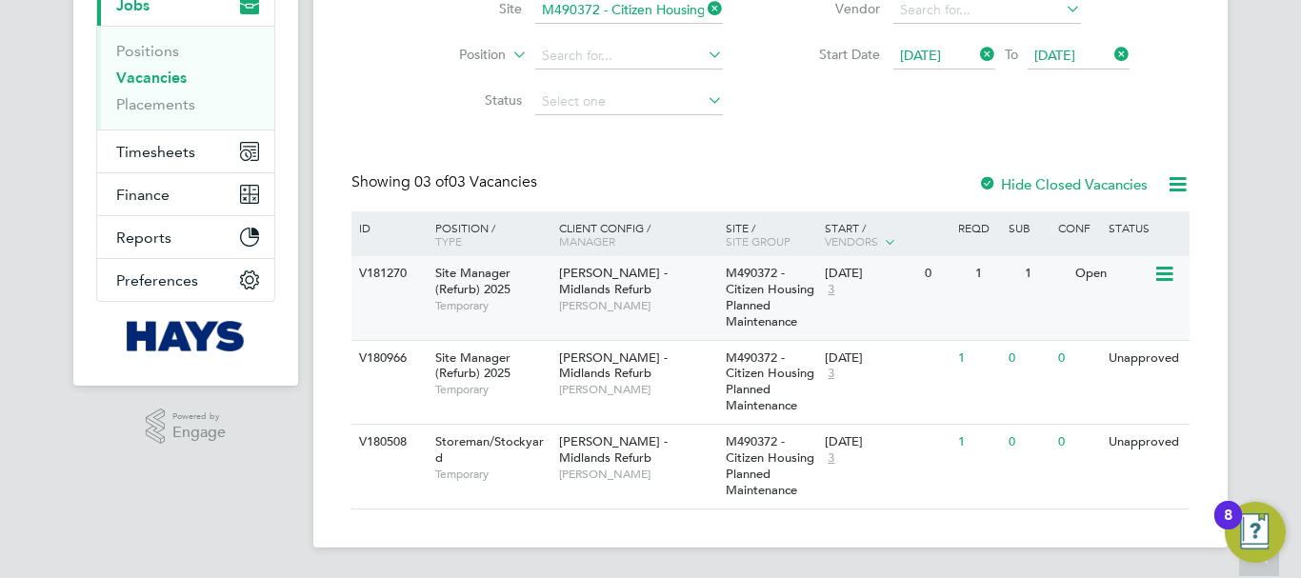
click at [1172, 270] on icon at bounding box center [1163, 274] width 19 height 23
click at [1122, 313] on li "View Details" at bounding box center [1119, 318] width 110 height 27
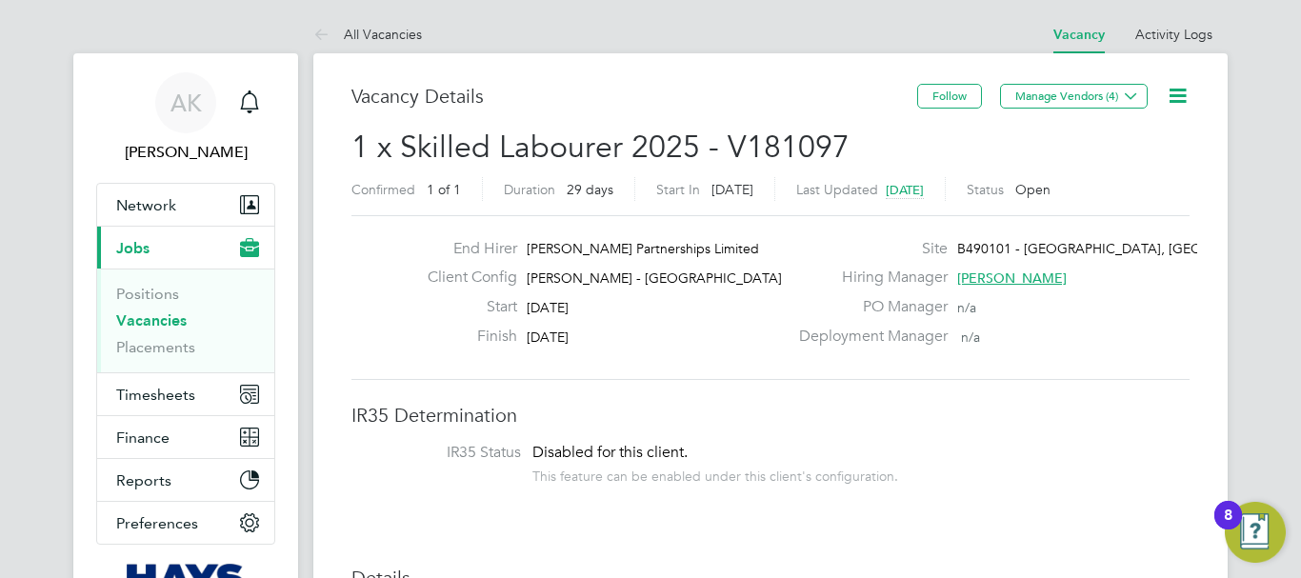
click at [1180, 90] on icon at bounding box center [1178, 96] width 24 height 24
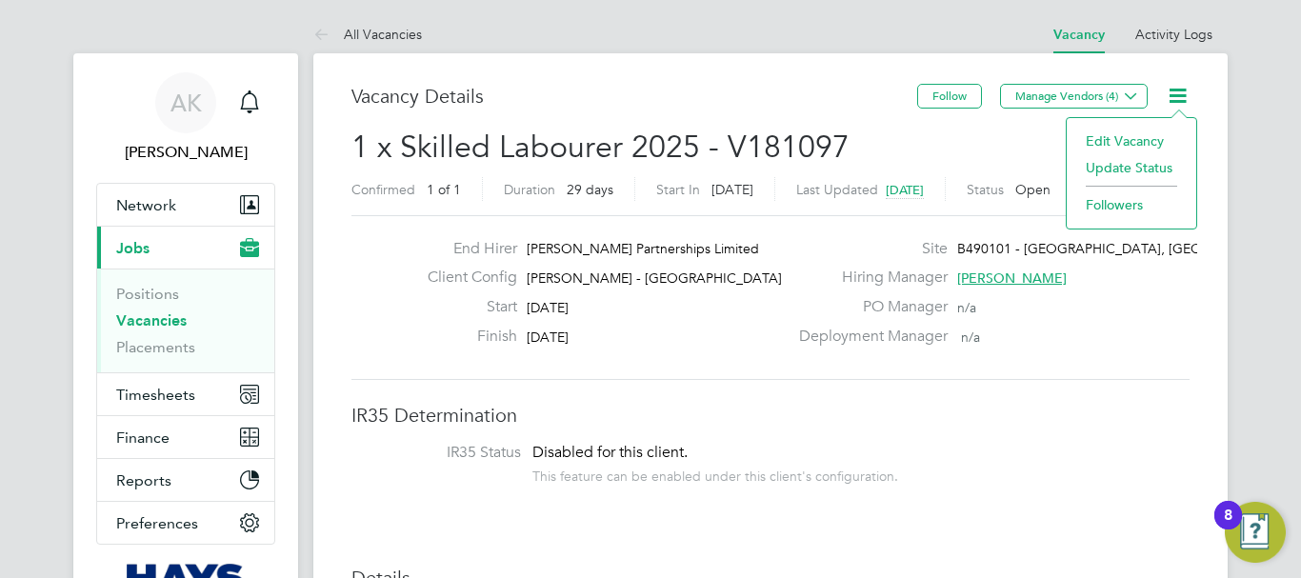
click at [1133, 162] on li "Update Status" at bounding box center [1131, 167] width 110 height 27
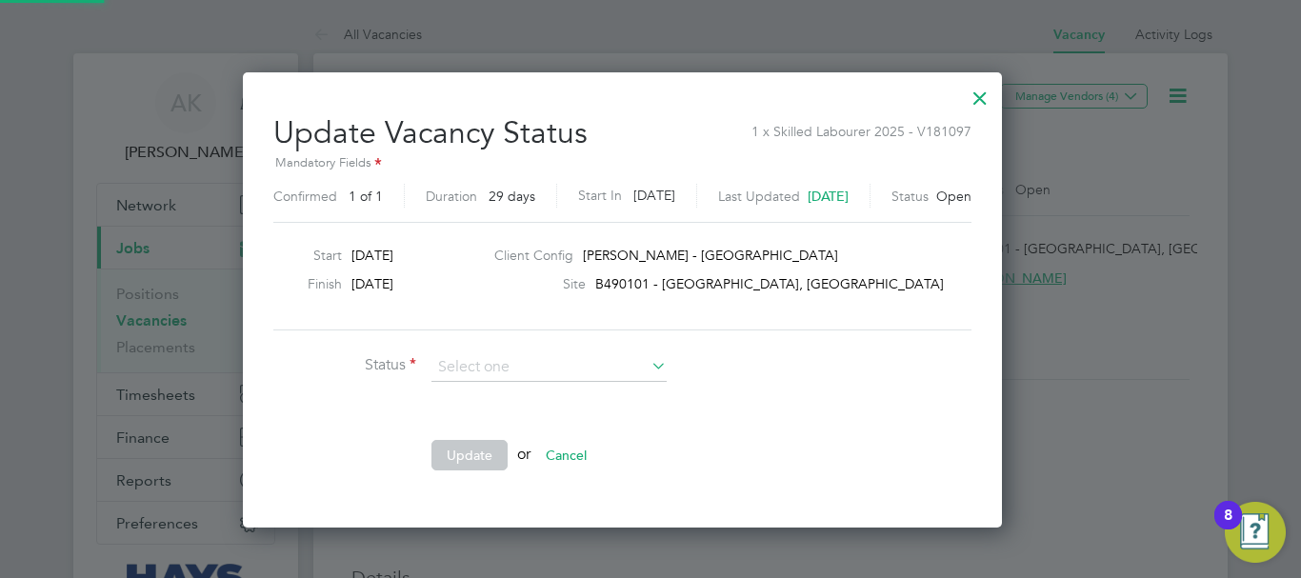
scroll to position [454, 815]
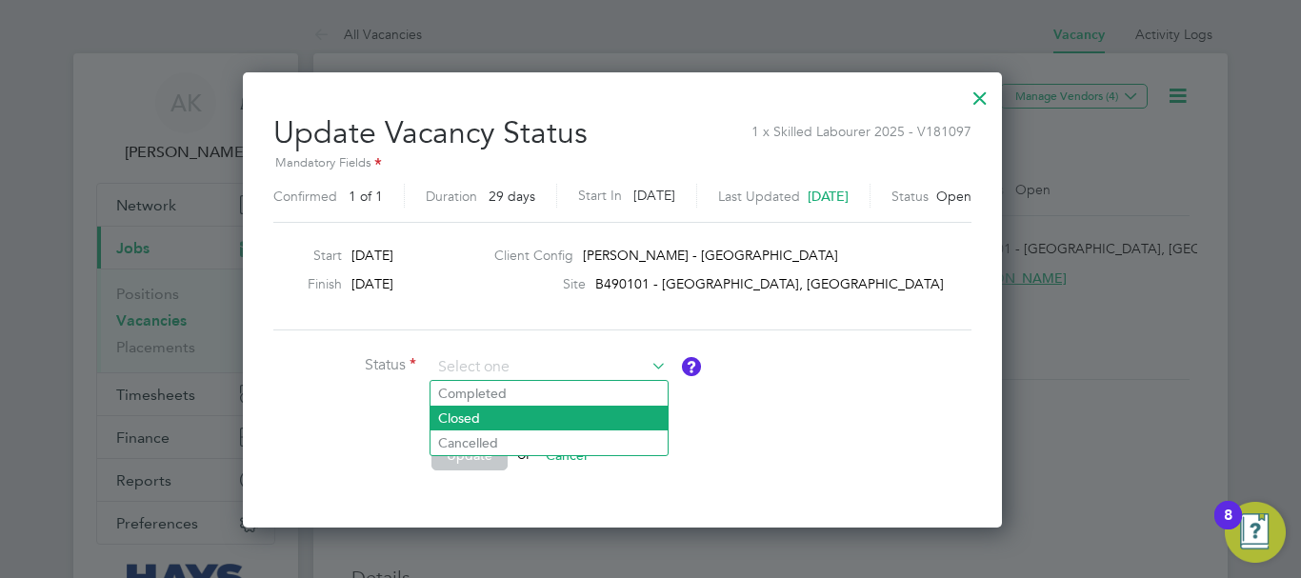
click at [464, 420] on li "Closed" at bounding box center [549, 418] width 237 height 25
type input "Closed"
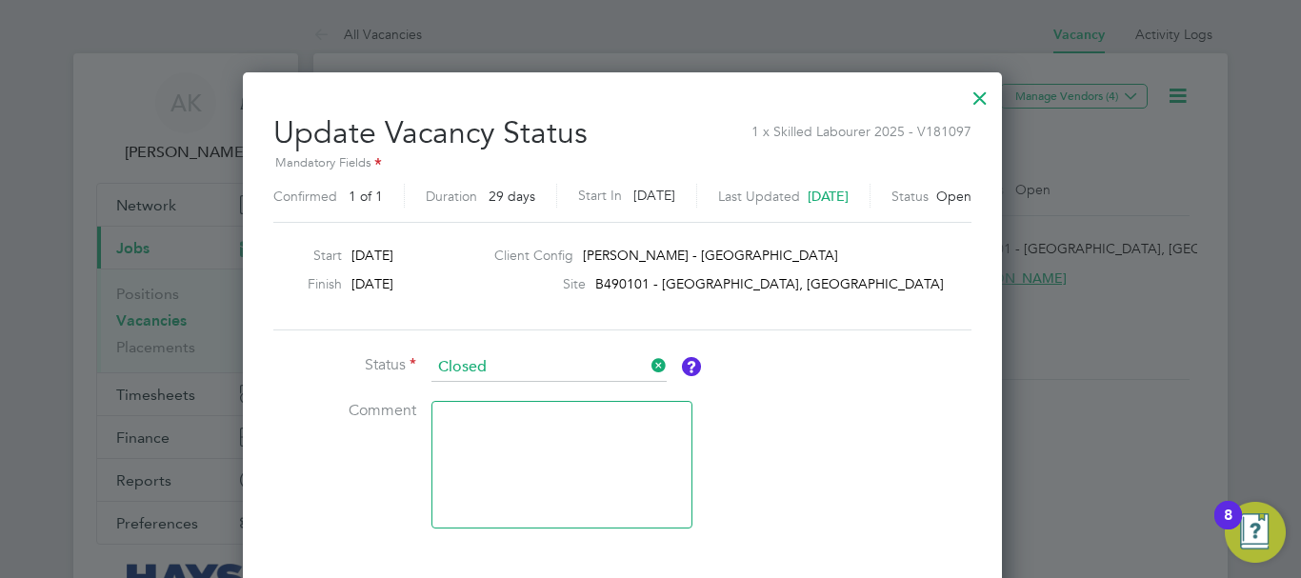
scroll to position [601, 815]
click at [91, 267] on div at bounding box center [650, 289] width 1301 height 578
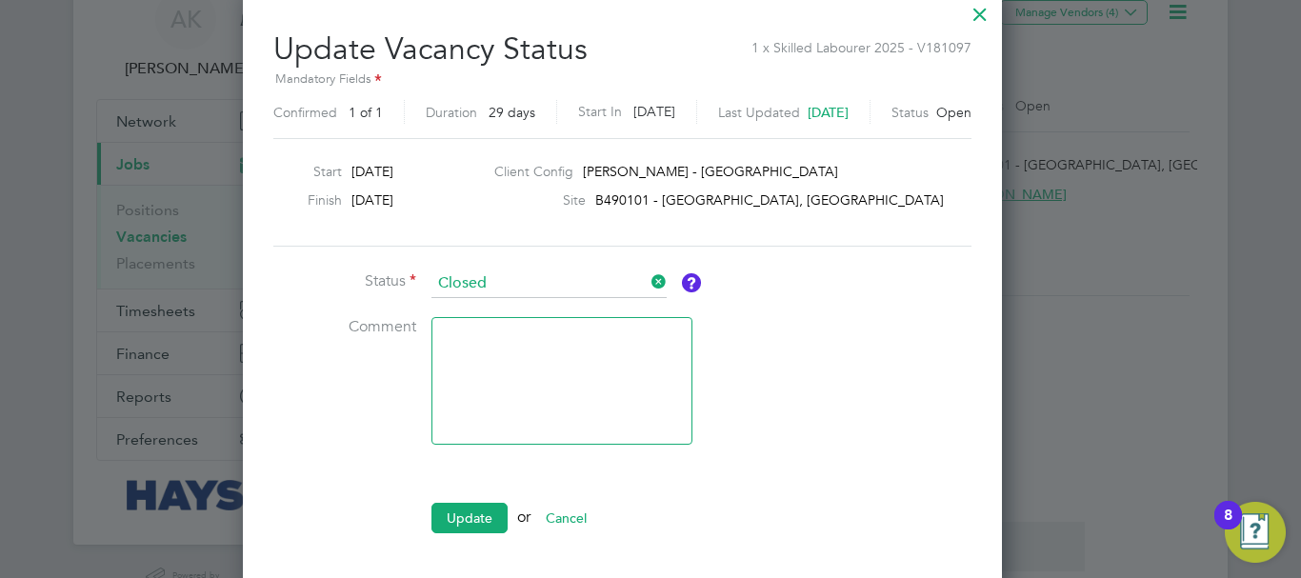
scroll to position [89, 0]
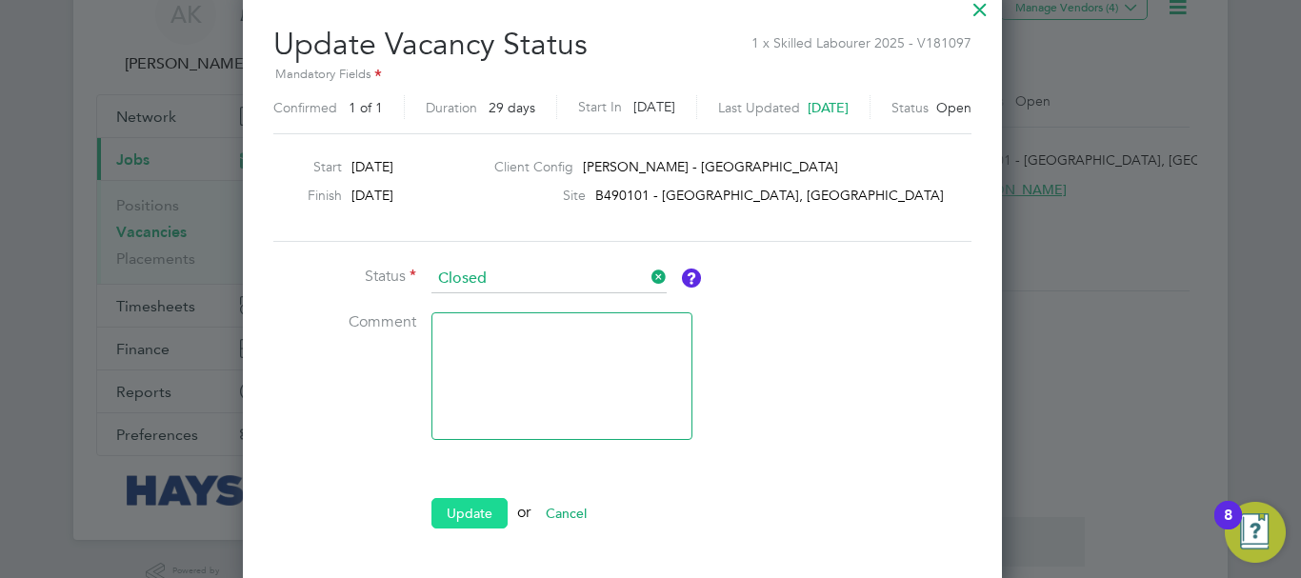
click at [468, 507] on button "Update" at bounding box center [470, 513] width 76 height 30
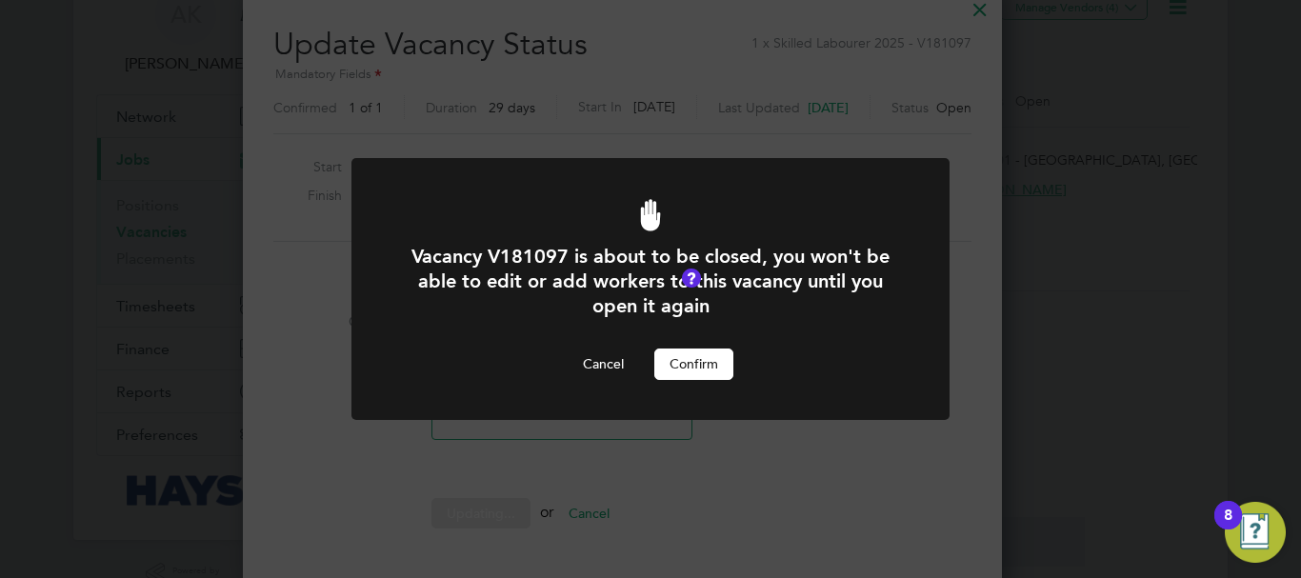
click at [704, 356] on button "Confirm" at bounding box center [693, 364] width 79 height 30
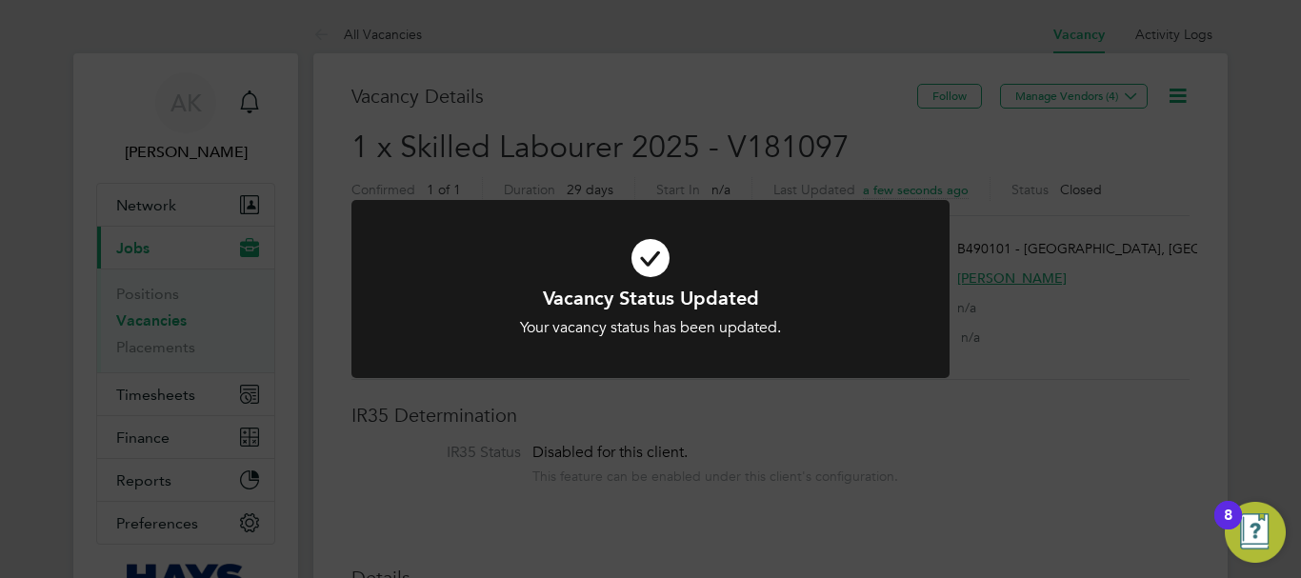
click at [785, 436] on div "Vacancy Status Updated Your vacancy status has been updated. Cancel Okay" at bounding box center [650, 289] width 1301 height 578
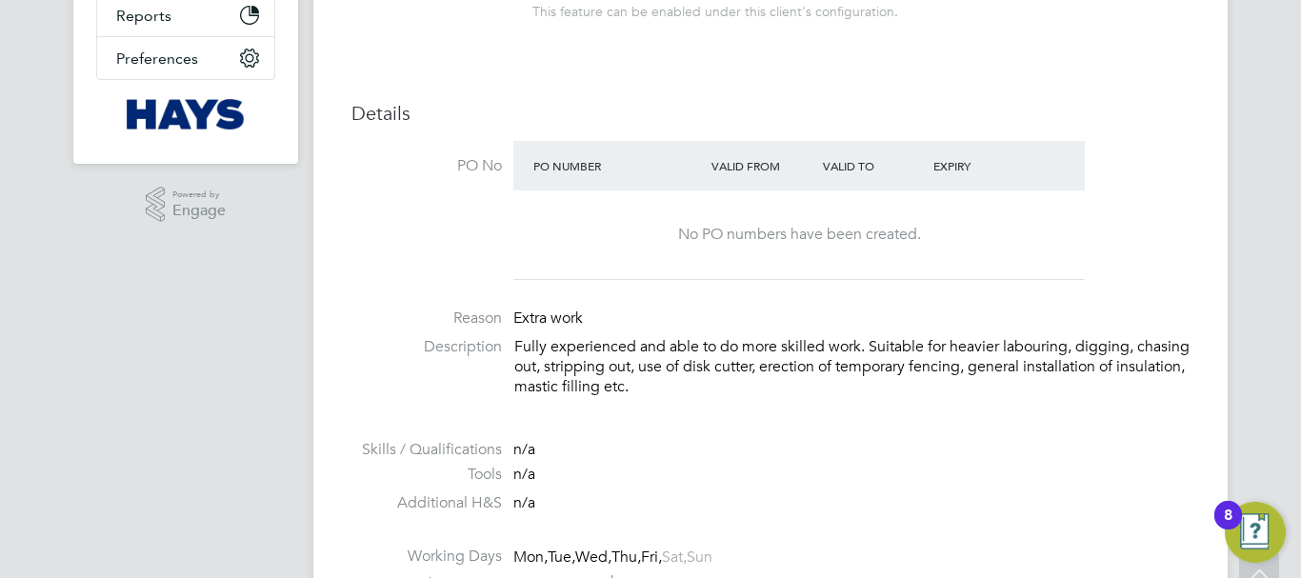
scroll to position [755, 0]
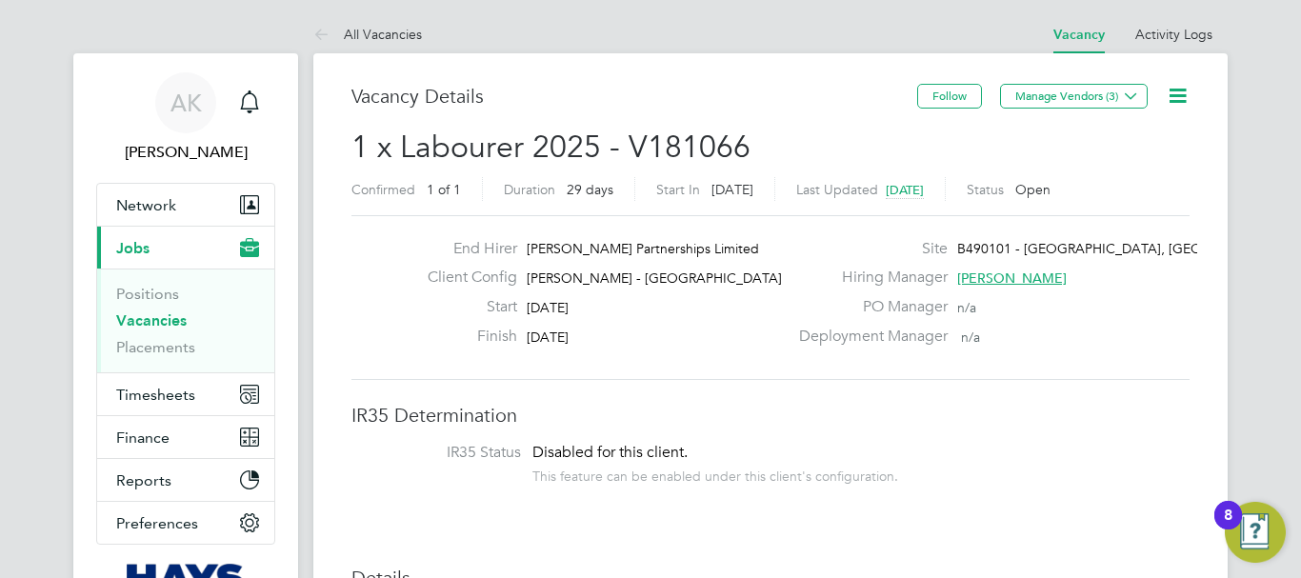
click at [1171, 92] on icon at bounding box center [1178, 96] width 24 height 24
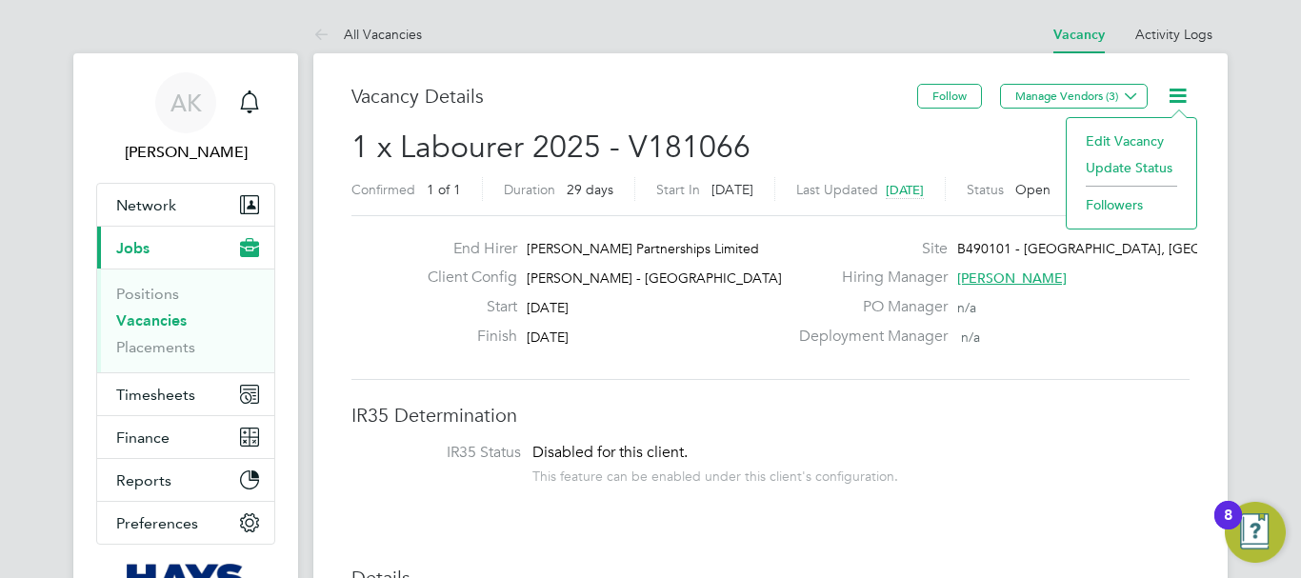
click at [1135, 171] on li "Update Status" at bounding box center [1131, 167] width 110 height 27
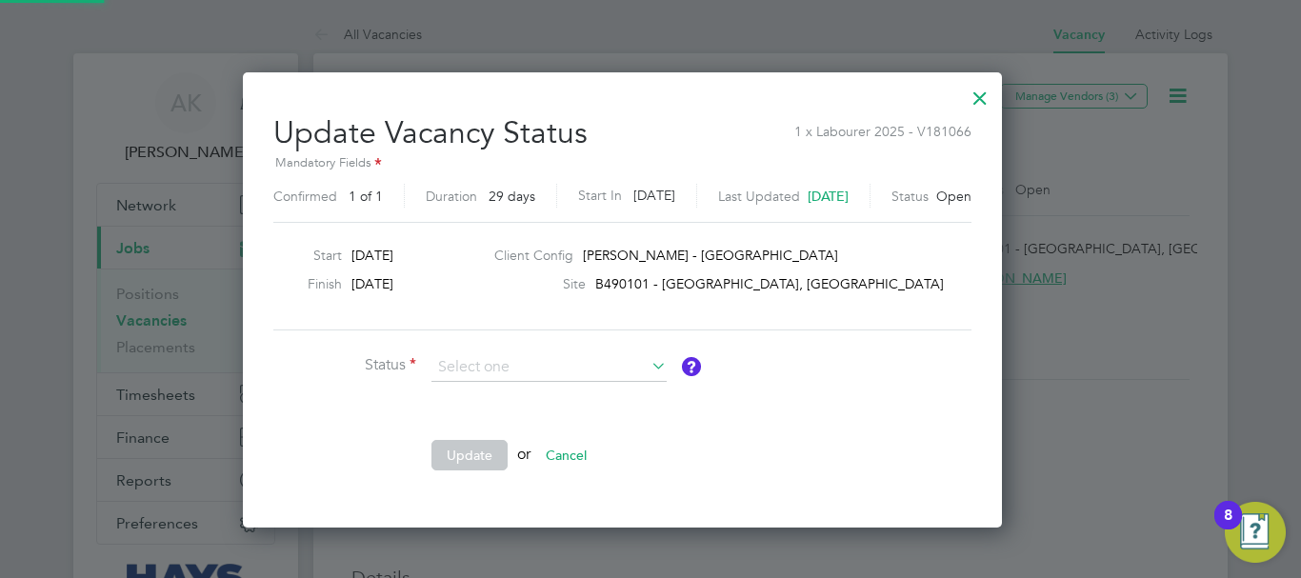
scroll to position [454, 815]
click at [488, 410] on li "Closed" at bounding box center [549, 418] width 237 height 25
type input "Closed"
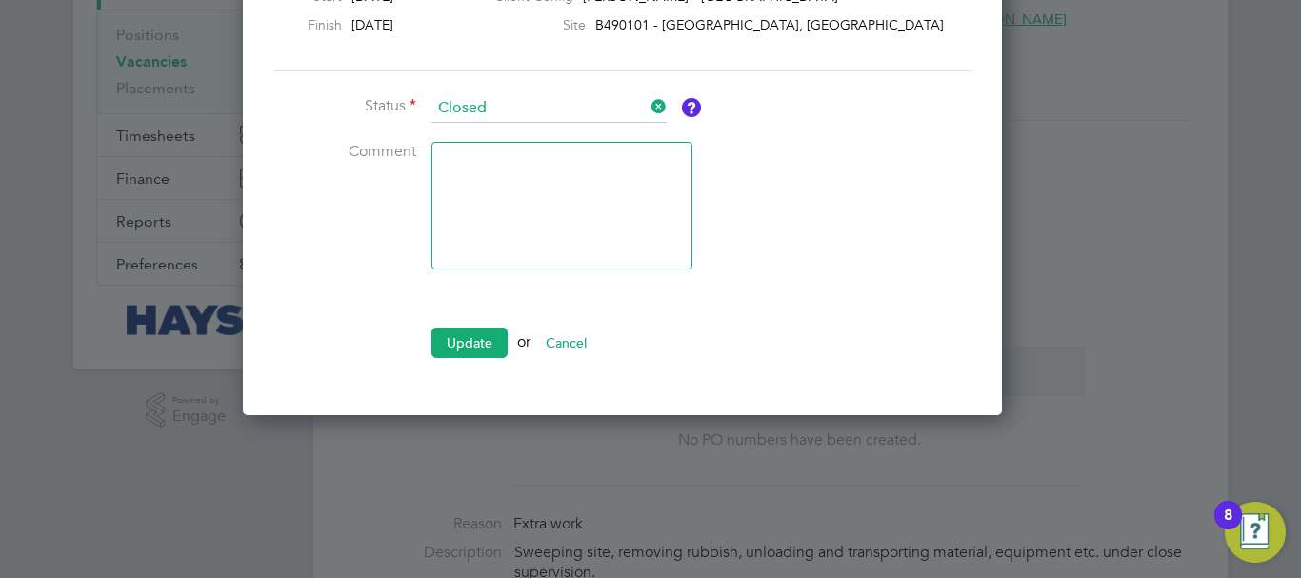
scroll to position [269, 0]
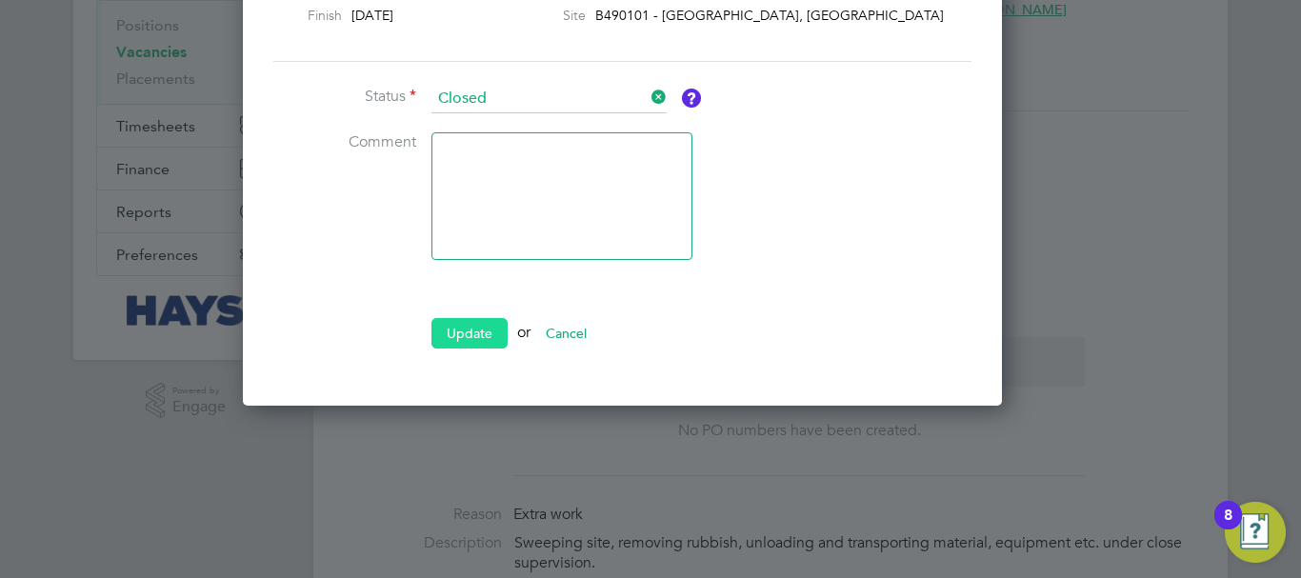
click at [481, 332] on button "Update" at bounding box center [470, 333] width 76 height 30
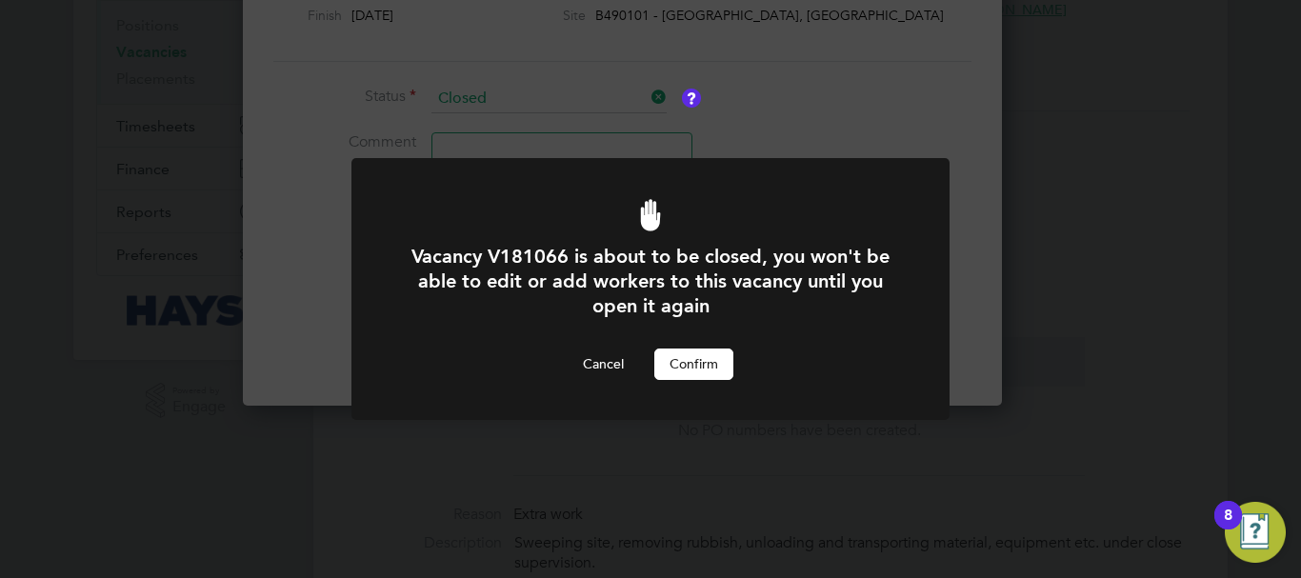
scroll to position [0, 0]
click at [705, 359] on button "Confirm" at bounding box center [693, 364] width 79 height 30
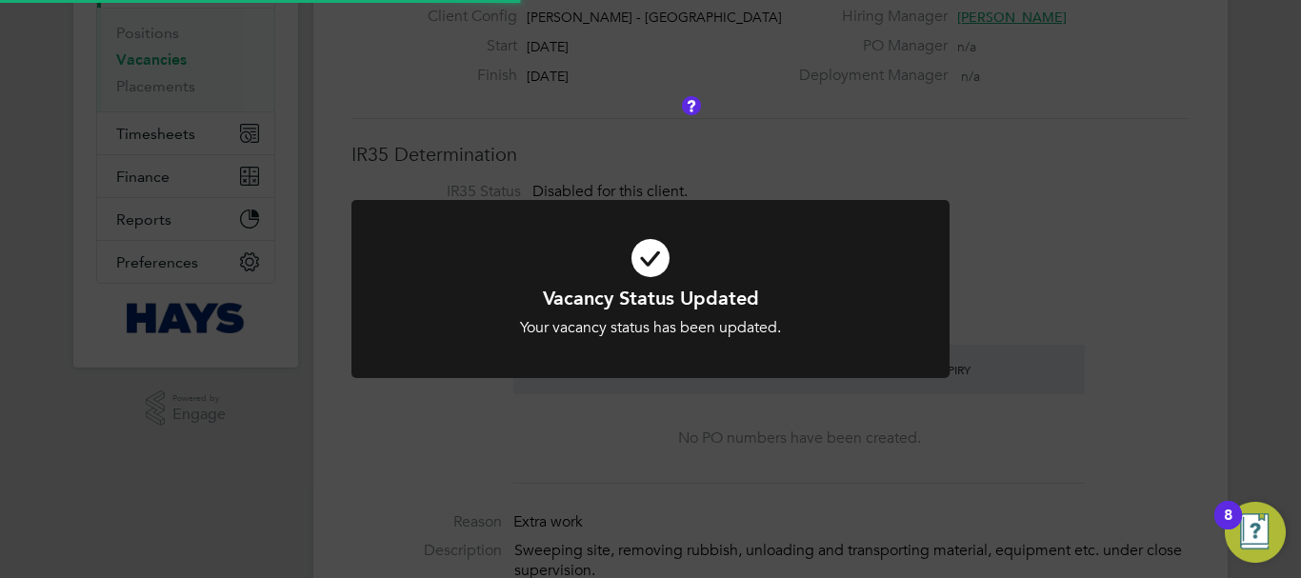
scroll to position [67, 0]
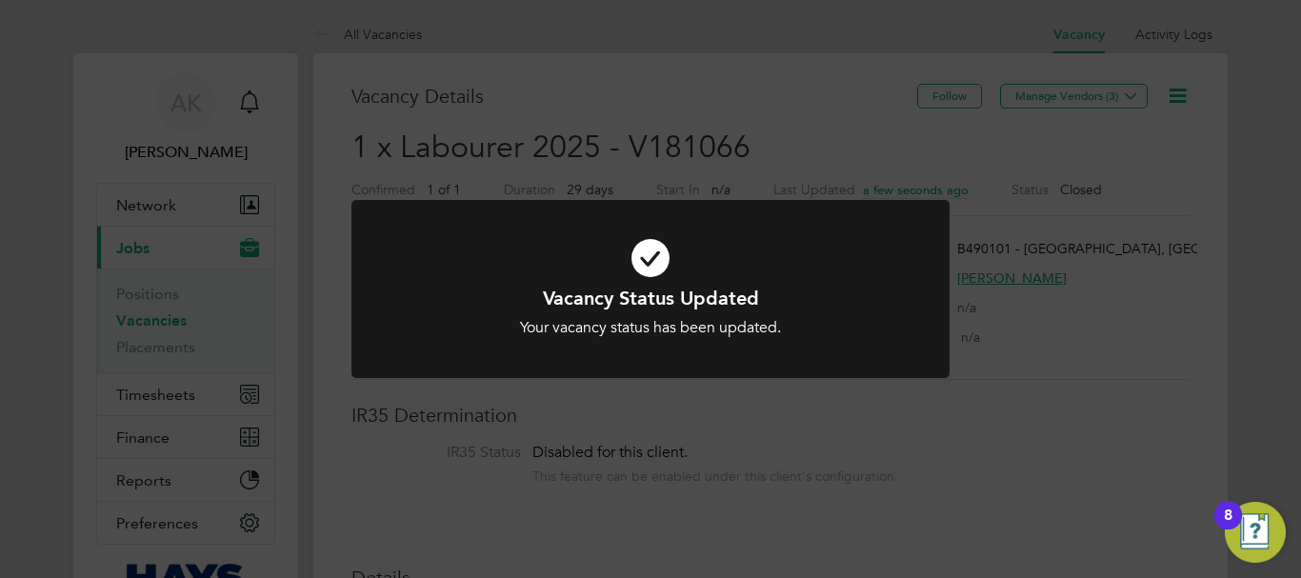
click at [698, 439] on div "Vacancy Status Updated Your vacancy status has been updated. Cancel Okay" at bounding box center [650, 289] width 1301 height 578
